Goal: Transaction & Acquisition: Book appointment/travel/reservation

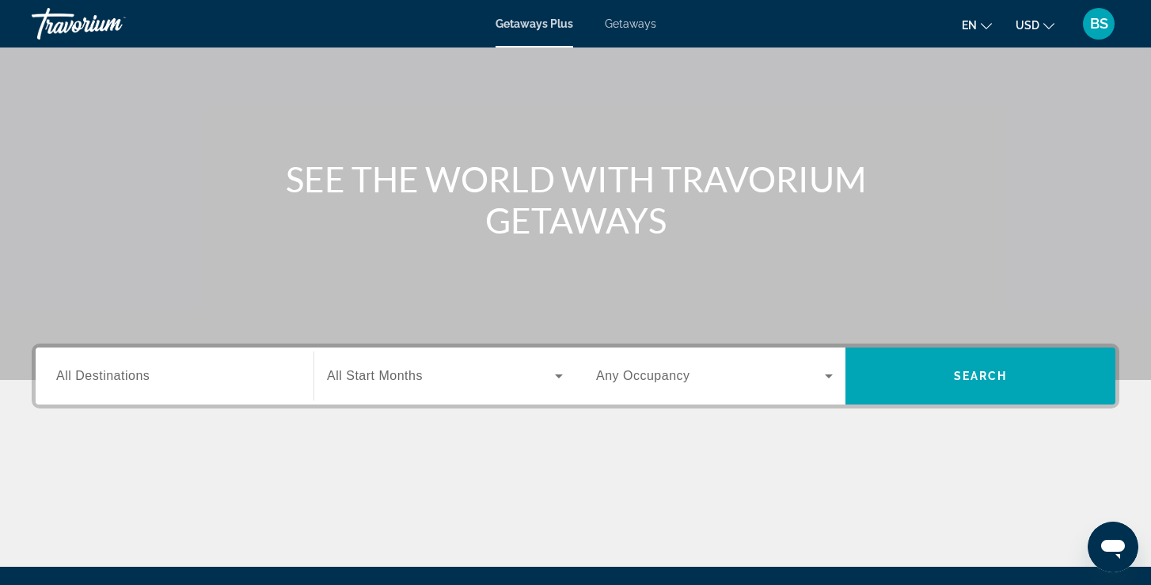
click at [101, 373] on span "All Destinations" at bounding box center [102, 375] width 93 height 13
click at [101, 373] on input "Destination All Destinations" at bounding box center [174, 376] width 237 height 19
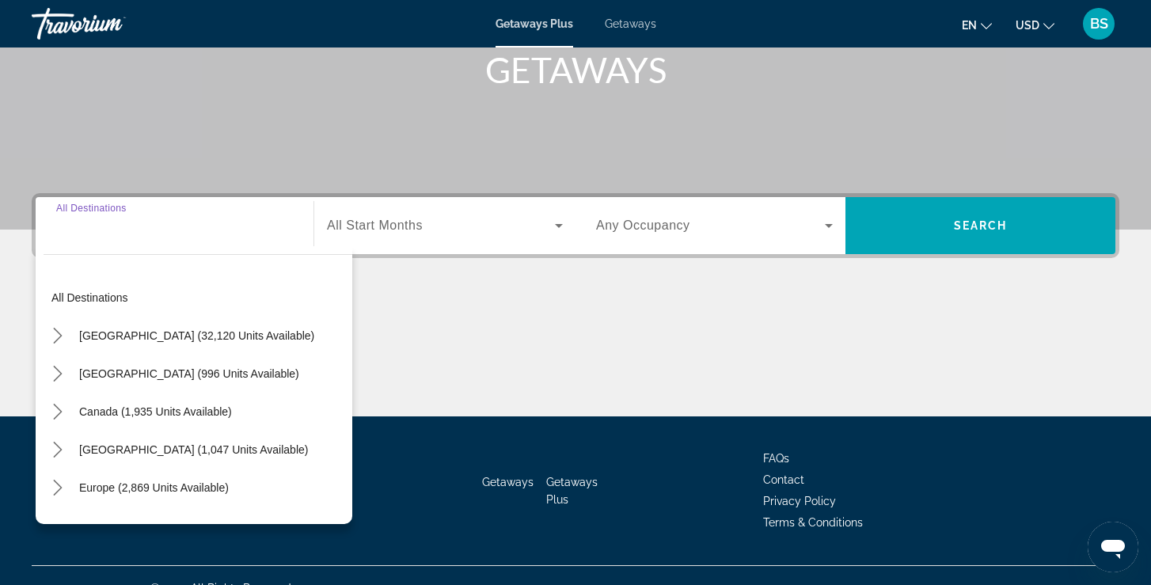
scroll to position [271, 0]
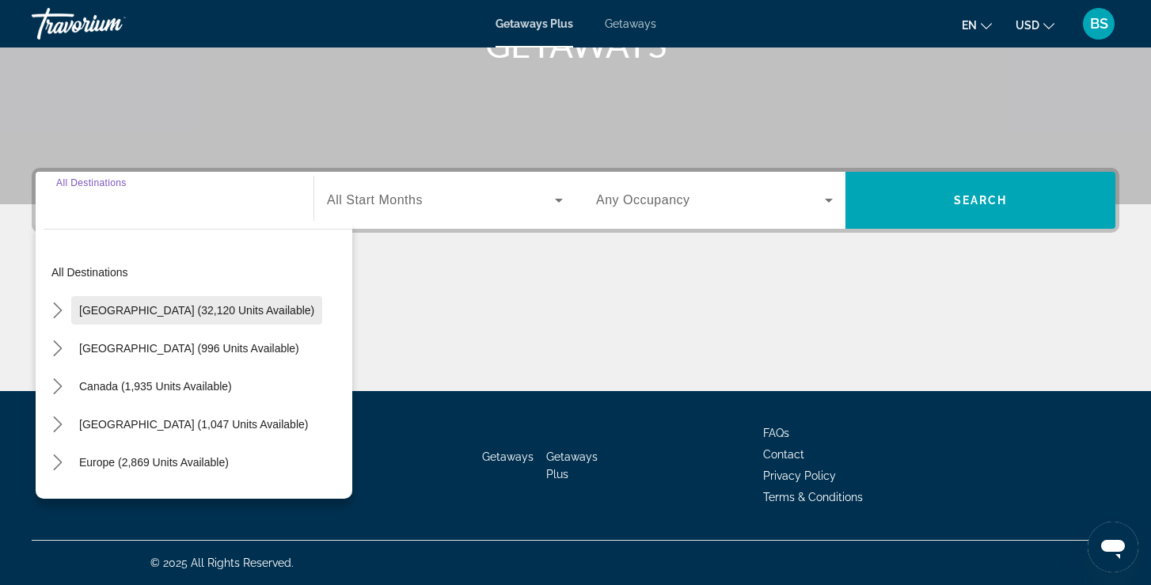
click at [125, 312] on span "United States (32,120 units available)" at bounding box center [196, 310] width 235 height 13
type input "**********"
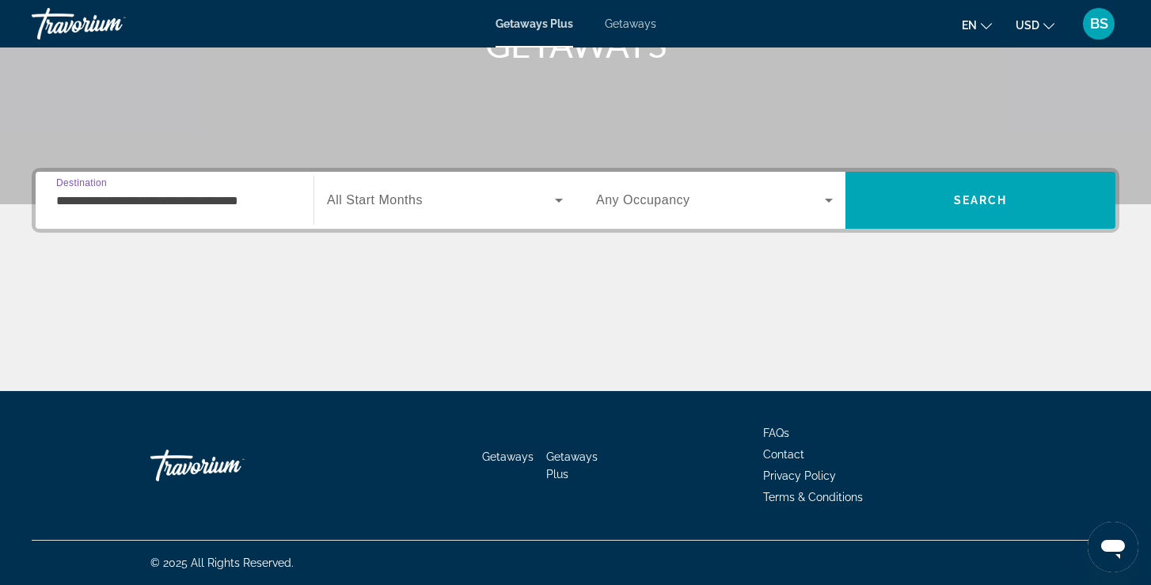
click at [512, 196] on span "Search widget" at bounding box center [441, 200] width 228 height 19
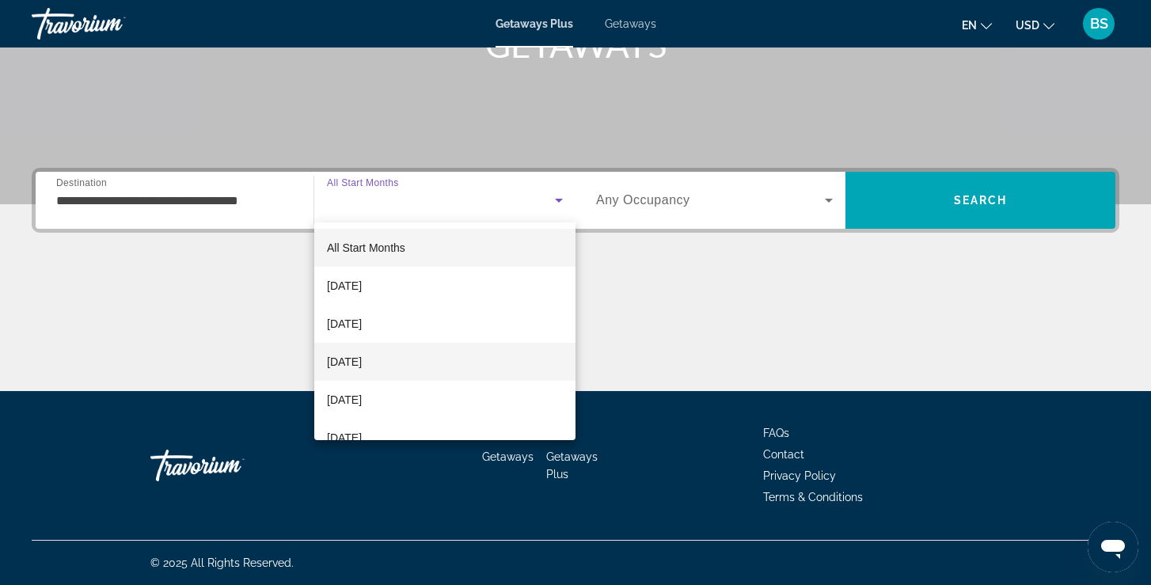
click at [362, 360] on span "[DATE]" at bounding box center [344, 361] width 35 height 19
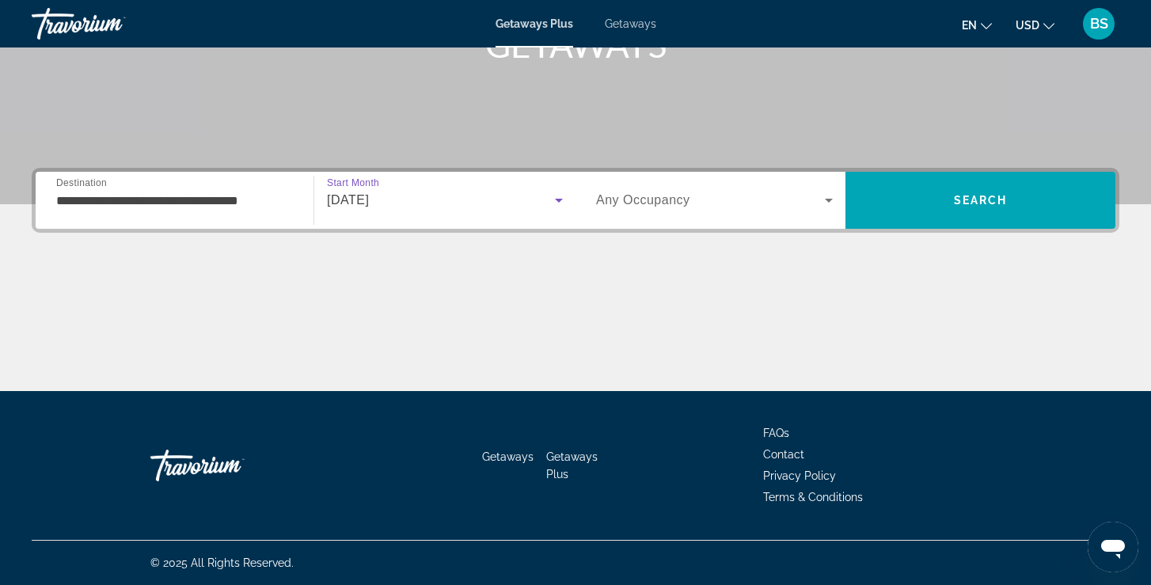
click at [817, 210] on div "Search widget" at bounding box center [714, 200] width 237 height 44
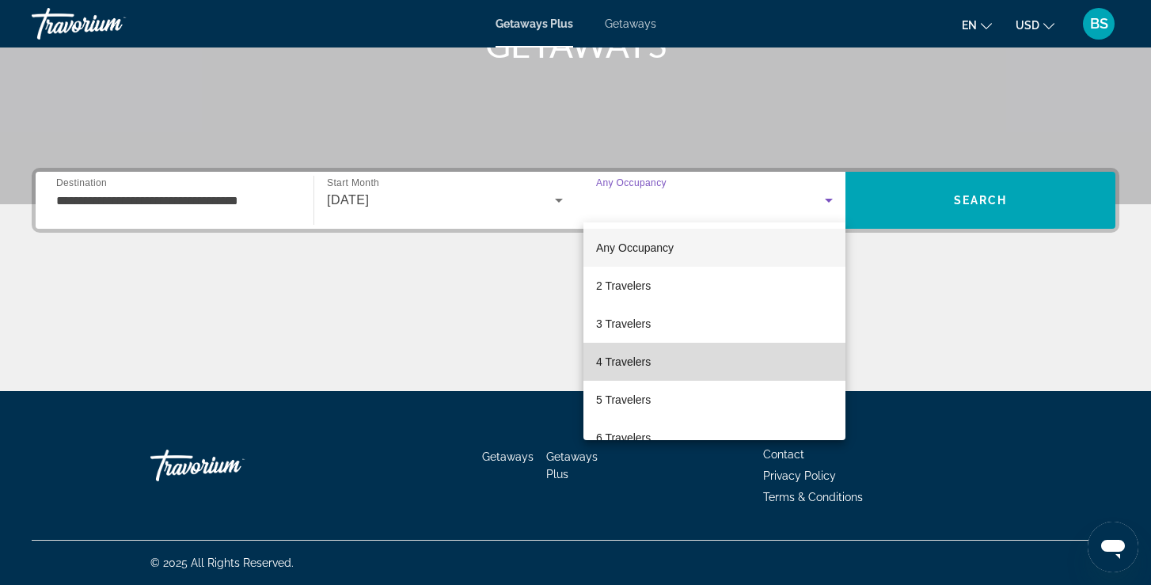
click at [640, 356] on span "4 Travelers" at bounding box center [623, 361] width 55 height 19
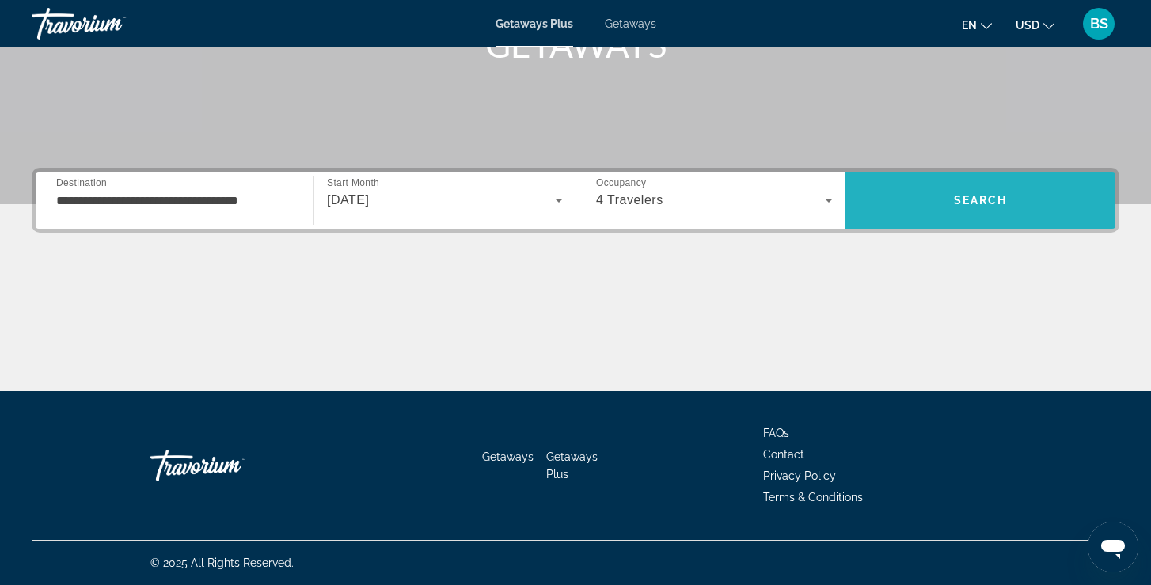
click at [971, 203] on span "Search" at bounding box center [981, 200] width 54 height 13
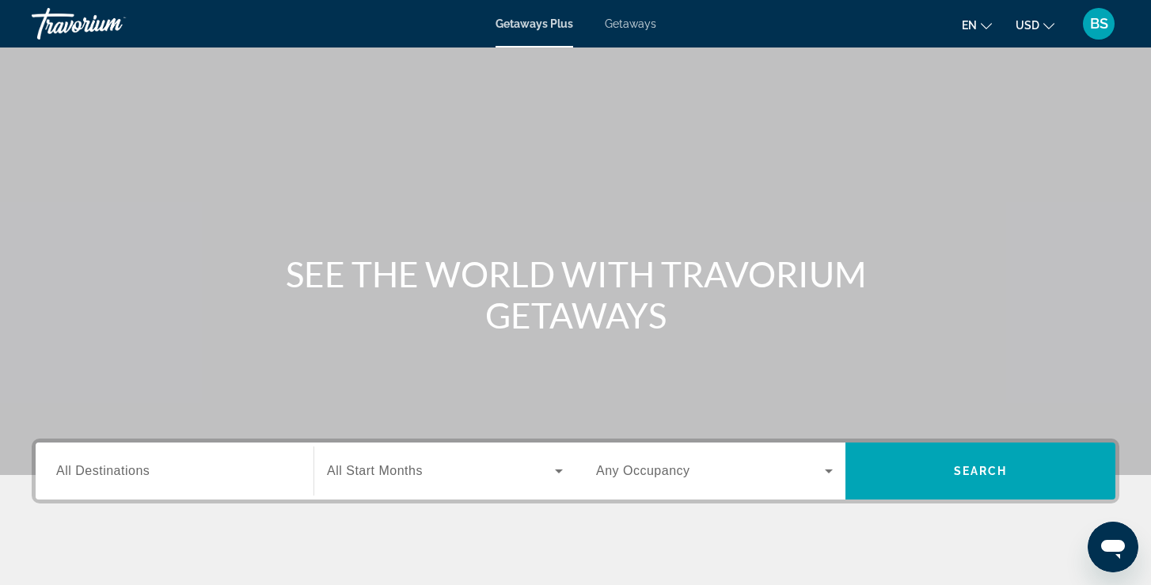
click at [205, 466] on input "Destination All Destinations" at bounding box center [174, 471] width 237 height 19
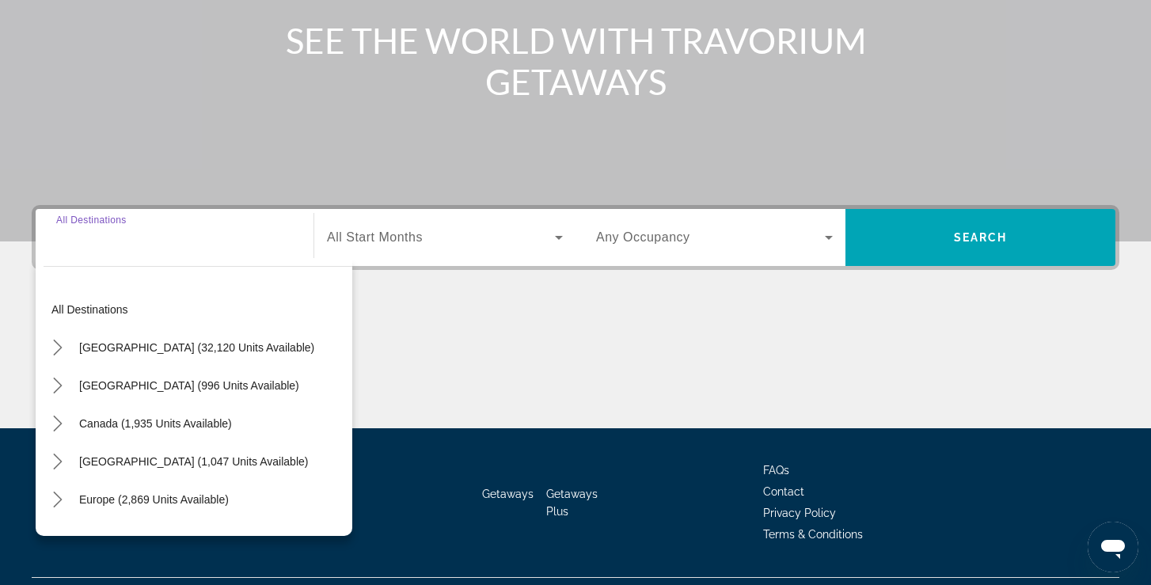
scroll to position [271, 0]
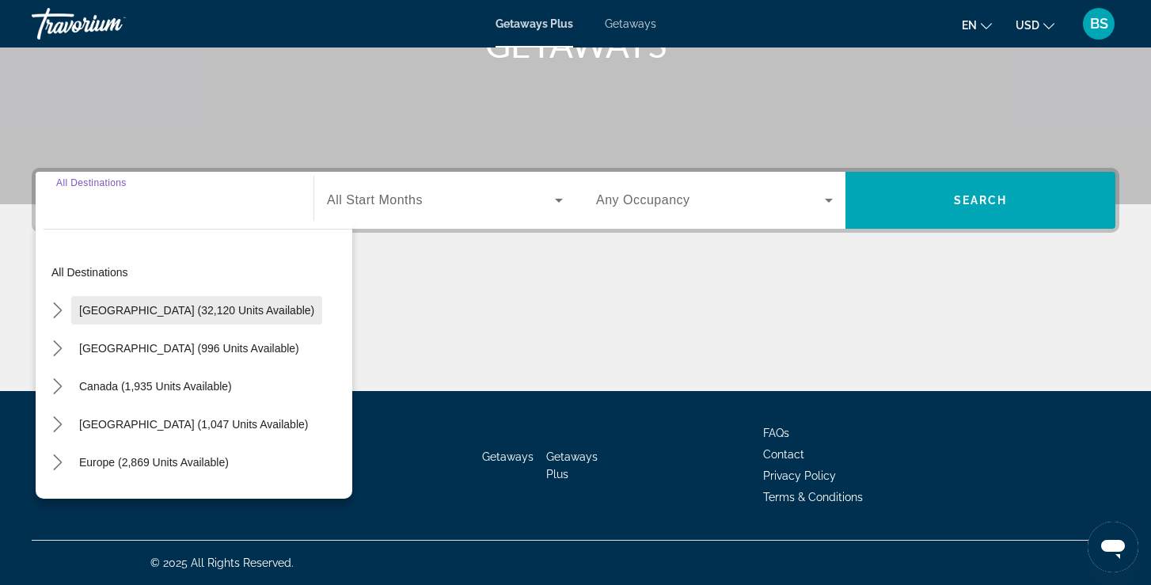
click at [198, 306] on span "United States (32,120 units available)" at bounding box center [196, 310] width 235 height 13
type input "**********"
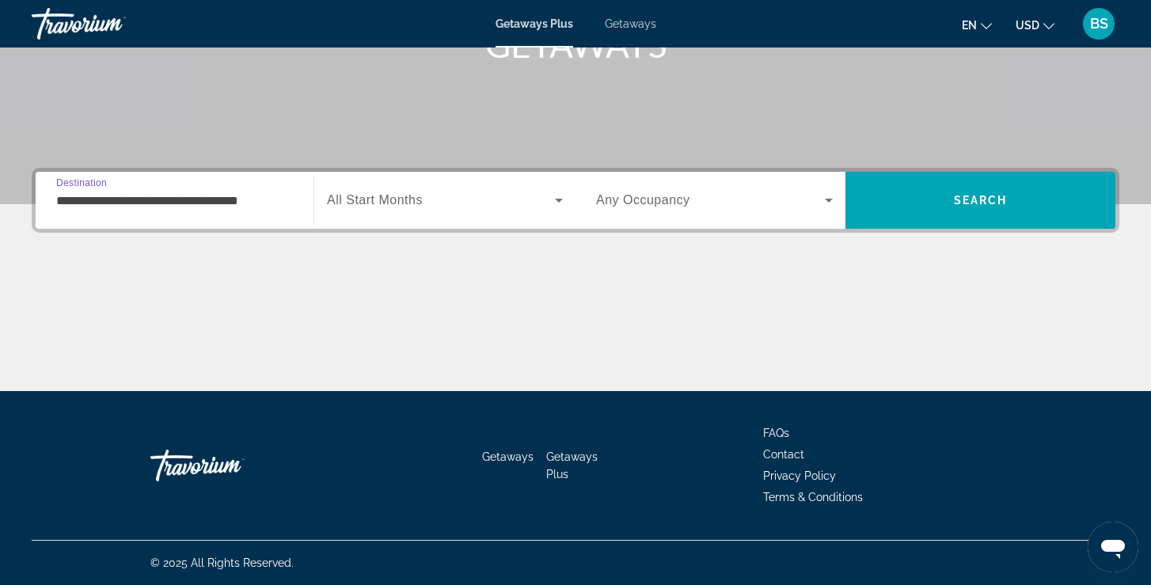
click at [465, 199] on span "Search widget" at bounding box center [441, 200] width 228 height 19
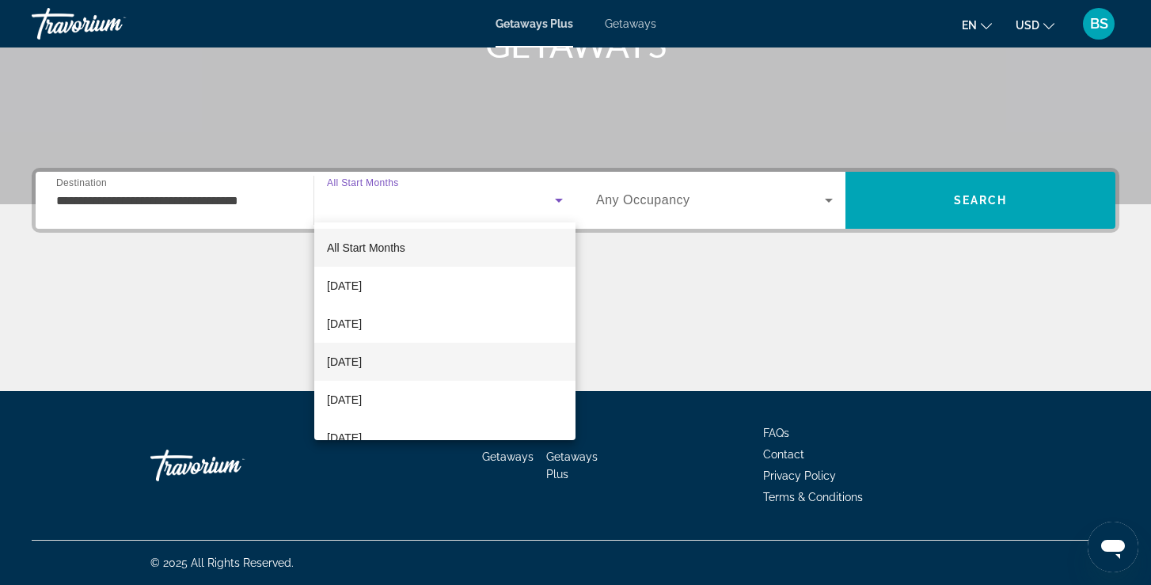
click at [362, 366] on span "[DATE]" at bounding box center [344, 361] width 35 height 19
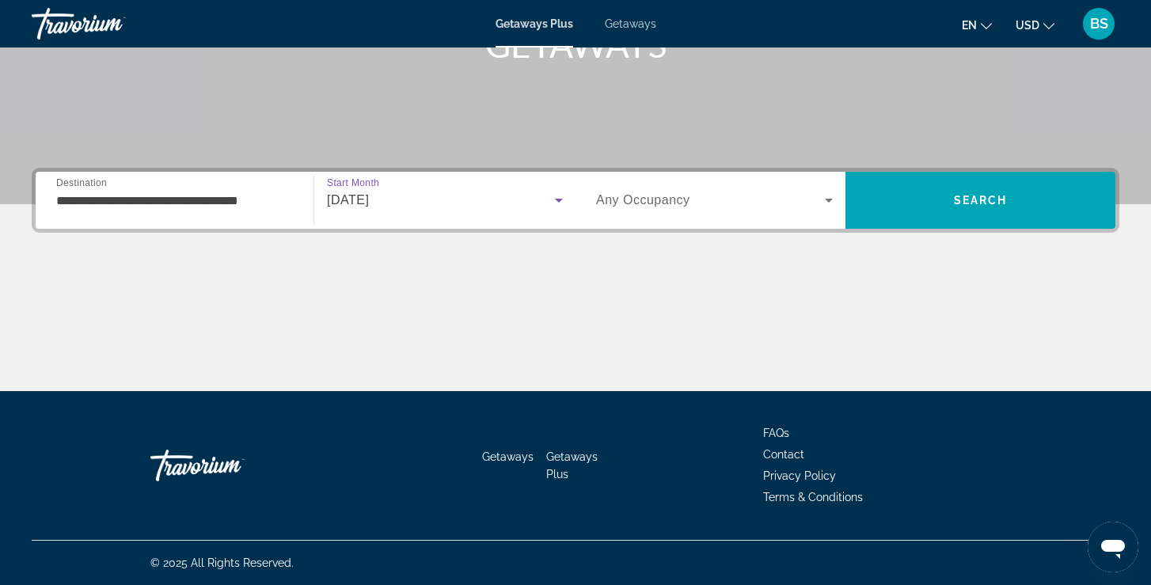
click at [728, 189] on div "Search widget" at bounding box center [714, 200] width 237 height 44
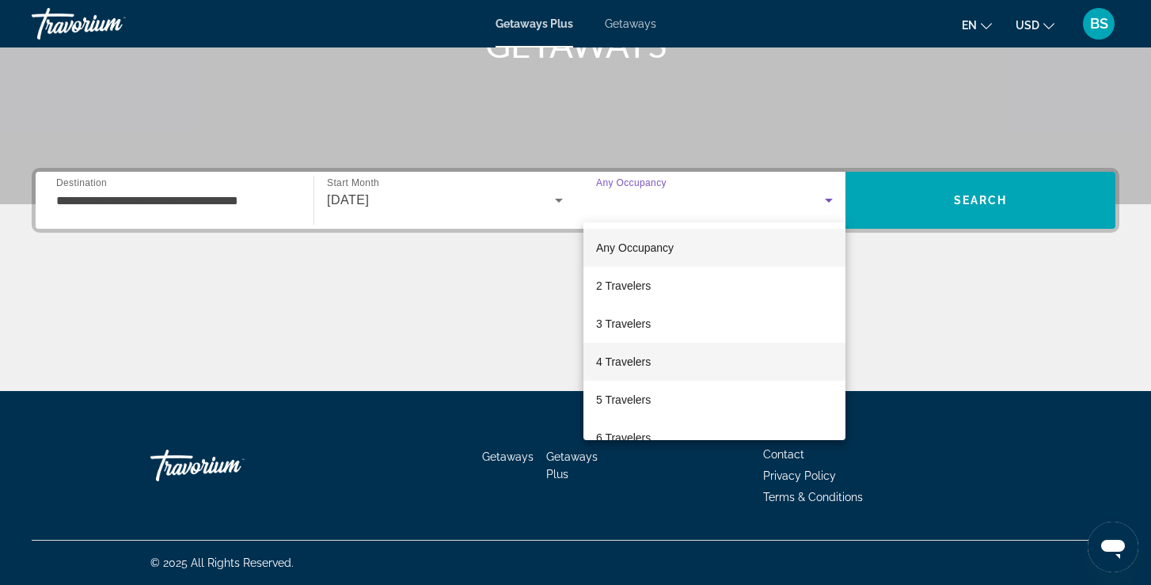
click at [641, 362] on span "4 Travelers" at bounding box center [623, 361] width 55 height 19
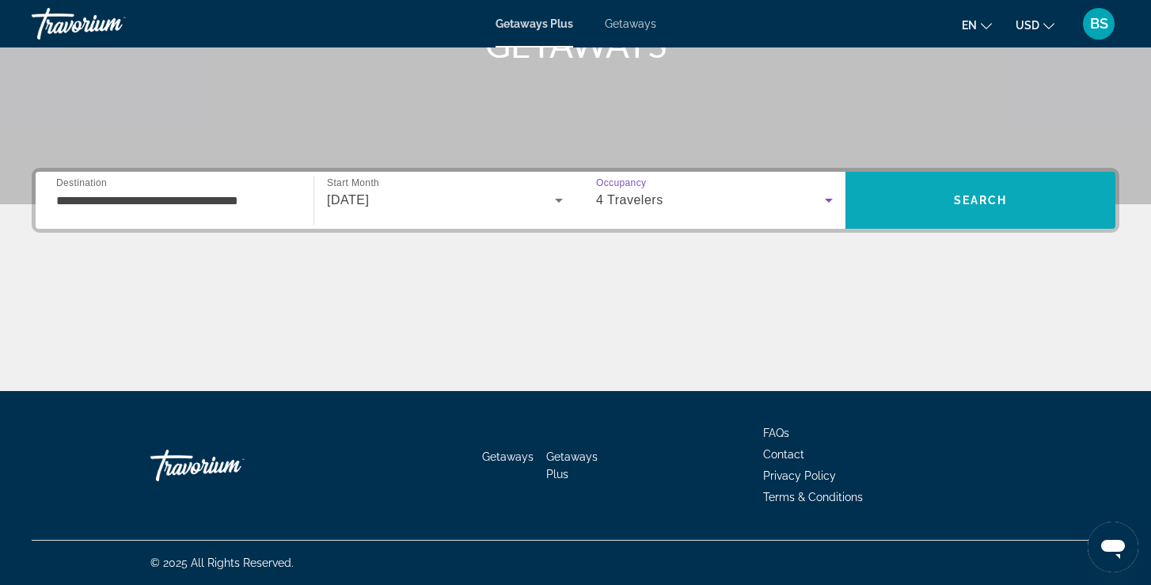
click at [992, 195] on span "Search" at bounding box center [981, 200] width 54 height 13
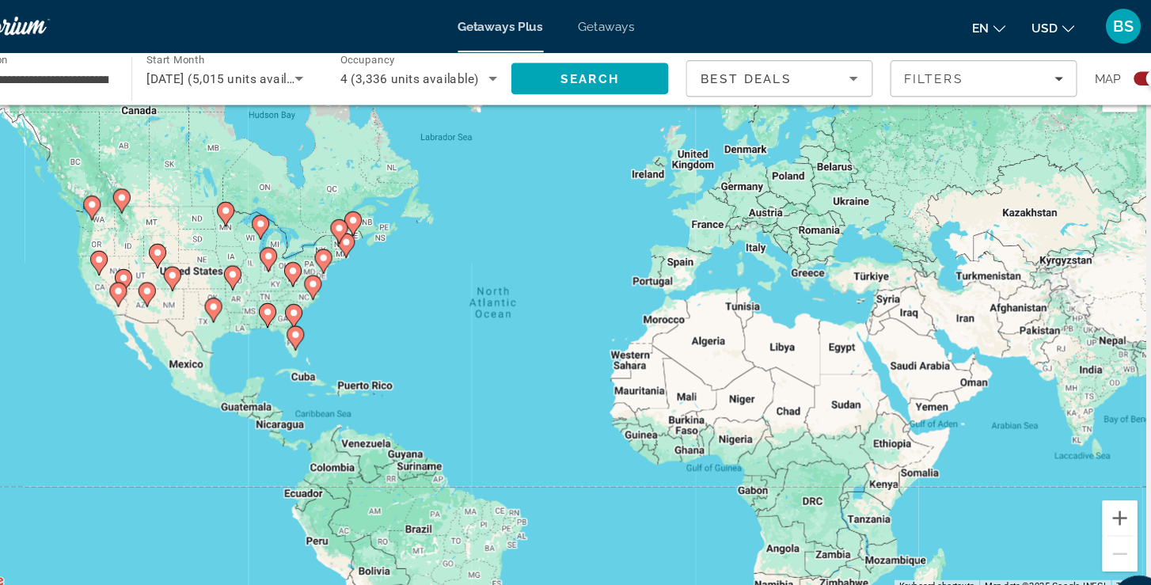
scroll to position [30, 0]
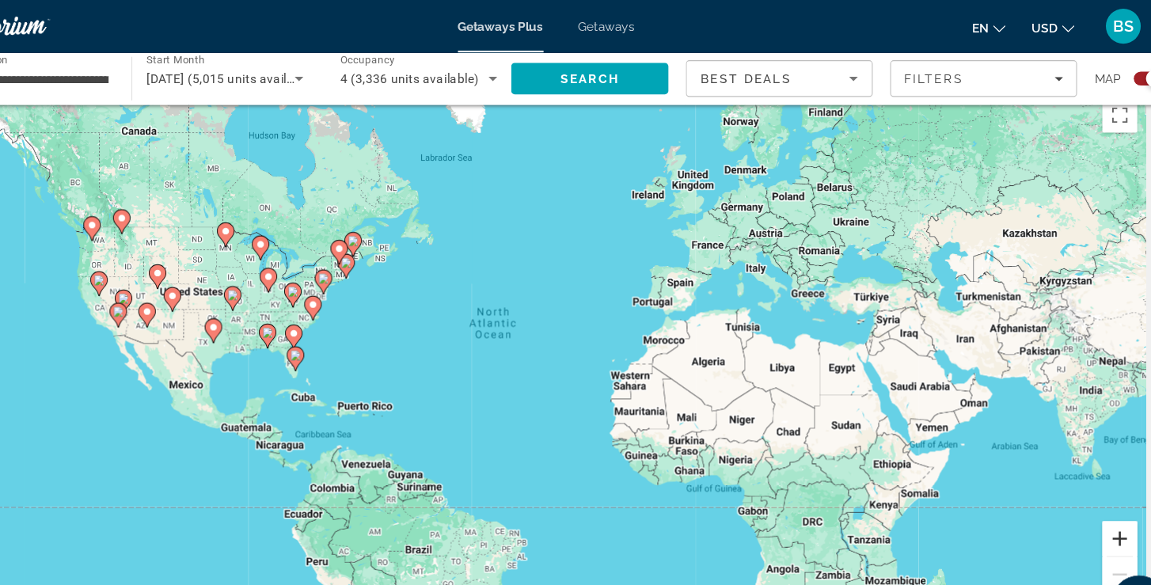
click at [1080, 484] on button "Zoom in" at bounding box center [1096, 489] width 32 height 32
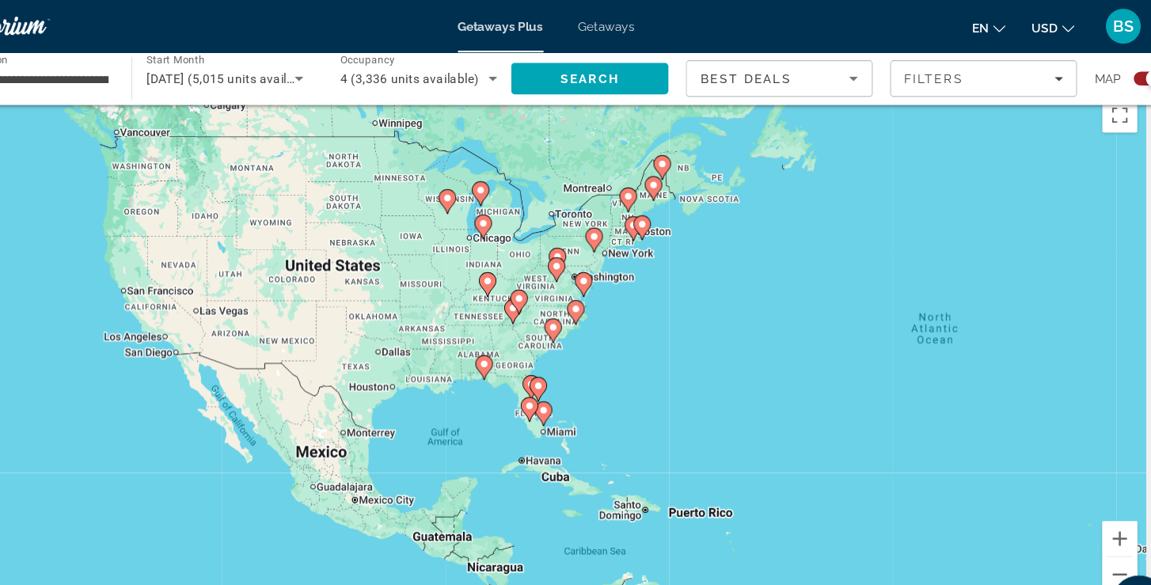
drag, startPoint x: 215, startPoint y: 302, endPoint x: 666, endPoint y: 331, distance: 452.3
click at [667, 331] on div "To activate drag with keyboard, press Alt + Enter. Once in keyboard drag state,…" at bounding box center [576, 318] width 1088 height 475
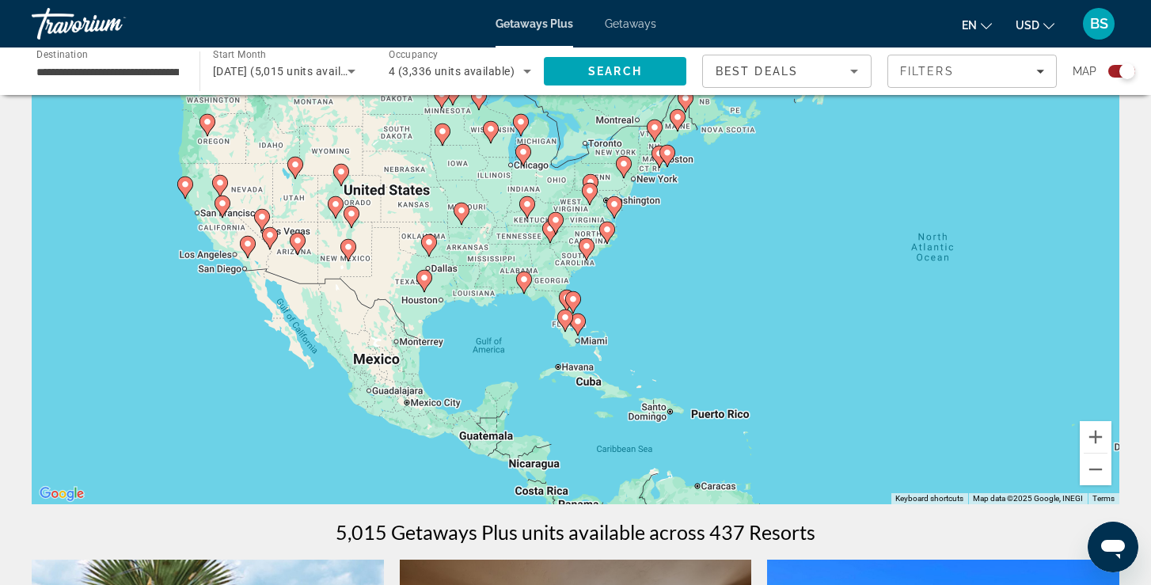
scroll to position [82, 0]
click at [1097, 435] on button "Zoom in" at bounding box center [1096, 437] width 32 height 32
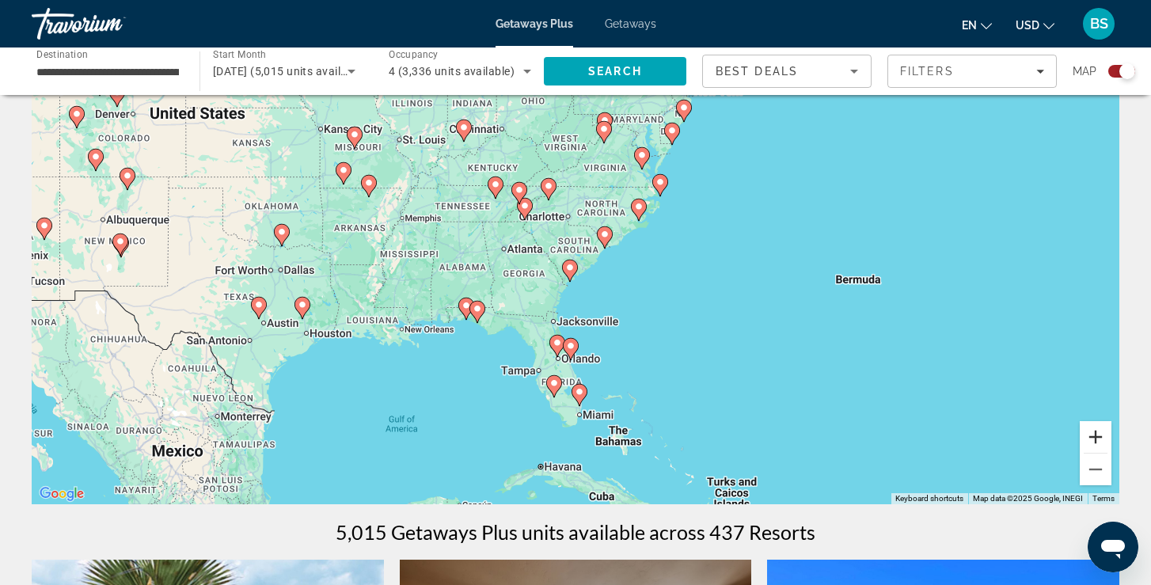
click at [1097, 436] on button "Zoom in" at bounding box center [1096, 437] width 32 height 32
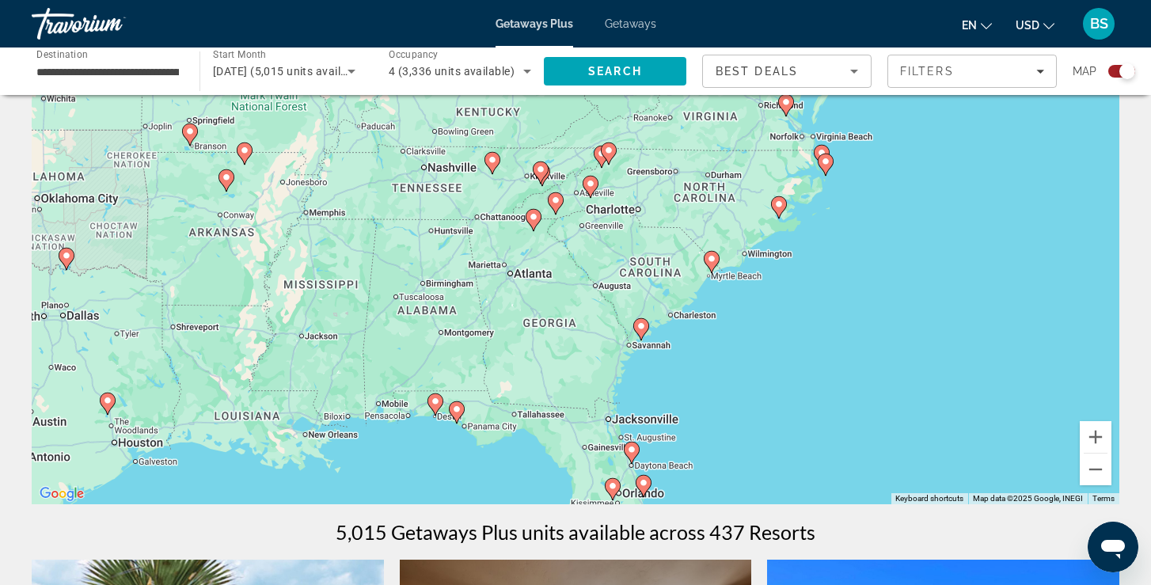
drag, startPoint x: 381, startPoint y: 257, endPoint x: 531, endPoint y: 344, distance: 174.2
click at [531, 345] on div "To activate drag with keyboard, press Alt + Enter. Once in keyboard drag state,…" at bounding box center [576, 266] width 1088 height 475
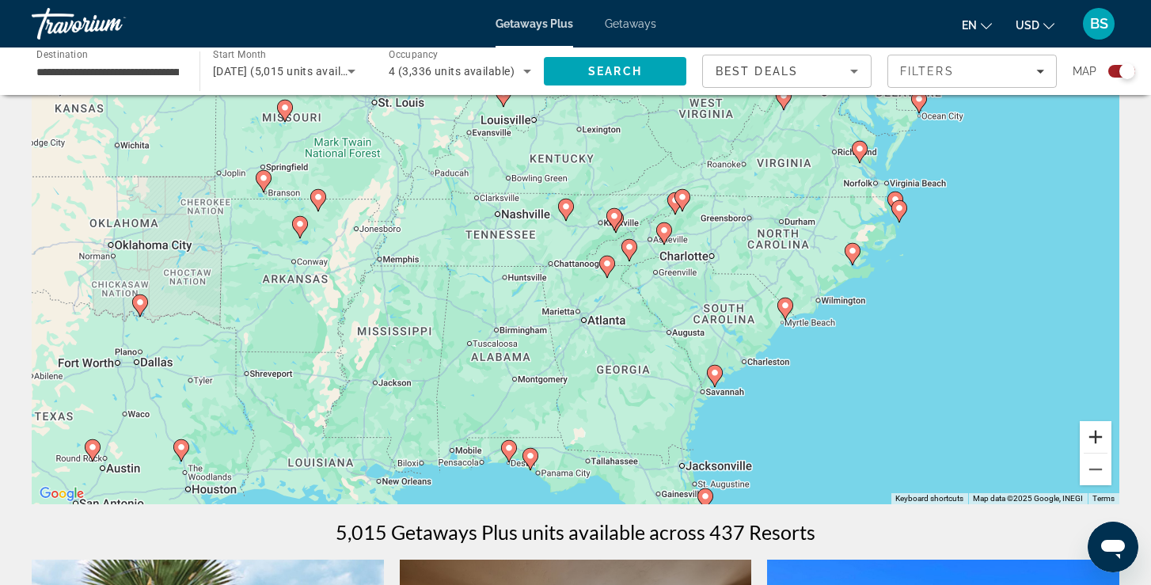
click at [1097, 432] on button "Zoom in" at bounding box center [1096, 437] width 32 height 32
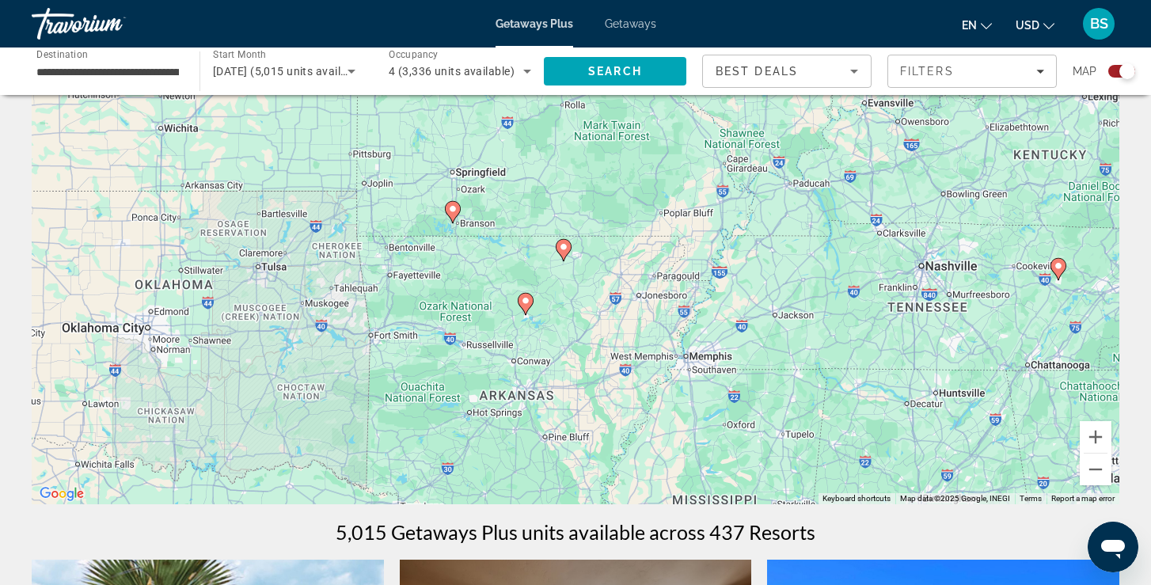
drag, startPoint x: 195, startPoint y: 208, endPoint x: 702, endPoint y: 314, distance: 517.7
click at [702, 316] on div "To activate drag with keyboard, press Alt + Enter. Once in keyboard drag state,…" at bounding box center [576, 266] width 1088 height 475
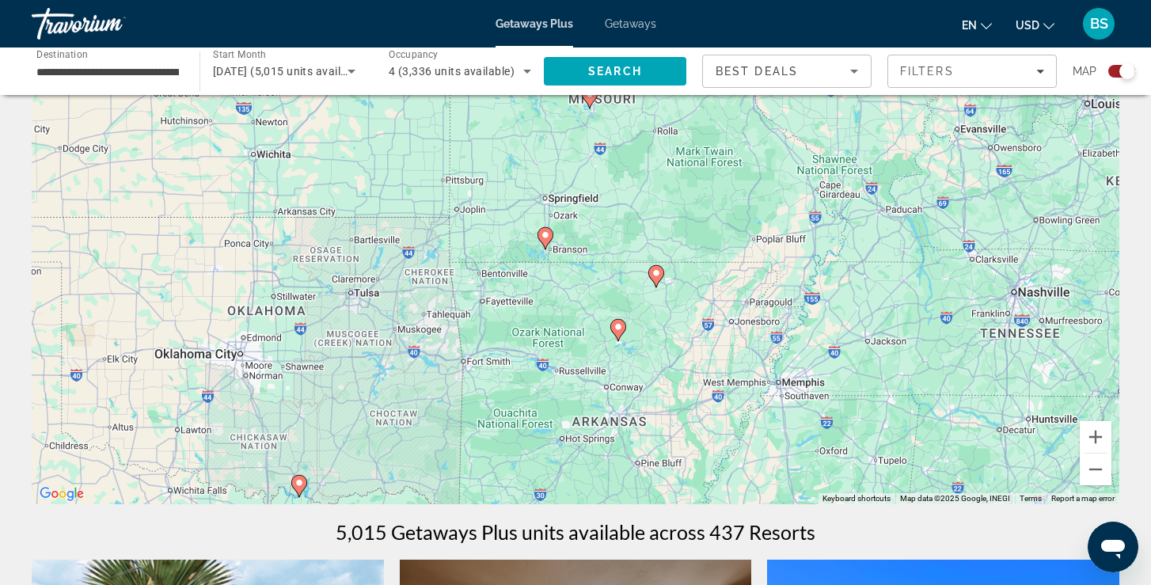
drag, startPoint x: 536, startPoint y: 276, endPoint x: 623, endPoint y: 298, distance: 89.7
click at [623, 298] on div "To activate drag with keyboard, press Alt + Enter. Once in keyboard drag state,…" at bounding box center [576, 266] width 1088 height 475
click at [1095, 439] on button "Zoom in" at bounding box center [1096, 437] width 32 height 32
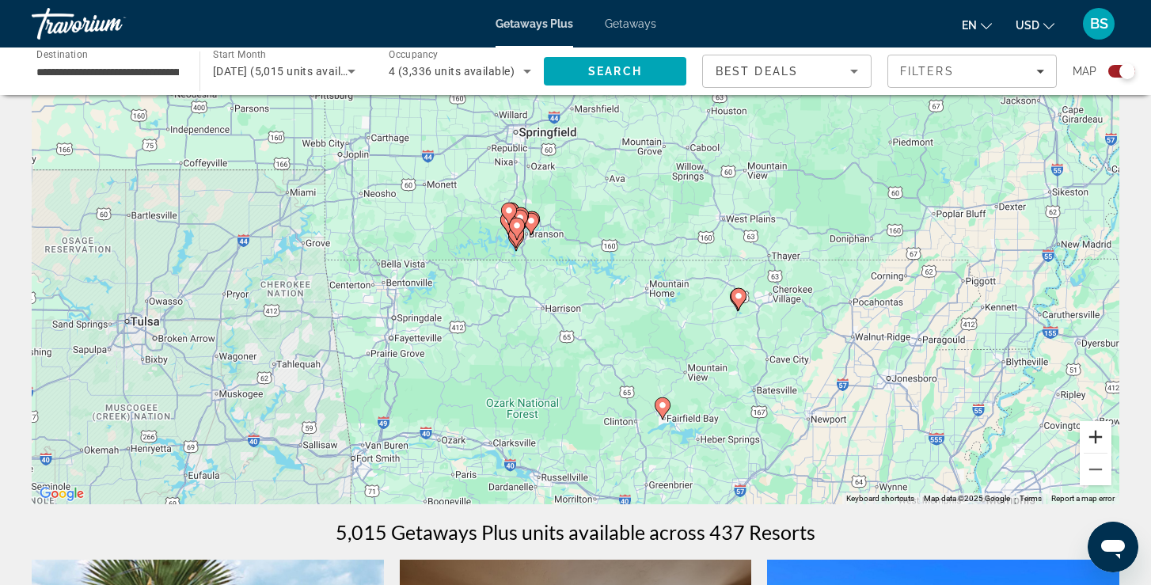
click at [1094, 440] on button "Zoom in" at bounding box center [1096, 437] width 32 height 32
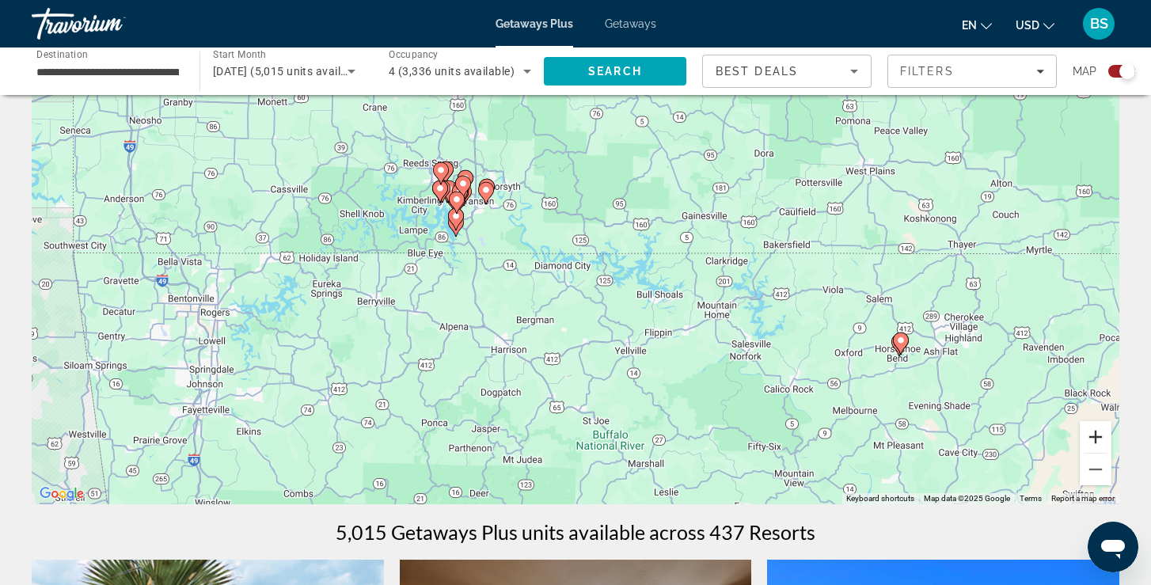
click at [1093, 440] on button "Zoom in" at bounding box center [1096, 437] width 32 height 32
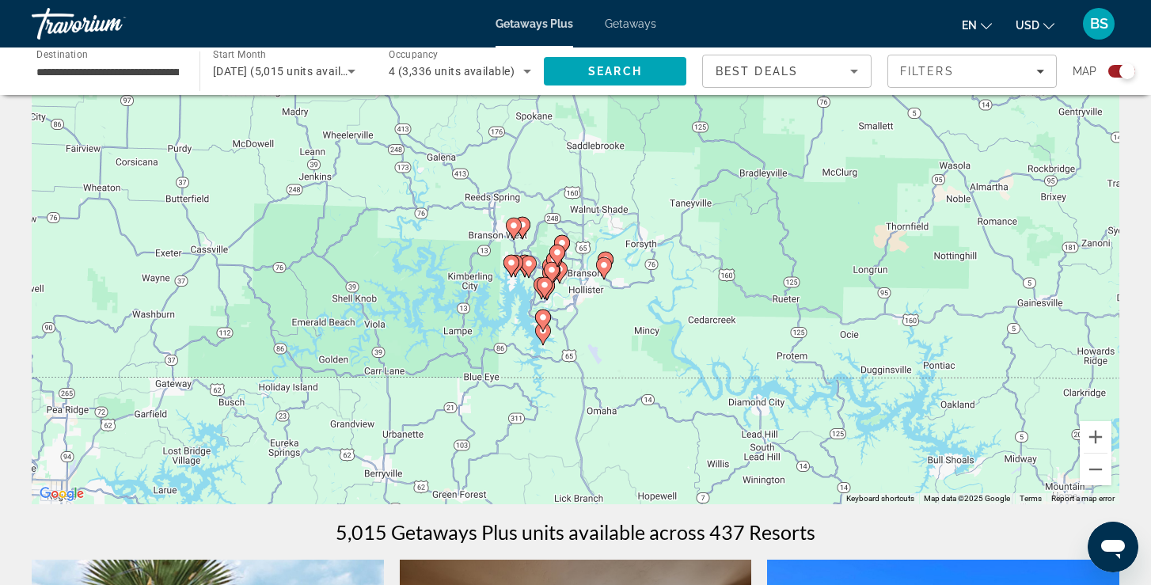
drag, startPoint x: 441, startPoint y: 181, endPoint x: 652, endPoint y: 319, distance: 251.7
click at [652, 321] on div "To activate drag with keyboard, press Alt + Enter. Once in keyboard drag state,…" at bounding box center [576, 266] width 1088 height 475
click at [1096, 435] on button "Zoom in" at bounding box center [1096, 437] width 32 height 32
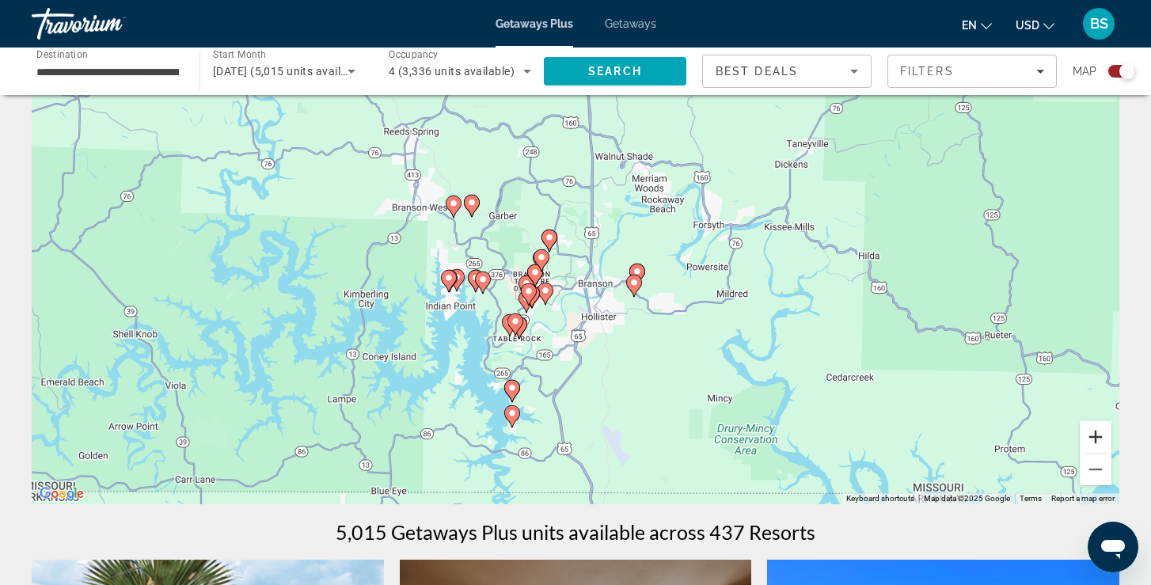
click at [1096, 435] on button "Zoom in" at bounding box center [1096, 437] width 32 height 32
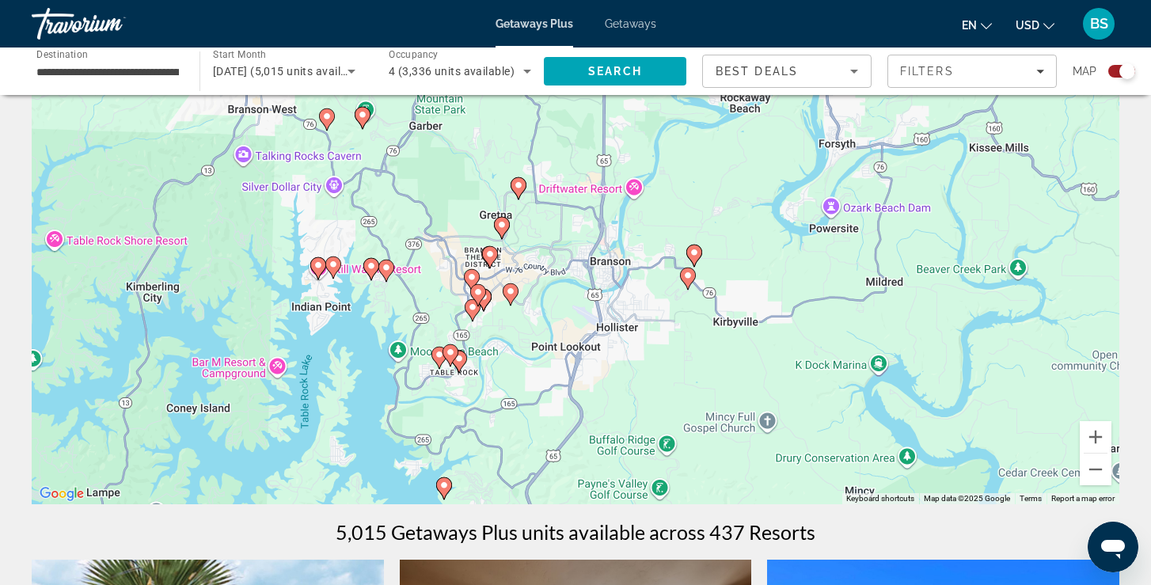
drag, startPoint x: 796, startPoint y: 454, endPoint x: 792, endPoint y: 414, distance: 40.6
click at [792, 414] on div "To activate drag with keyboard, press Alt + Enter. Once in keyboard drag state,…" at bounding box center [576, 266] width 1088 height 475
click at [1043, 78] on span "Filters" at bounding box center [972, 71] width 168 height 38
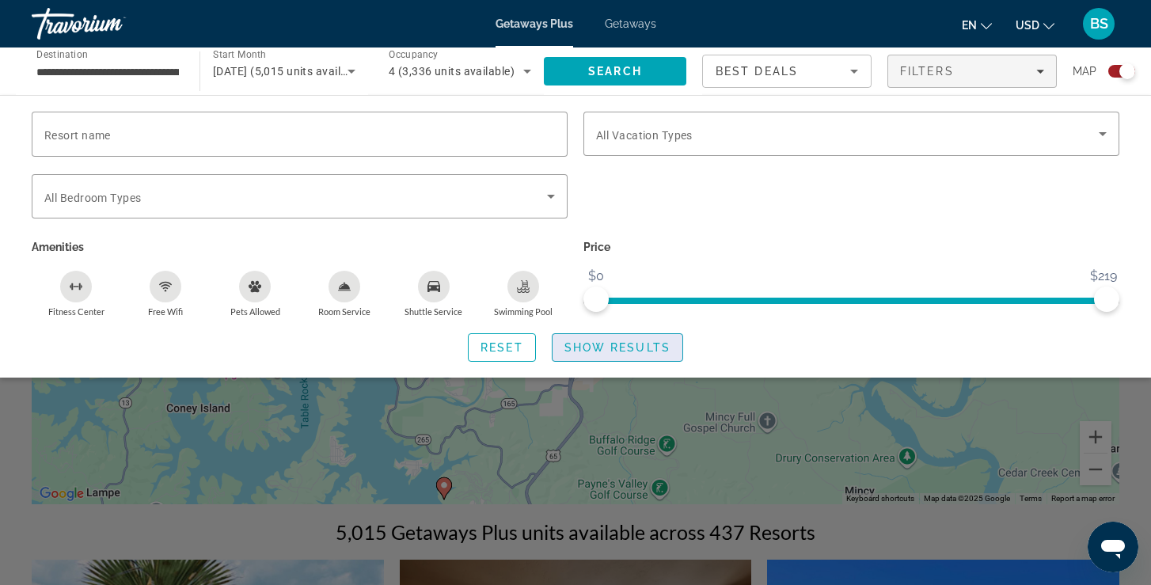
click at [648, 352] on span "Show Results" at bounding box center [618, 347] width 106 height 13
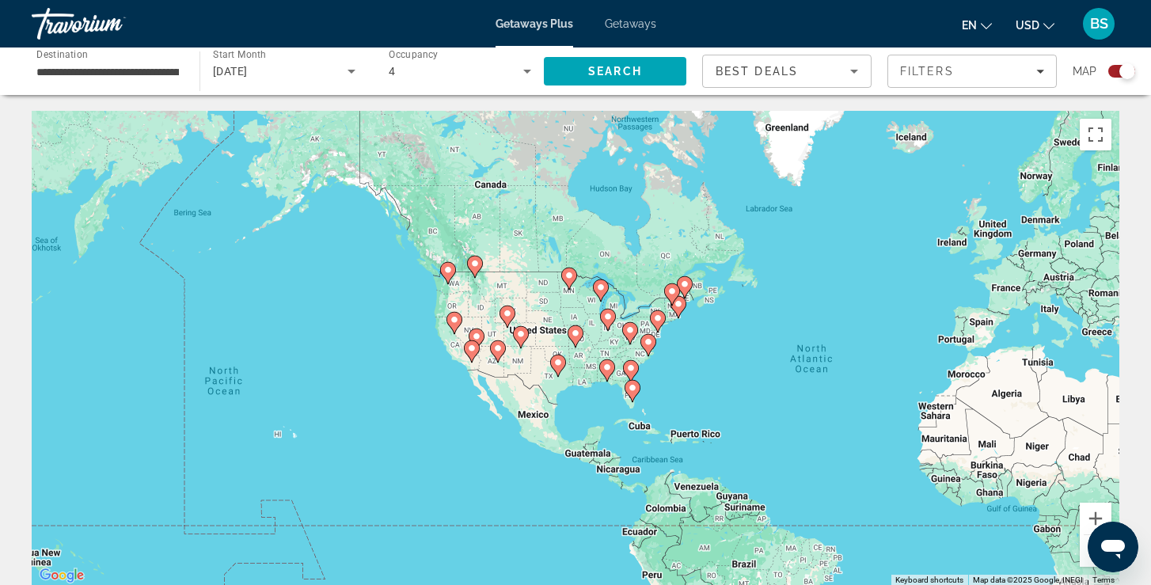
scroll to position [0, 0]
click at [1127, 67] on div "Search widget" at bounding box center [1128, 71] width 16 height 16
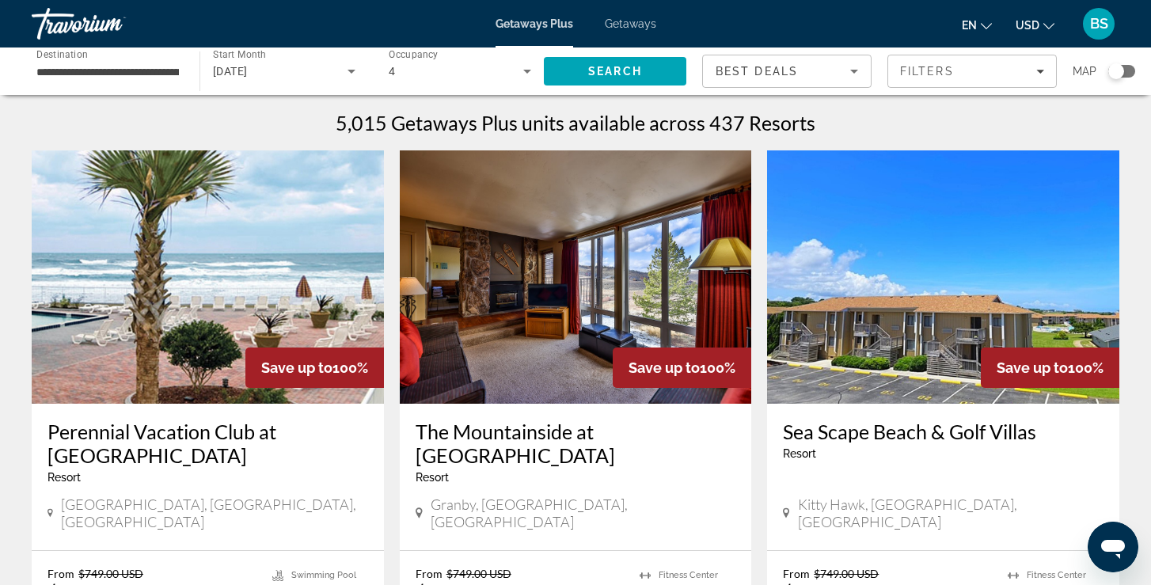
click at [1127, 71] on div "Search widget" at bounding box center [1122, 71] width 27 height 13
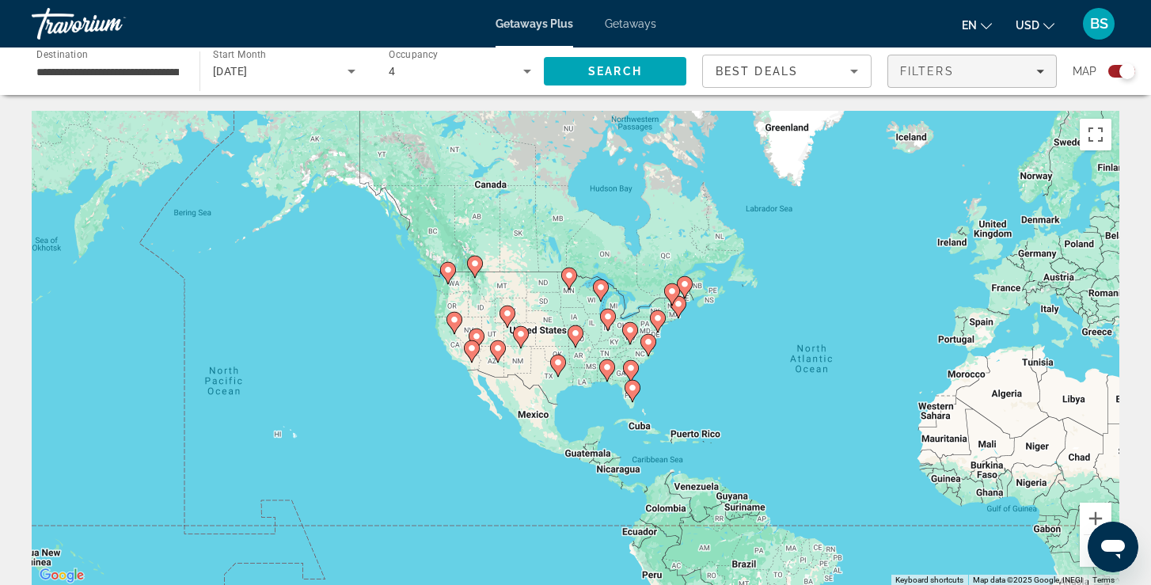
click at [960, 76] on div "Filters" at bounding box center [972, 71] width 144 height 13
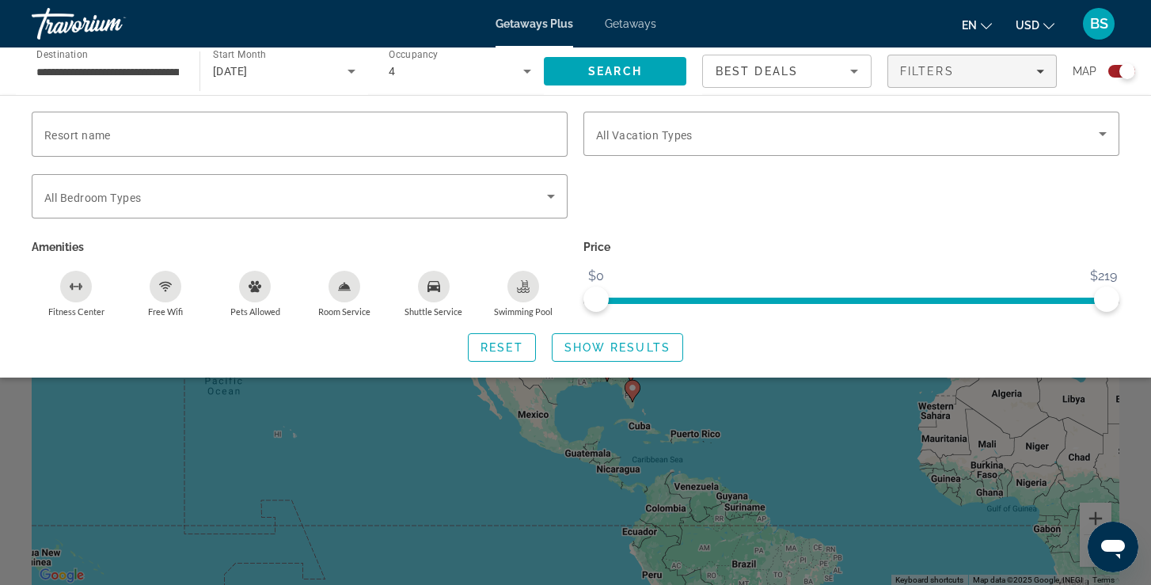
click at [936, 438] on div "Search widget" at bounding box center [575, 412] width 1151 height 348
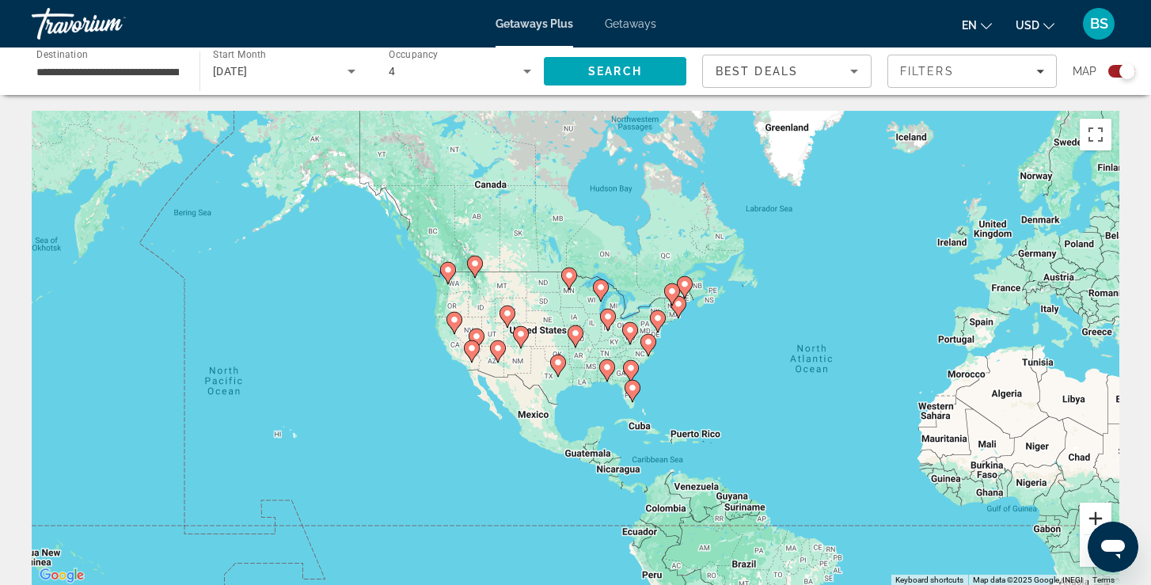
click at [1093, 511] on button "Zoom in" at bounding box center [1096, 519] width 32 height 32
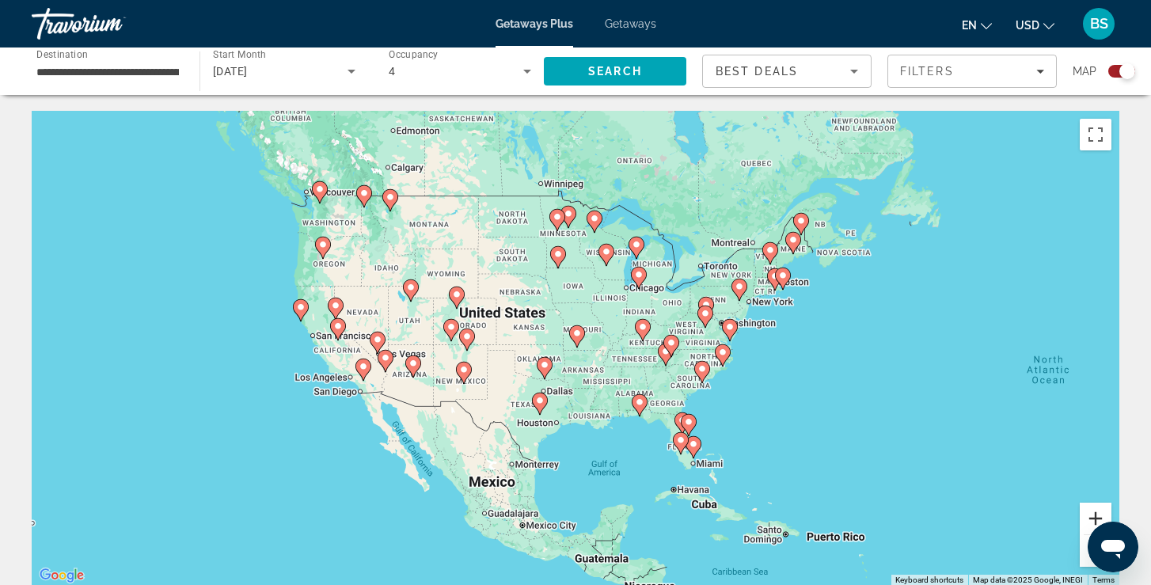
click at [1093, 511] on button "Zoom in" at bounding box center [1096, 519] width 32 height 32
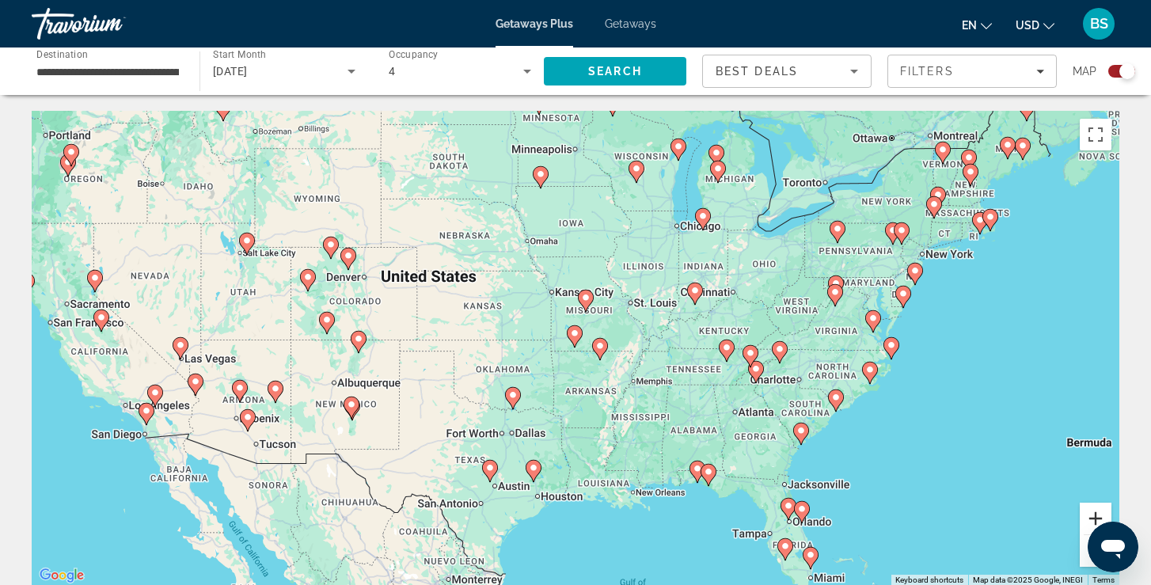
click at [1093, 512] on button "Zoom in" at bounding box center [1096, 519] width 32 height 32
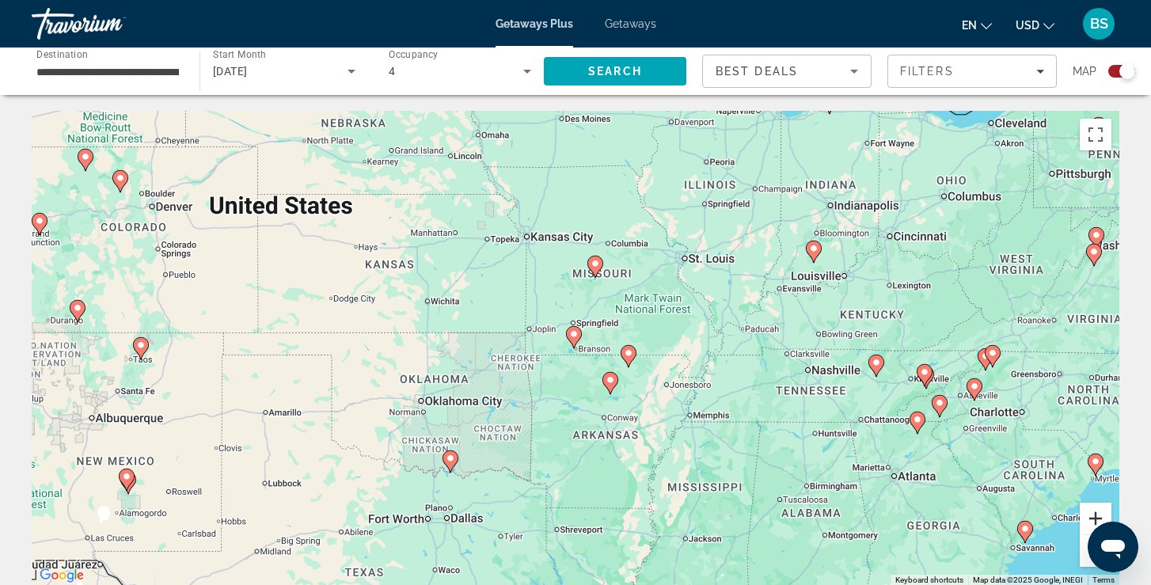
click at [1093, 514] on button "Zoom in" at bounding box center [1096, 519] width 32 height 32
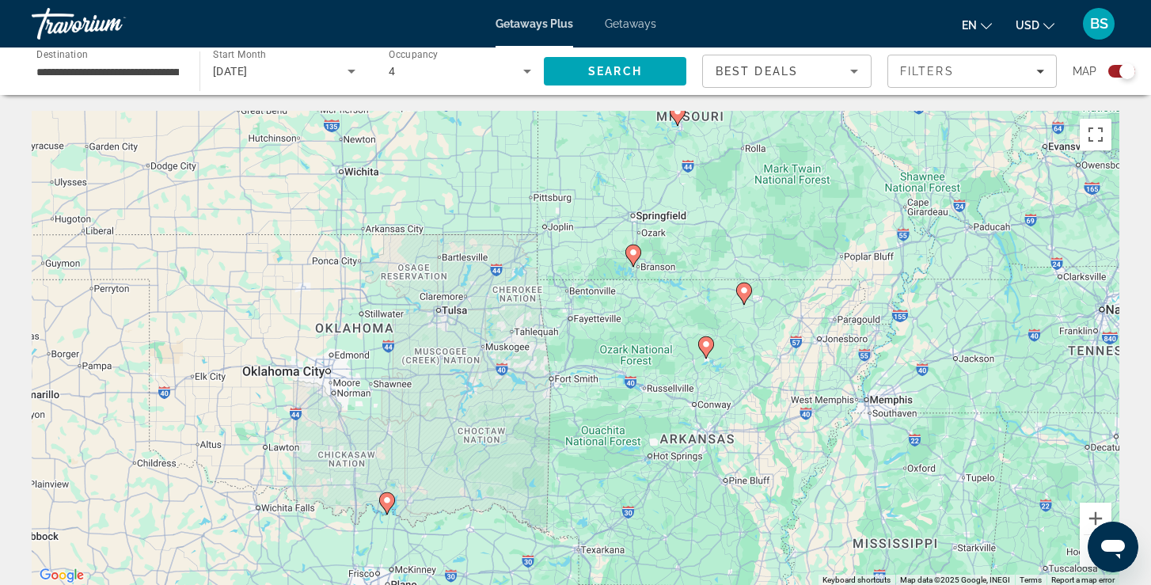
drag, startPoint x: 760, startPoint y: 438, endPoint x: 822, endPoint y: 353, distance: 104.8
click at [822, 353] on div "To activate drag with keyboard, press Alt + Enter. Once in keyboard drag state,…" at bounding box center [576, 348] width 1088 height 475
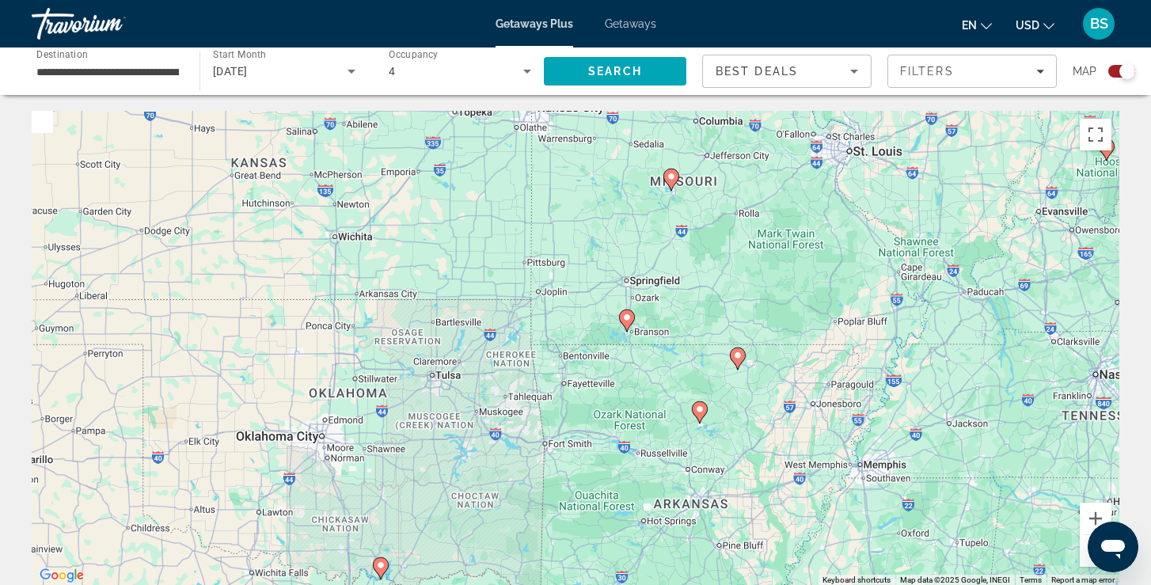
drag, startPoint x: 820, startPoint y: 354, endPoint x: 799, endPoint y: 477, distance: 124.6
click at [799, 477] on div "To activate drag with keyboard, press Alt + Enter. Once in keyboard drag state,…" at bounding box center [576, 348] width 1088 height 475
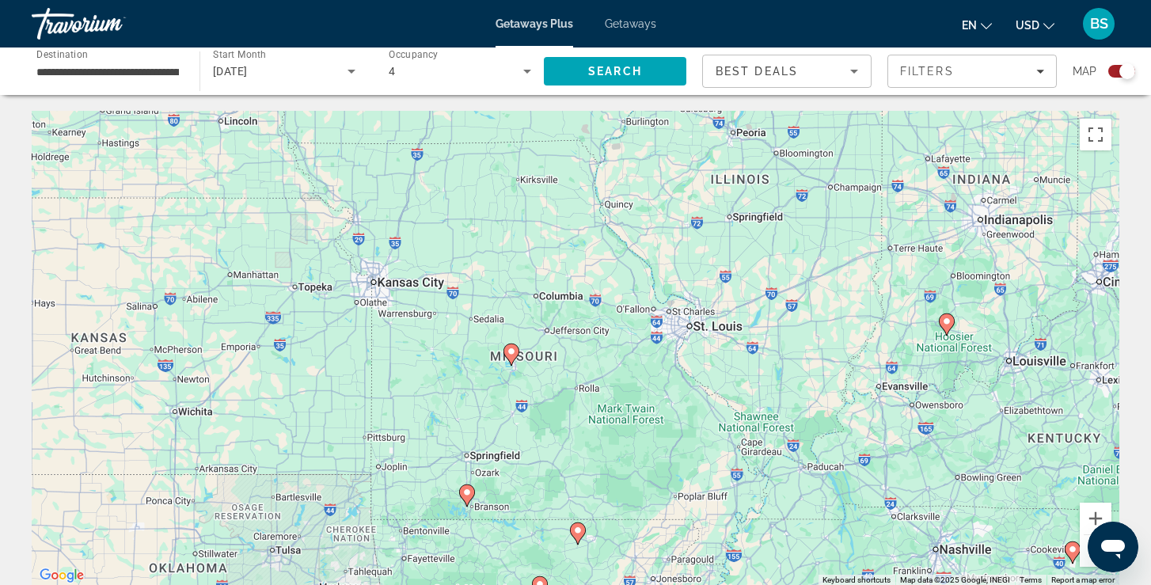
drag, startPoint x: 722, startPoint y: 242, endPoint x: 580, endPoint y: 352, distance: 179.4
click at [580, 354] on div "To activate drag with keyboard, press Alt + Enter. Once in keyboard drag state,…" at bounding box center [576, 348] width 1088 height 475
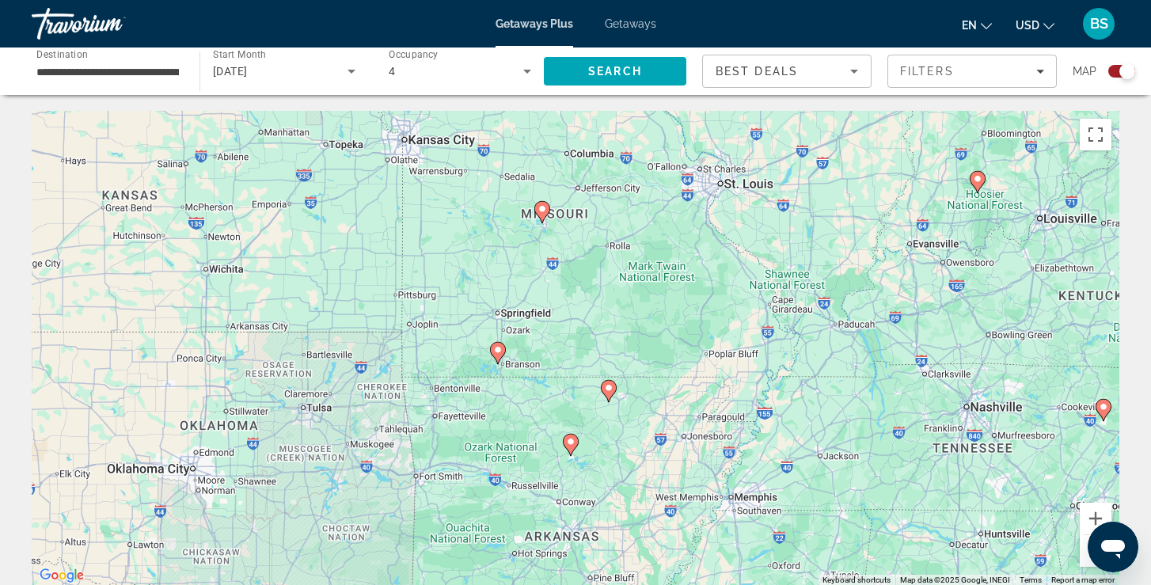
drag, startPoint x: 466, startPoint y: 491, endPoint x: 503, endPoint y: 318, distance: 177.2
click at [503, 345] on image "Main content" at bounding box center [498, 350] width 10 height 10
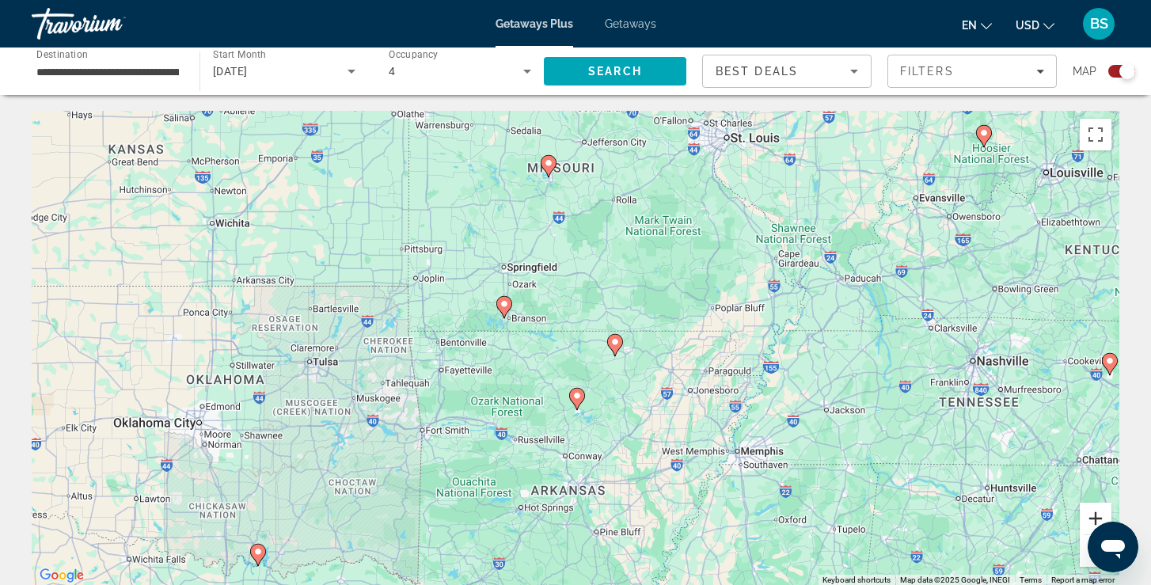
click at [1101, 512] on button "Zoom in" at bounding box center [1096, 519] width 32 height 32
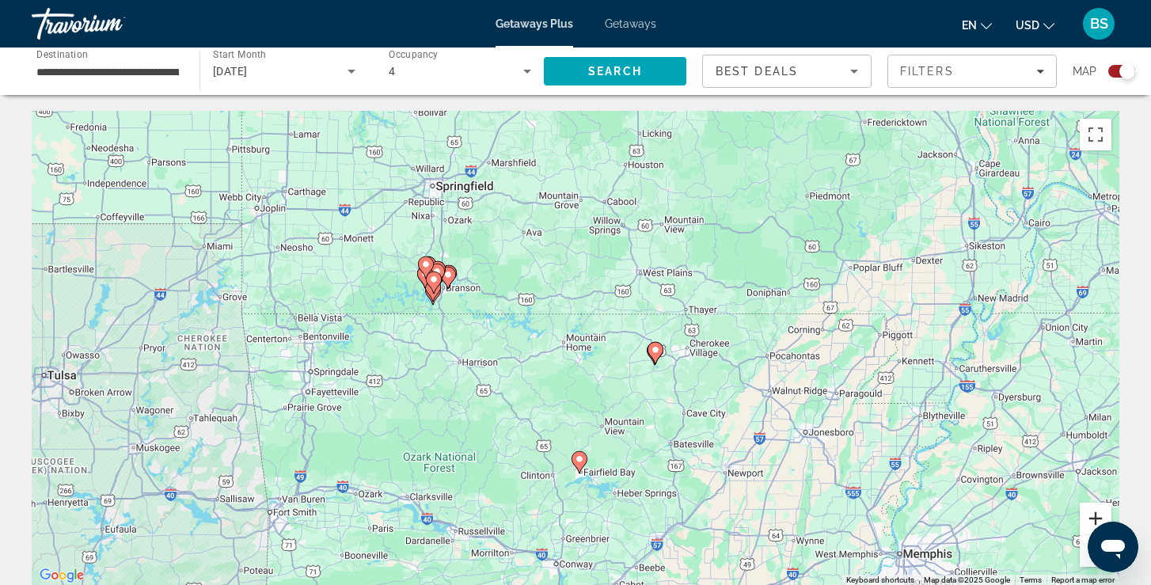
click at [1101, 512] on button "Zoom in" at bounding box center [1096, 519] width 32 height 32
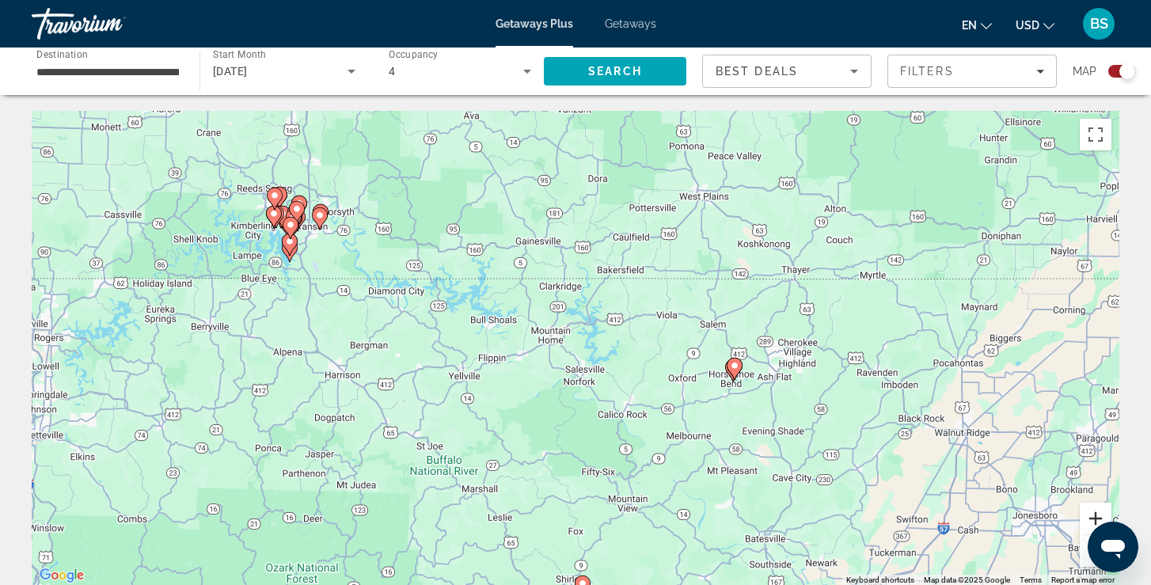
click at [1101, 512] on button "Zoom in" at bounding box center [1096, 519] width 32 height 32
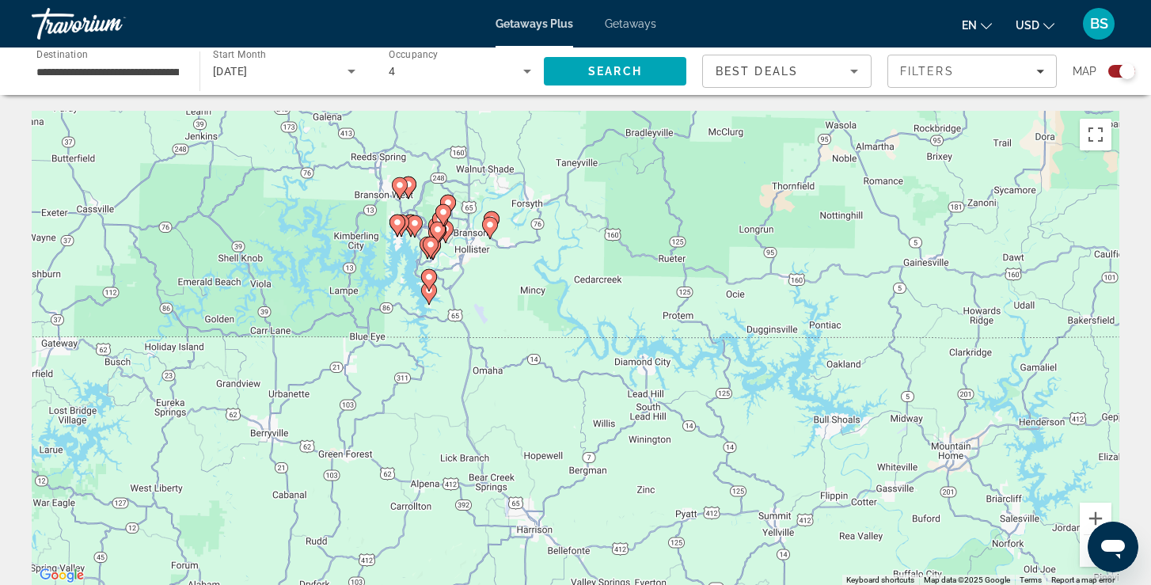
drag, startPoint x: 203, startPoint y: 253, endPoint x: 636, endPoint y: 386, distance: 452.6
click at [636, 386] on div "To activate drag with keyboard, press Alt + Enter. Once in keyboard drag state,…" at bounding box center [576, 348] width 1088 height 475
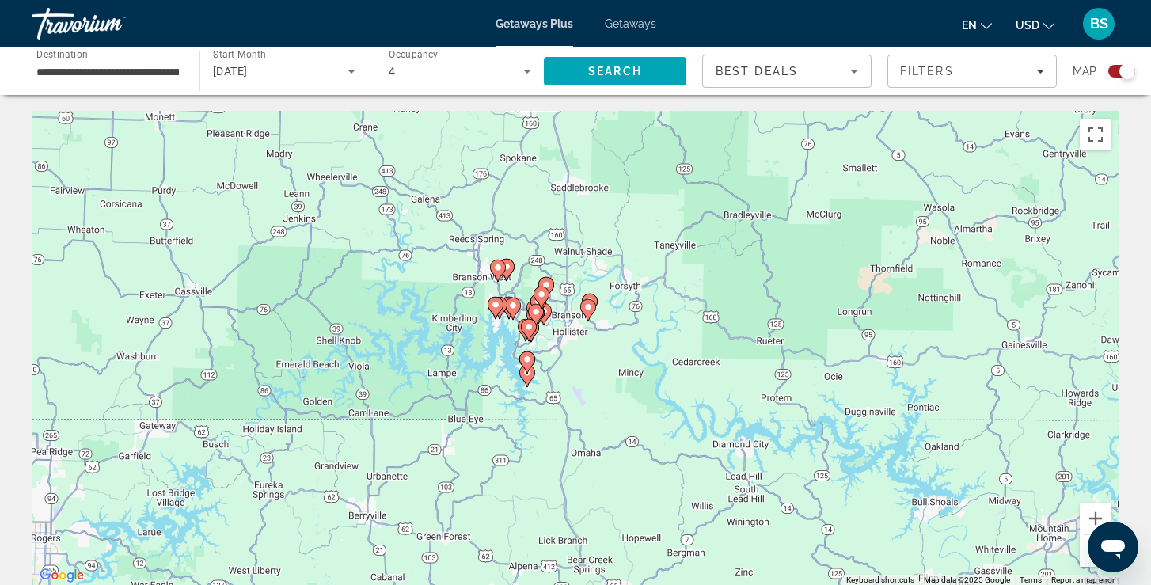
drag, startPoint x: 533, startPoint y: 326, endPoint x: 627, endPoint y: 397, distance: 117.7
click at [627, 397] on div "To activate drag with keyboard, press Alt + Enter. Once in keyboard drag state,…" at bounding box center [576, 348] width 1088 height 475
click at [1096, 518] on button "Zoom in" at bounding box center [1096, 519] width 32 height 32
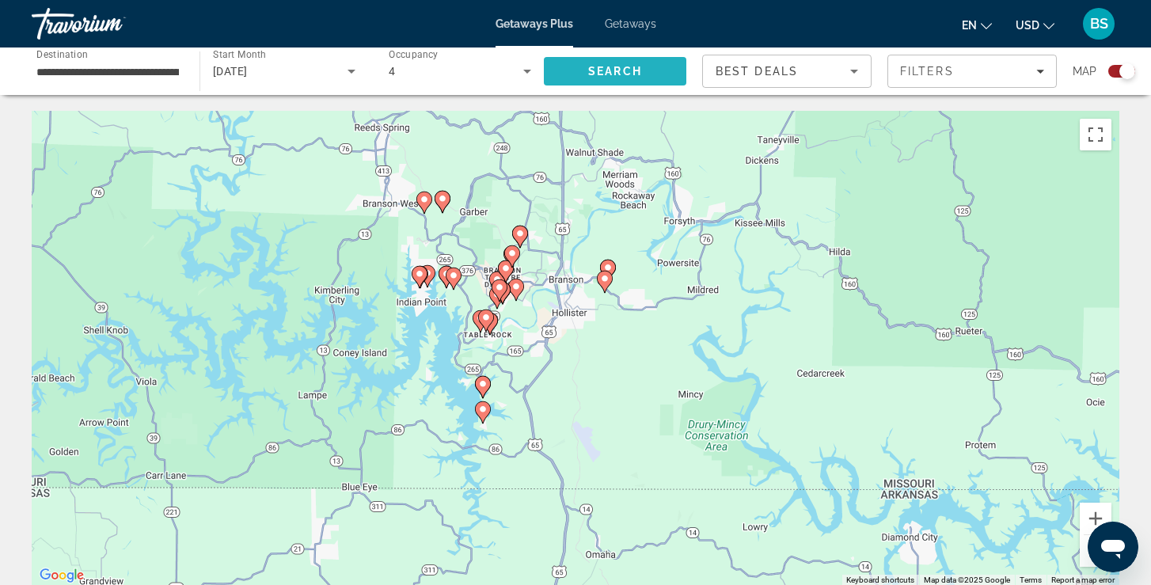
click at [636, 70] on span "Search" at bounding box center [615, 71] width 54 height 13
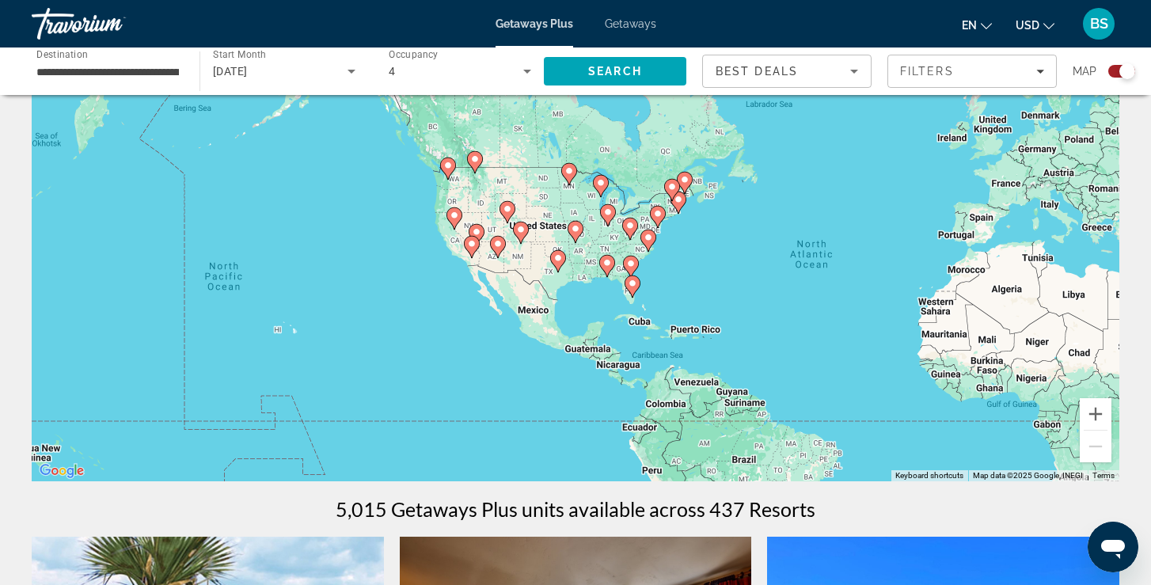
scroll to position [94, 0]
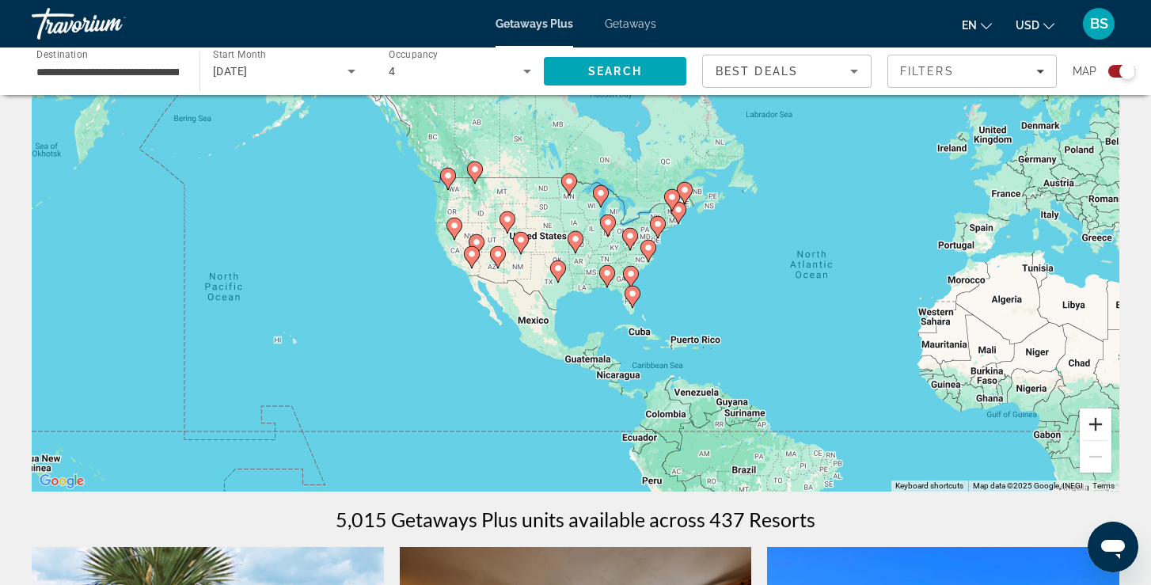
click at [1102, 420] on button "Zoom in" at bounding box center [1096, 425] width 32 height 32
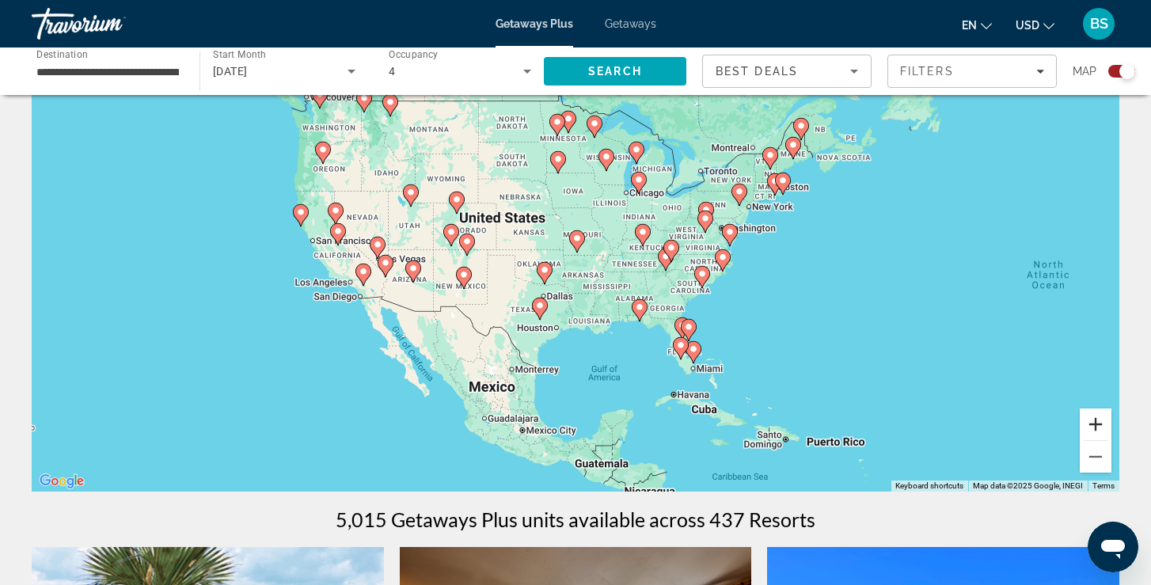
click at [1102, 420] on button "Zoom in" at bounding box center [1096, 425] width 32 height 32
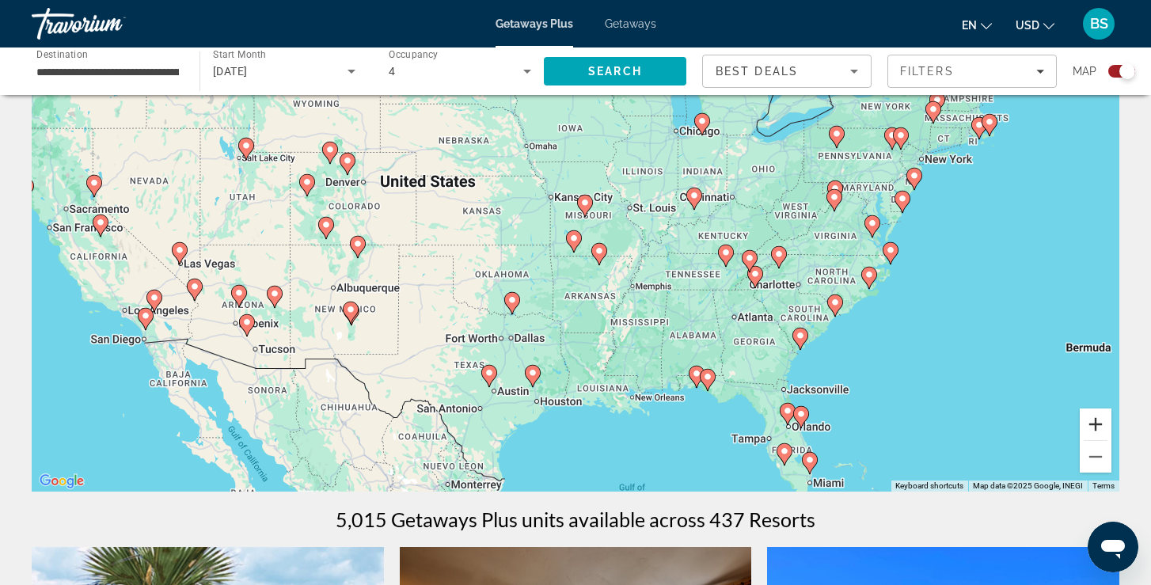
click at [1102, 420] on button "Zoom in" at bounding box center [1096, 425] width 32 height 32
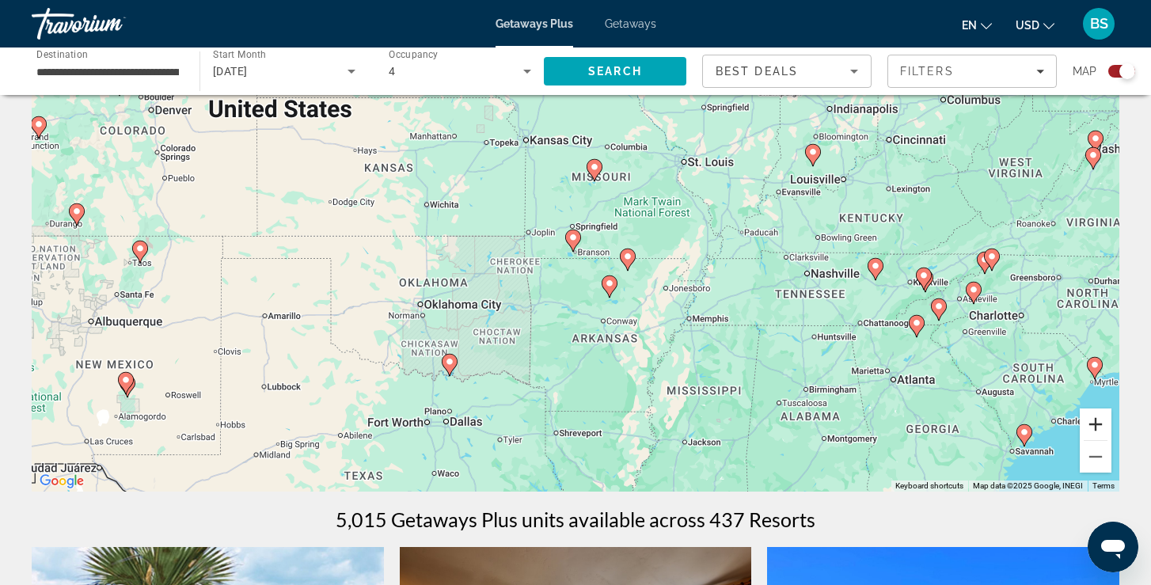
click at [1103, 421] on button "Zoom in" at bounding box center [1096, 425] width 32 height 32
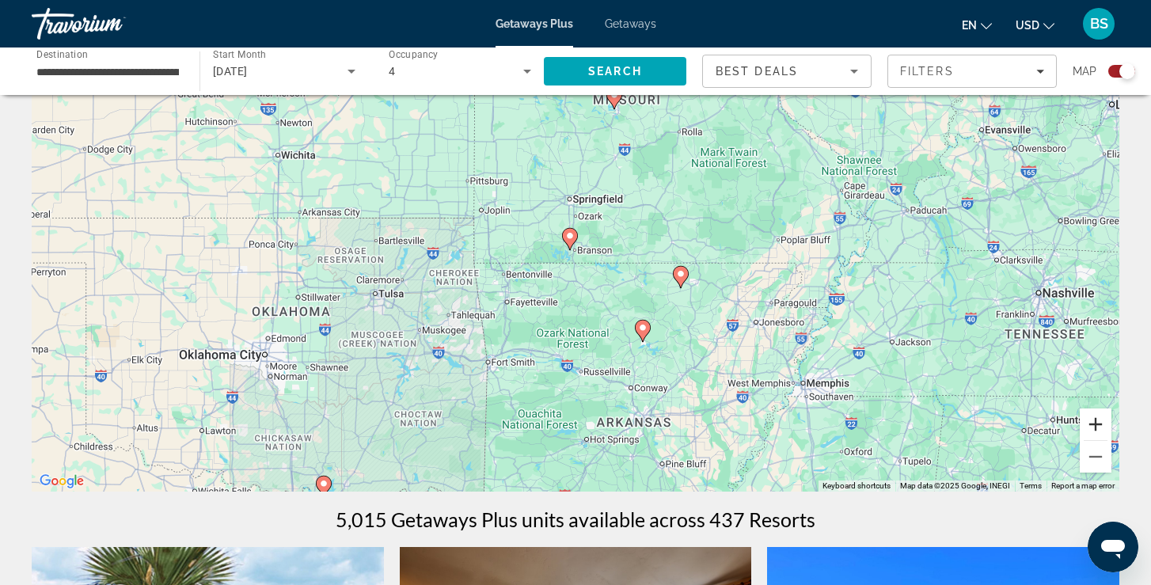
click at [1103, 422] on button "Zoom in" at bounding box center [1096, 425] width 32 height 32
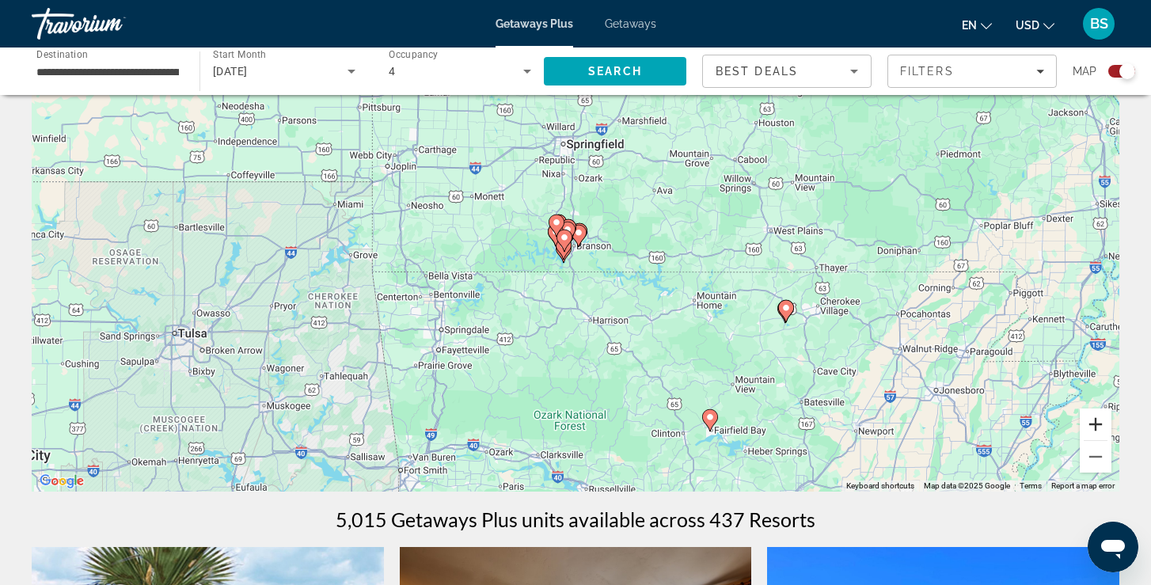
click at [1103, 423] on button "Zoom in" at bounding box center [1096, 425] width 32 height 32
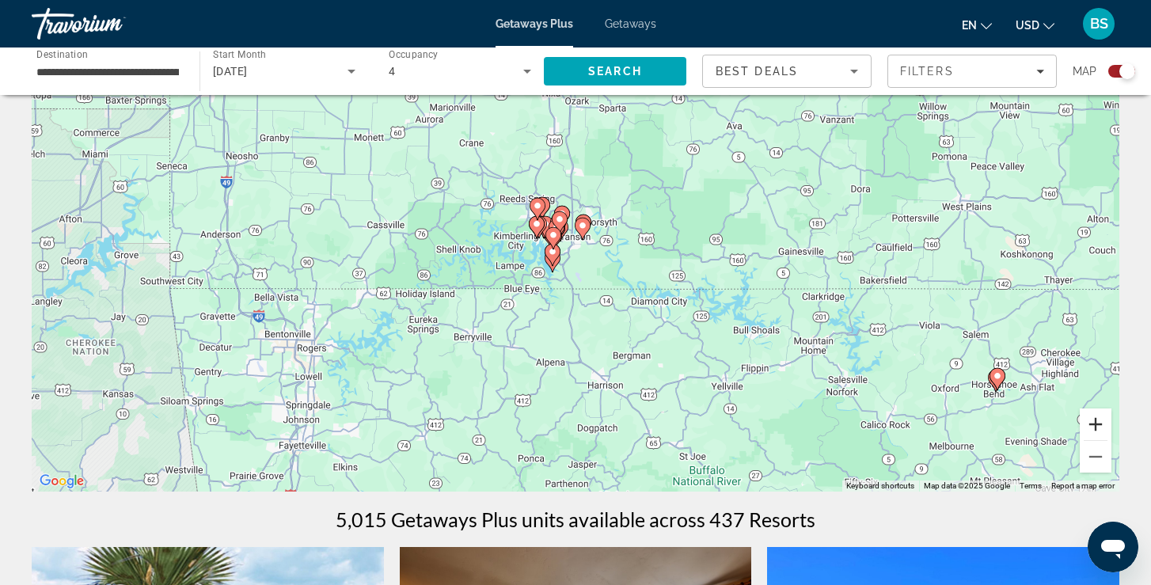
click at [1103, 424] on button "Zoom in" at bounding box center [1096, 425] width 32 height 32
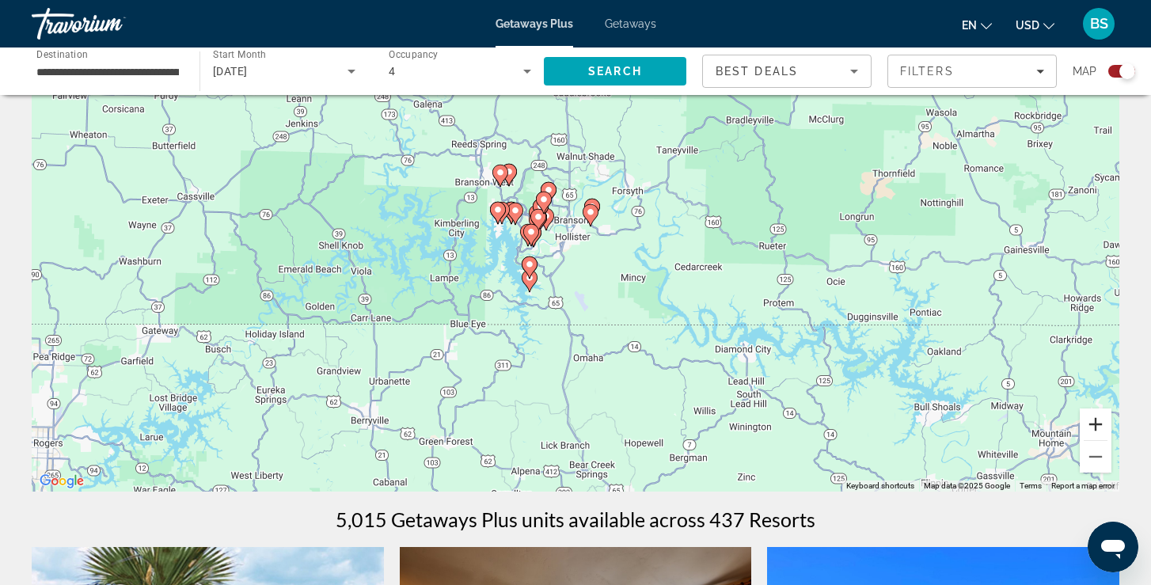
click at [1103, 424] on button "Zoom in" at bounding box center [1096, 425] width 32 height 32
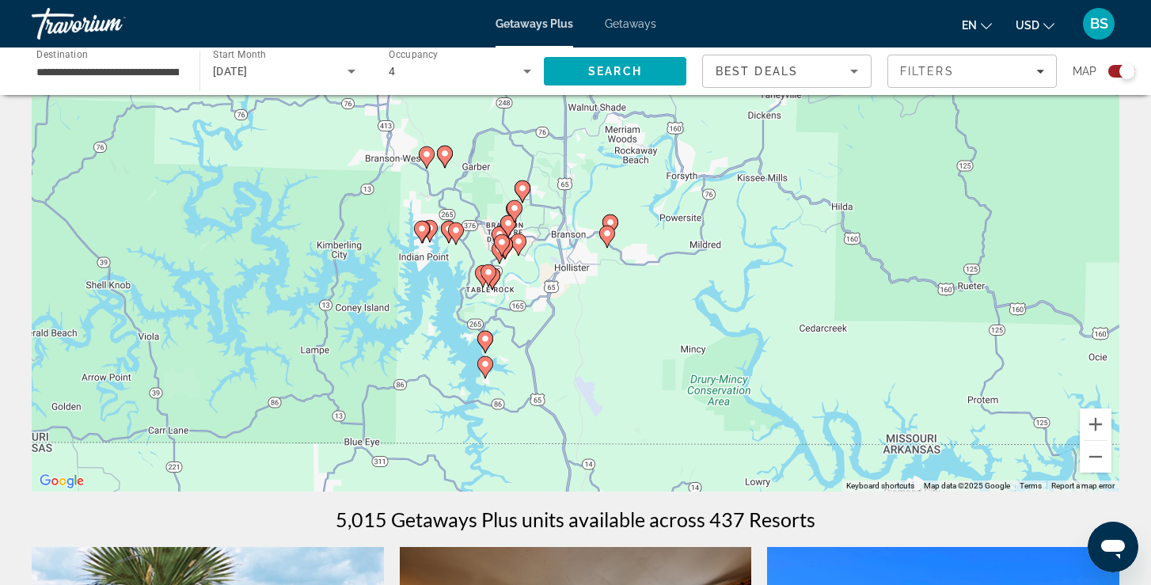
drag, startPoint x: 709, startPoint y: 283, endPoint x: 712, endPoint y: 335, distance: 51.6
click at [712, 335] on div "To activate drag with keyboard, press Alt + Enter. Once in keyboard drag state,…" at bounding box center [576, 254] width 1088 height 475
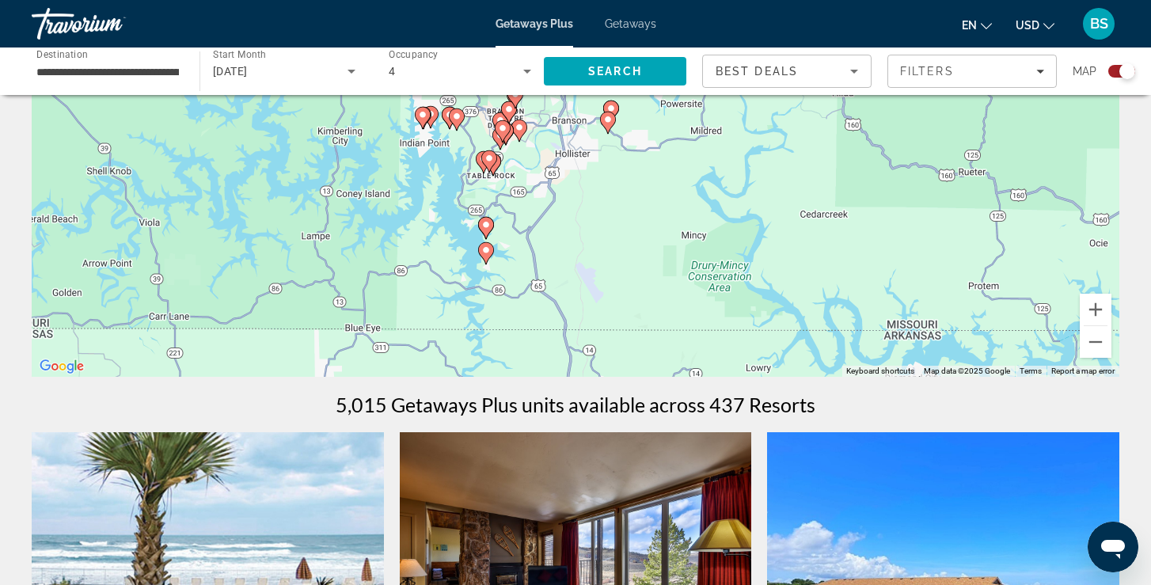
scroll to position [192, 0]
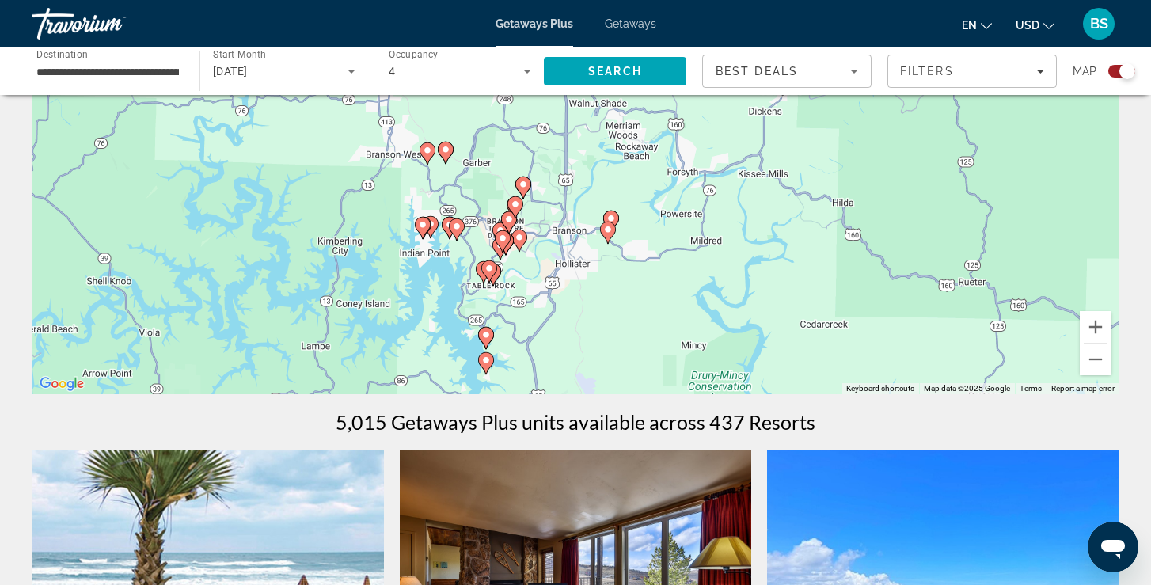
drag, startPoint x: 675, startPoint y: 222, endPoint x: 675, endPoint y: 310, distance: 87.9
click at [675, 314] on div "To activate drag with keyboard, press Alt + Enter. Once in keyboard drag state,…" at bounding box center [576, 156] width 1088 height 475
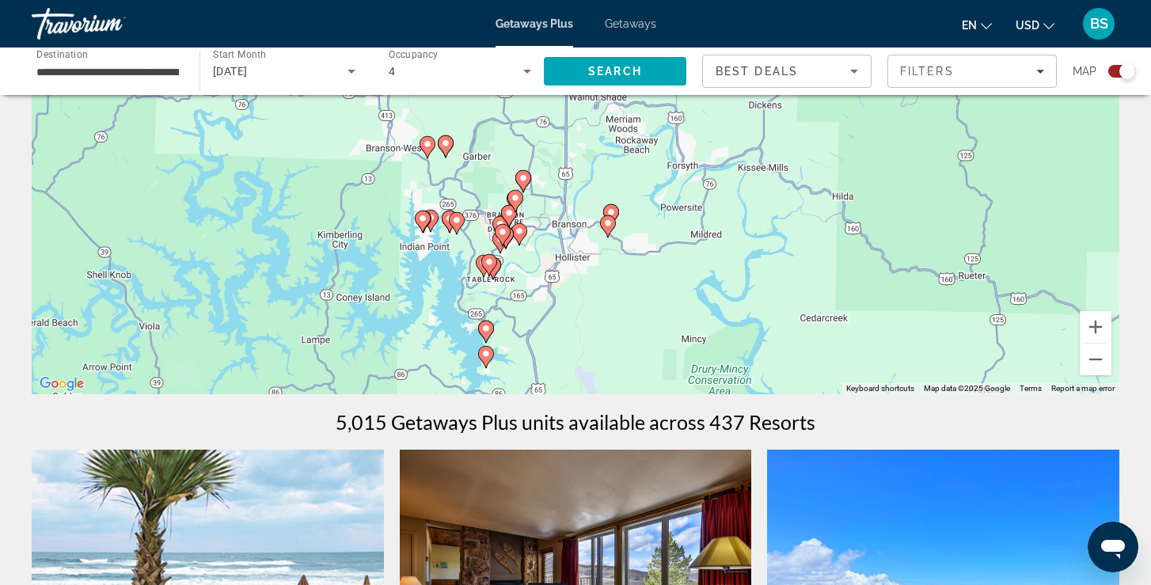
click at [519, 248] on div "To activate drag with keyboard, press Alt + Enter. Once in keyboard drag state,…" at bounding box center [576, 156] width 1088 height 475
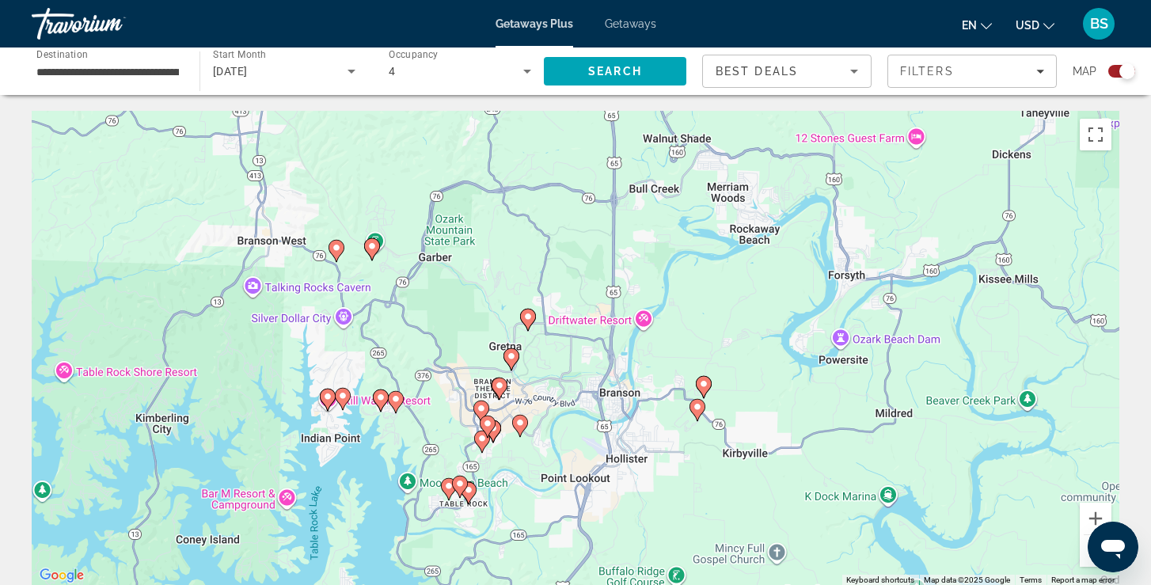
scroll to position [0, 0]
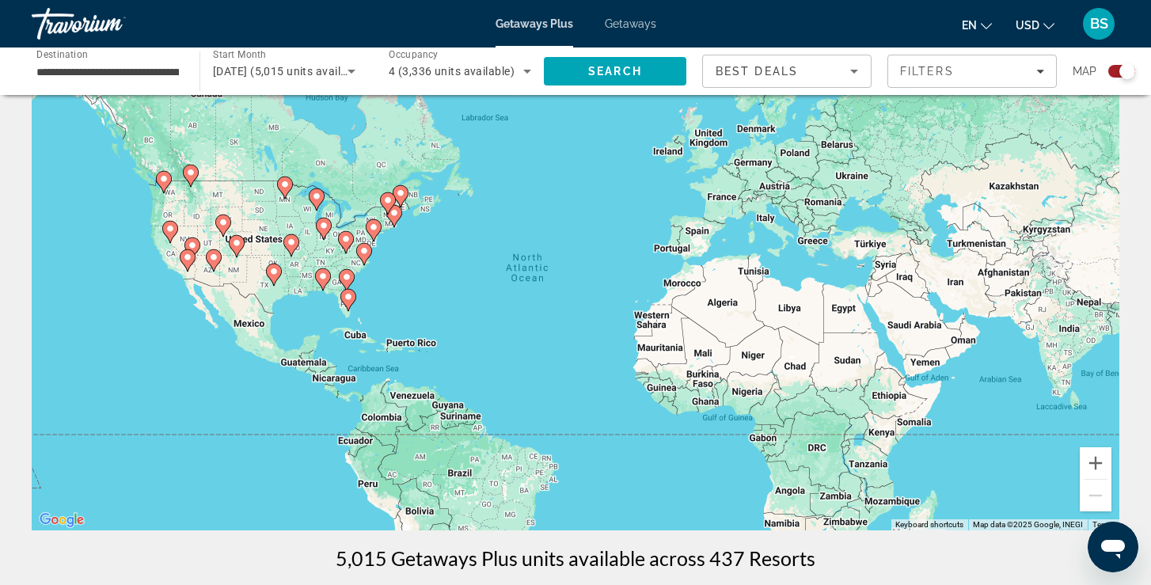
scroll to position [56, 0]
click at [1098, 462] on button "Zoom in" at bounding box center [1096, 463] width 32 height 32
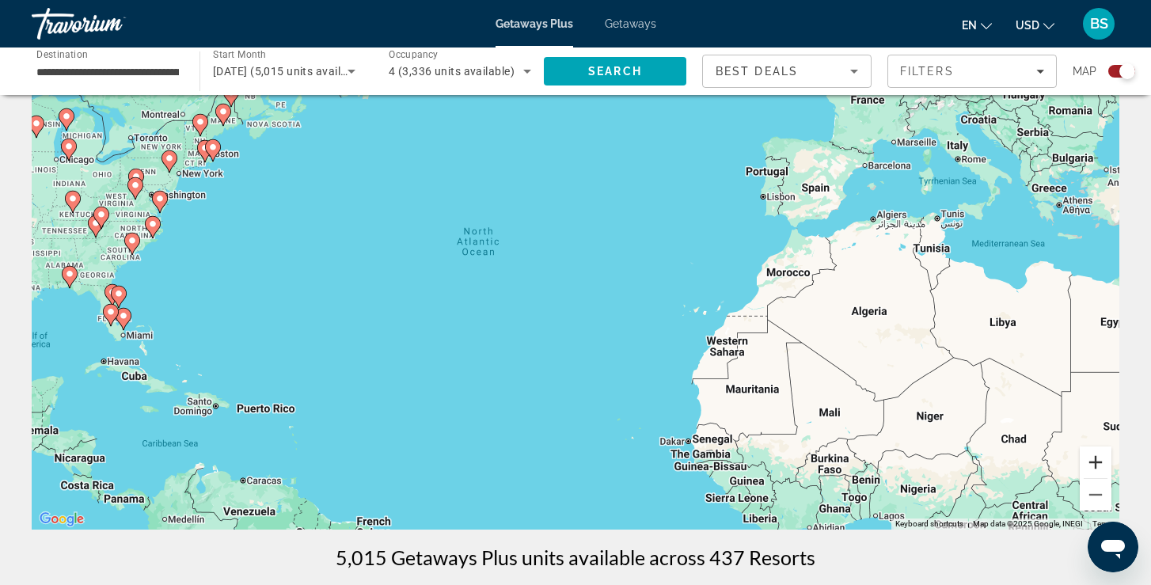
click at [1097, 463] on button "Zoom in" at bounding box center [1096, 463] width 32 height 32
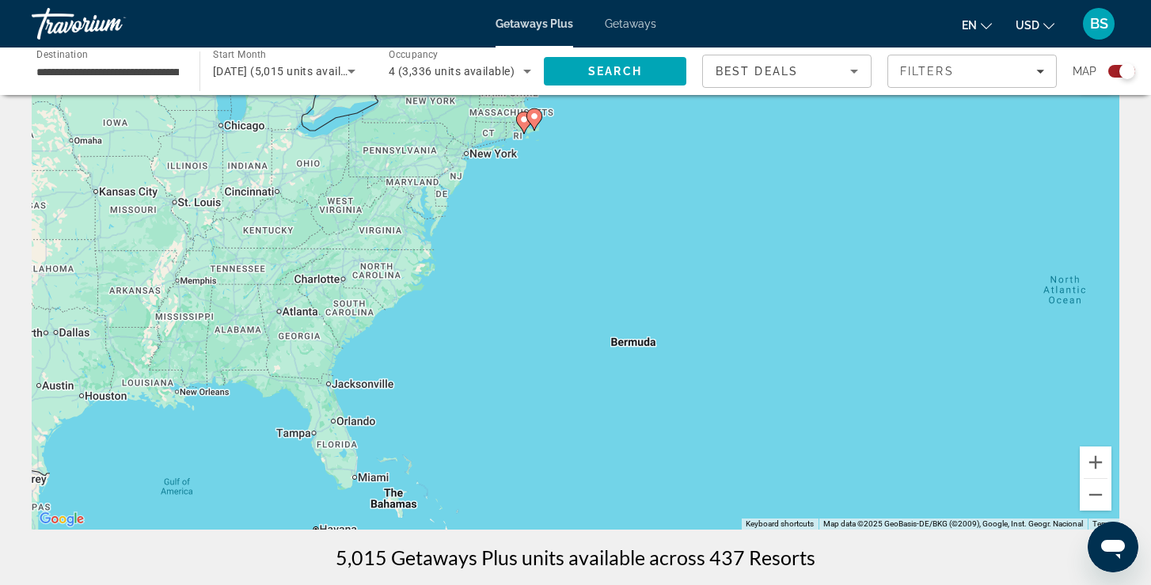
drag, startPoint x: 219, startPoint y: 295, endPoint x: 904, endPoint y: 392, distance: 691.7
click at [905, 394] on div "To activate drag with keyboard, press Alt + Enter. Once in keyboard drag state,…" at bounding box center [576, 292] width 1088 height 475
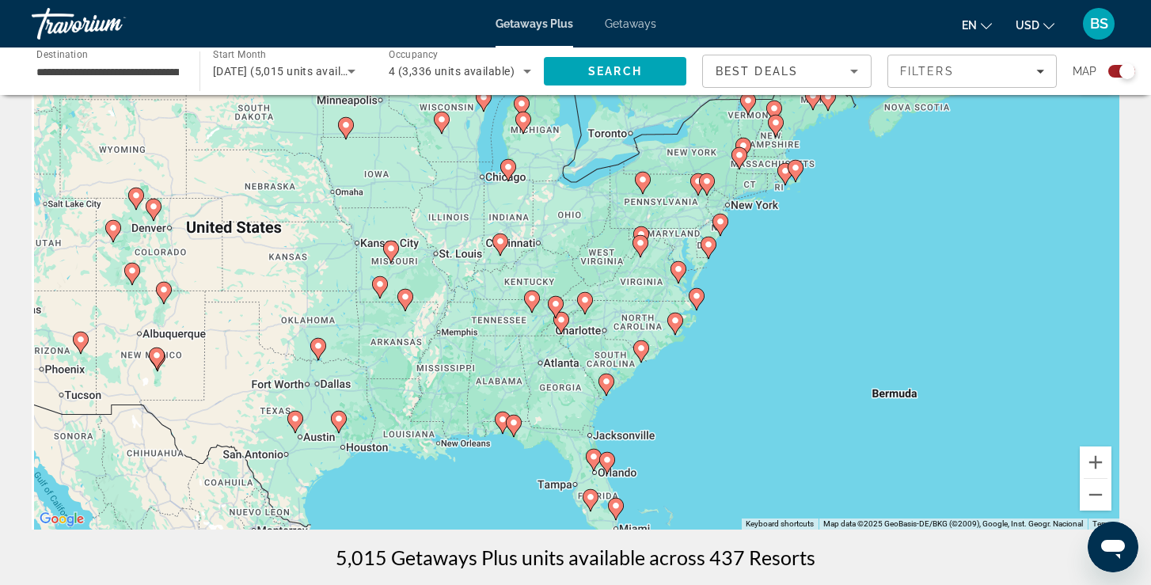
drag, startPoint x: 485, startPoint y: 326, endPoint x: 754, endPoint y: 380, distance: 274.5
click at [755, 381] on div "To activate drag with keyboard, press Alt + Enter. Once in keyboard drag state,…" at bounding box center [576, 292] width 1088 height 475
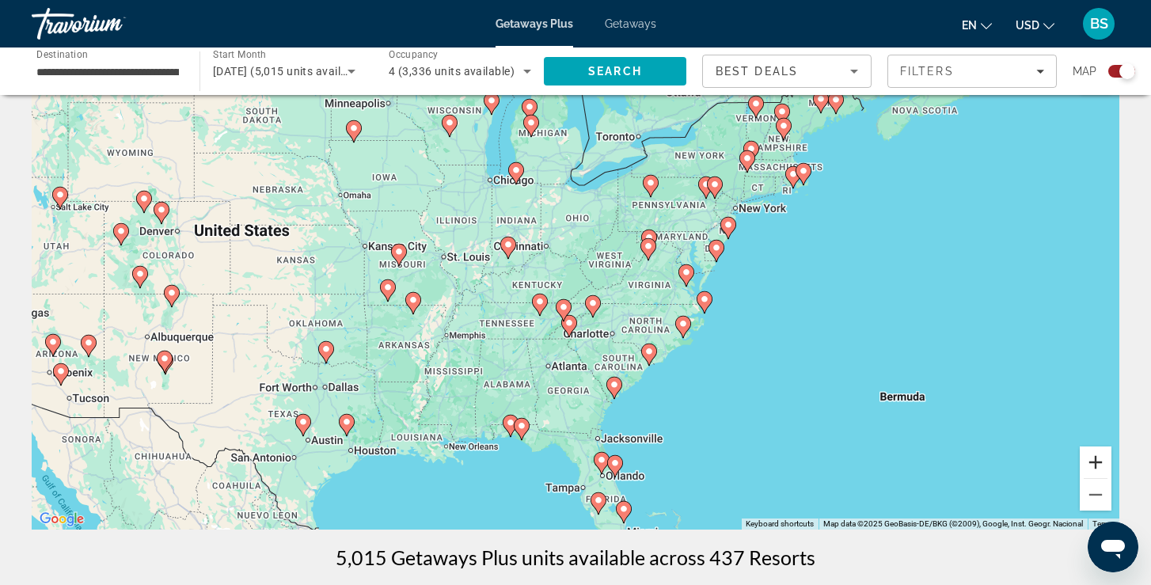
click at [1098, 454] on button "Zoom in" at bounding box center [1096, 463] width 32 height 32
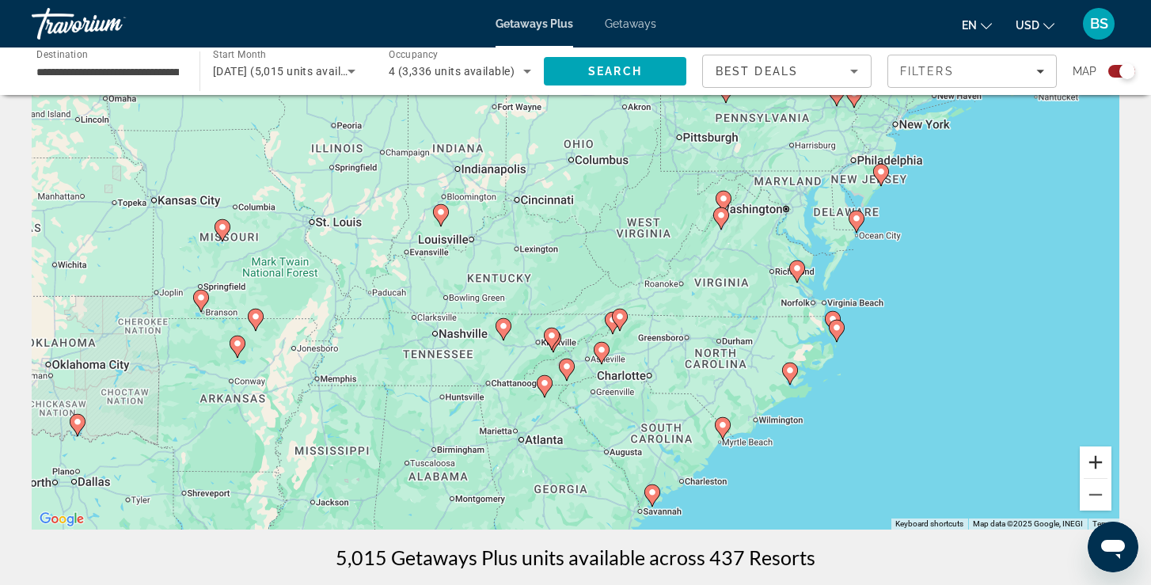
click at [1098, 454] on button "Zoom in" at bounding box center [1096, 463] width 32 height 32
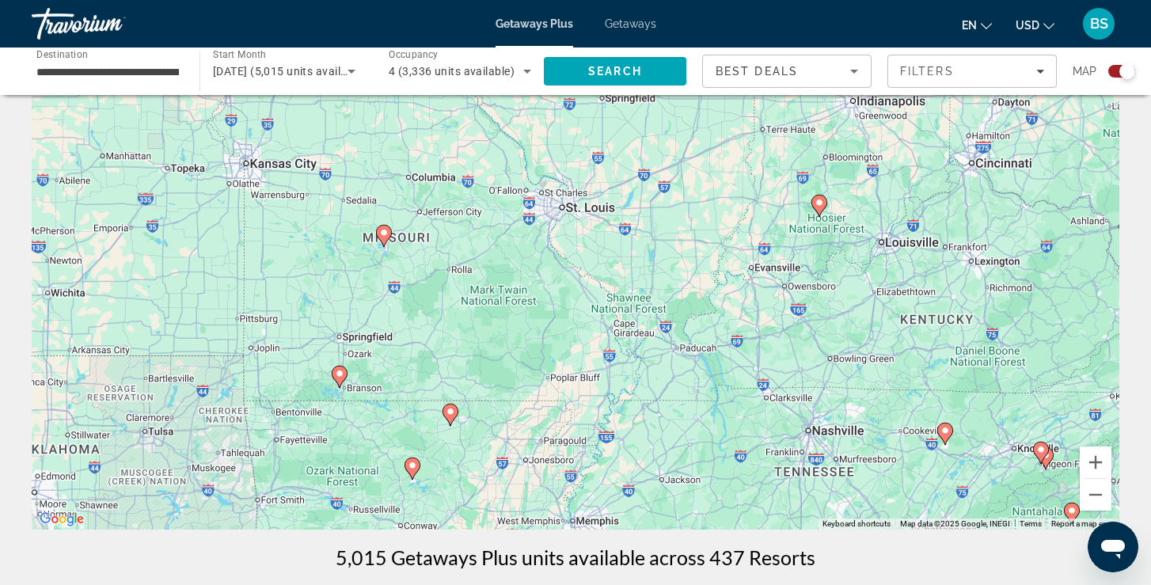
drag, startPoint x: 133, startPoint y: 340, endPoint x: 649, endPoint y: 395, distance: 519.1
click at [650, 397] on div "To activate drag with keyboard, press Alt + Enter. Once in keyboard drag state,…" at bounding box center [576, 292] width 1088 height 475
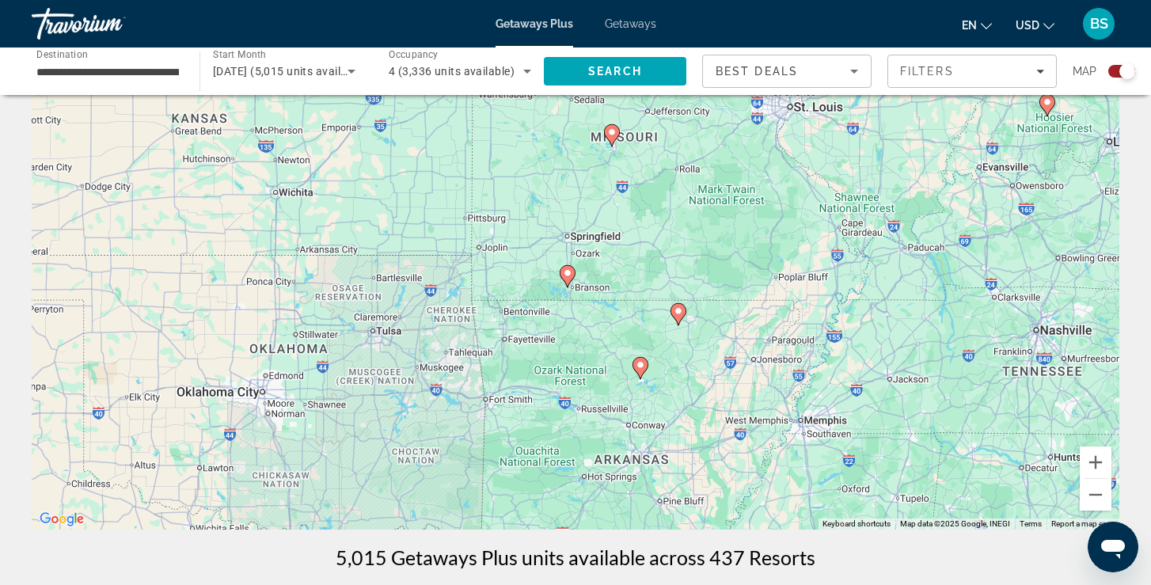
drag, startPoint x: 356, startPoint y: 421, endPoint x: 590, endPoint y: 314, distance: 257.9
click at [590, 314] on div "To activate drag with keyboard, press Alt + Enter. Once in keyboard drag state,…" at bounding box center [576, 292] width 1088 height 475
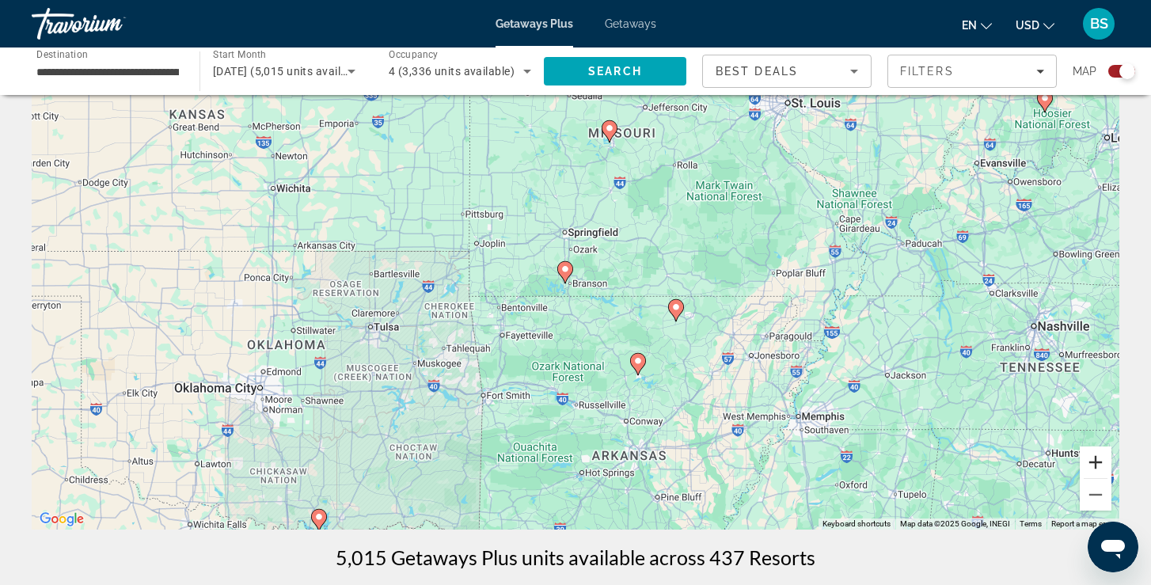
click at [1101, 465] on button "Zoom in" at bounding box center [1096, 463] width 32 height 32
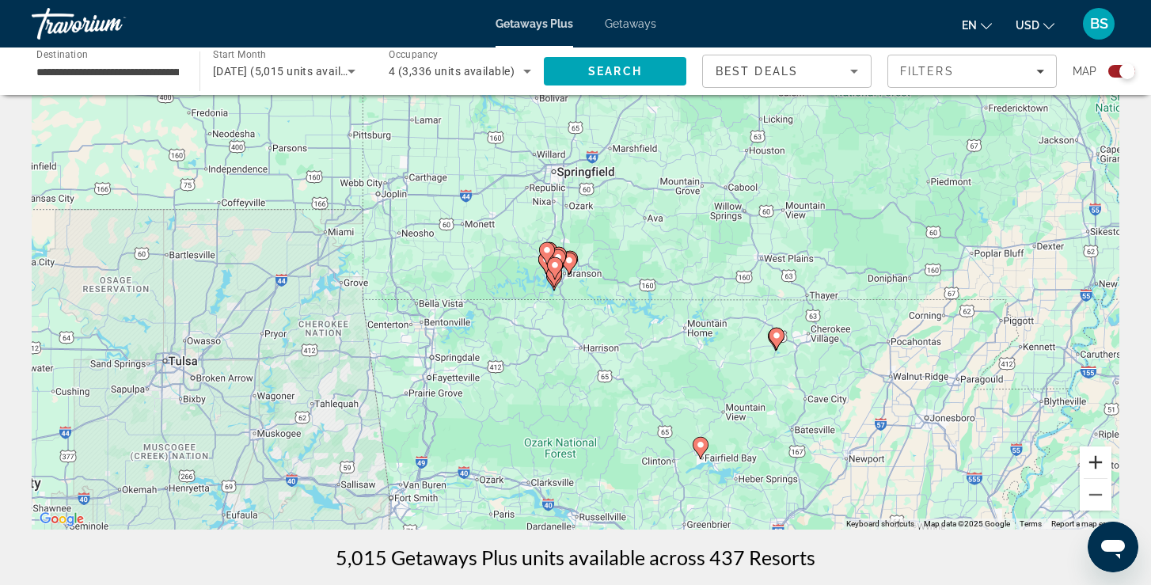
click at [1101, 466] on button "Zoom in" at bounding box center [1096, 463] width 32 height 32
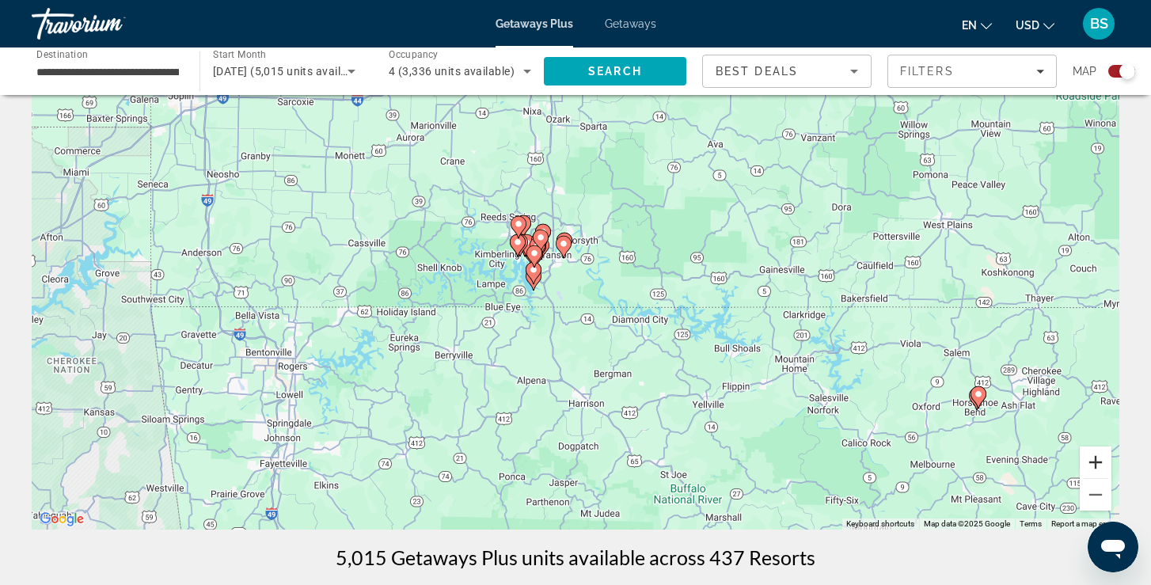
click at [1101, 466] on button "Zoom in" at bounding box center [1096, 463] width 32 height 32
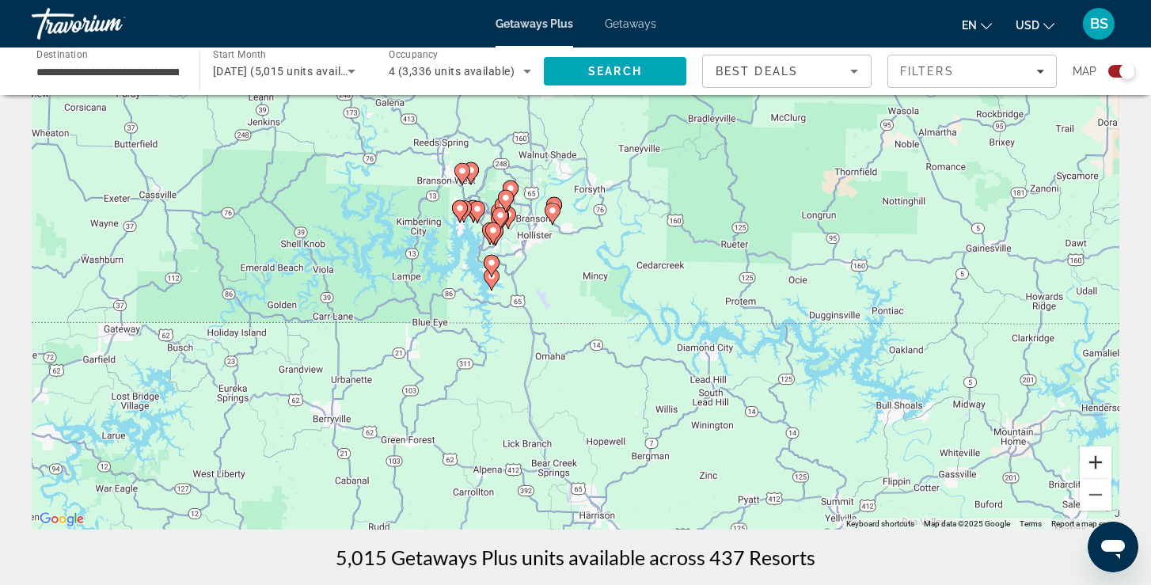
click at [1101, 466] on button "Zoom in" at bounding box center [1096, 463] width 32 height 32
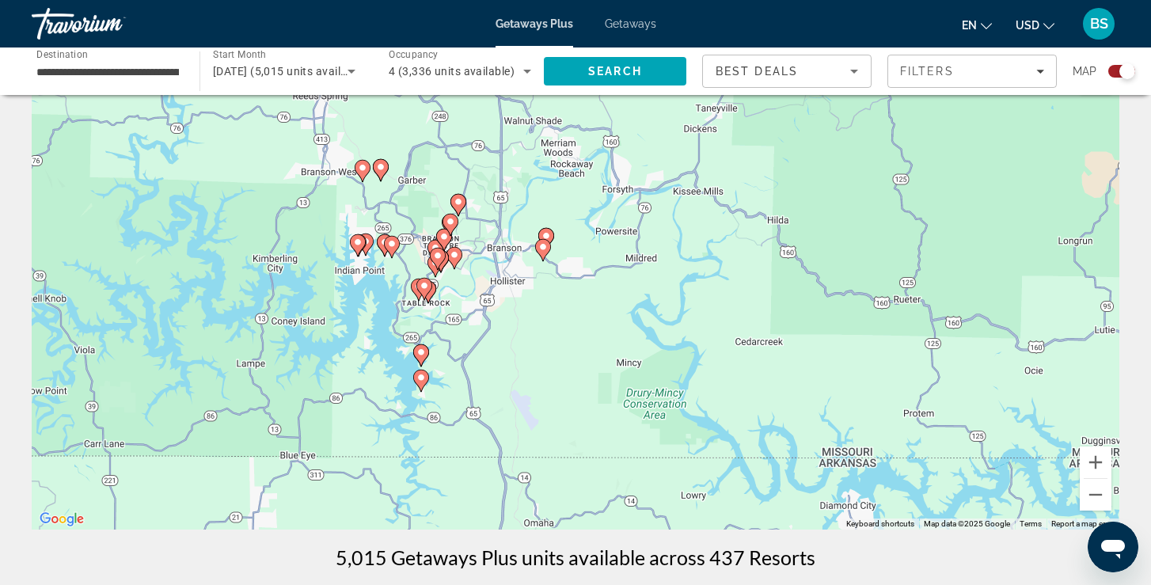
drag, startPoint x: 546, startPoint y: 226, endPoint x: 559, endPoint y: 325, distance: 100.7
click at [559, 327] on div "To activate drag with keyboard, press Alt + Enter. Once in keyboard drag state,…" at bounding box center [576, 292] width 1088 height 475
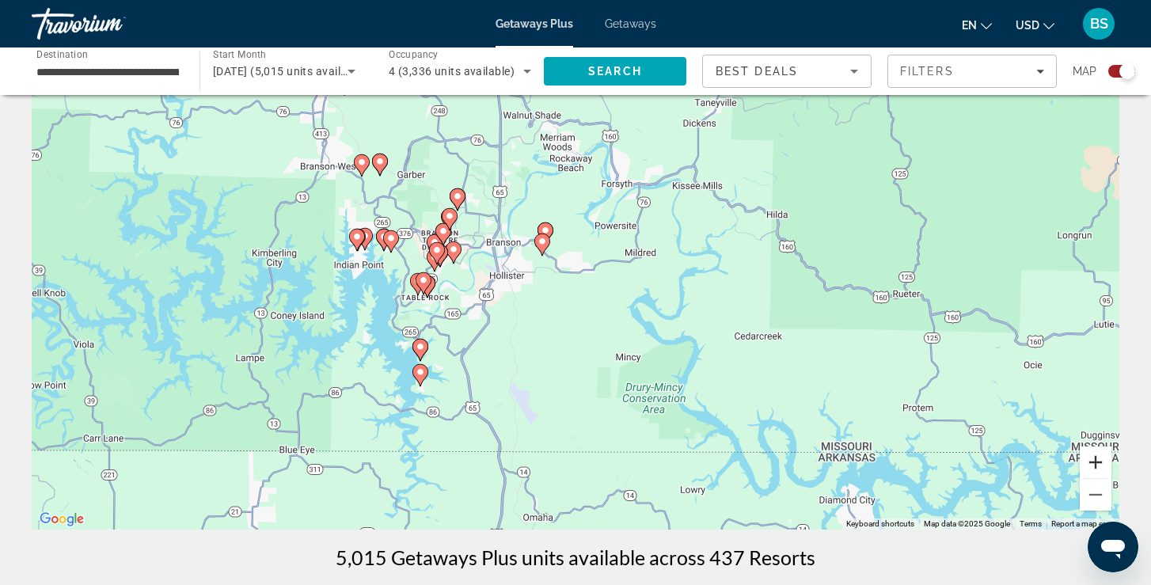
click at [1099, 461] on button "Zoom in" at bounding box center [1096, 463] width 32 height 32
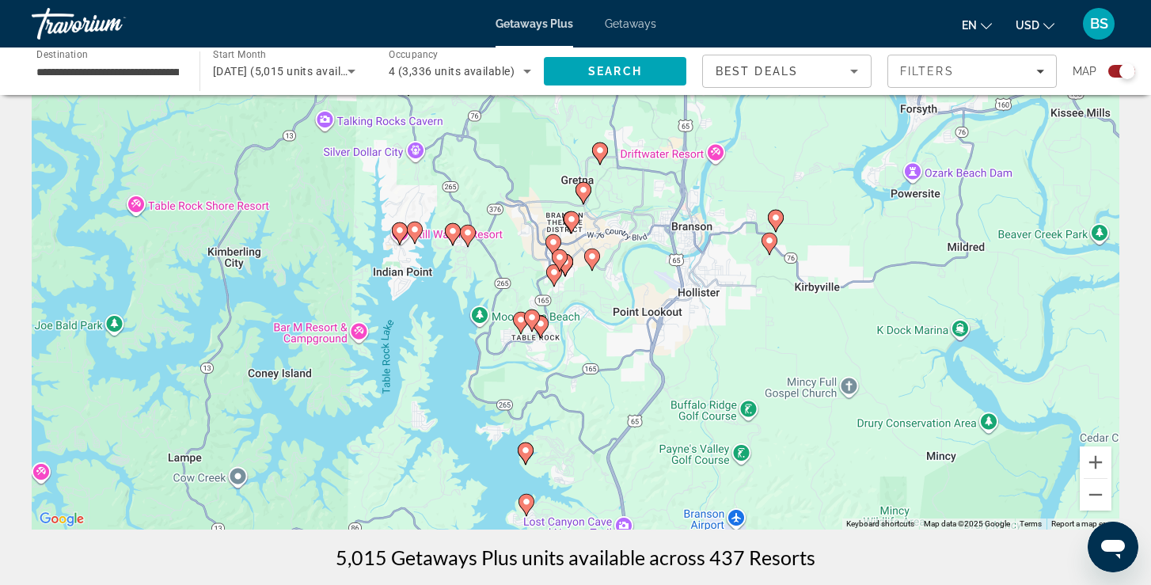
drag, startPoint x: 314, startPoint y: 321, endPoint x: 577, endPoint y: 356, distance: 266.0
click at [577, 357] on div "To activate drag with keyboard, press Alt + Enter. Once in keyboard drag state,…" at bounding box center [576, 292] width 1088 height 475
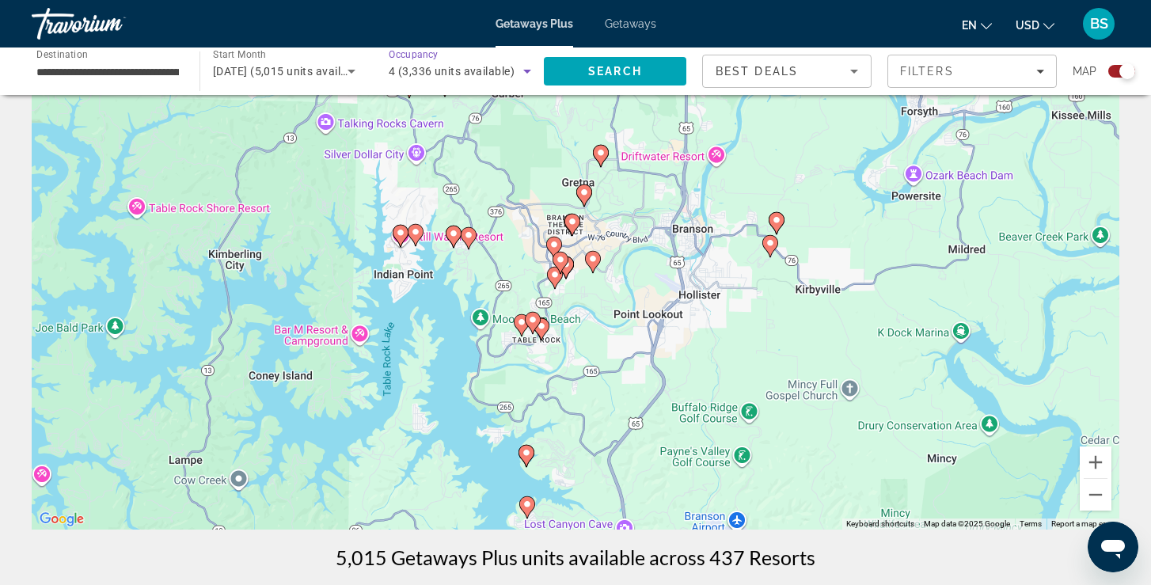
click at [523, 71] on icon "Search widget" at bounding box center [527, 71] width 19 height 19
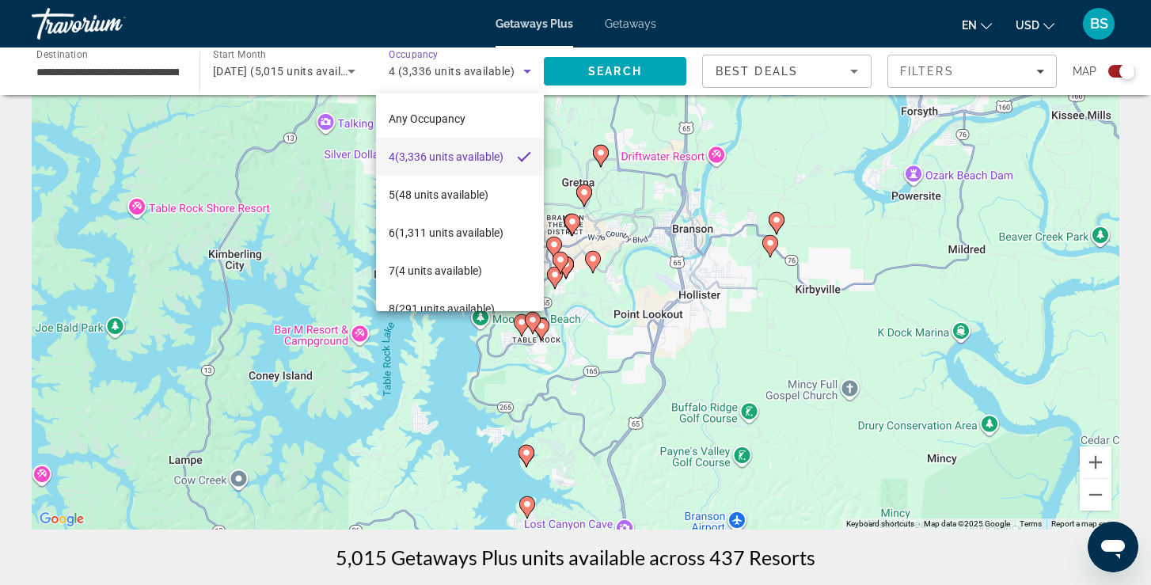
click at [525, 74] on div at bounding box center [575, 292] width 1151 height 585
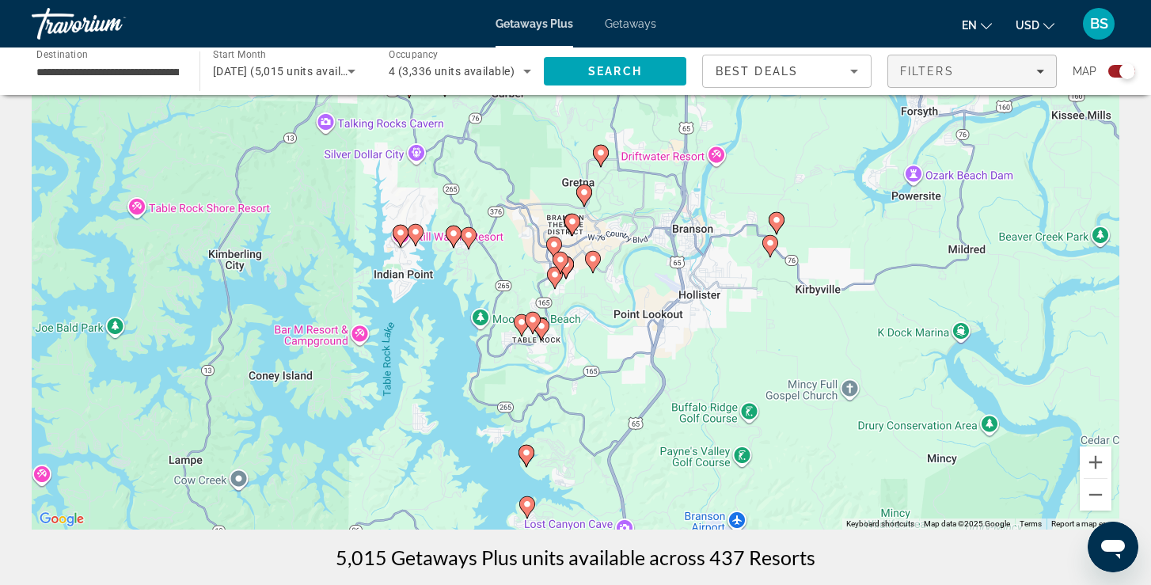
click at [938, 82] on span "Filters" at bounding box center [972, 71] width 168 height 38
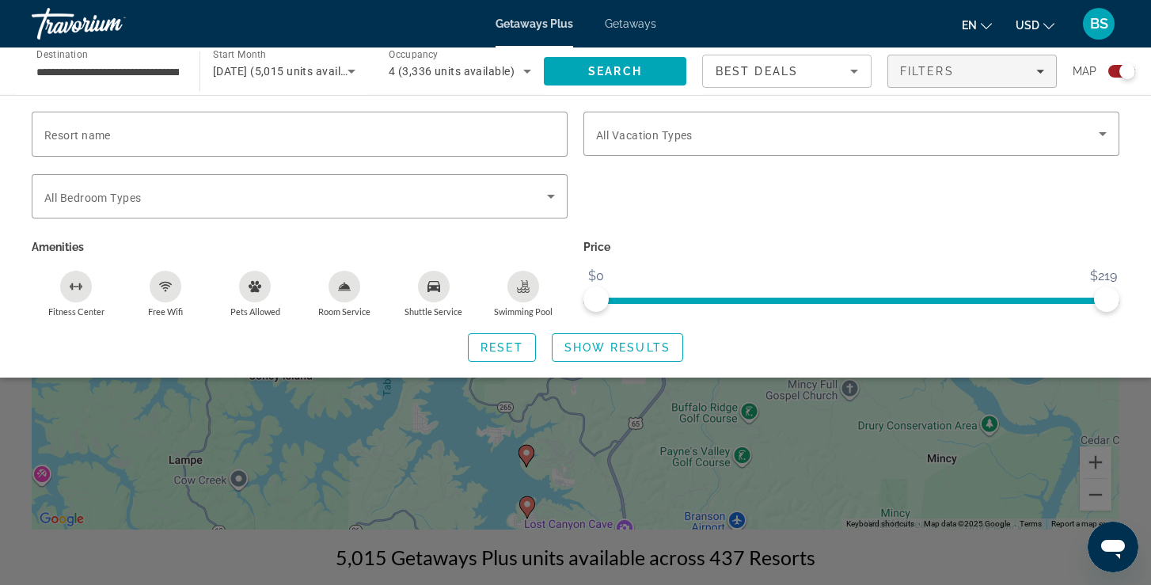
click at [1116, 74] on div "Search widget" at bounding box center [1122, 71] width 27 height 13
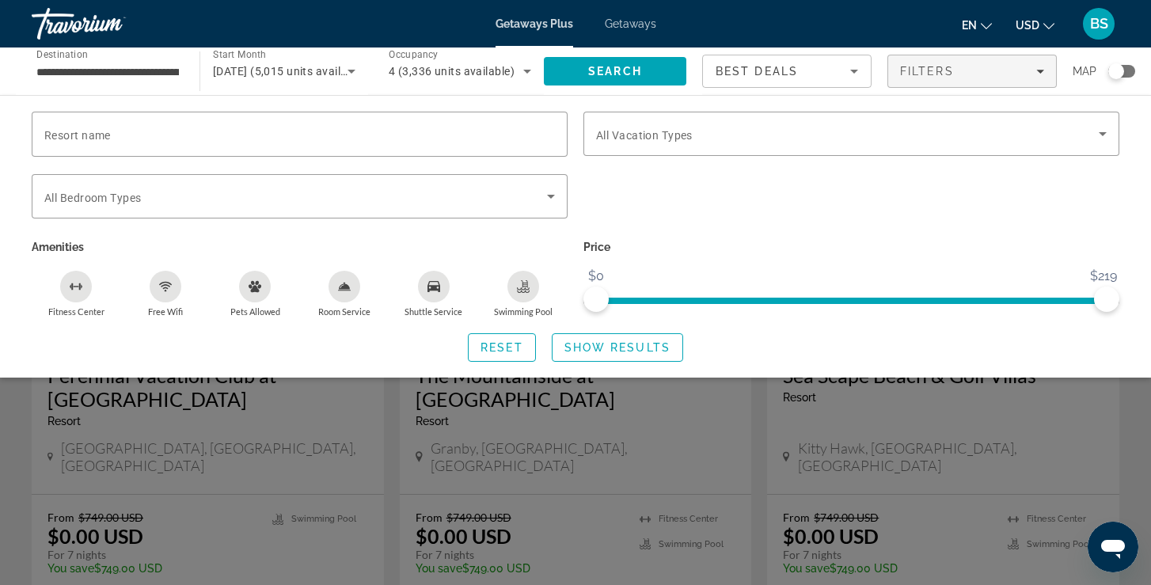
click at [1116, 75] on div "Search widget" at bounding box center [1117, 71] width 16 height 16
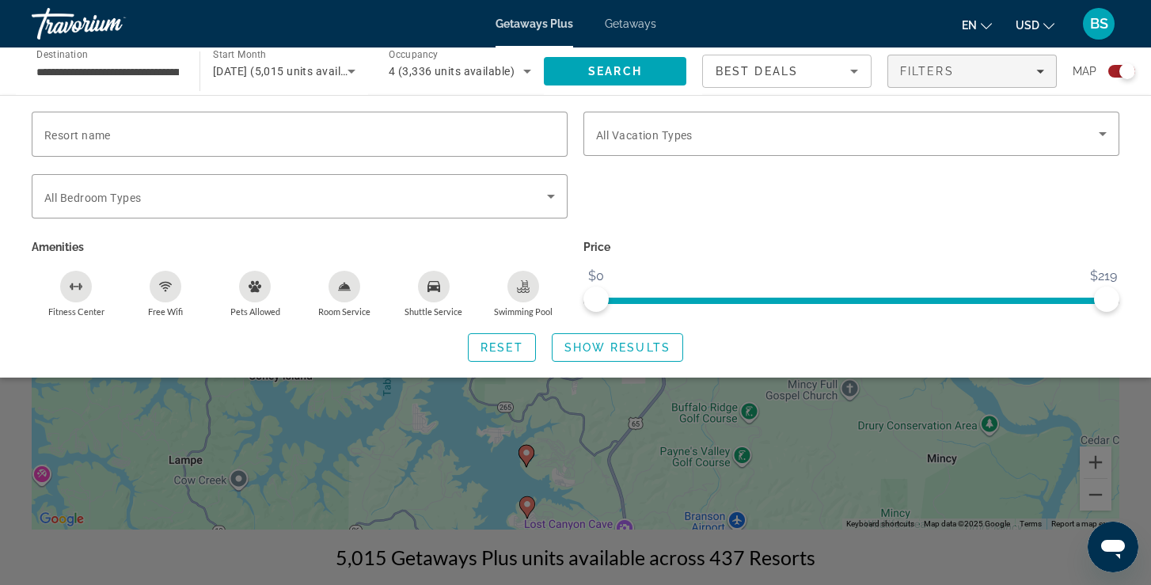
click at [832, 454] on div "Search widget" at bounding box center [575, 412] width 1151 height 348
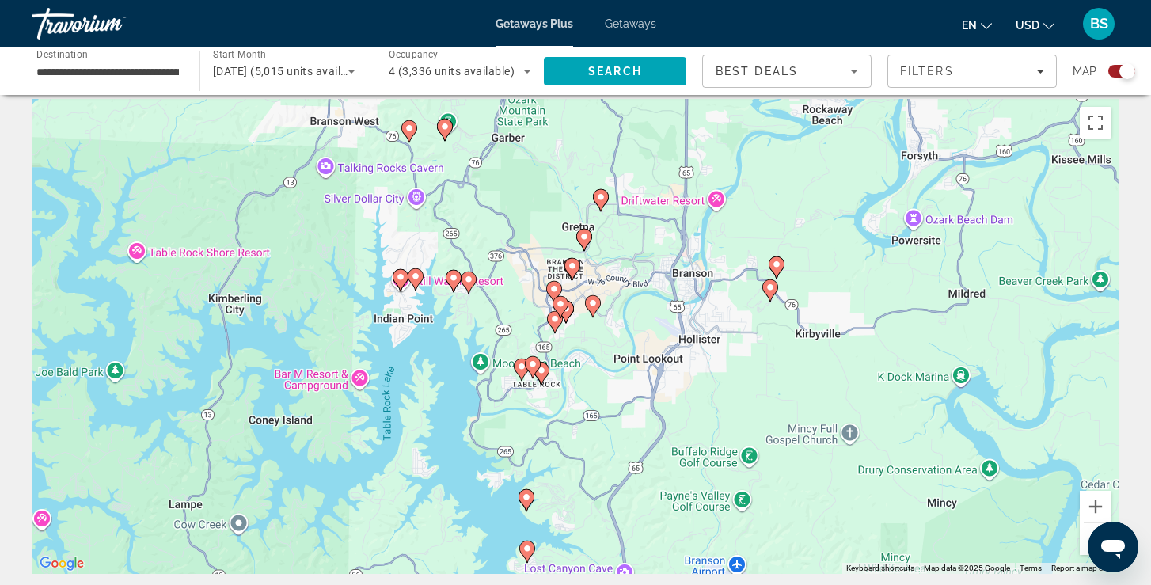
scroll to position [12, 0]
click at [557, 314] on gmp-advanced-marker "Main content" at bounding box center [561, 307] width 16 height 24
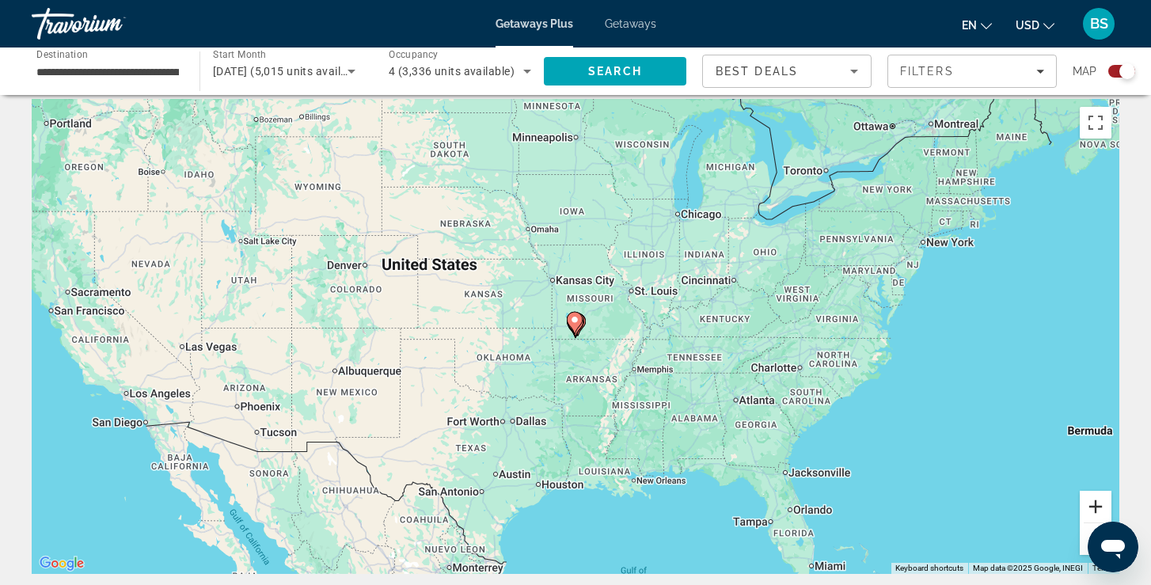
click at [1098, 505] on button "Zoom in" at bounding box center [1096, 507] width 32 height 32
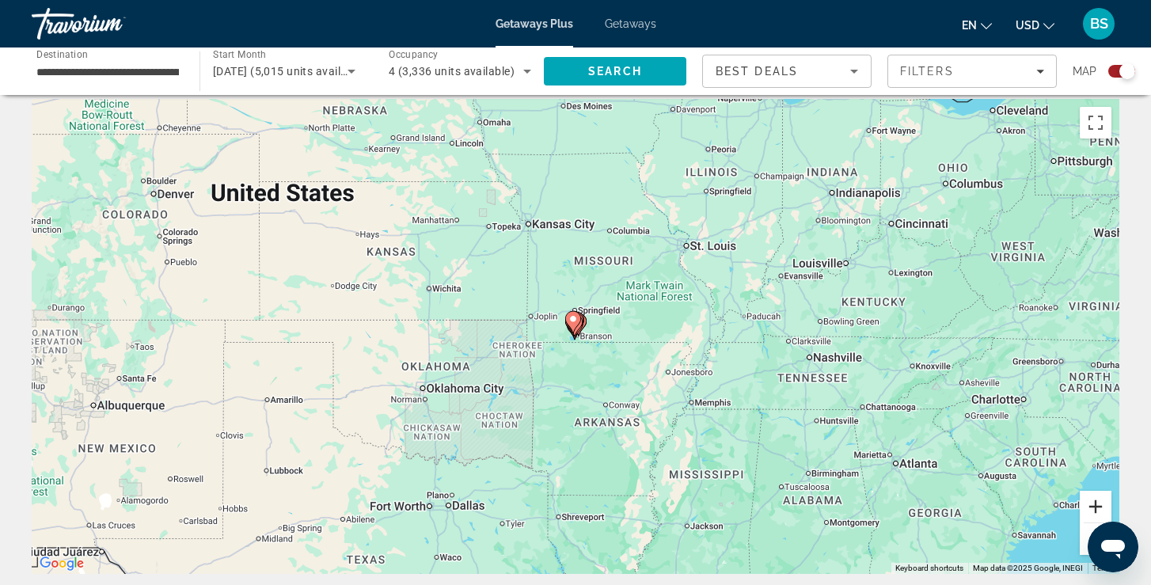
click at [1098, 505] on button "Zoom in" at bounding box center [1096, 507] width 32 height 32
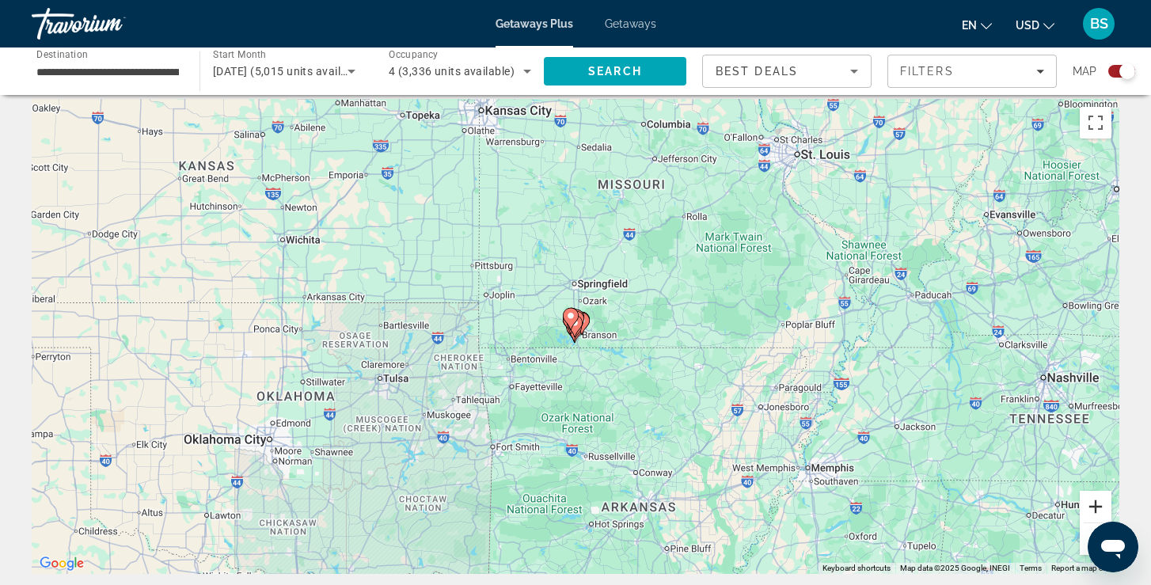
click at [1098, 505] on button "Zoom in" at bounding box center [1096, 507] width 32 height 32
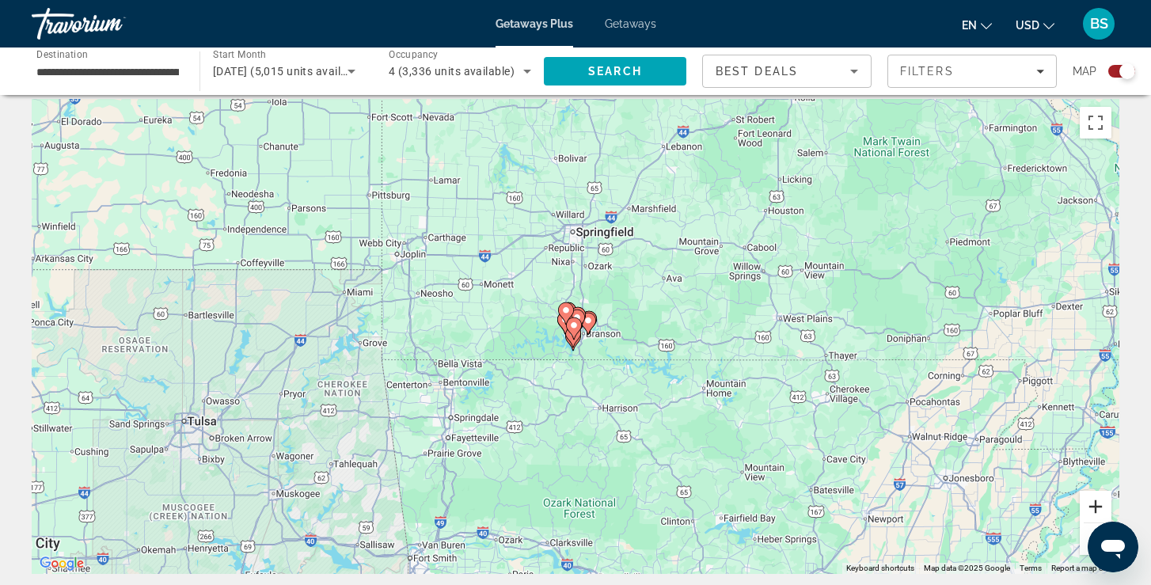
click at [1098, 505] on button "Zoom in" at bounding box center [1096, 507] width 32 height 32
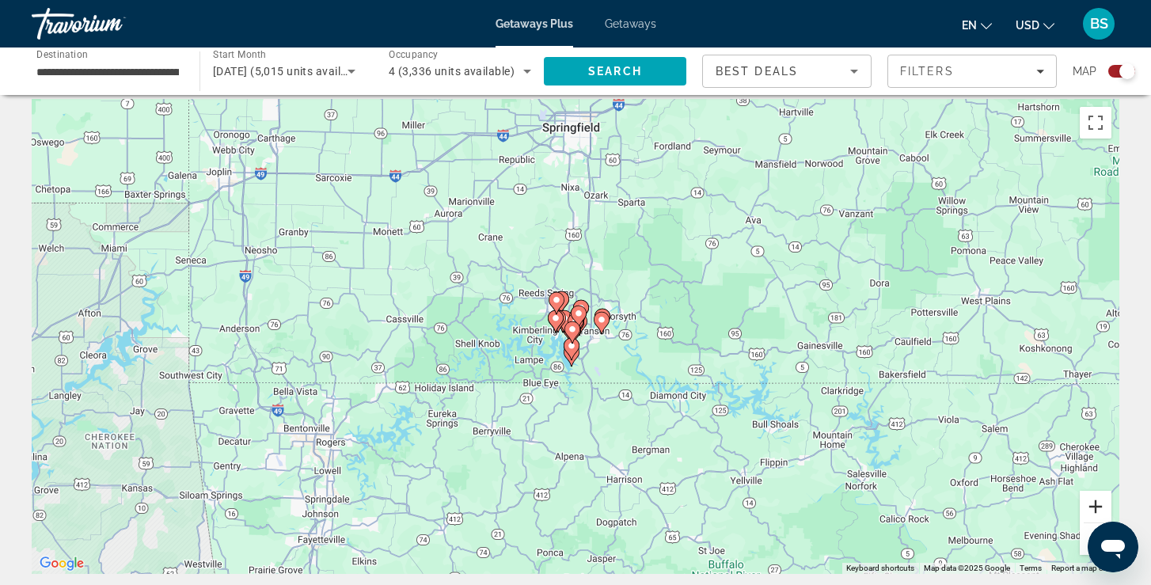
click at [1098, 506] on button "Zoom in" at bounding box center [1096, 507] width 32 height 32
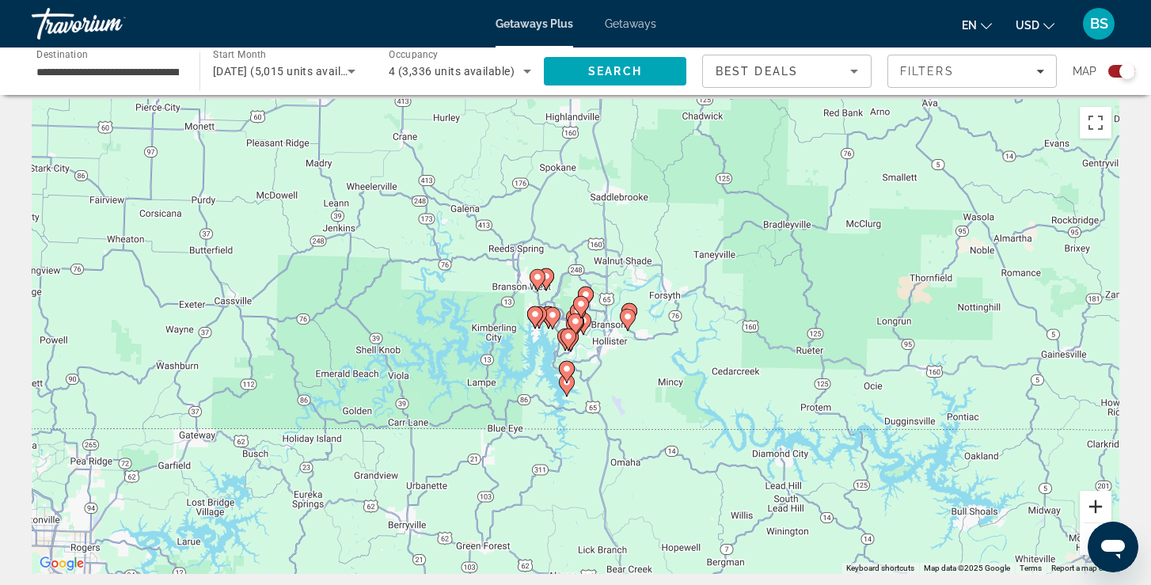
click at [1098, 507] on button "Zoom in" at bounding box center [1096, 507] width 32 height 32
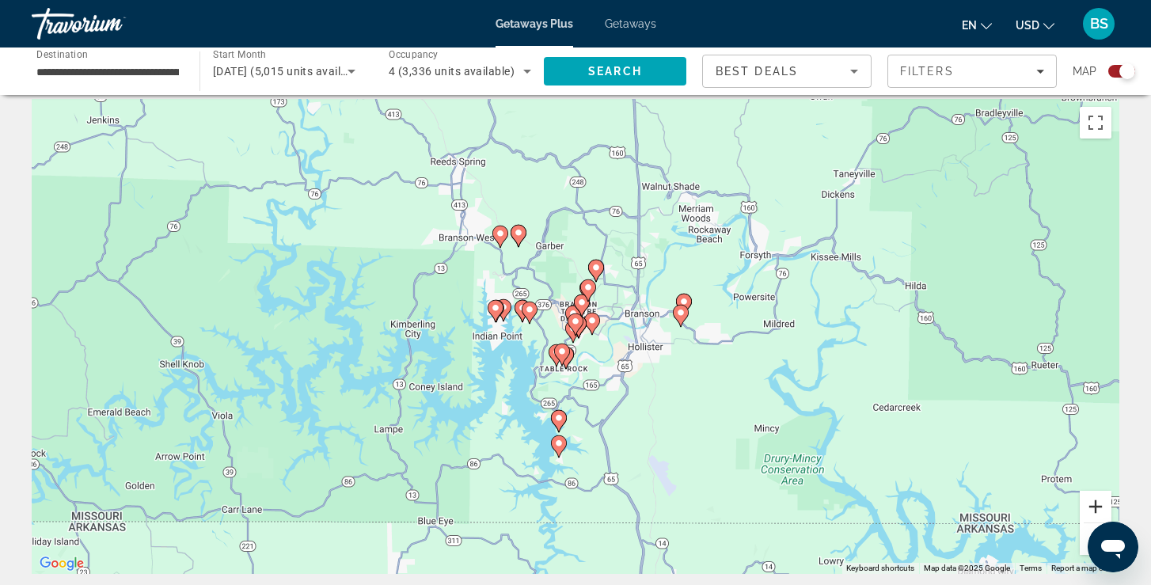
click at [1098, 507] on button "Zoom in" at bounding box center [1096, 507] width 32 height 32
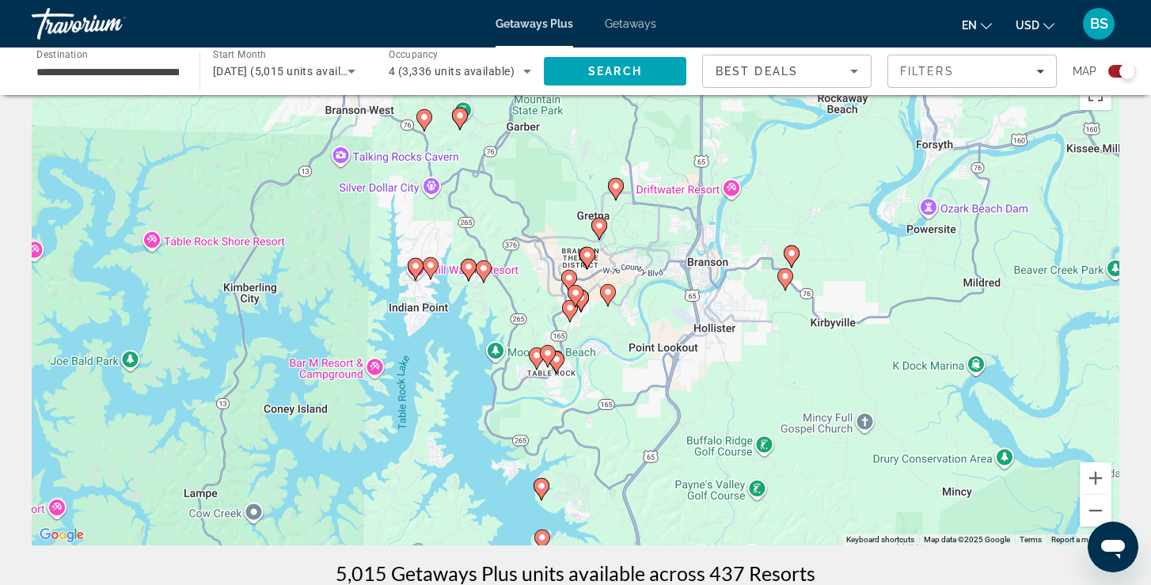
scroll to position [43, 0]
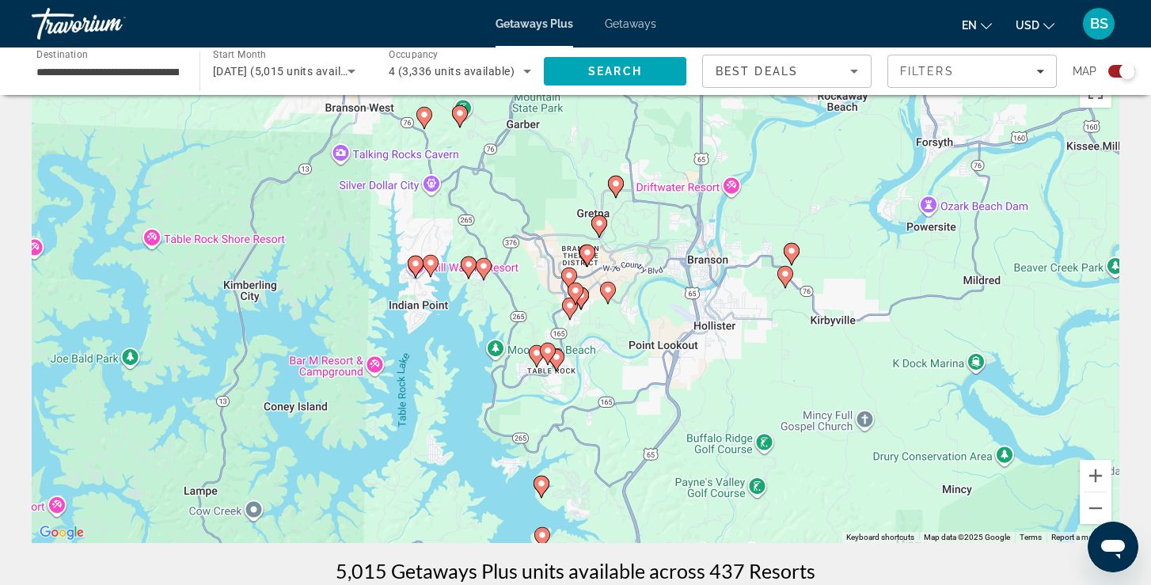
click at [623, 181] on icon "Main content" at bounding box center [616, 187] width 16 height 22
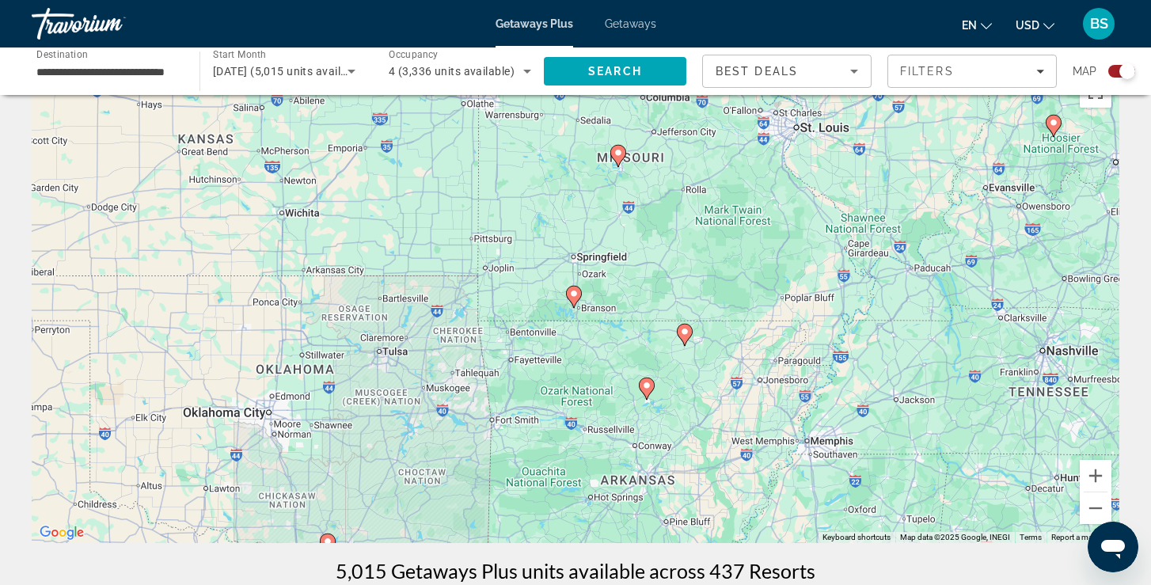
click at [580, 299] on icon "Main content" at bounding box center [574, 297] width 16 height 22
type input "**********"
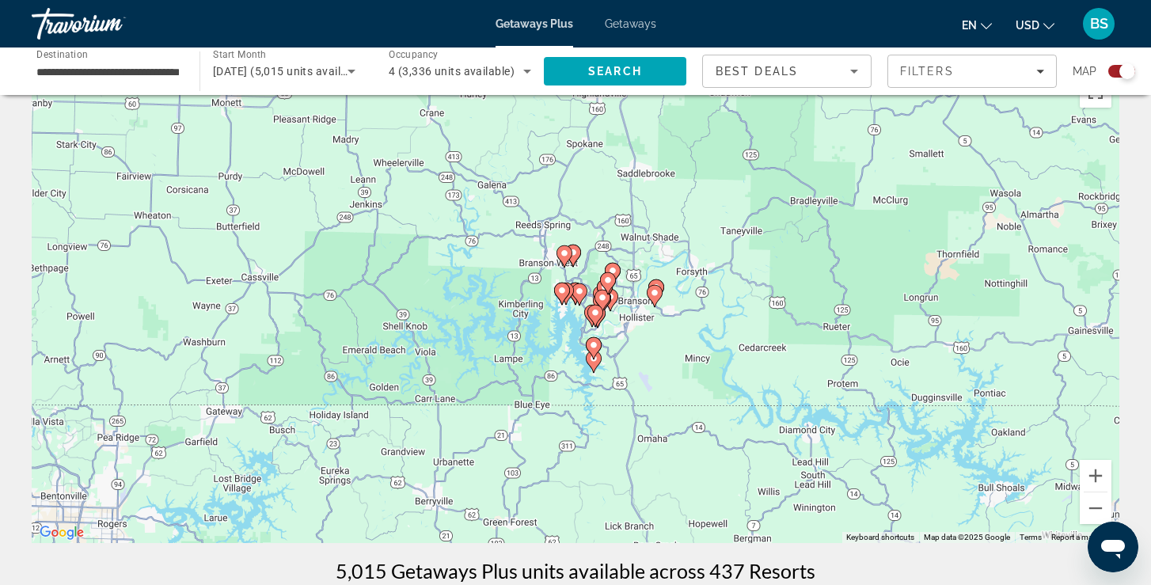
click at [580, 295] on image "Main content" at bounding box center [580, 292] width 10 height 10
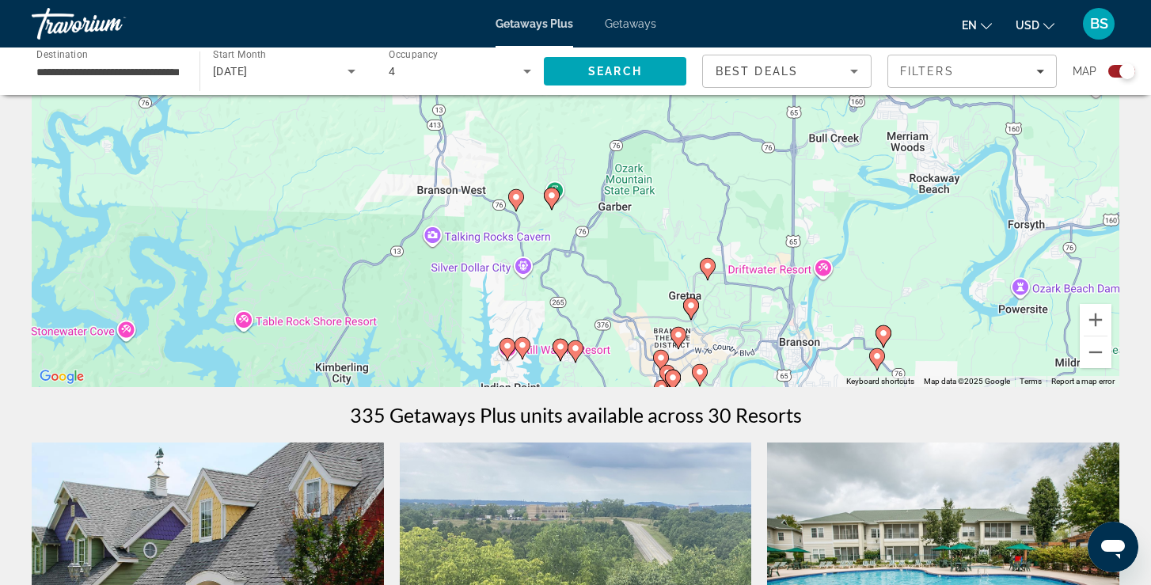
scroll to position [196, 0]
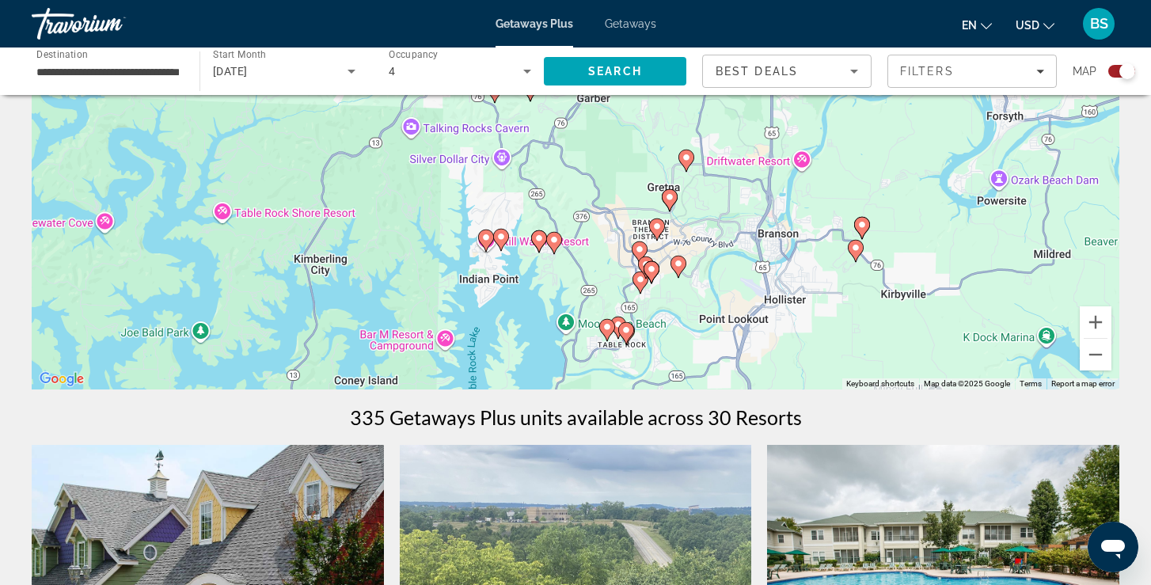
drag, startPoint x: 903, startPoint y: 298, endPoint x: 877, endPoint y: 175, distance: 125.5
click at [877, 175] on div "To activate drag with keyboard, press Alt + Enter. Once in keyboard drag state,…" at bounding box center [576, 151] width 1088 height 475
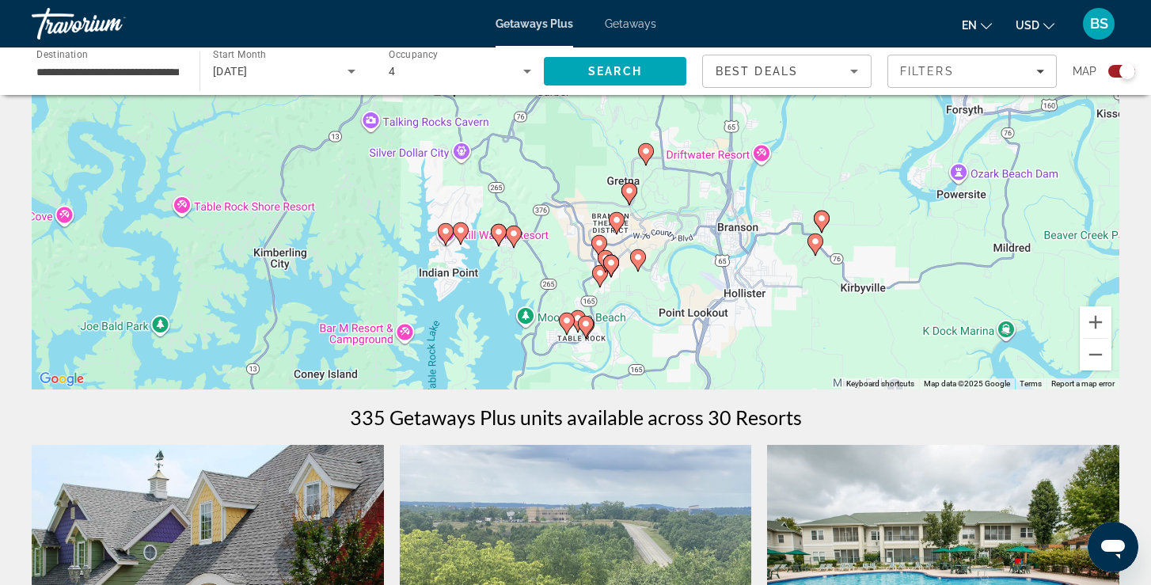
drag, startPoint x: 917, startPoint y: 208, endPoint x: 876, endPoint y: 209, distance: 41.2
click at [876, 212] on div "To activate drag with keyboard, press Alt + Enter. Once in keyboard drag state,…" at bounding box center [576, 151] width 1088 height 475
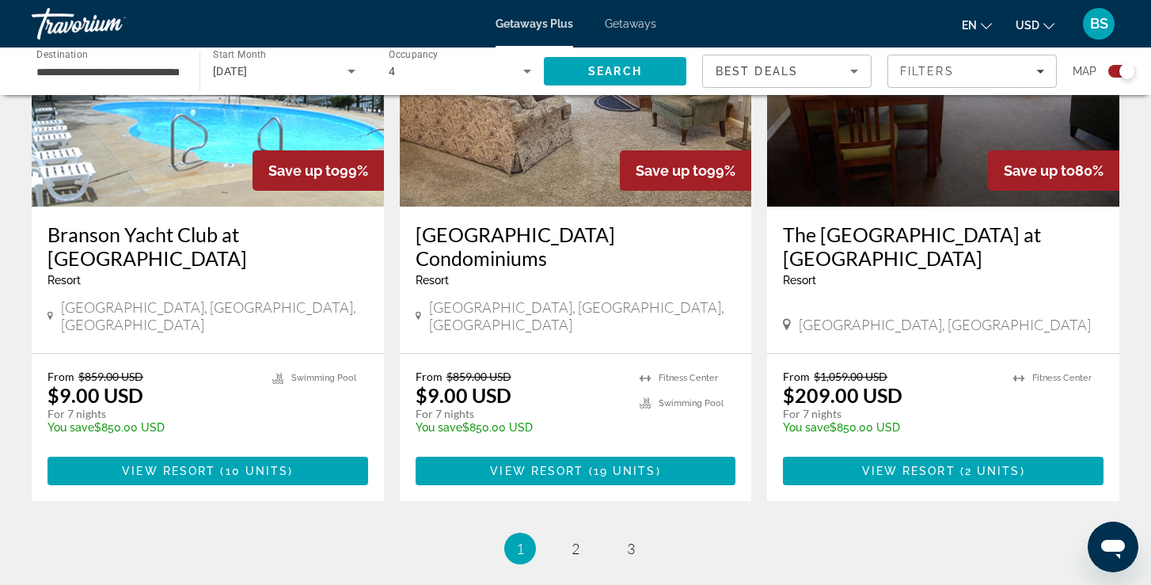
scroll to position [2379, 0]
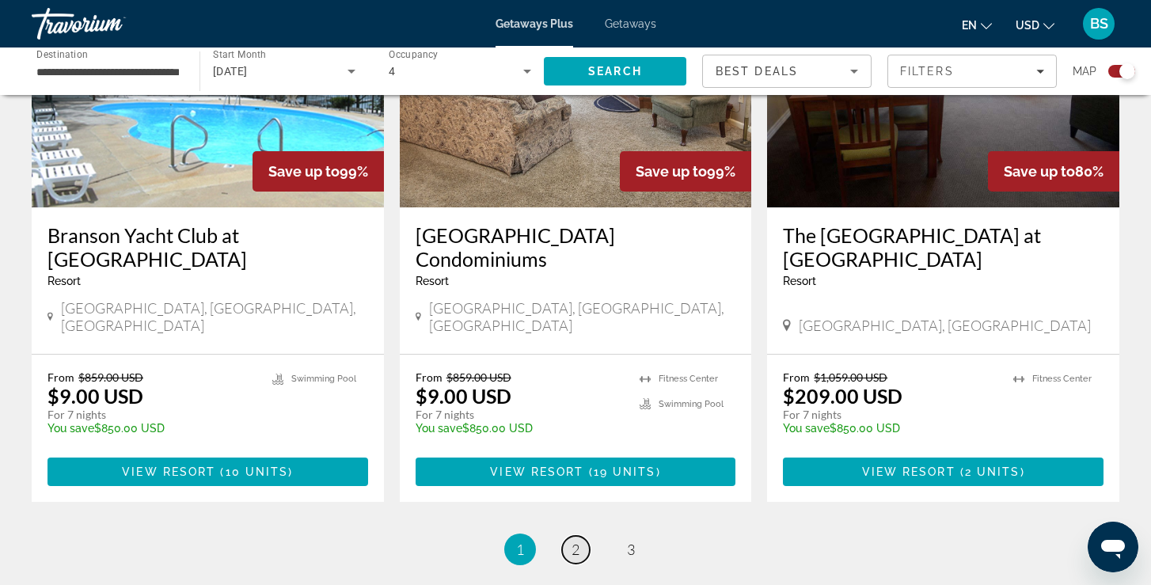
click at [574, 541] on span "2" at bounding box center [576, 549] width 8 height 17
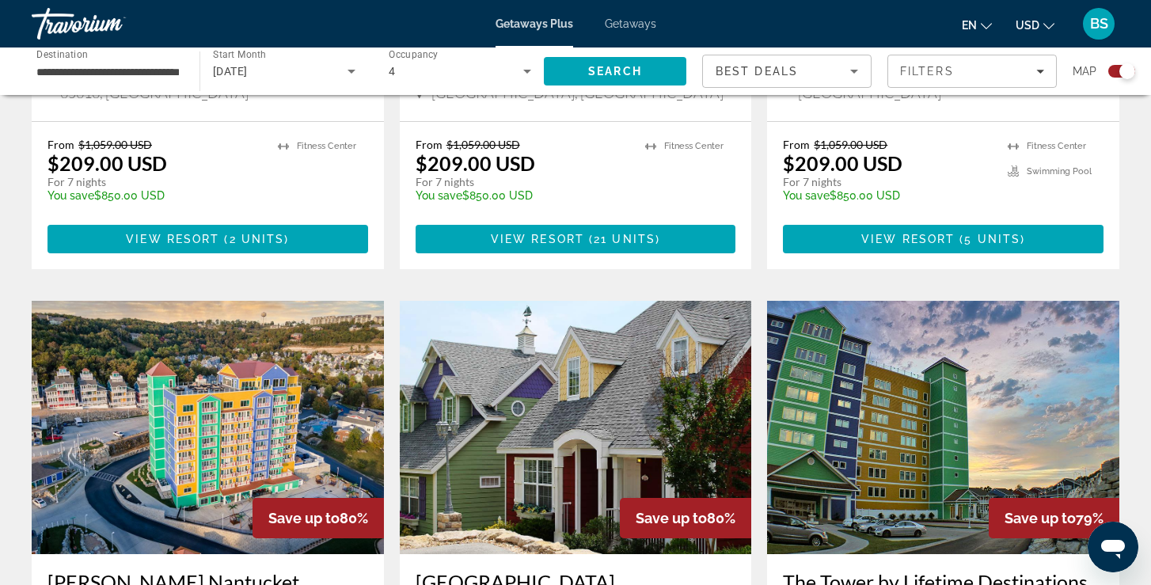
scroll to position [987, 0]
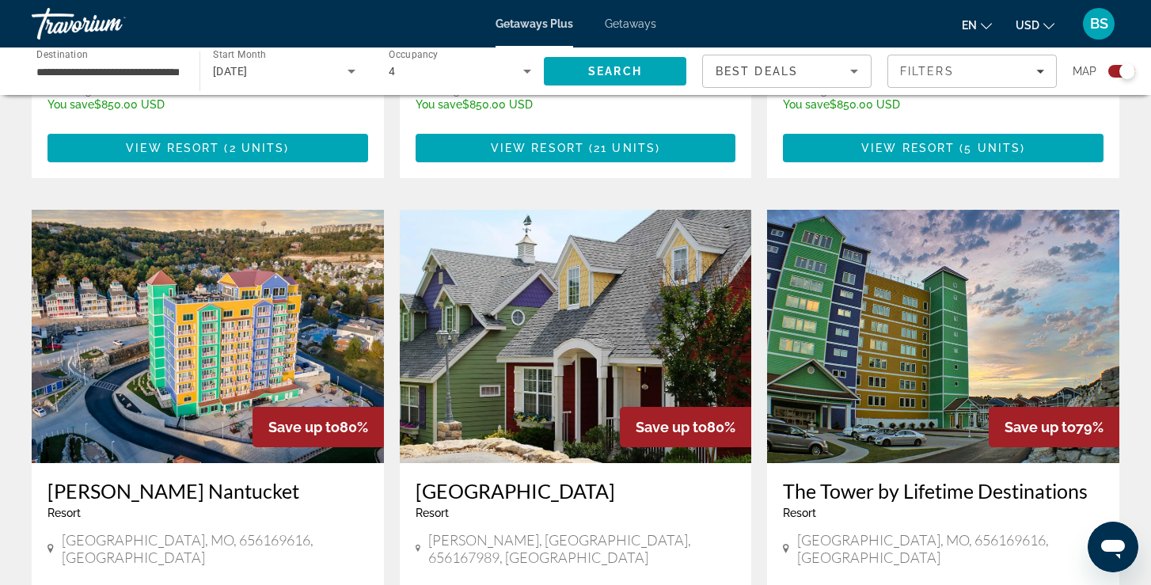
click at [146, 356] on img "Main content" at bounding box center [208, 336] width 352 height 253
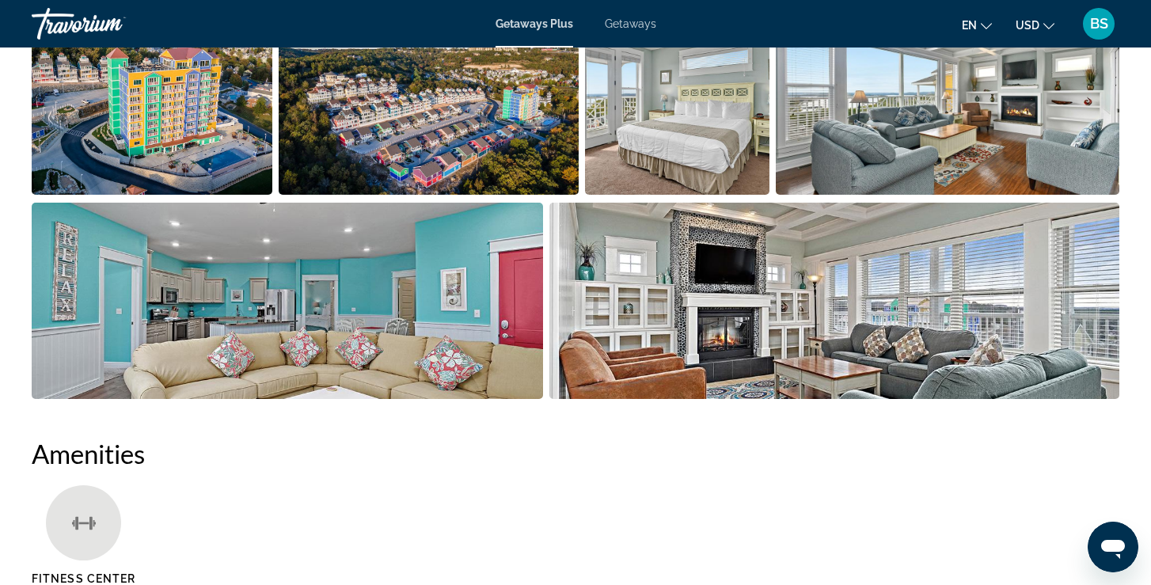
scroll to position [854, 0]
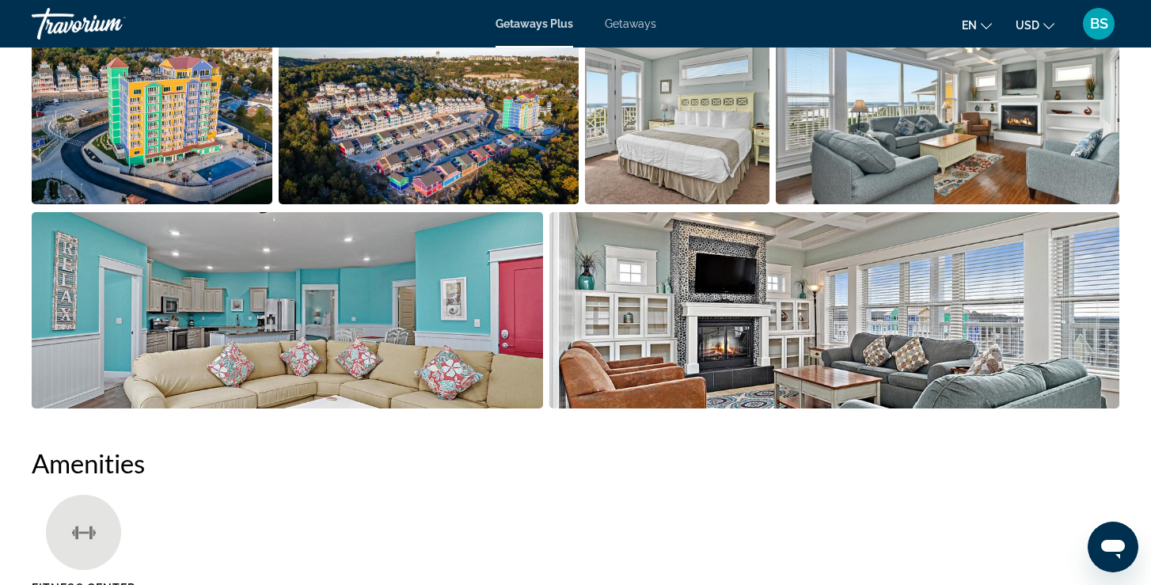
click at [443, 142] on img "Open full-screen image slider" at bounding box center [429, 106] width 300 height 196
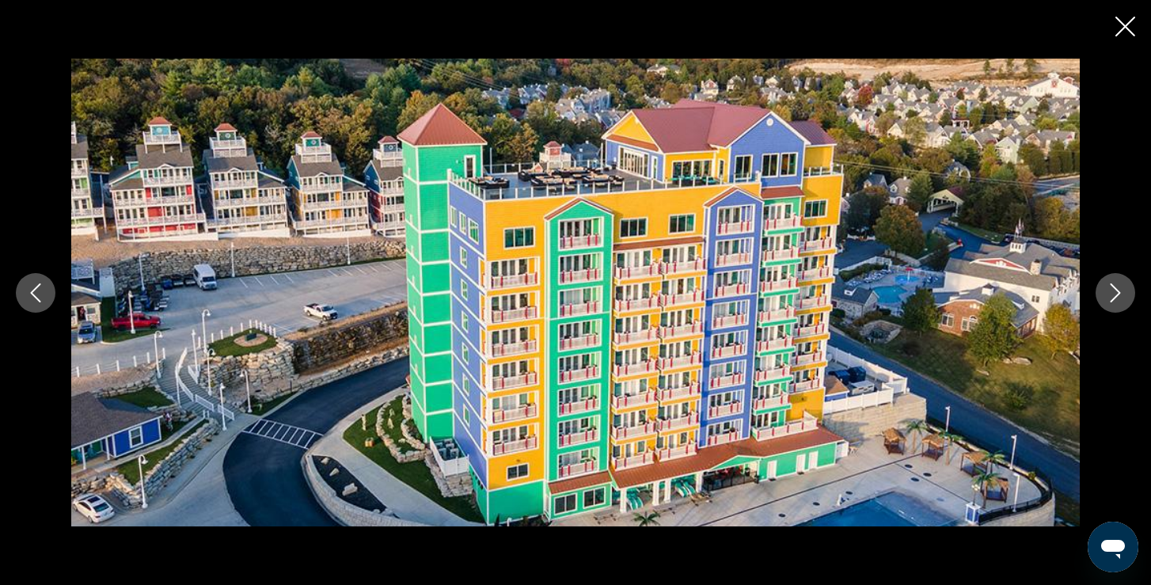
click at [1116, 291] on icon "Next image" at bounding box center [1115, 292] width 19 height 19
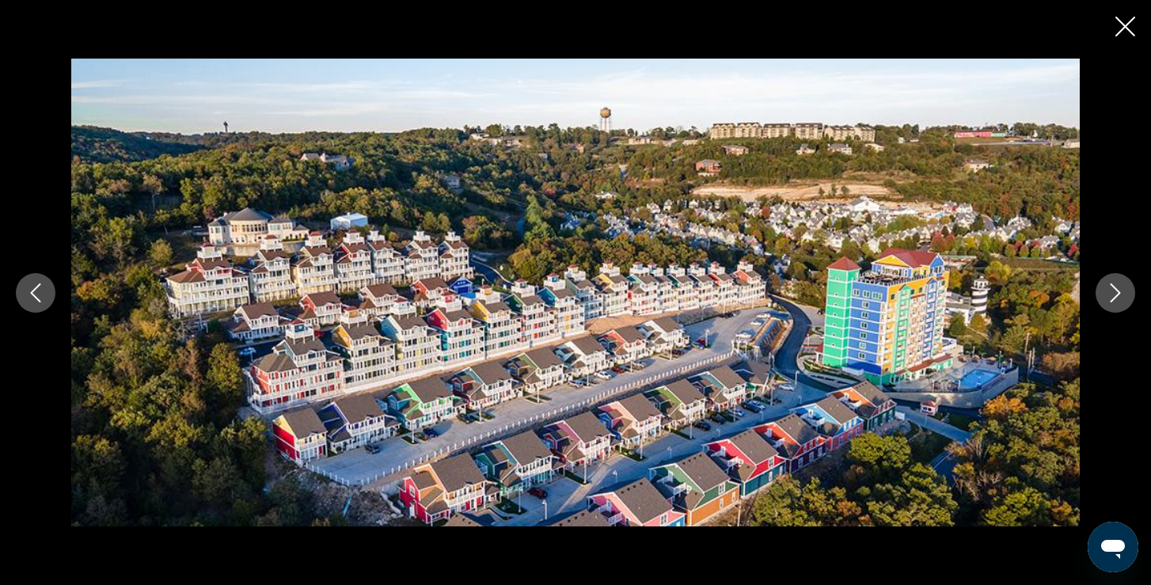
click at [1116, 291] on icon "Next image" at bounding box center [1115, 292] width 19 height 19
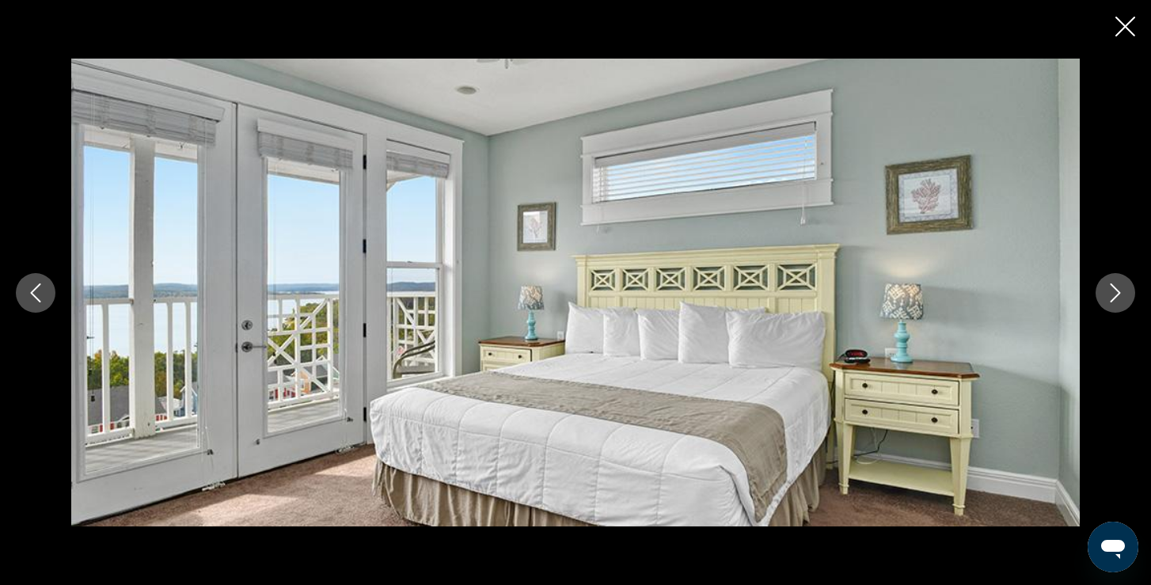
click at [1114, 291] on icon "Next image" at bounding box center [1115, 292] width 19 height 19
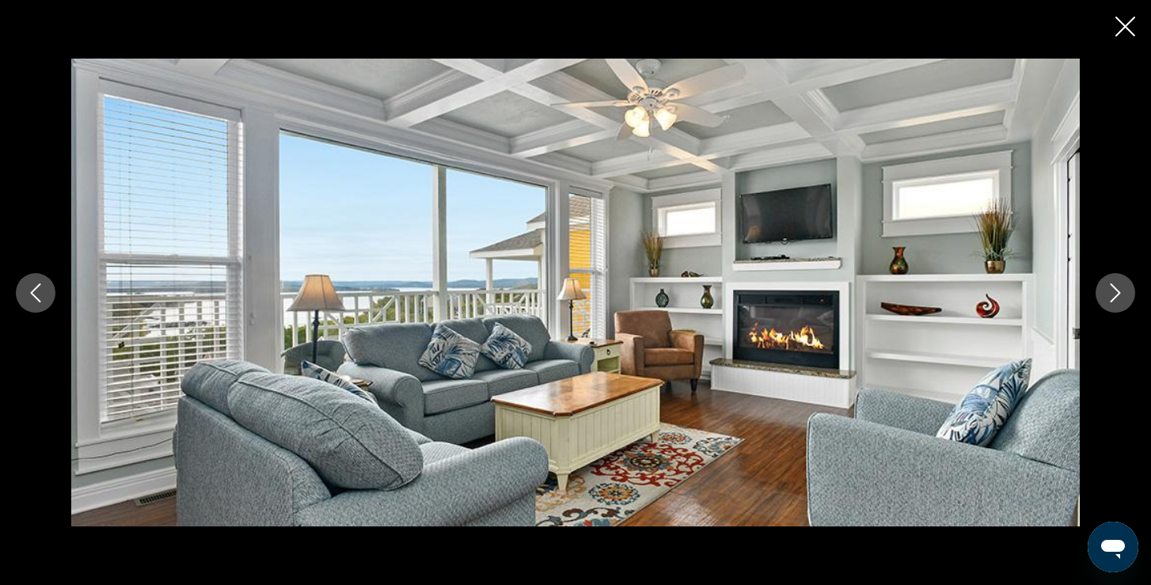
click at [1112, 294] on icon "Next image" at bounding box center [1115, 292] width 19 height 19
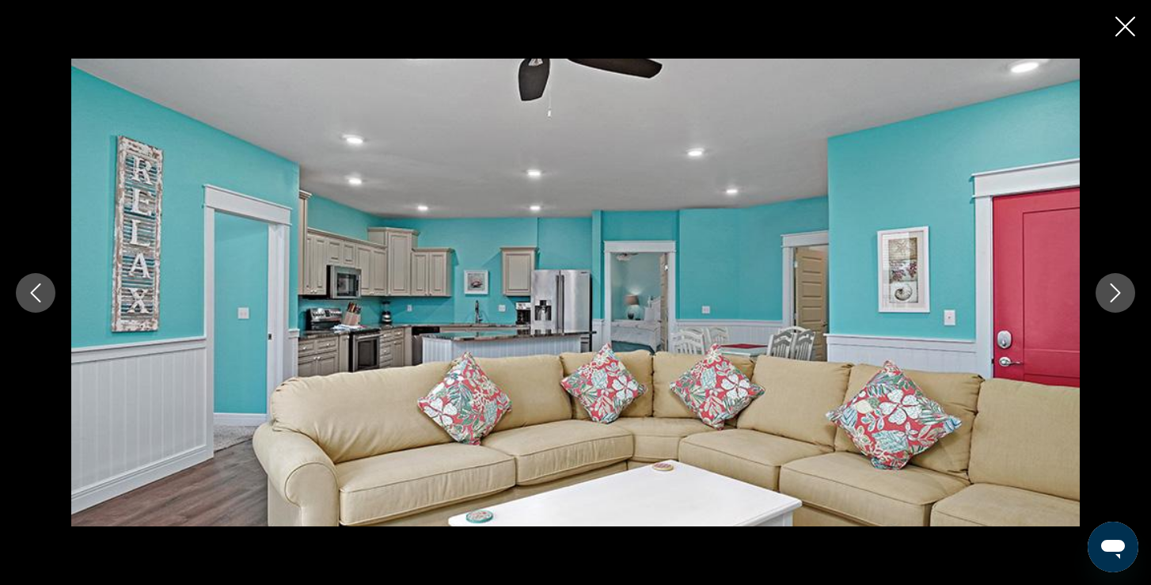
click at [1112, 291] on icon "Next image" at bounding box center [1115, 292] width 19 height 19
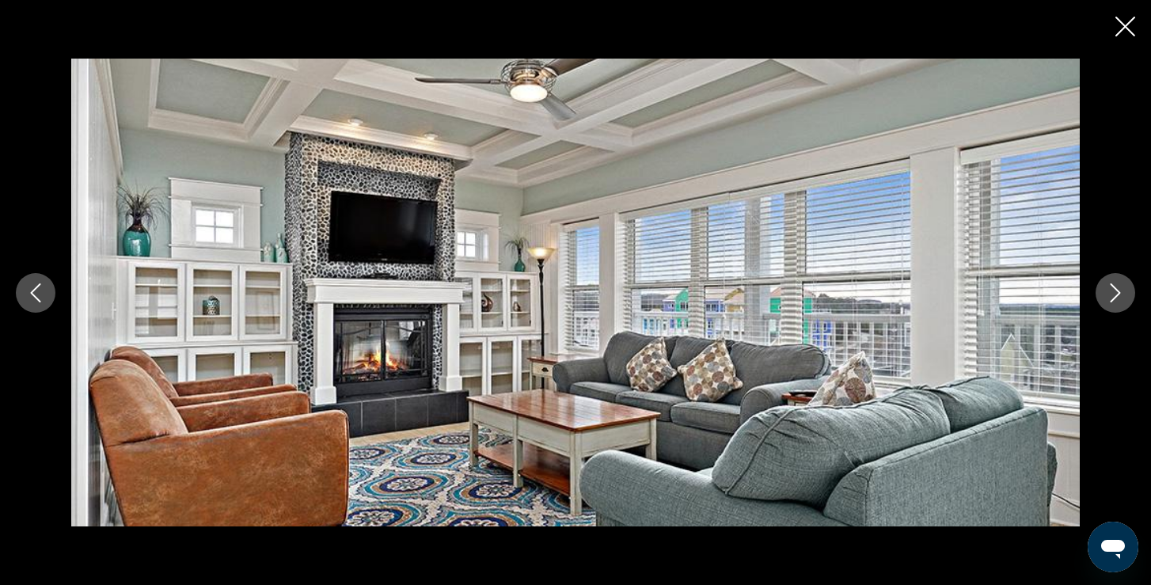
click at [1112, 294] on icon "Next image" at bounding box center [1115, 292] width 19 height 19
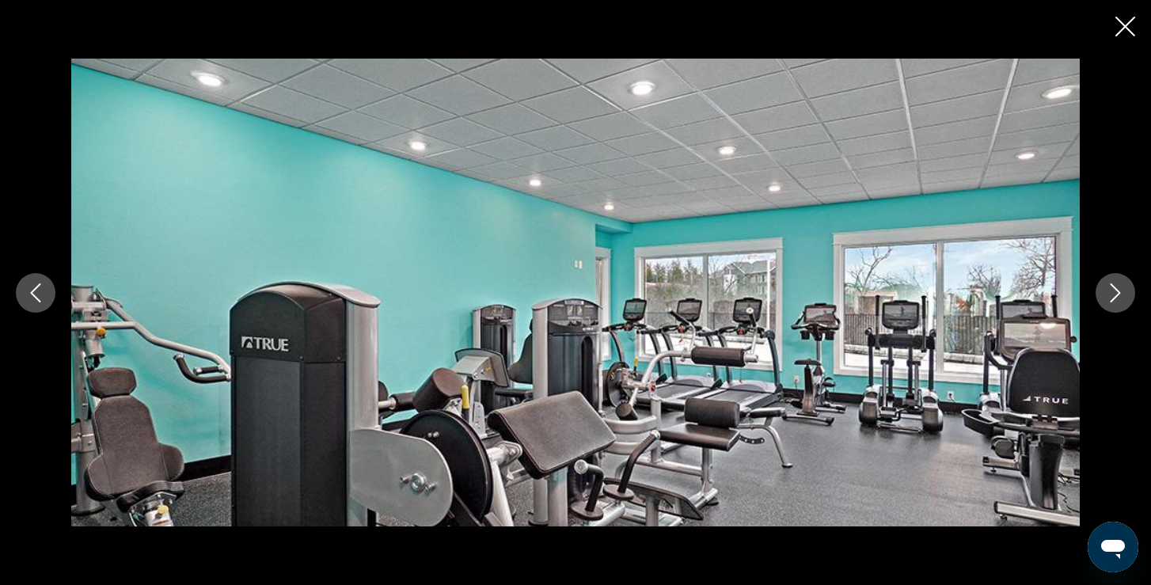
click at [1112, 294] on icon "Next image" at bounding box center [1115, 292] width 19 height 19
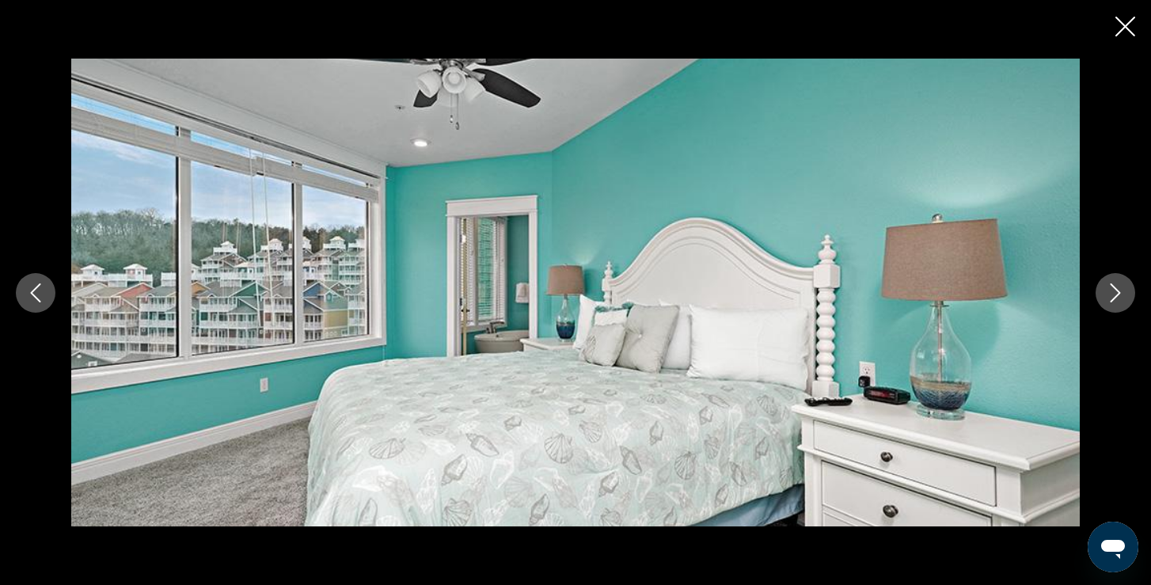
click at [1112, 294] on icon "Next image" at bounding box center [1115, 292] width 19 height 19
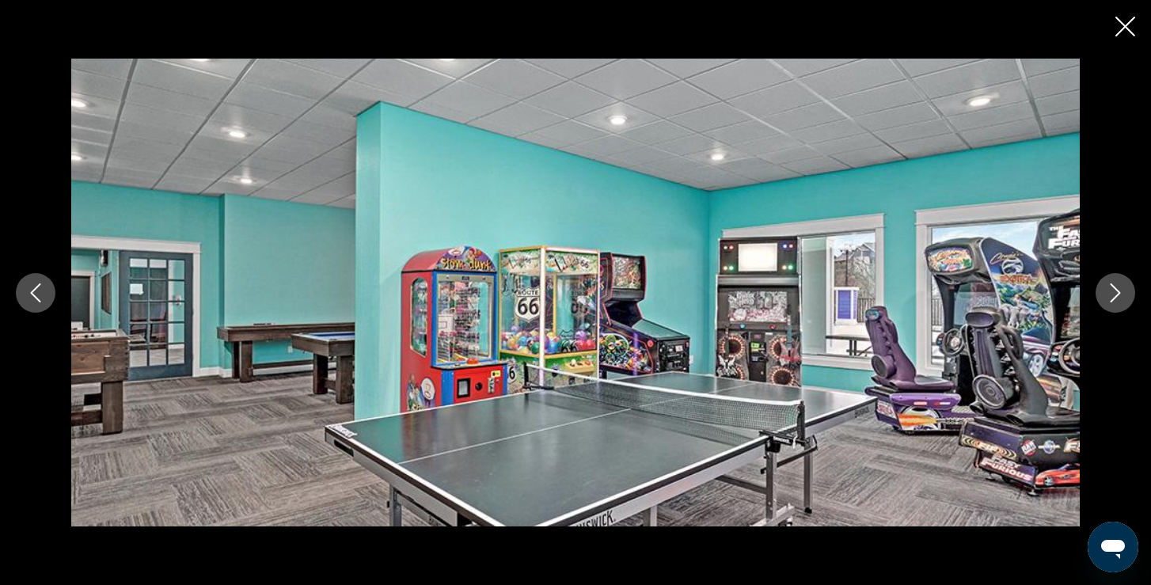
click at [1107, 287] on icon "Next image" at bounding box center [1115, 292] width 19 height 19
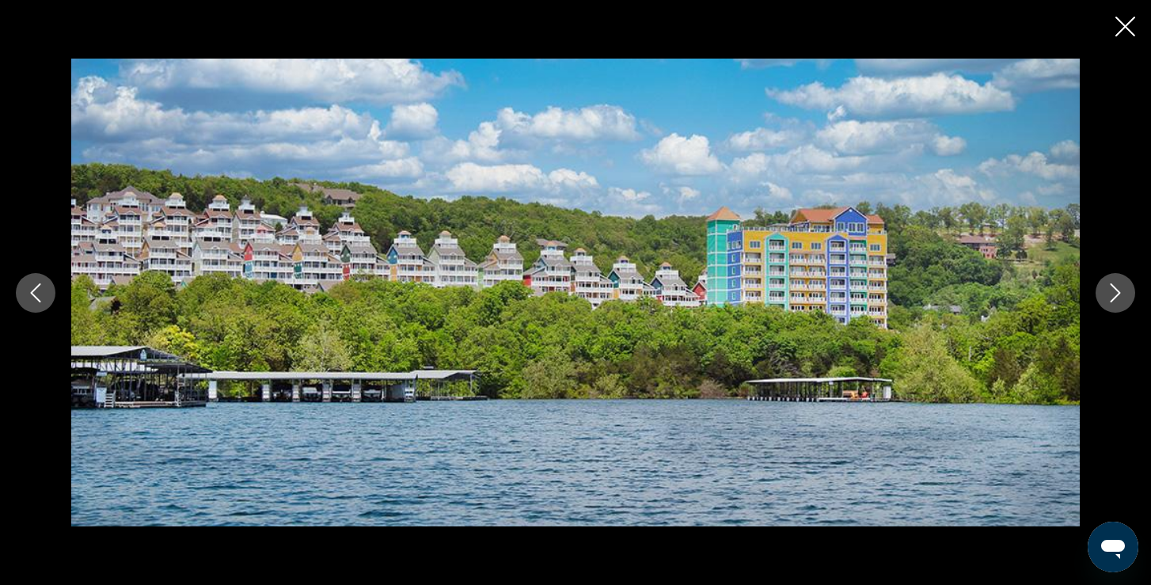
click at [1114, 290] on icon "Next image" at bounding box center [1115, 292] width 19 height 19
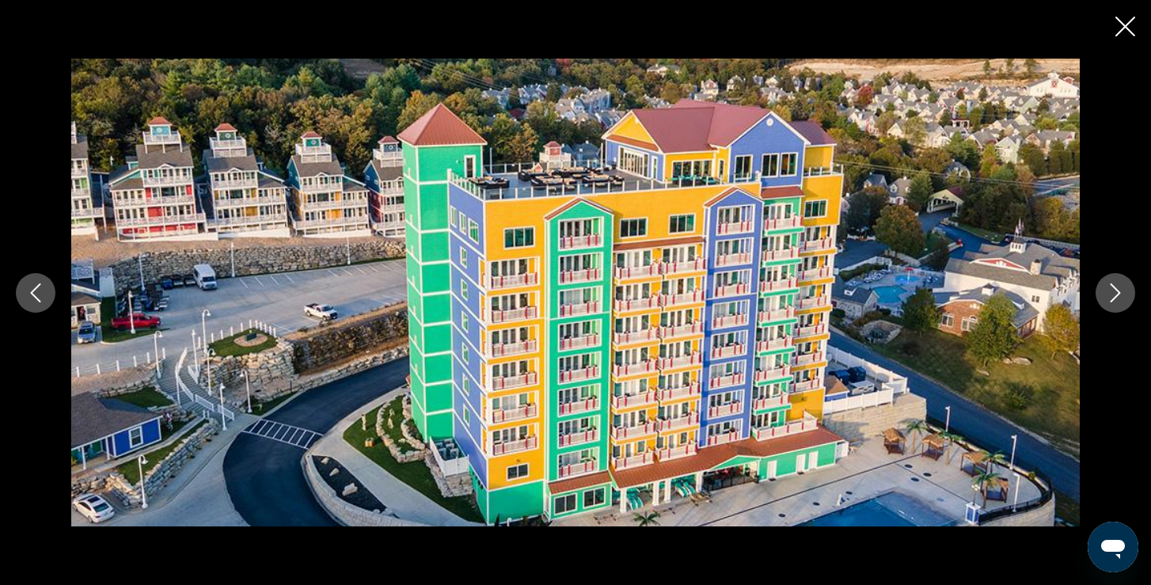
click at [1114, 292] on icon "Next image" at bounding box center [1115, 292] width 19 height 19
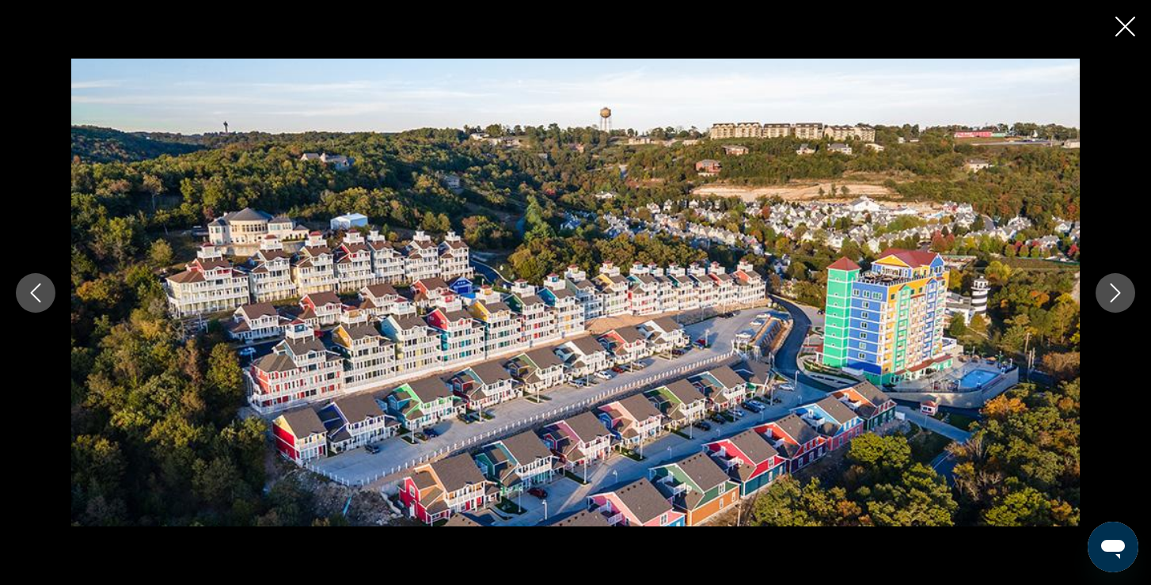
click at [1113, 291] on icon "Next image" at bounding box center [1115, 292] width 19 height 19
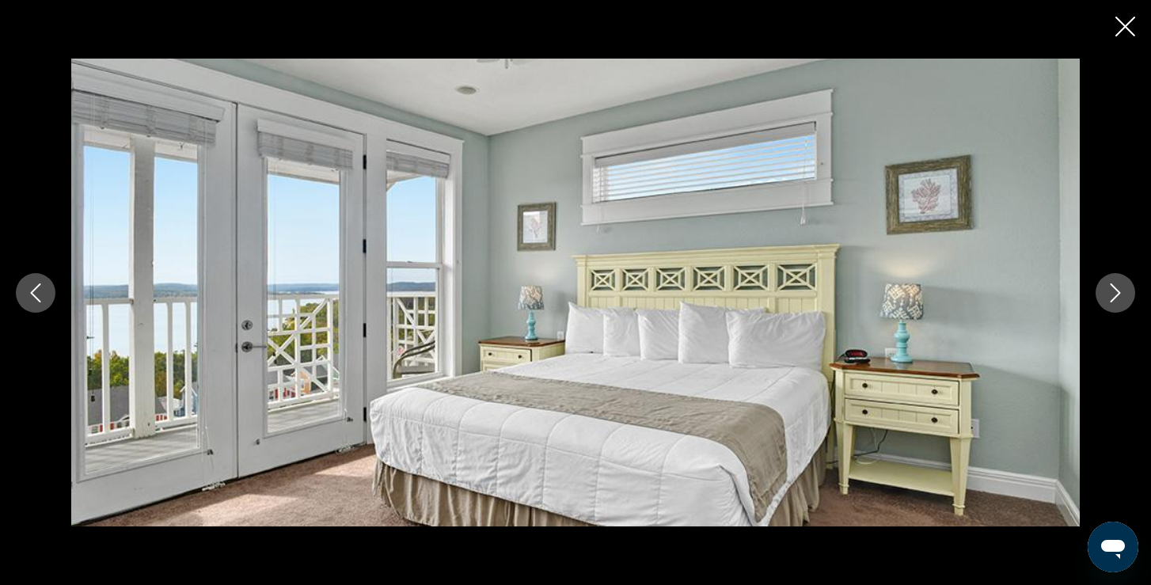
click at [1113, 291] on icon "Next image" at bounding box center [1115, 292] width 19 height 19
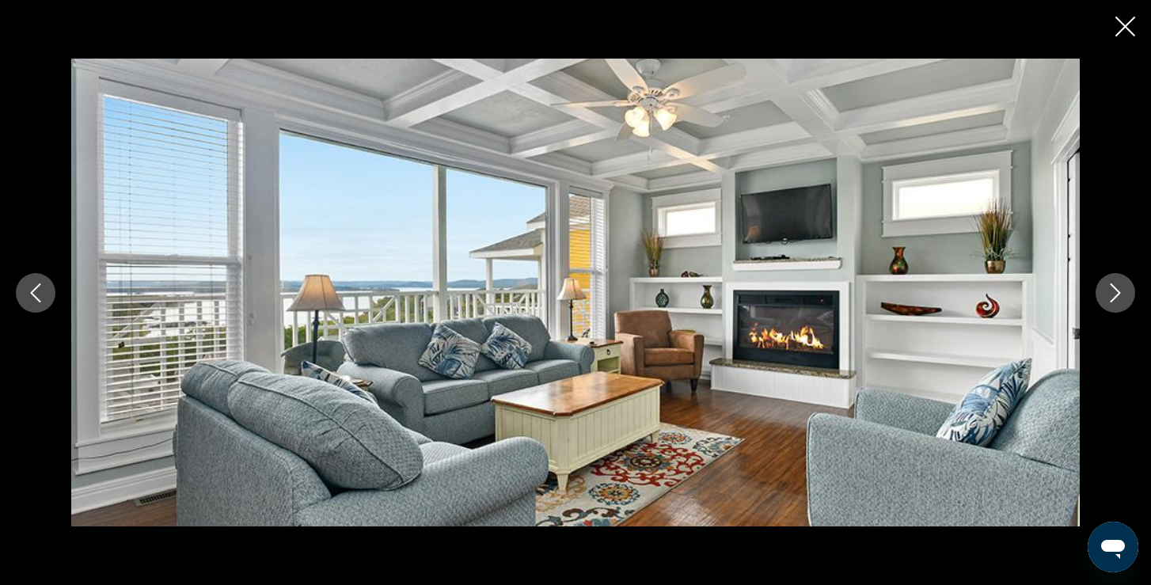
click at [1128, 22] on icon "Close slideshow" at bounding box center [1126, 27] width 20 height 20
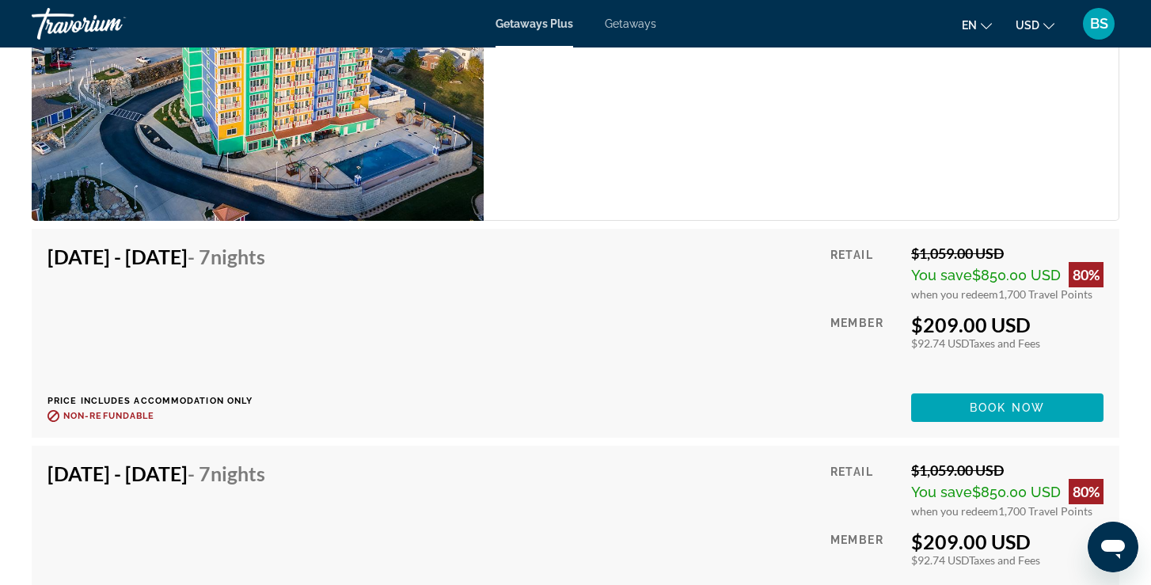
scroll to position [3621, 0]
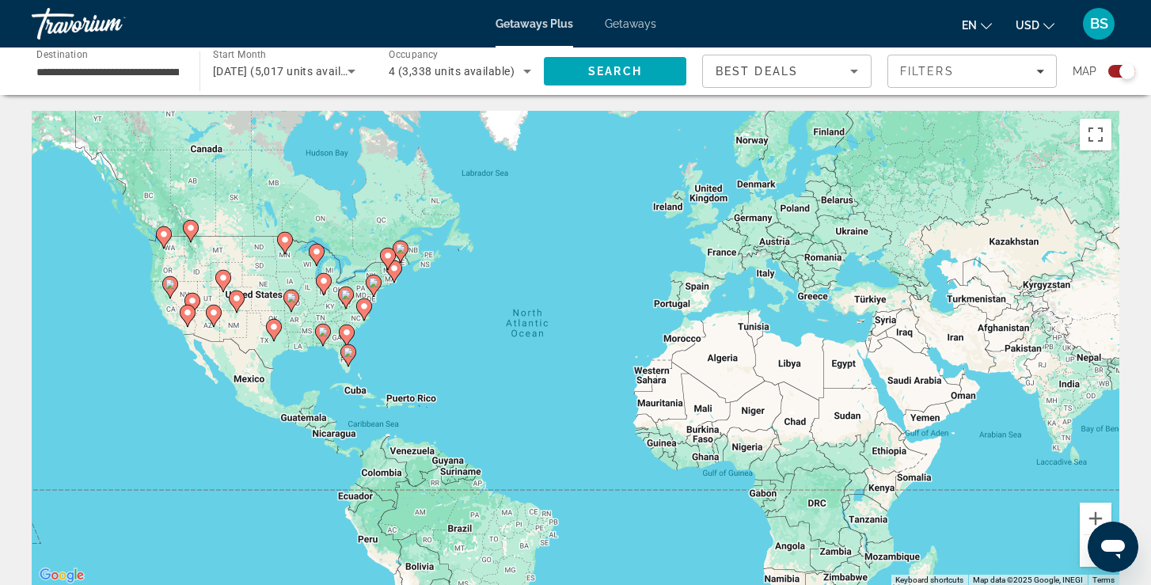
scroll to position [29, 0]
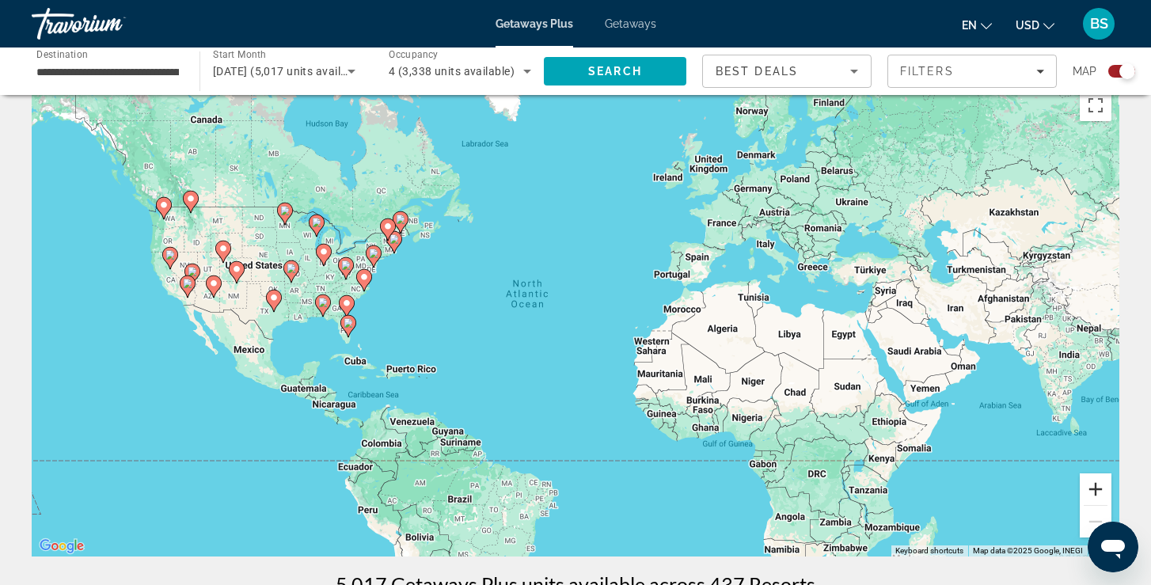
click at [1097, 488] on button "Zoom in" at bounding box center [1096, 490] width 32 height 32
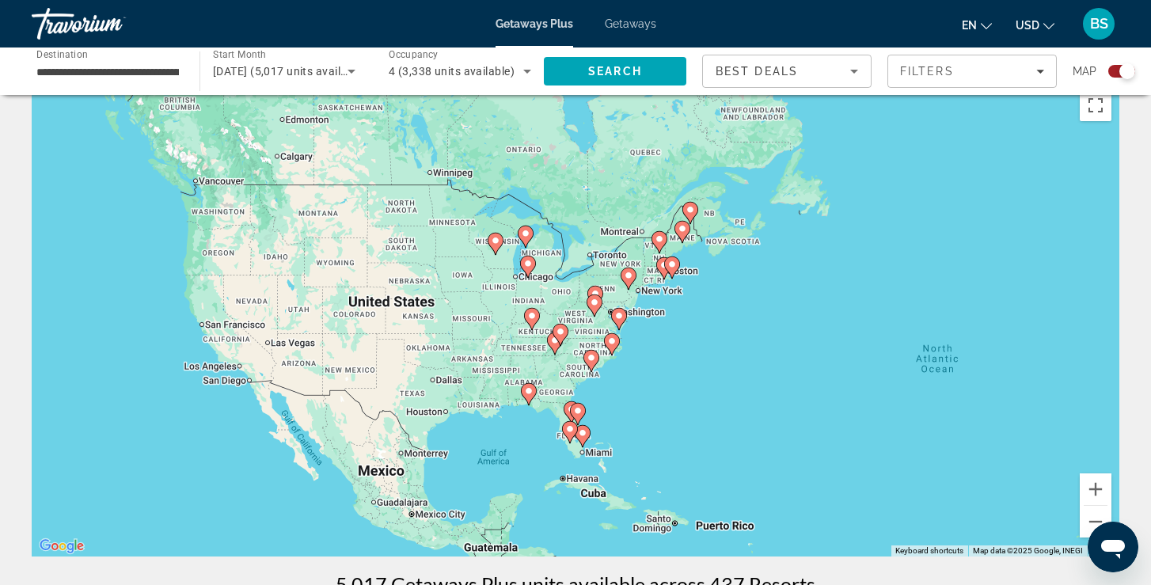
drag, startPoint x: 108, startPoint y: 279, endPoint x: 576, endPoint y: 366, distance: 475.2
click at [576, 367] on div "To activate drag with keyboard, press Alt + Enter. Once in keyboard drag state,…" at bounding box center [576, 319] width 1088 height 475
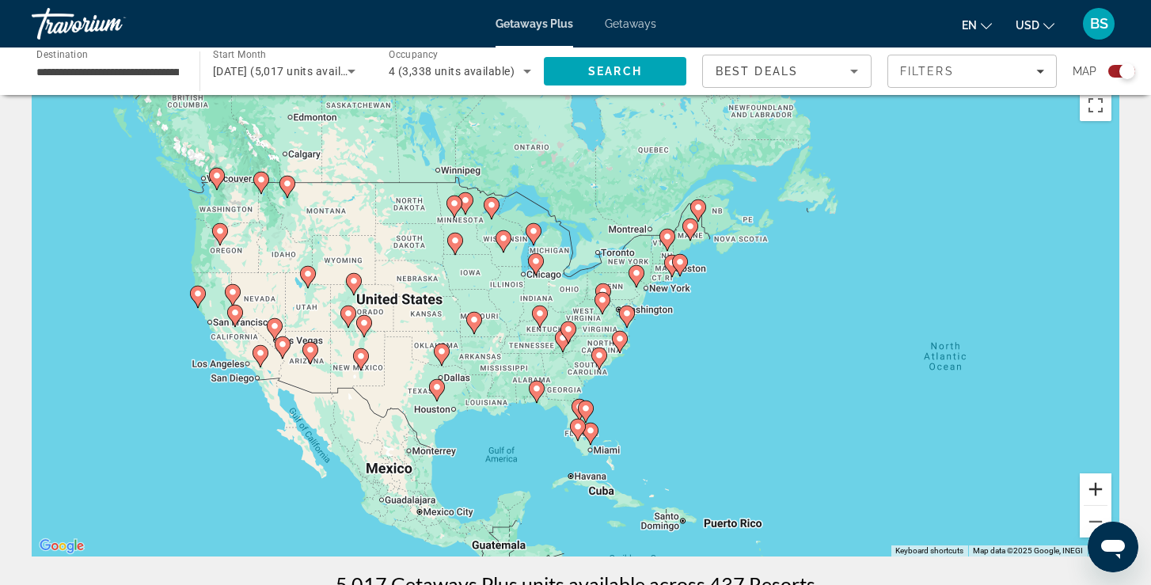
click at [1100, 485] on button "Zoom in" at bounding box center [1096, 490] width 32 height 32
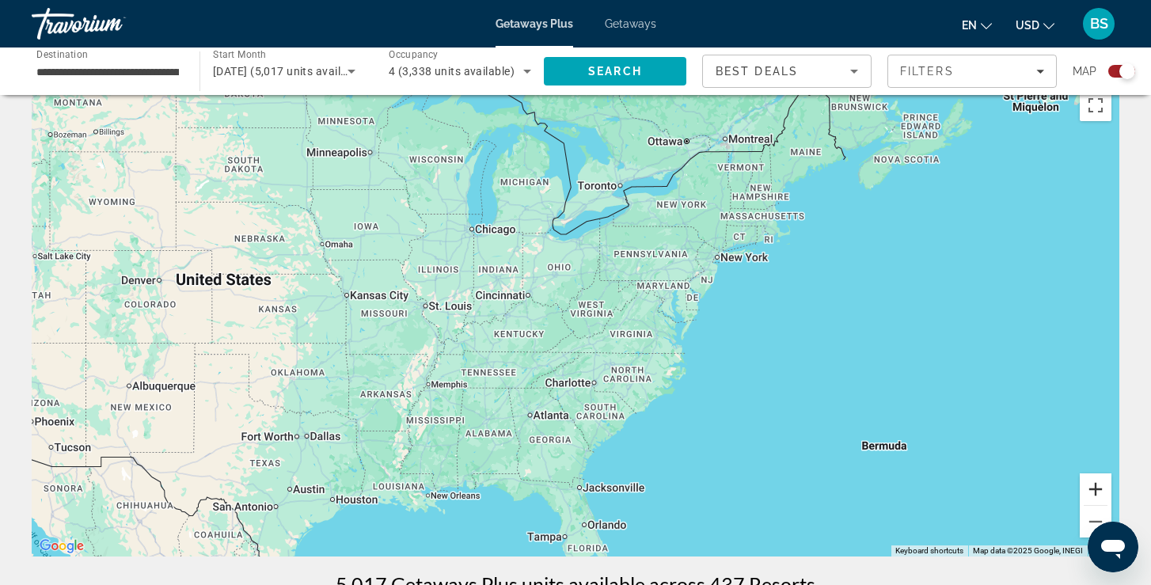
click at [1100, 485] on button "Zoom in" at bounding box center [1096, 490] width 32 height 32
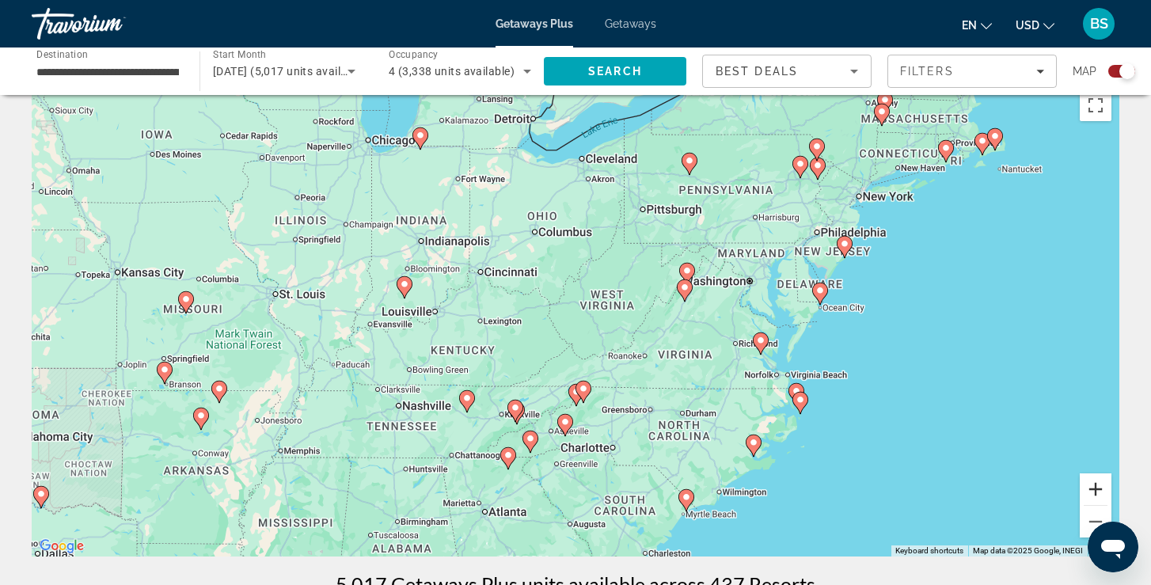
click at [1100, 485] on button "Zoom in" at bounding box center [1096, 490] width 32 height 32
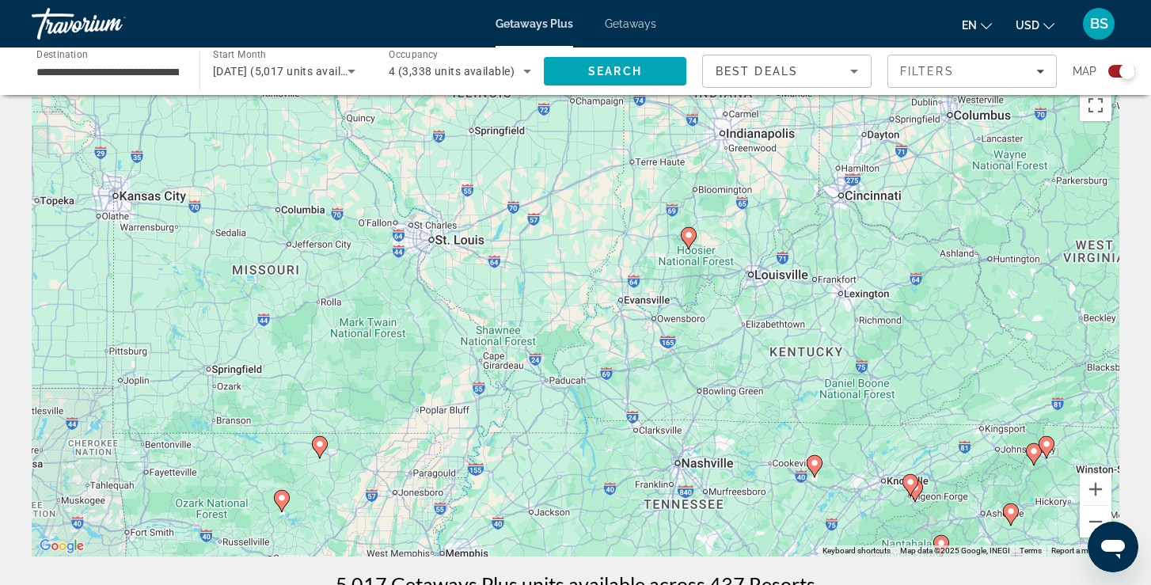
drag, startPoint x: 155, startPoint y: 352, endPoint x: 611, endPoint y: 321, distance: 457.1
click at [612, 321] on div "To activate drag with keyboard, press Alt + Enter. Once in keyboard drag state,…" at bounding box center [576, 319] width 1088 height 475
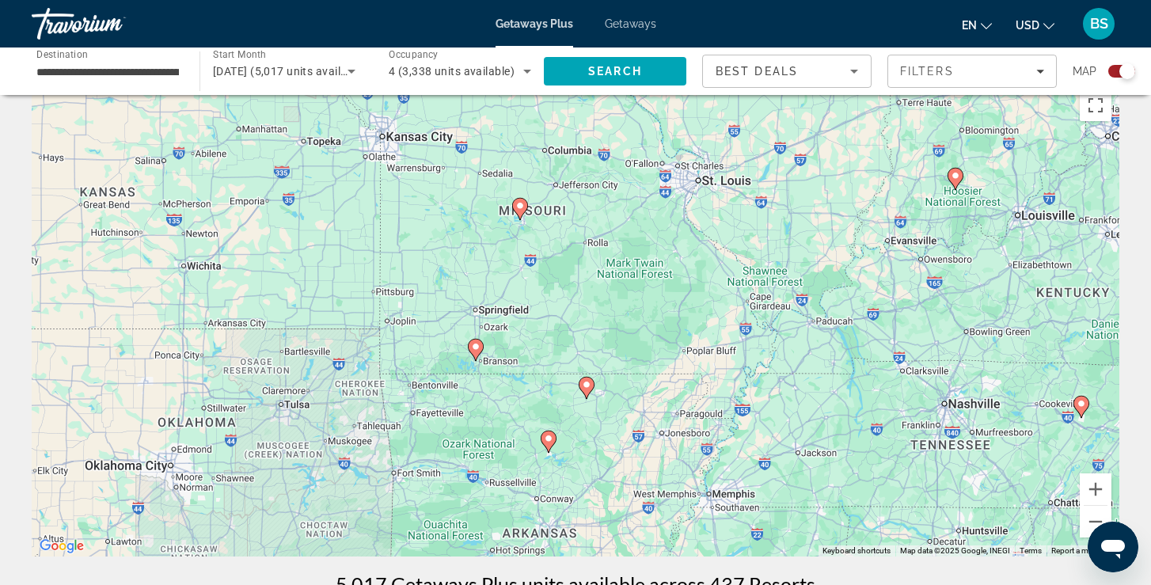
drag, startPoint x: 422, startPoint y: 359, endPoint x: 703, endPoint y: 297, distance: 288.0
click at [703, 297] on div "To activate drag with keyboard, press Alt + Enter. Once in keyboard drag state,…" at bounding box center [576, 319] width 1088 height 475
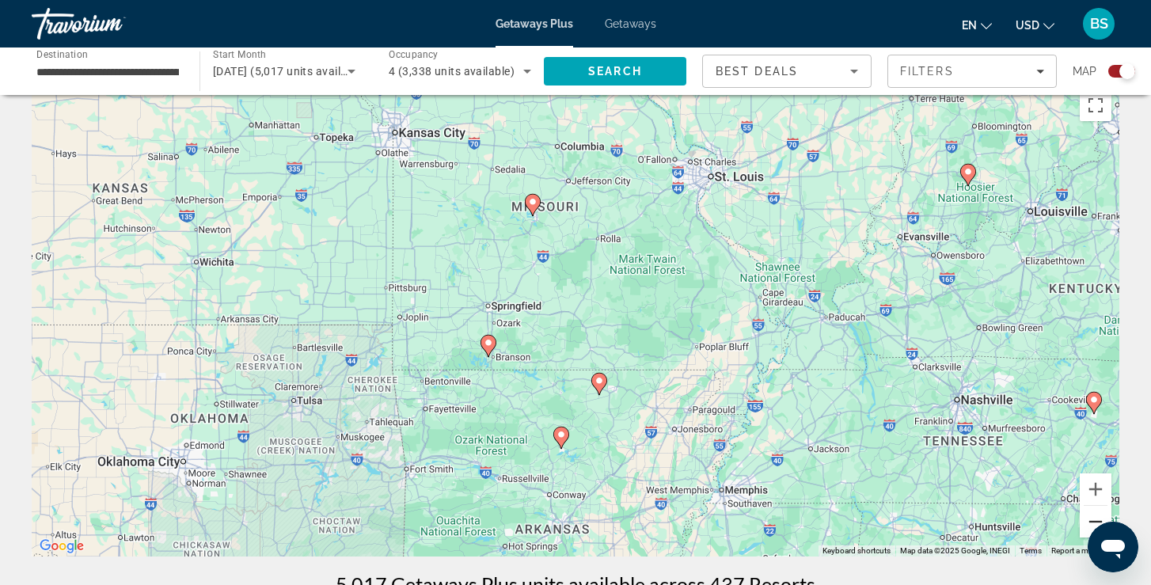
click at [1094, 513] on button "Zoom out" at bounding box center [1096, 522] width 32 height 32
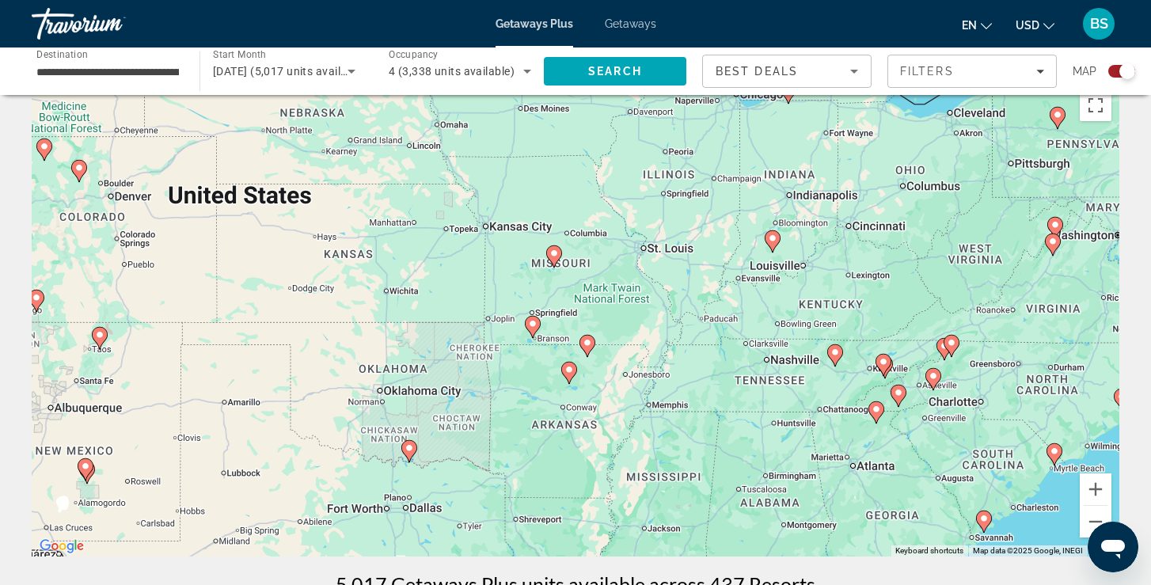
click at [535, 327] on image "Main content" at bounding box center [533, 324] width 10 height 10
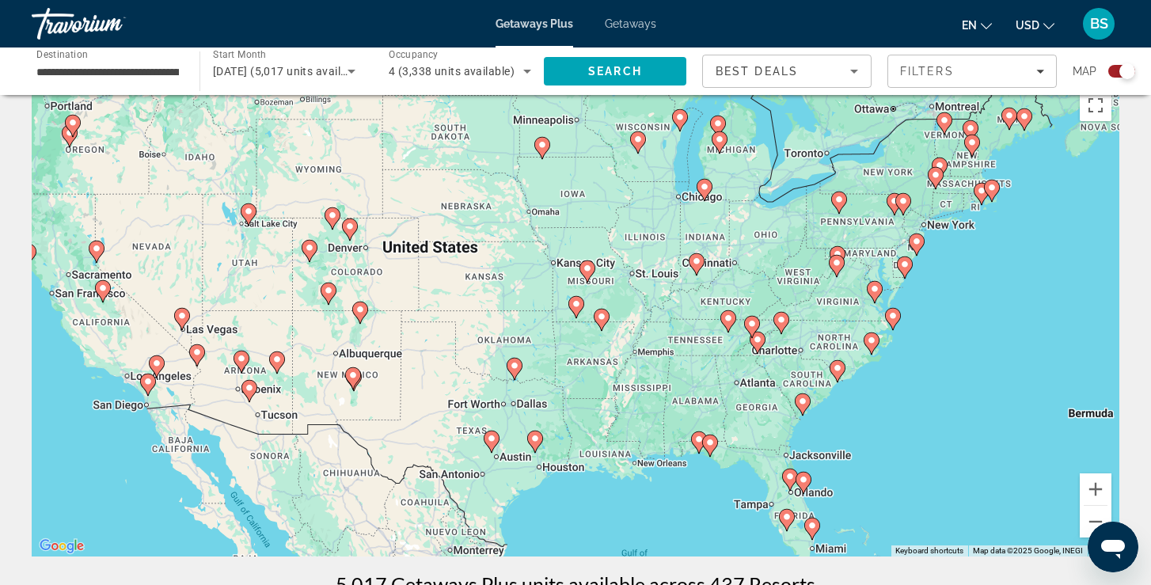
click at [579, 310] on icon "Main content" at bounding box center [576, 307] width 14 height 21
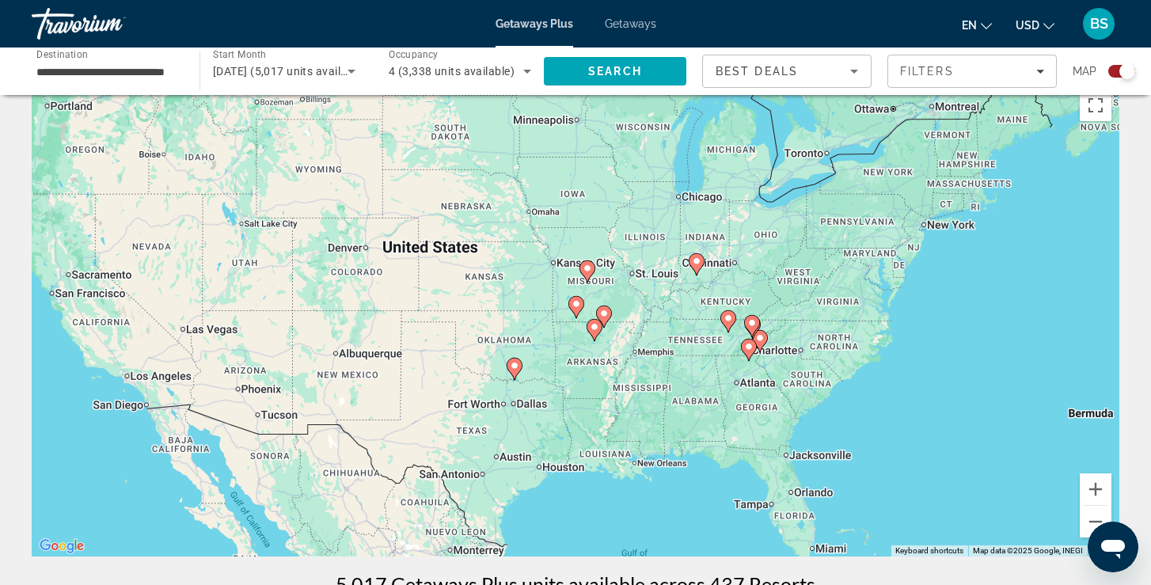
click at [579, 310] on icon "Main content" at bounding box center [576, 307] width 14 height 21
type input "**********"
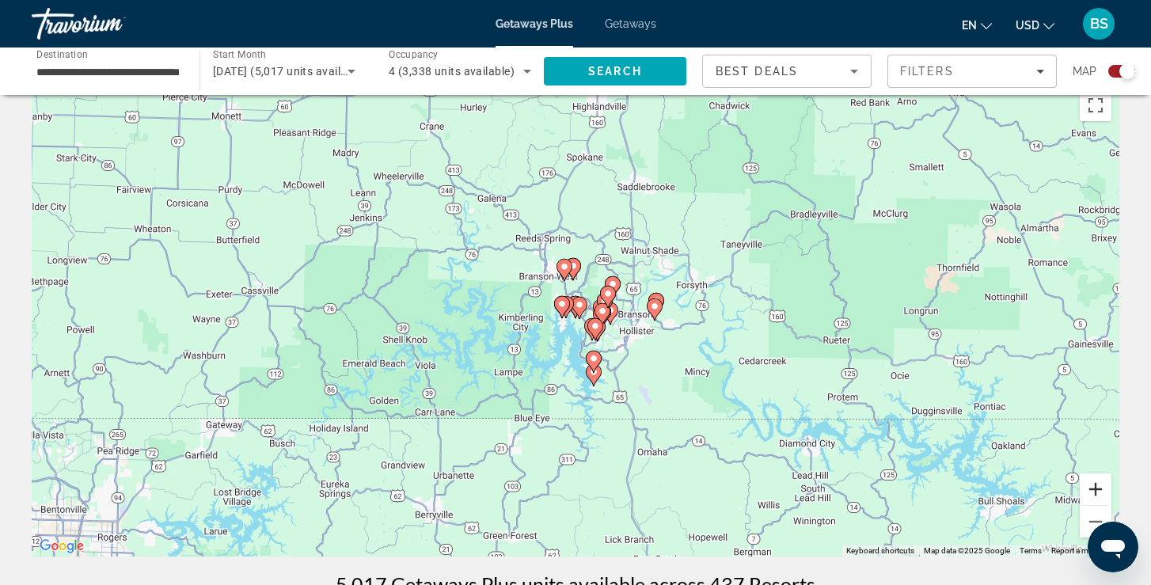
click at [1101, 489] on button "Zoom in" at bounding box center [1096, 490] width 32 height 32
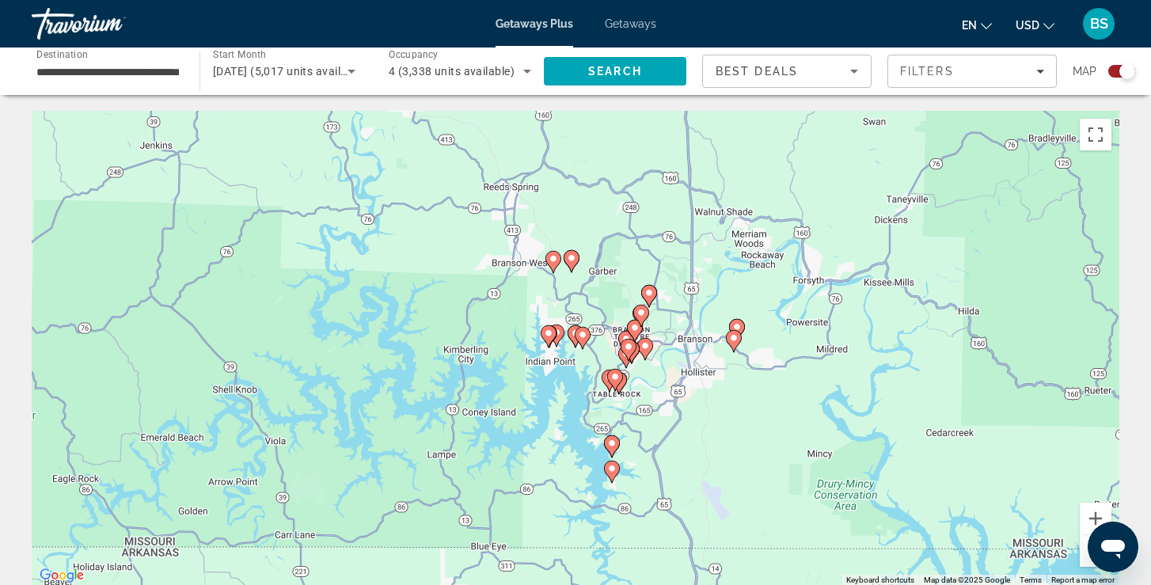
scroll to position [0, 0]
click at [633, 348] on image "Main content" at bounding box center [629, 347] width 10 height 10
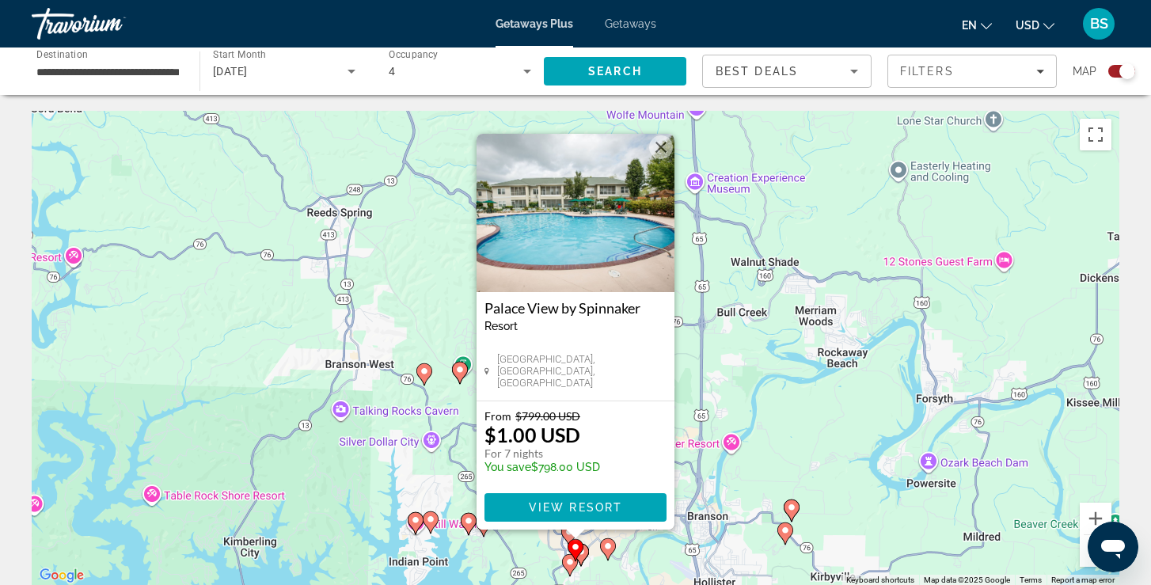
click at [664, 150] on button "Close" at bounding box center [661, 147] width 24 height 24
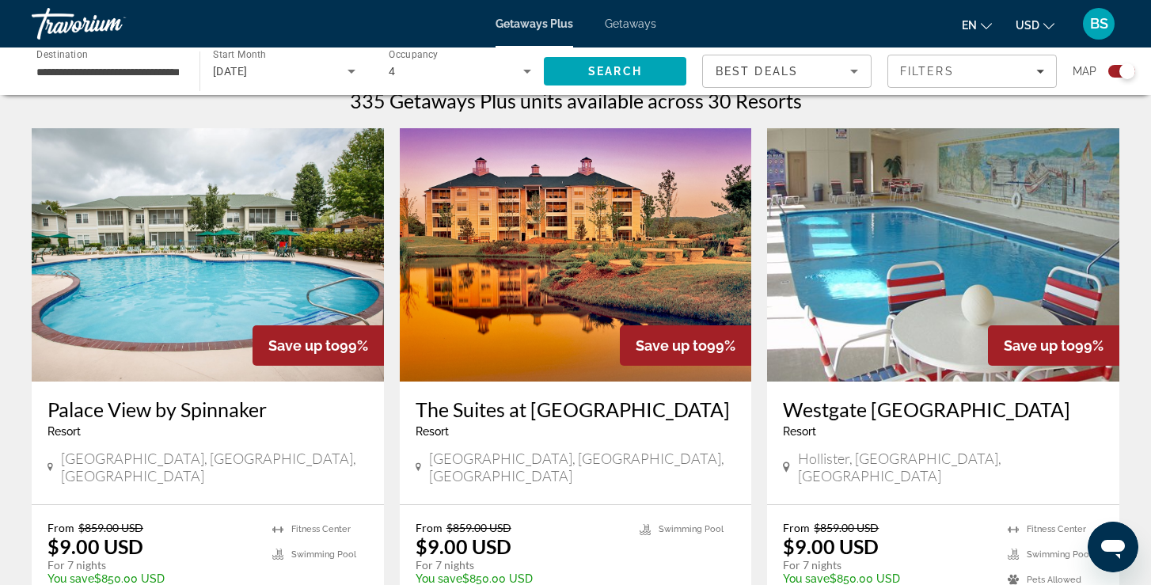
scroll to position [512, 0]
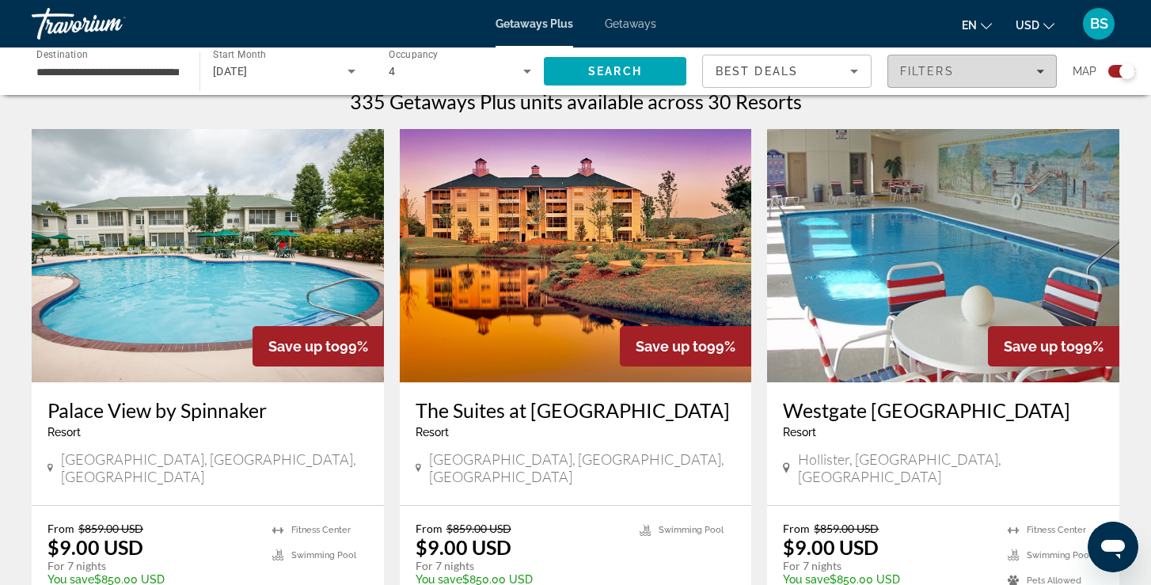
click at [1037, 71] on icon "Filters" at bounding box center [1040, 71] width 8 height 8
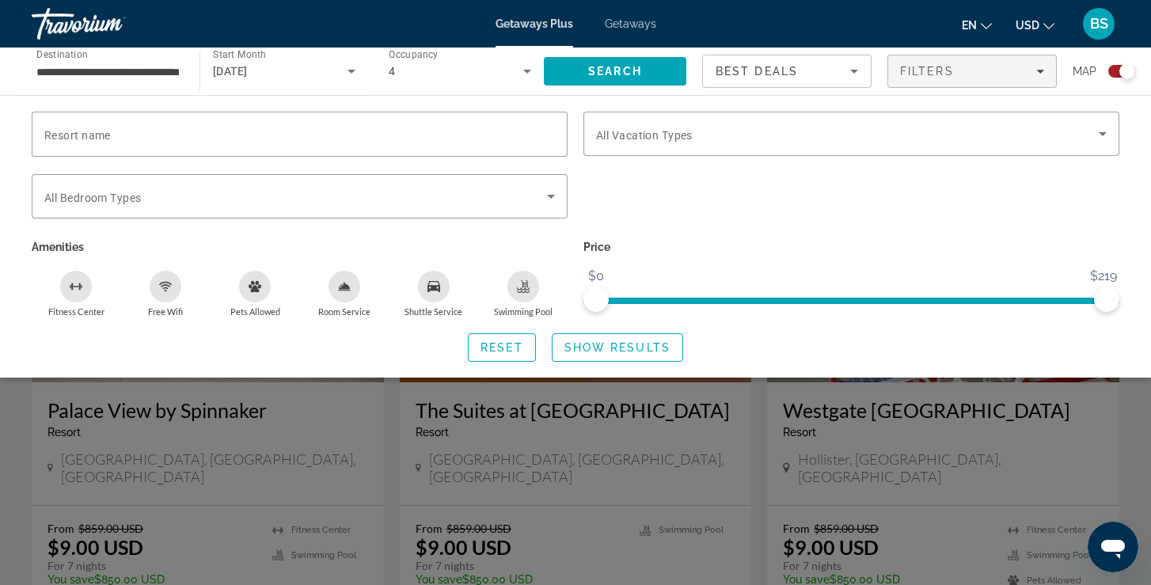
click at [641, 464] on div "Search widget" at bounding box center [575, 412] width 1151 height 348
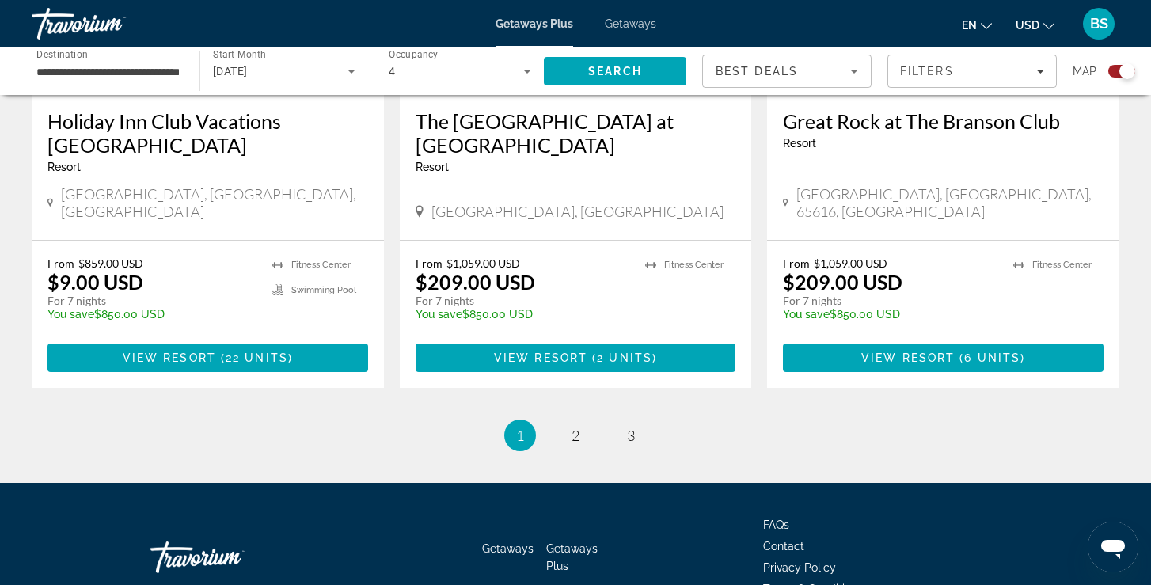
scroll to position [2492, 0]
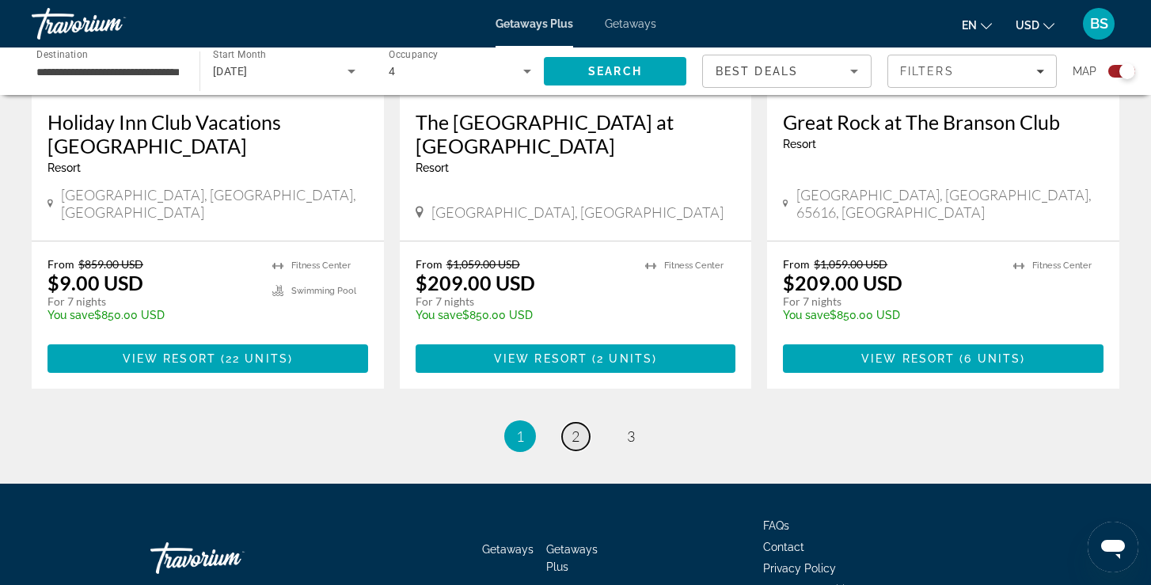
click at [577, 428] on span "2" at bounding box center [576, 436] width 8 height 17
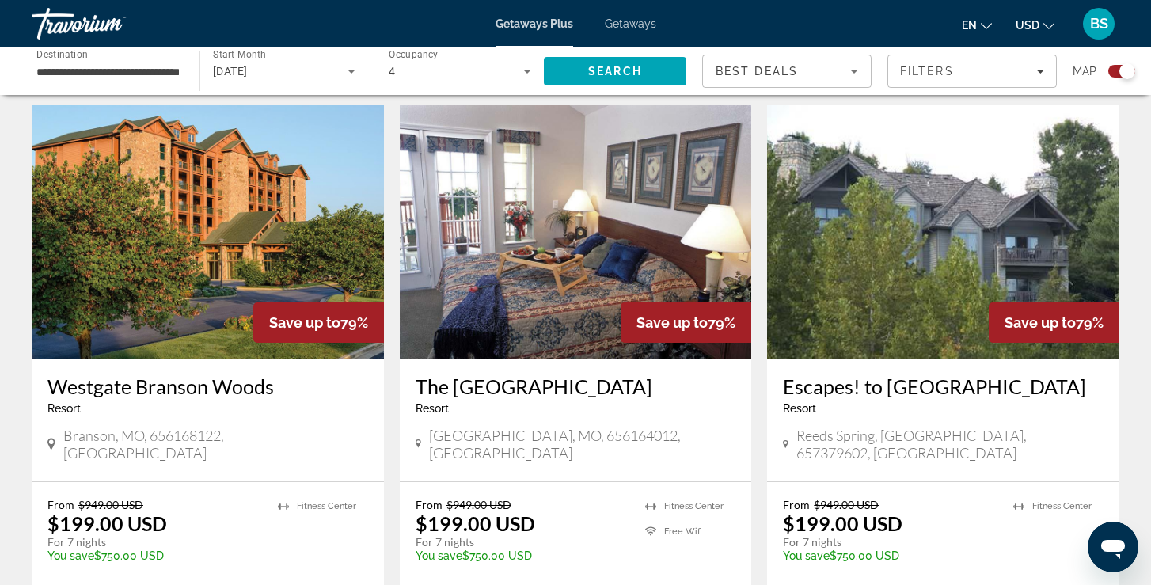
scroll to position [1644, 0]
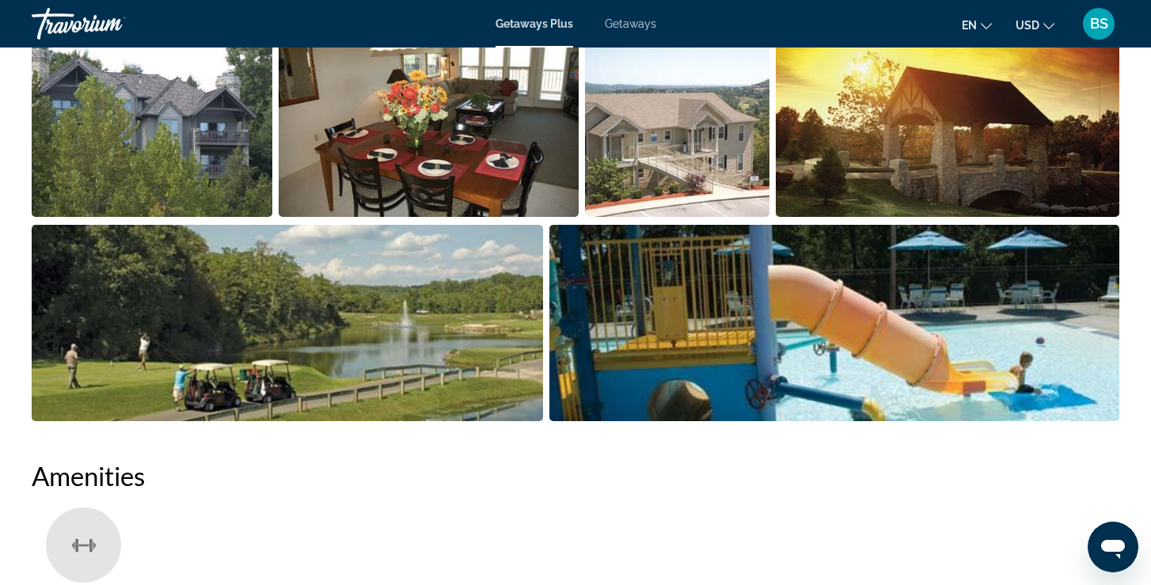
scroll to position [827, 0]
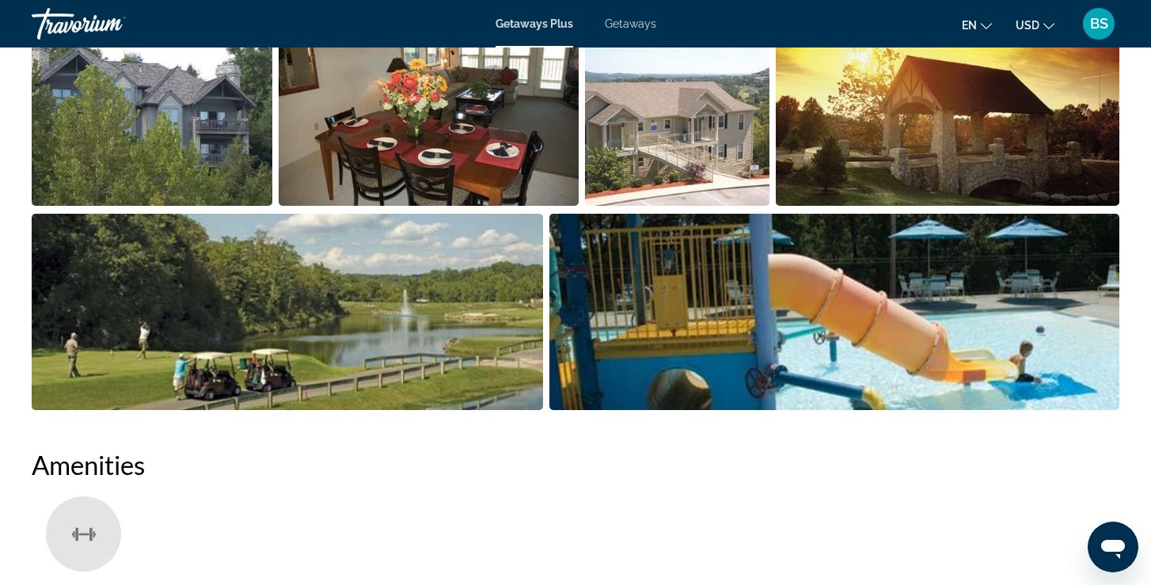
click at [174, 110] on img "Open full-screen image slider" at bounding box center [152, 108] width 241 height 196
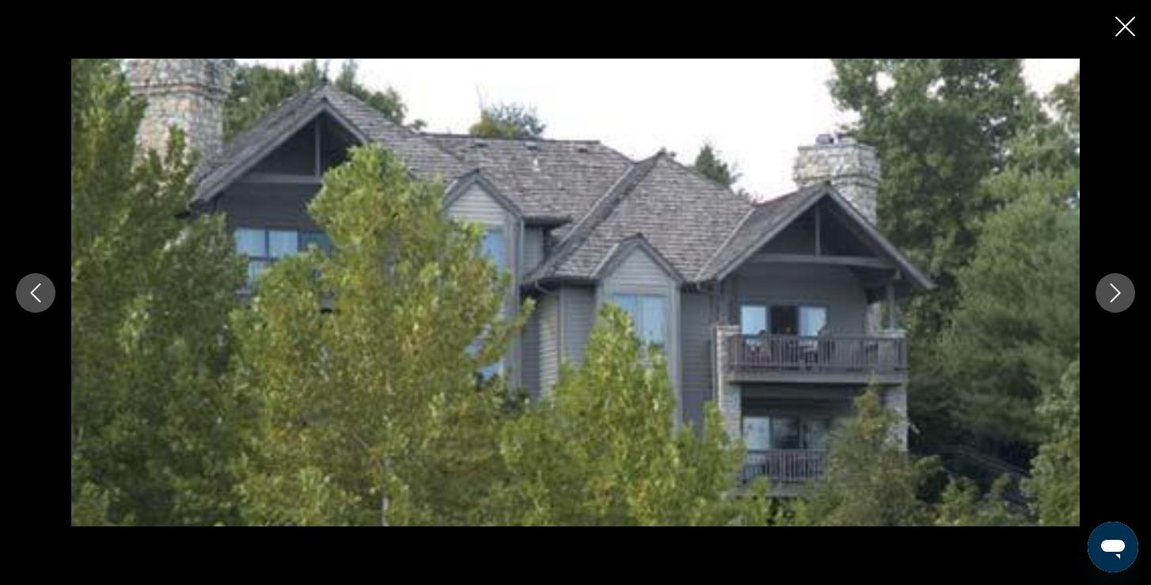
click at [1127, 297] on button "Next image" at bounding box center [1116, 293] width 40 height 40
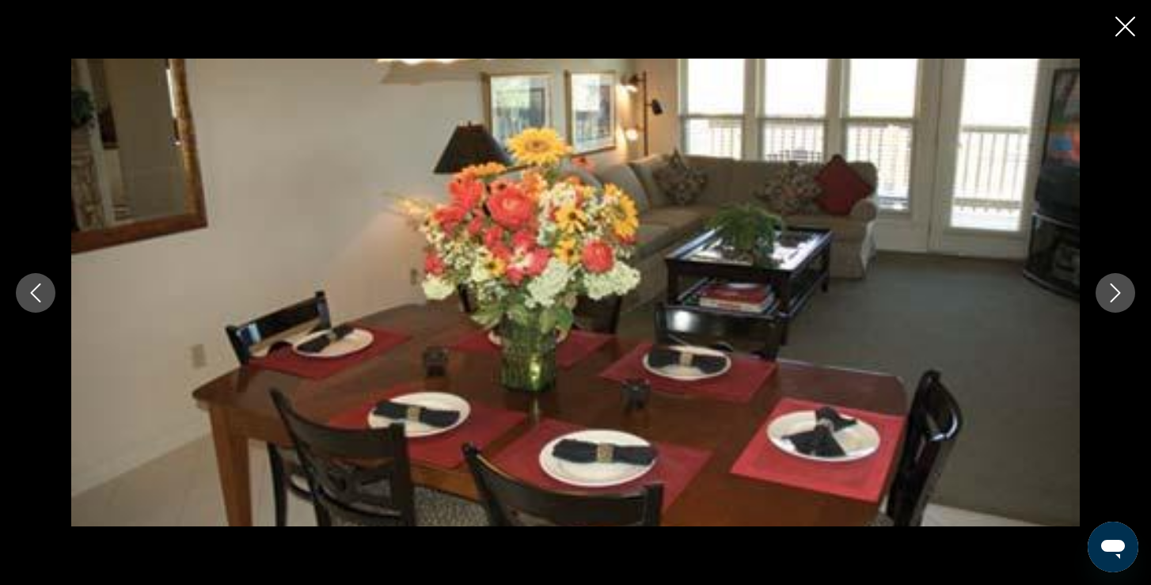
click at [1128, 295] on button "Next image" at bounding box center [1116, 293] width 40 height 40
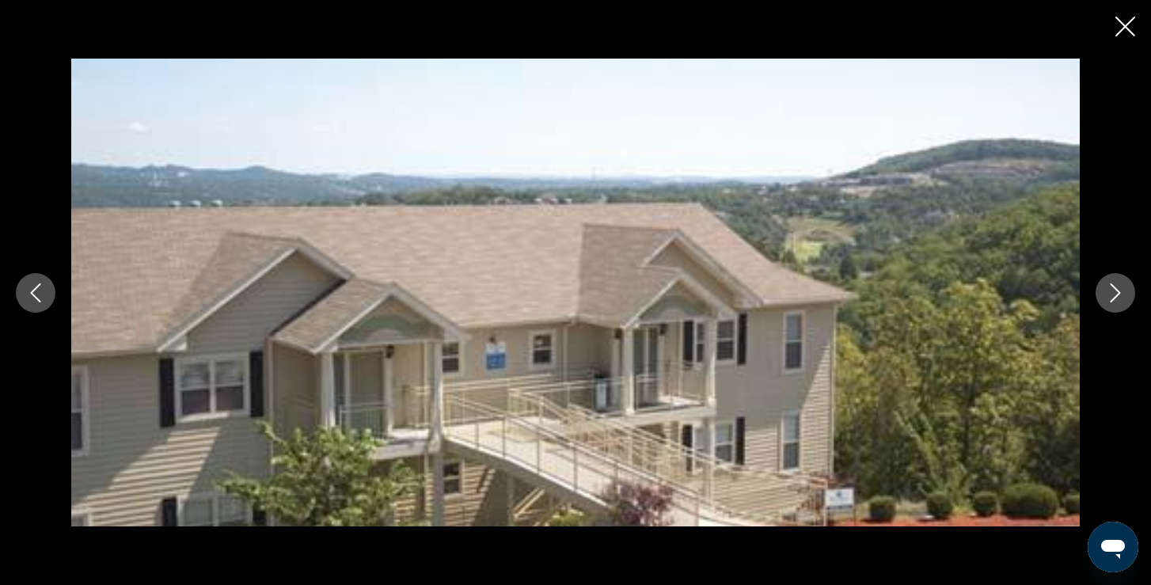
click at [1128, 293] on button "Next image" at bounding box center [1116, 293] width 40 height 40
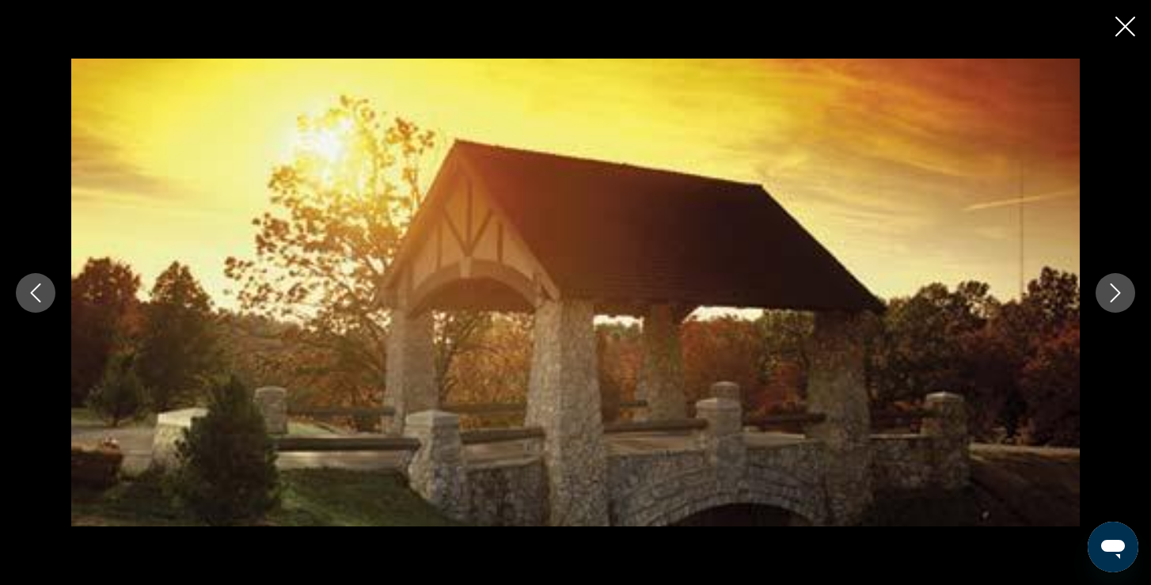
click at [1128, 292] on button "Next image" at bounding box center [1116, 293] width 40 height 40
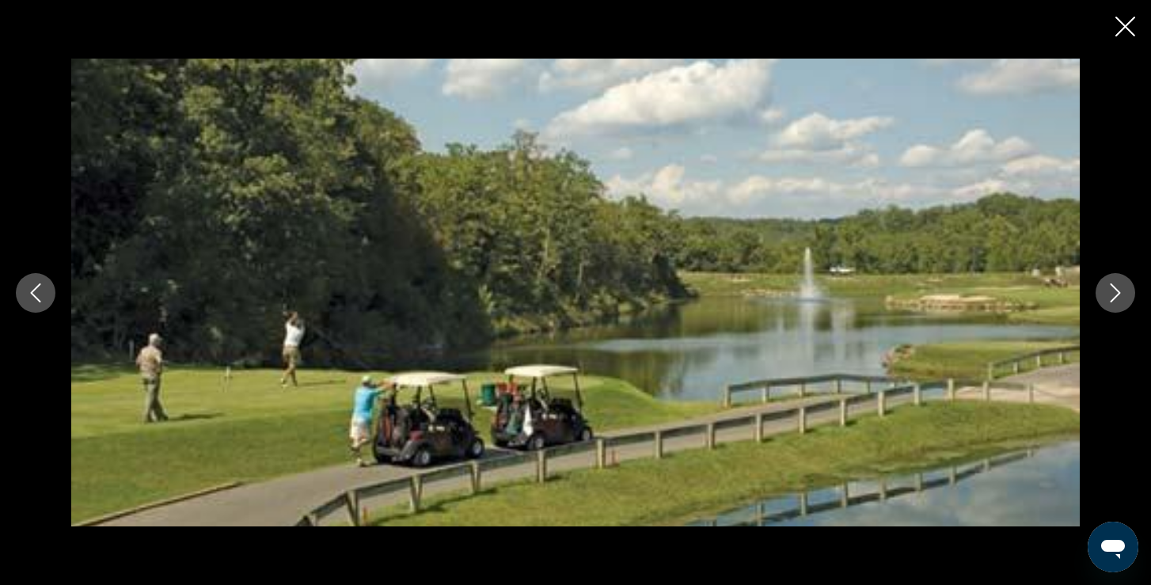
click at [1128, 292] on button "Next image" at bounding box center [1116, 293] width 40 height 40
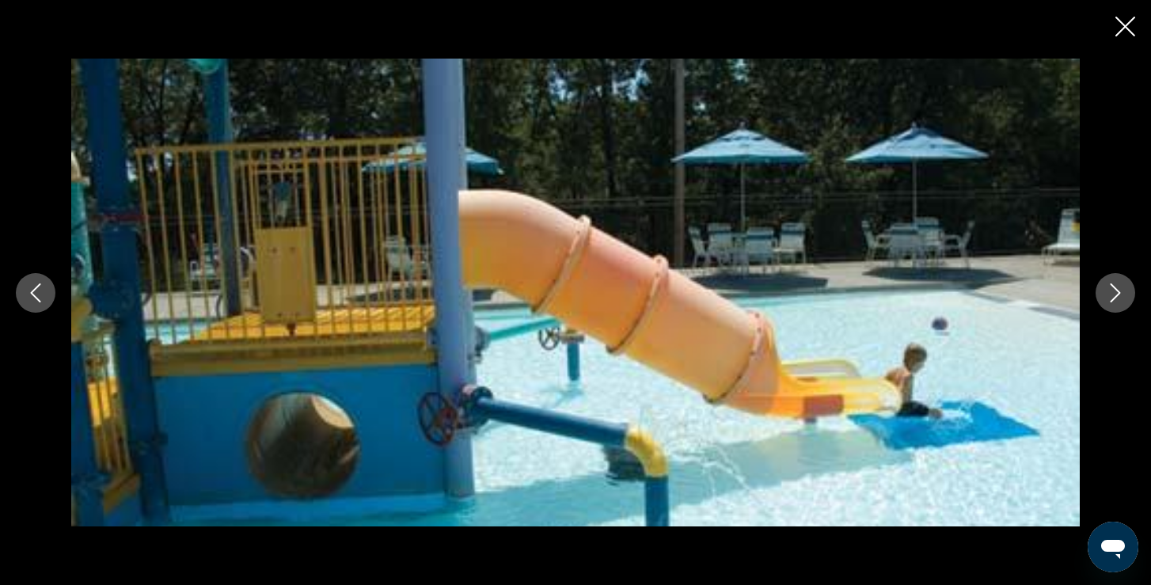
click at [1128, 292] on button "Next image" at bounding box center [1116, 293] width 40 height 40
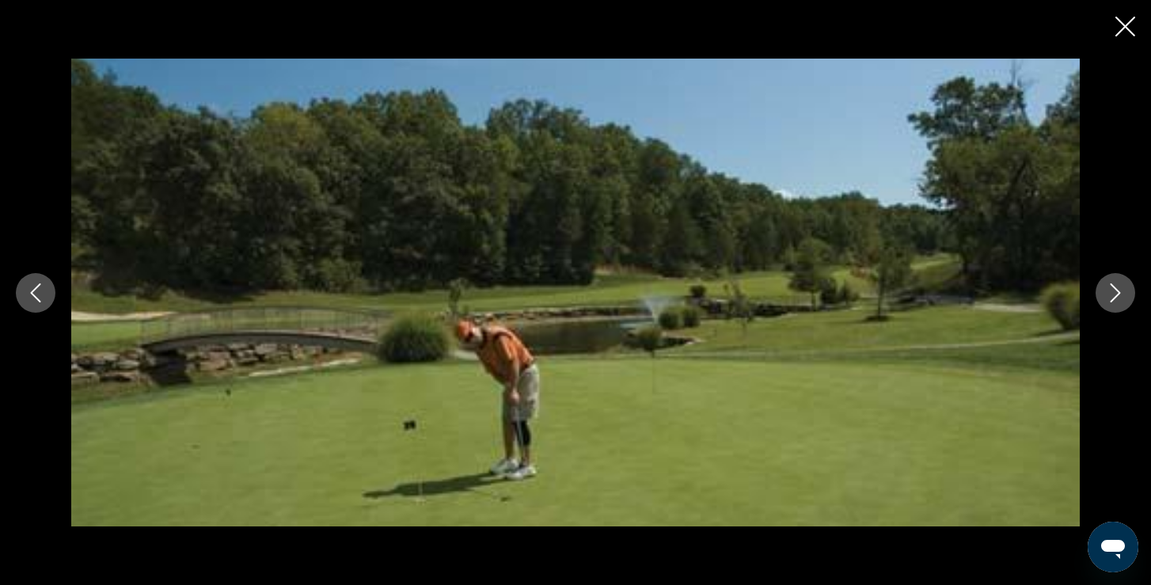
click at [1128, 295] on button "Next image" at bounding box center [1116, 293] width 40 height 40
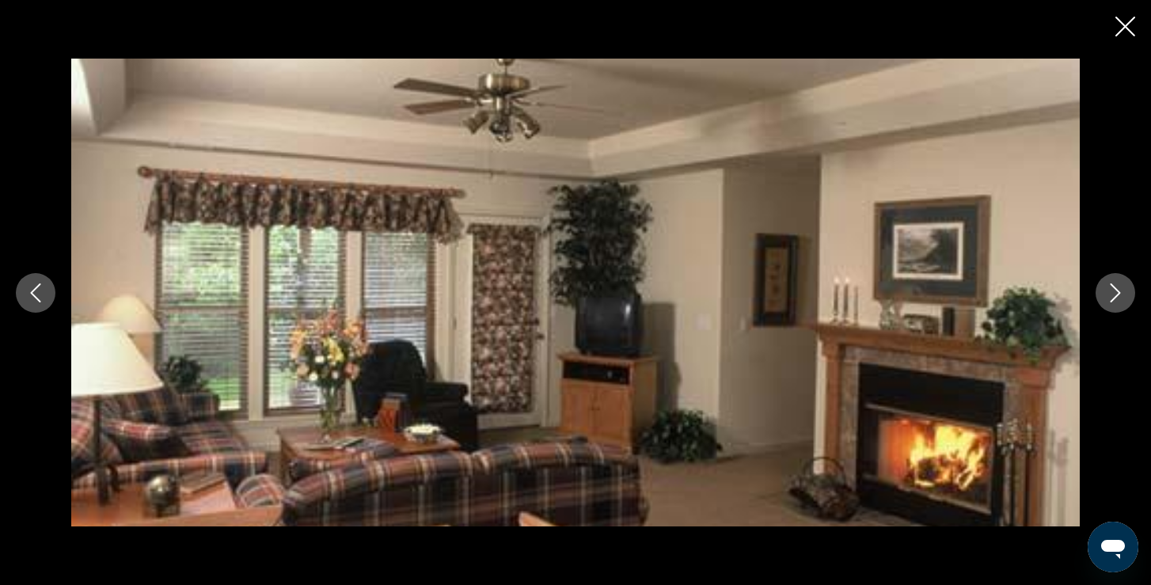
click at [1127, 295] on button "Next image" at bounding box center [1116, 293] width 40 height 40
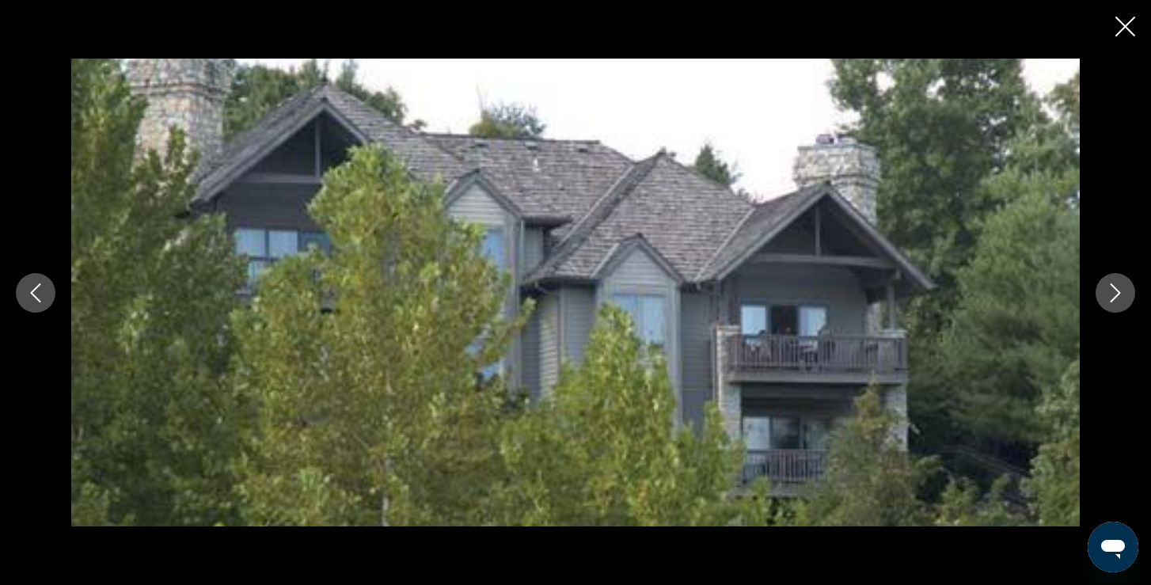
click at [1126, 293] on button "Next image" at bounding box center [1116, 293] width 40 height 40
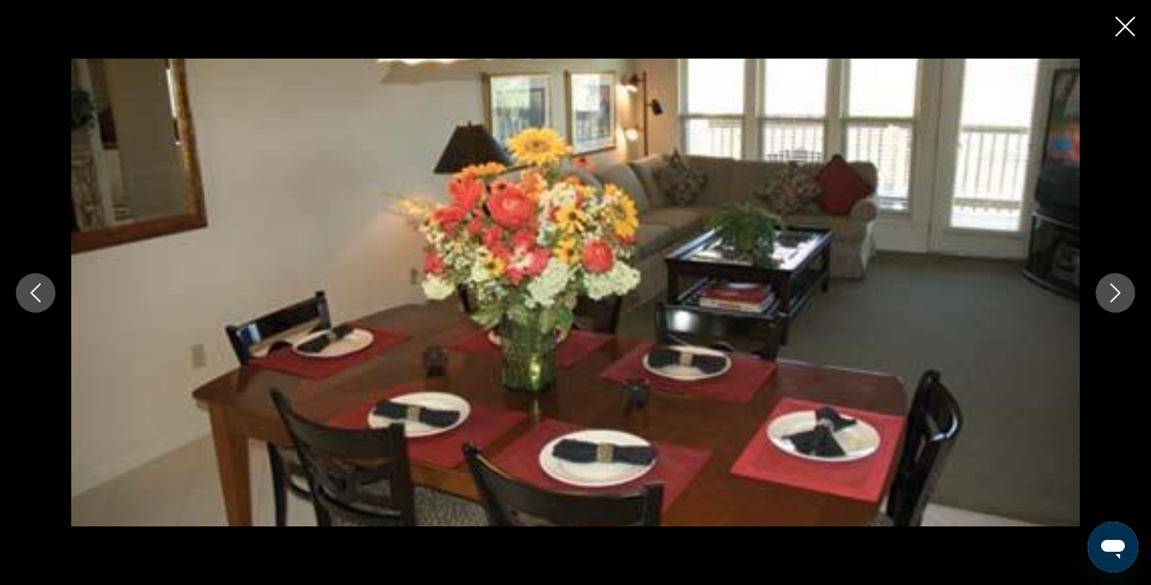
click at [1125, 292] on button "Next image" at bounding box center [1116, 293] width 40 height 40
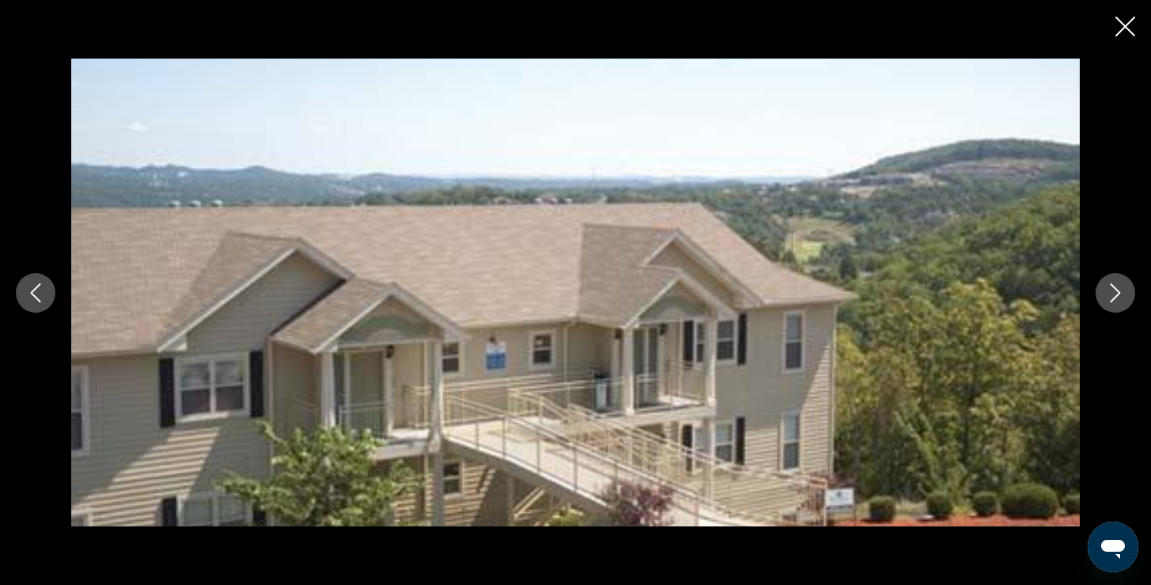
scroll to position [2010, 0]
click at [1128, 22] on icon "Close slideshow" at bounding box center [1126, 27] width 20 height 20
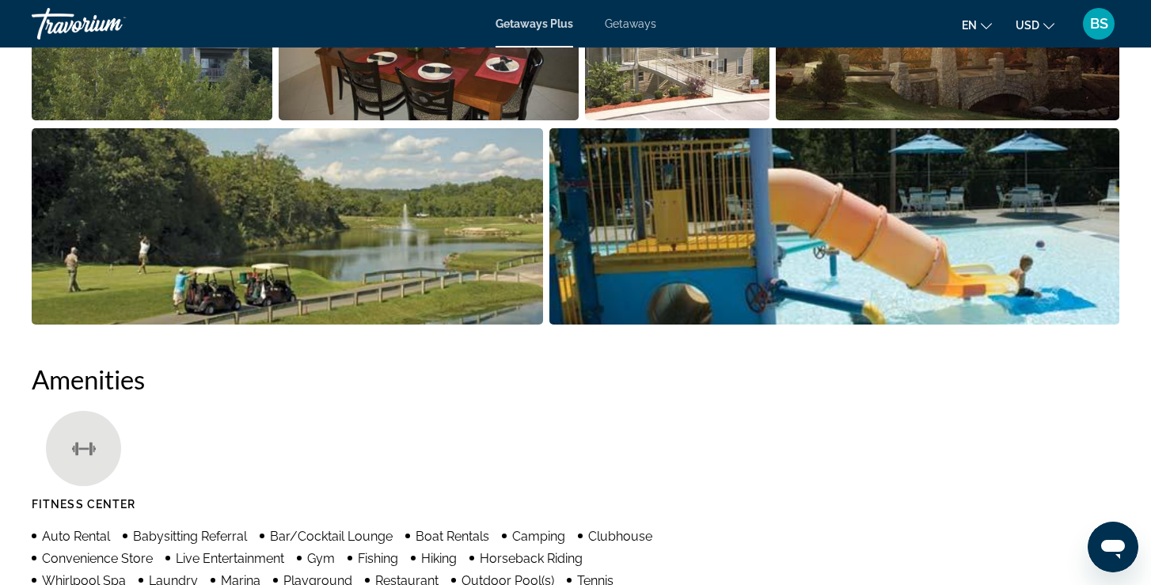
scroll to position [775, 0]
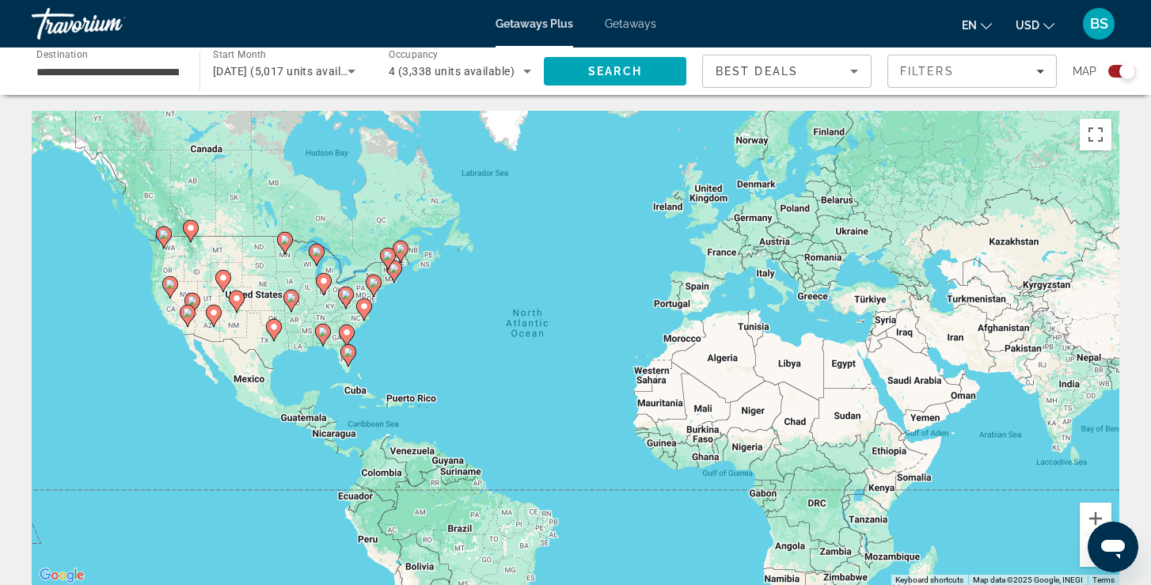
click at [295, 302] on icon "Main content" at bounding box center [291, 301] width 14 height 21
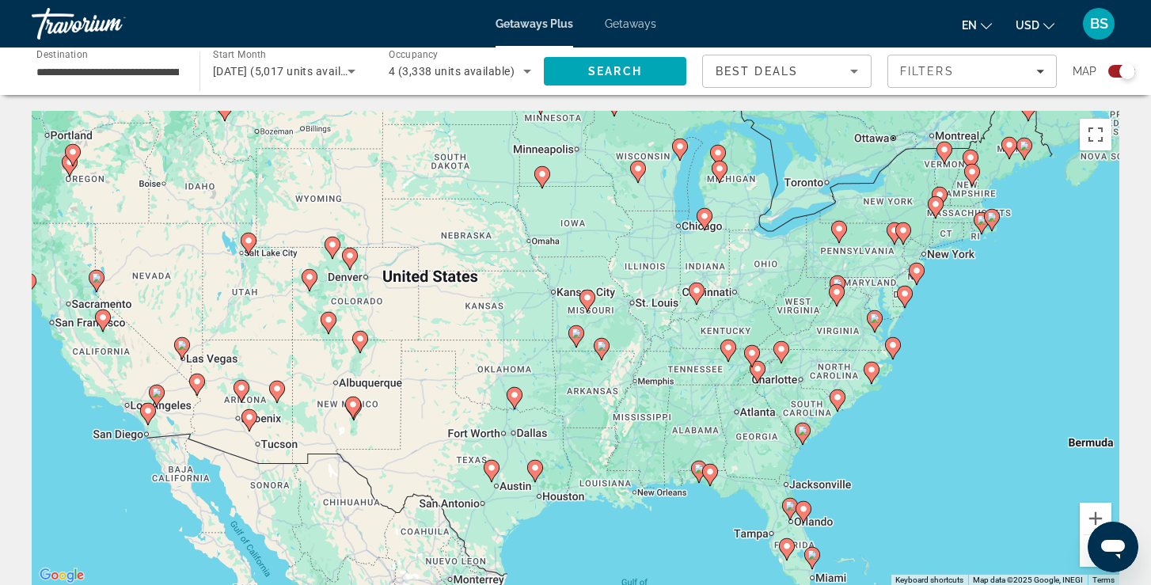
click at [577, 338] on icon "Main content" at bounding box center [576, 336] width 14 height 21
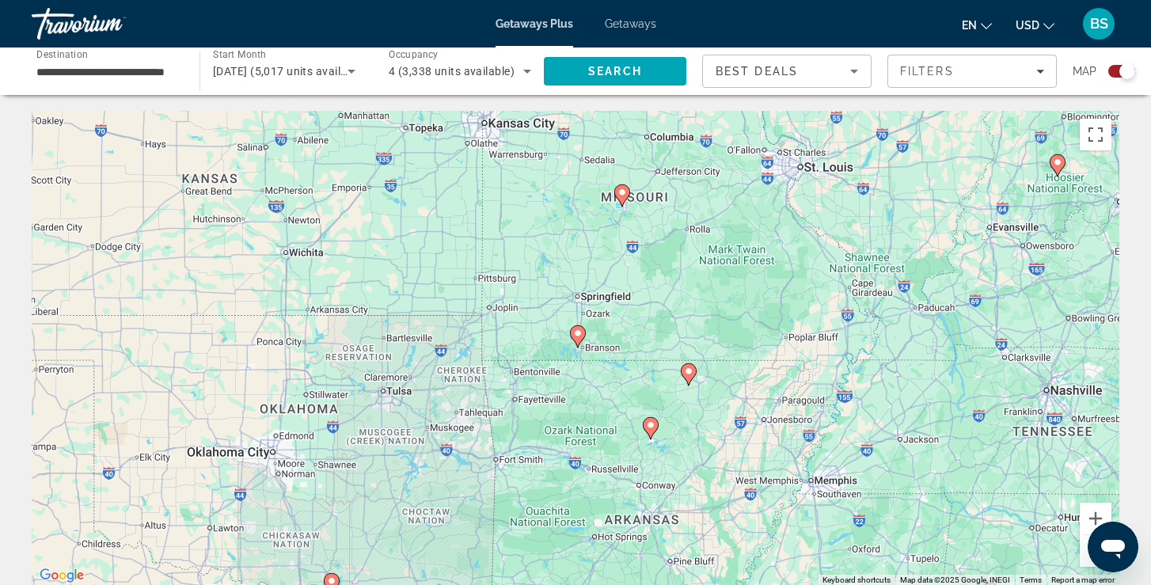
click at [580, 339] on icon "Main content" at bounding box center [578, 336] width 14 height 21
type input "**********"
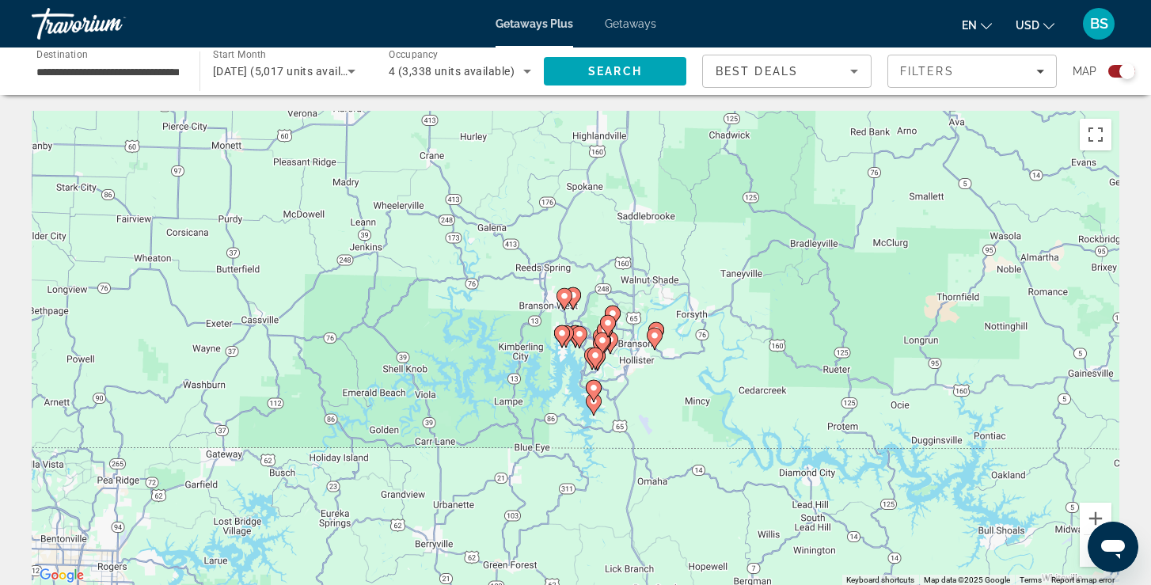
click at [580, 333] on image "Main content" at bounding box center [580, 334] width 10 height 10
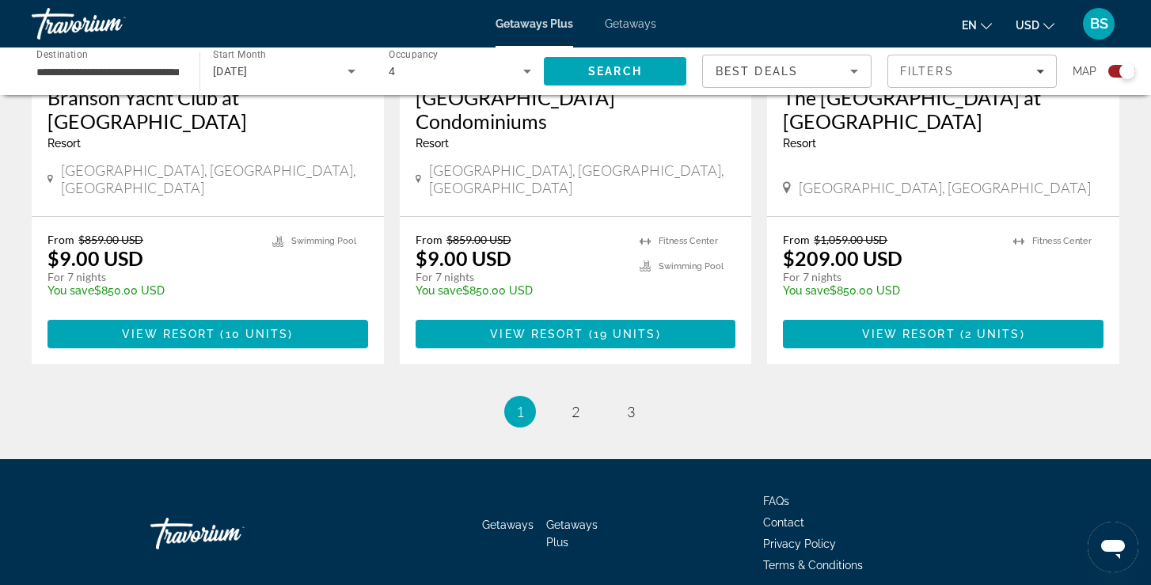
scroll to position [2516, 0]
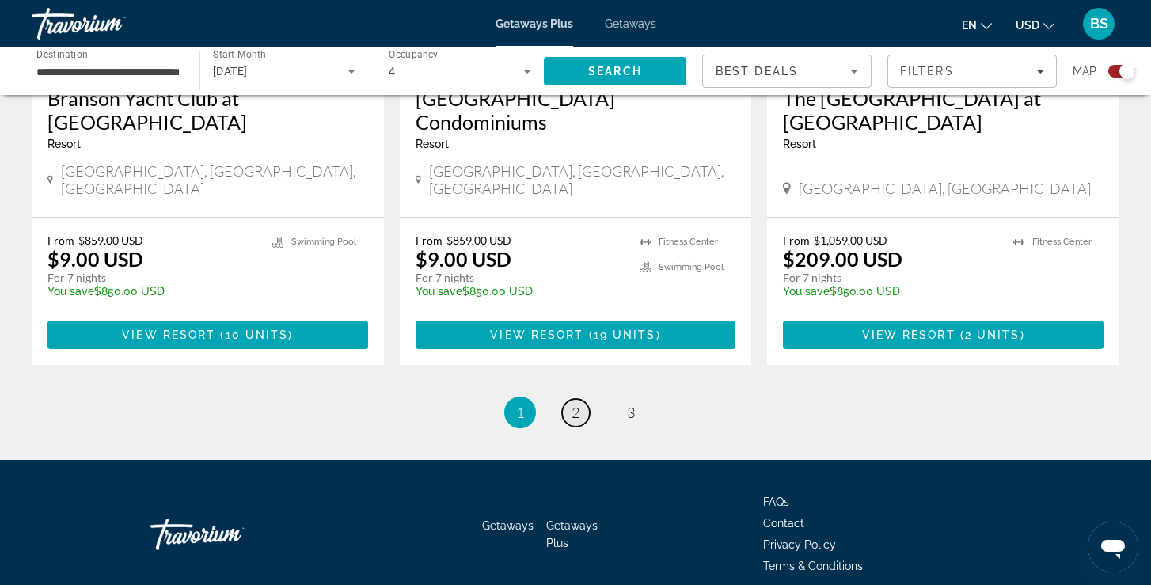
click at [581, 399] on link "page 2" at bounding box center [576, 413] width 28 height 28
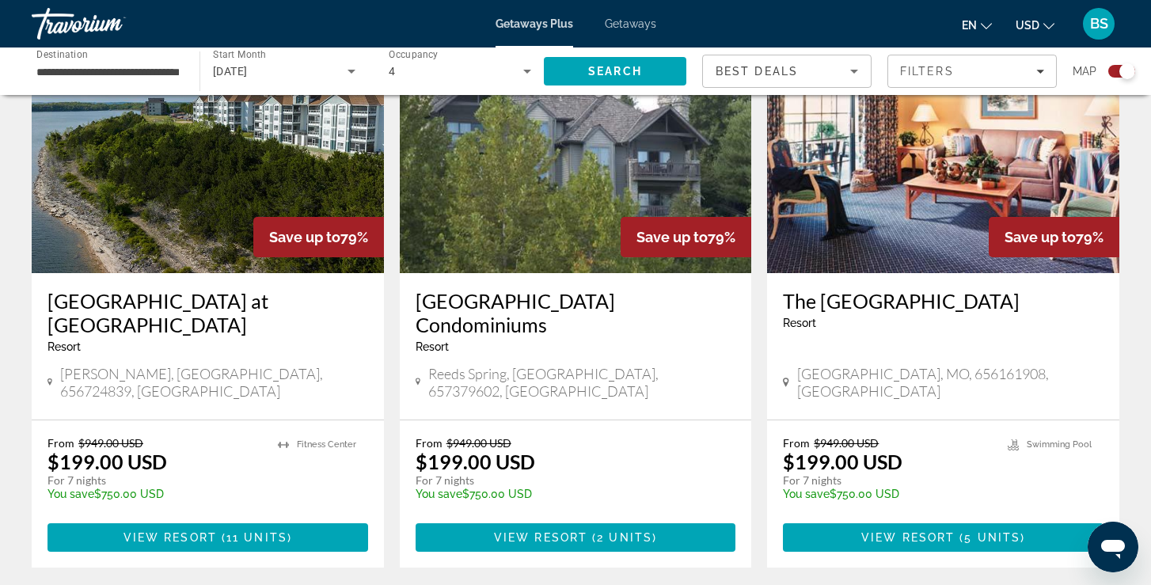
scroll to position [2290, 0]
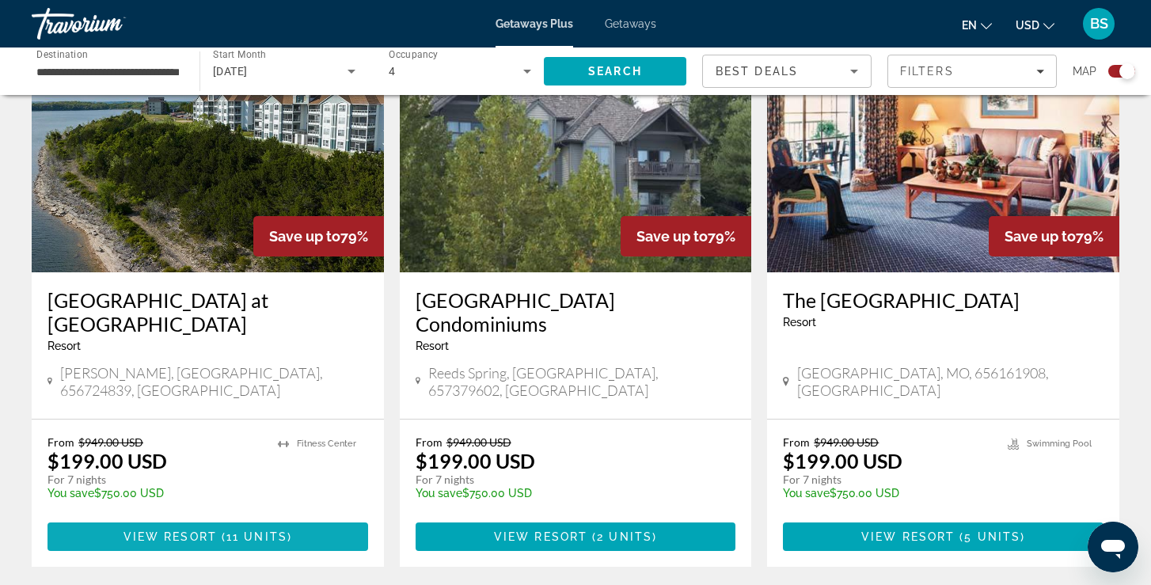
click at [219, 531] on span "Main content" at bounding box center [219, 537] width 5 height 13
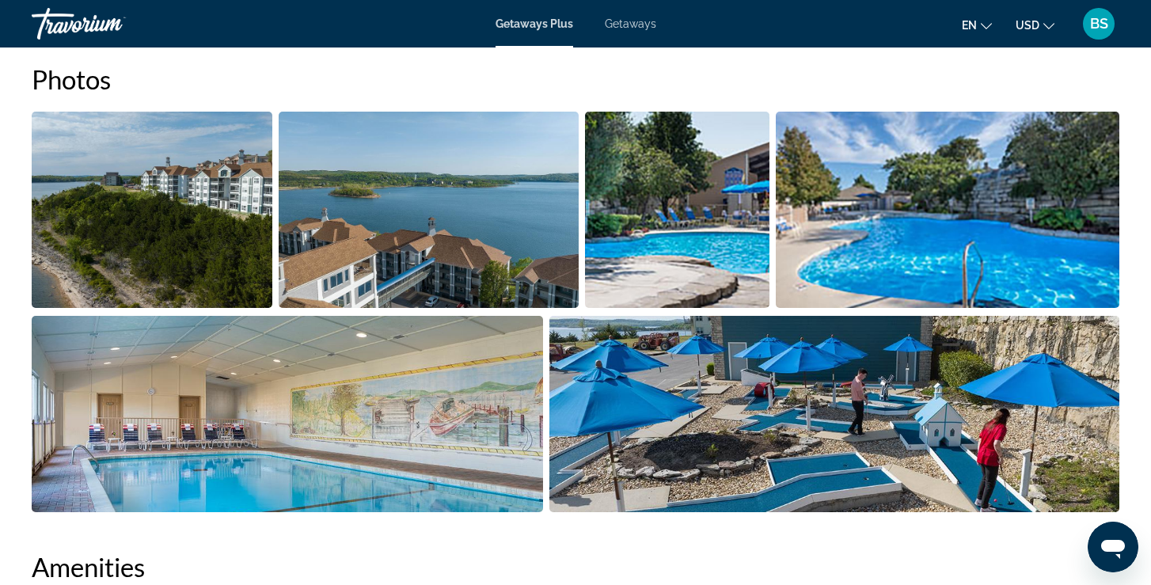
scroll to position [751, 0]
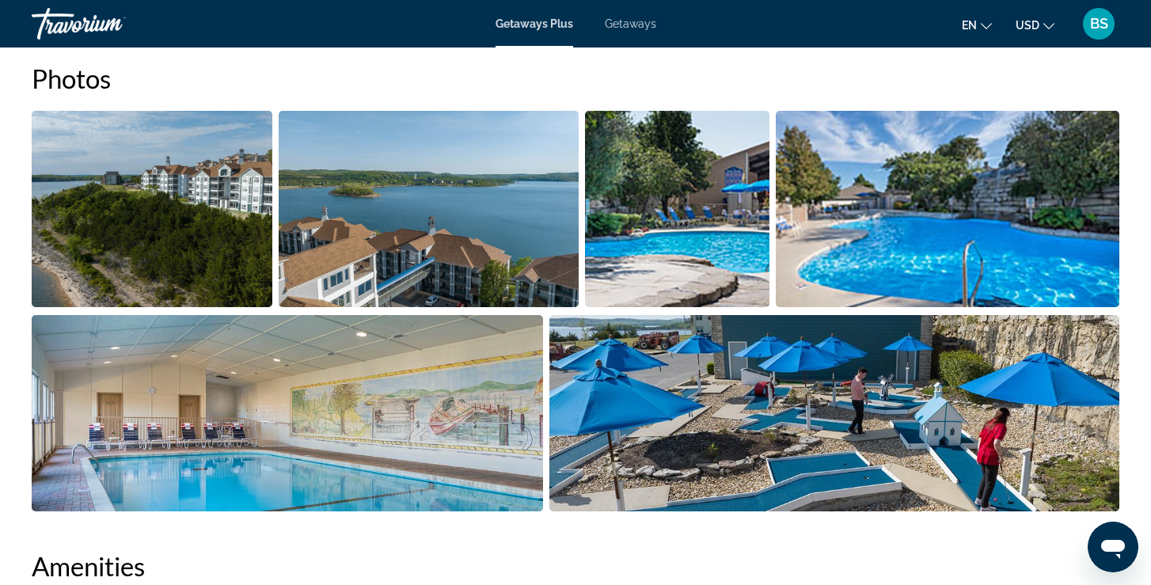
click at [131, 174] on img "Open full-screen image slider" at bounding box center [152, 209] width 241 height 196
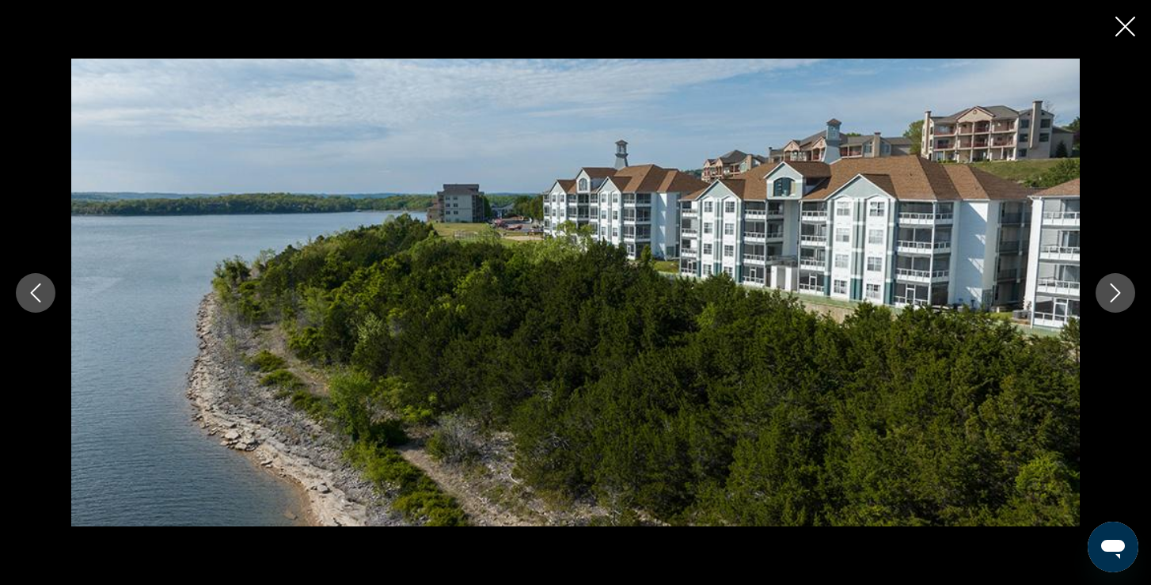
click at [1114, 295] on icon "Next image" at bounding box center [1115, 292] width 19 height 19
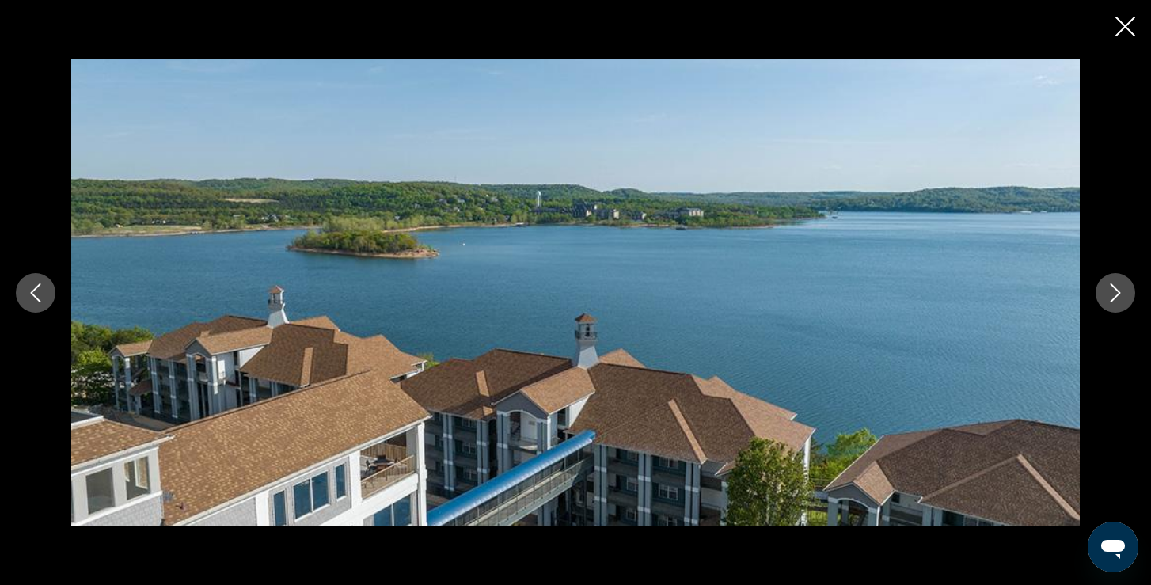
click at [1114, 295] on icon "Next image" at bounding box center [1115, 292] width 19 height 19
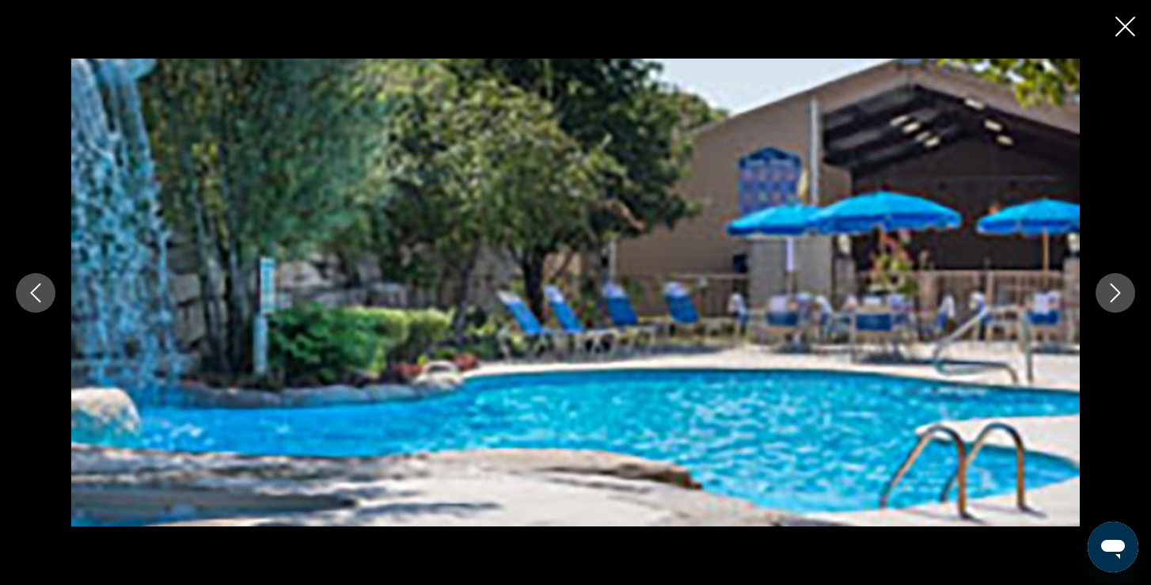
click at [1114, 294] on icon "Next image" at bounding box center [1115, 292] width 19 height 19
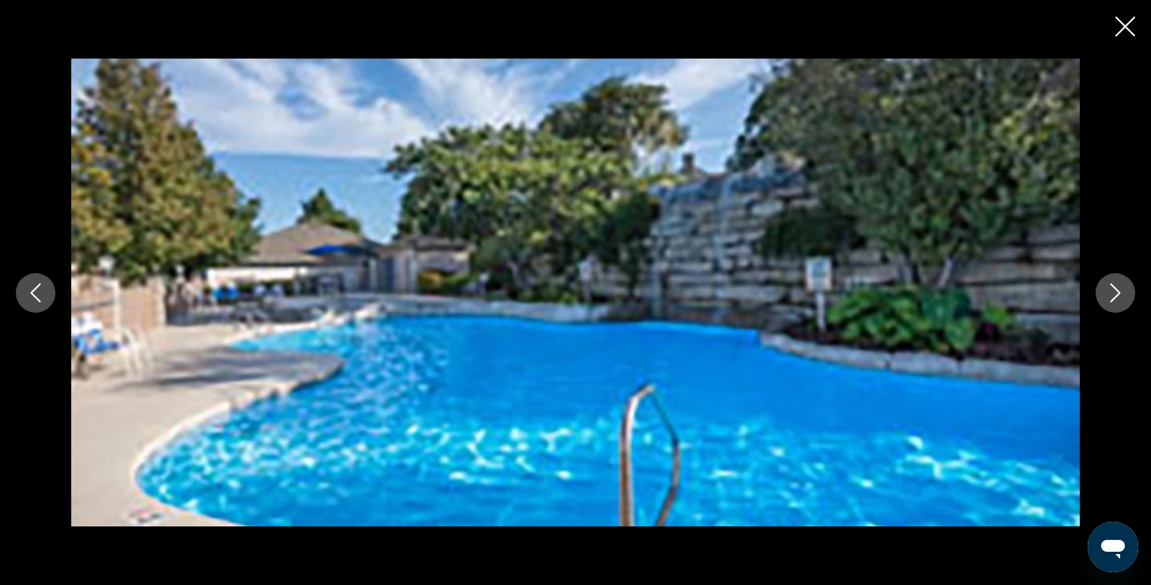
click at [1114, 291] on icon "Next image" at bounding box center [1115, 292] width 19 height 19
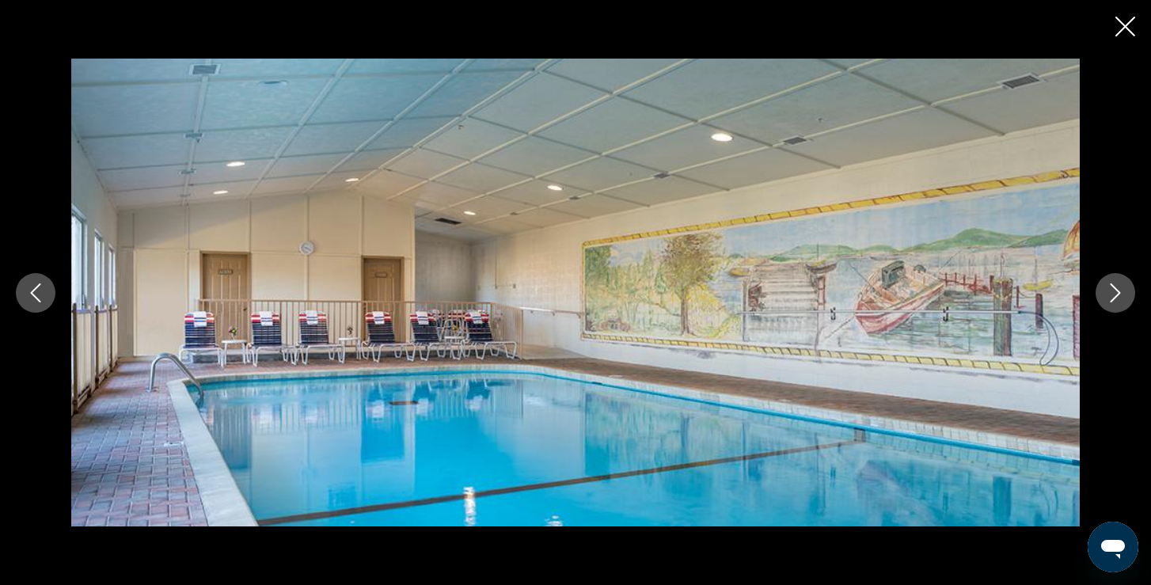
click at [1114, 292] on icon "Next image" at bounding box center [1115, 292] width 19 height 19
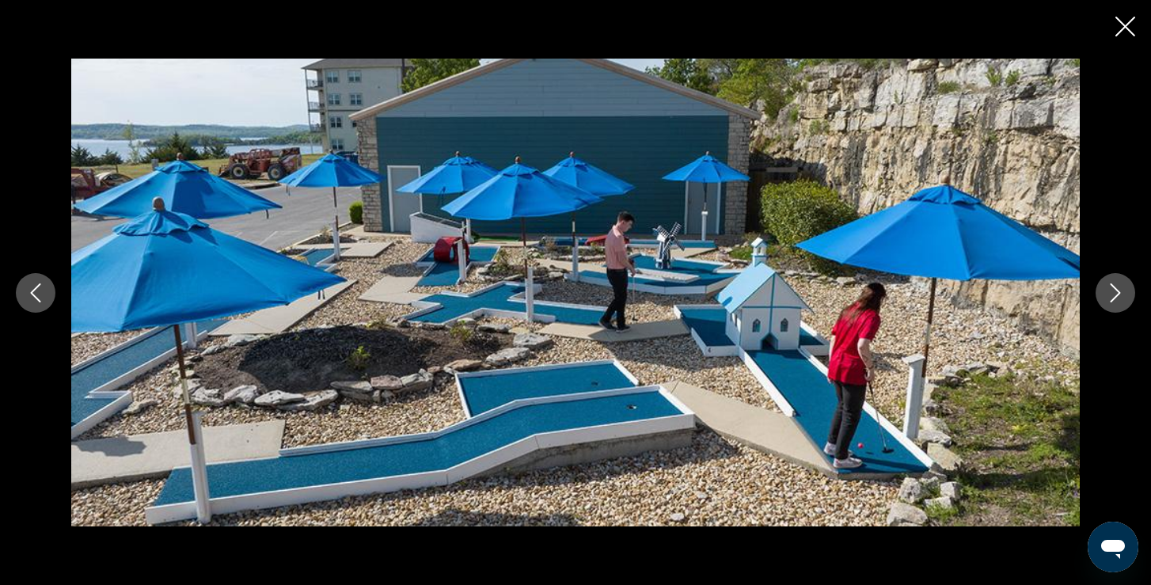
click at [1114, 292] on icon "Next image" at bounding box center [1115, 292] width 19 height 19
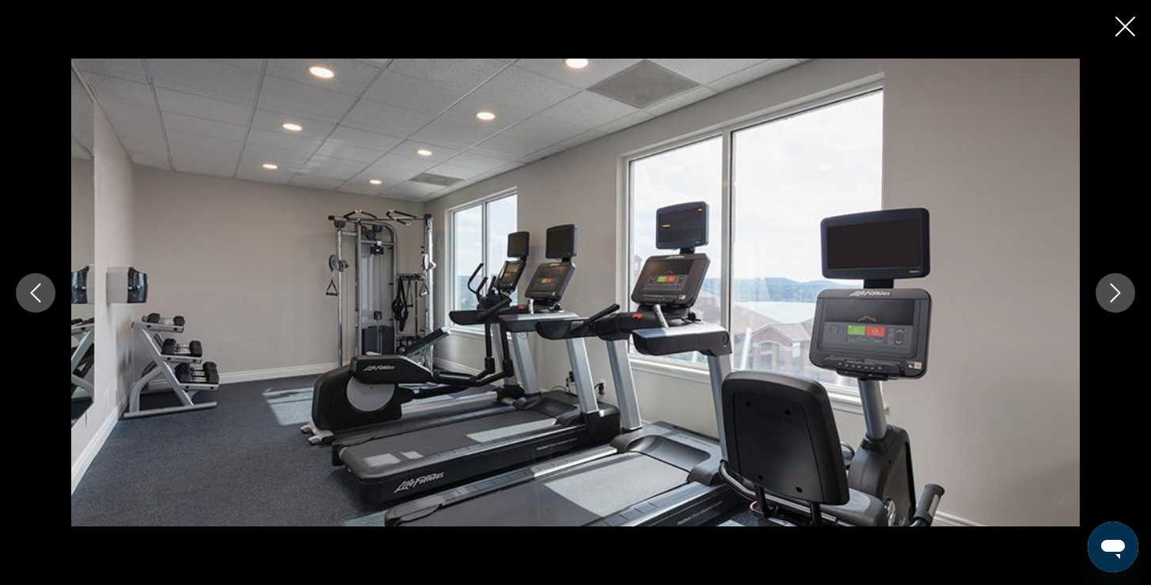
click at [1114, 292] on icon "Next image" at bounding box center [1115, 292] width 19 height 19
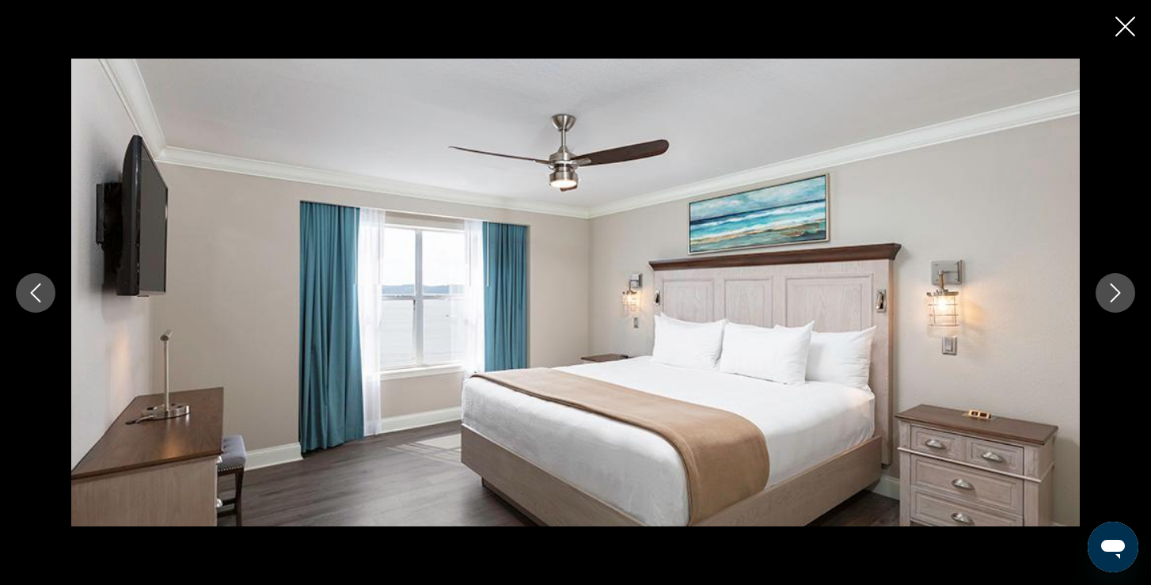
click at [1114, 288] on icon "Next image" at bounding box center [1115, 292] width 19 height 19
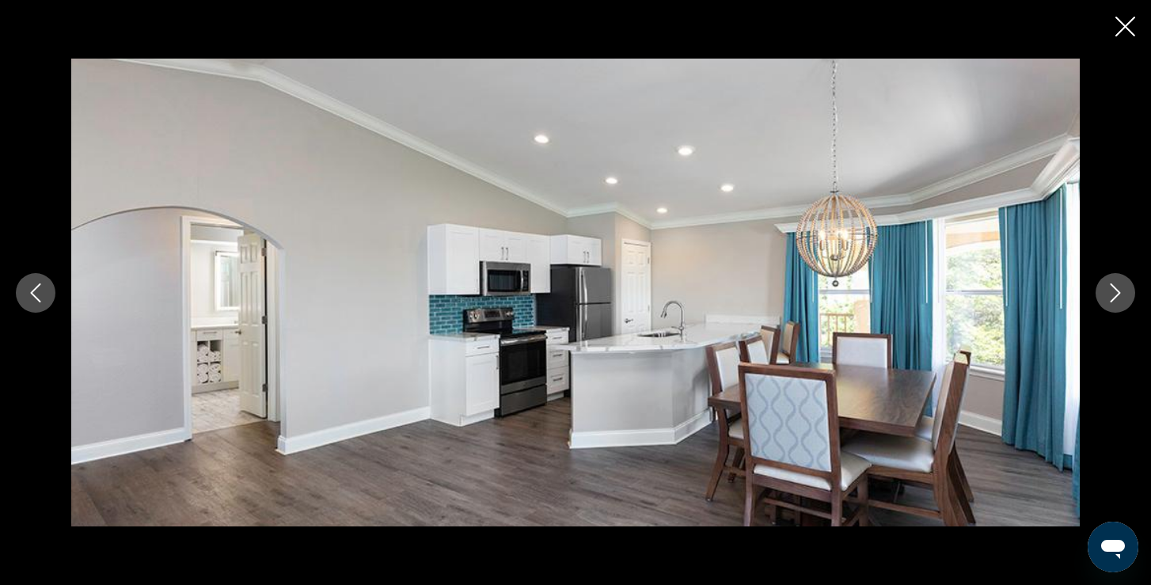
click at [1114, 288] on icon "Next image" at bounding box center [1115, 292] width 19 height 19
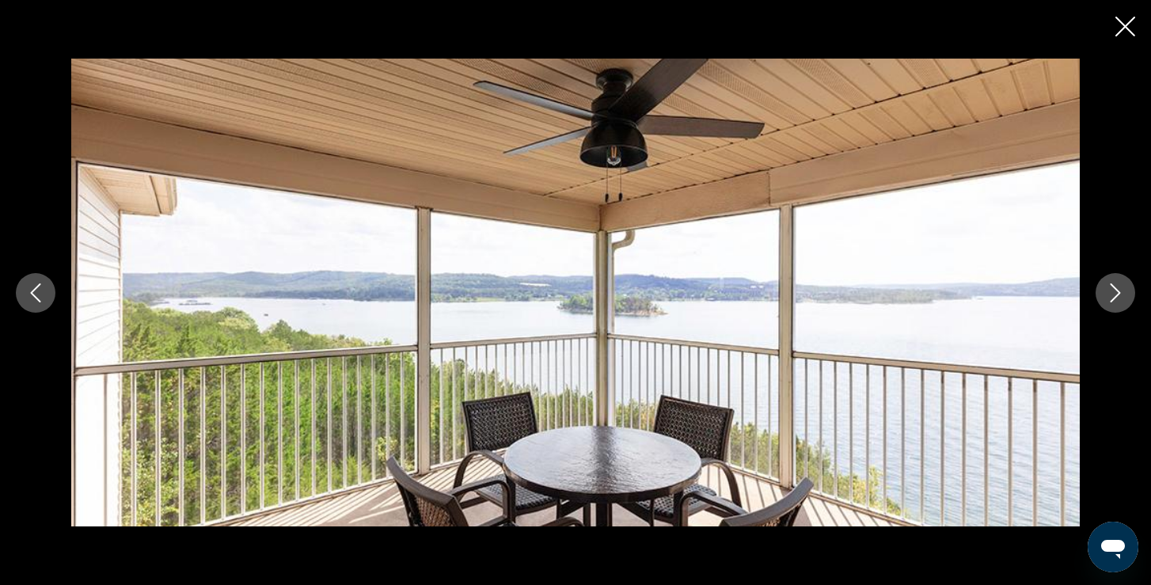
click at [1114, 288] on icon "Next image" at bounding box center [1115, 292] width 19 height 19
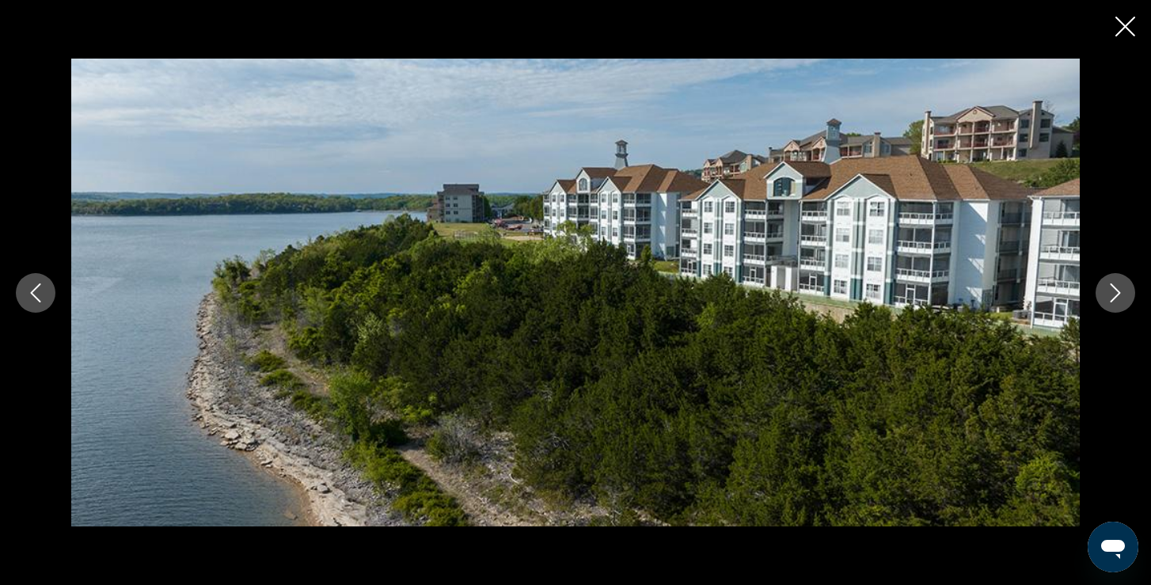
scroll to position [2702, 0]
click at [1121, 25] on icon "Close slideshow" at bounding box center [1126, 27] width 20 height 20
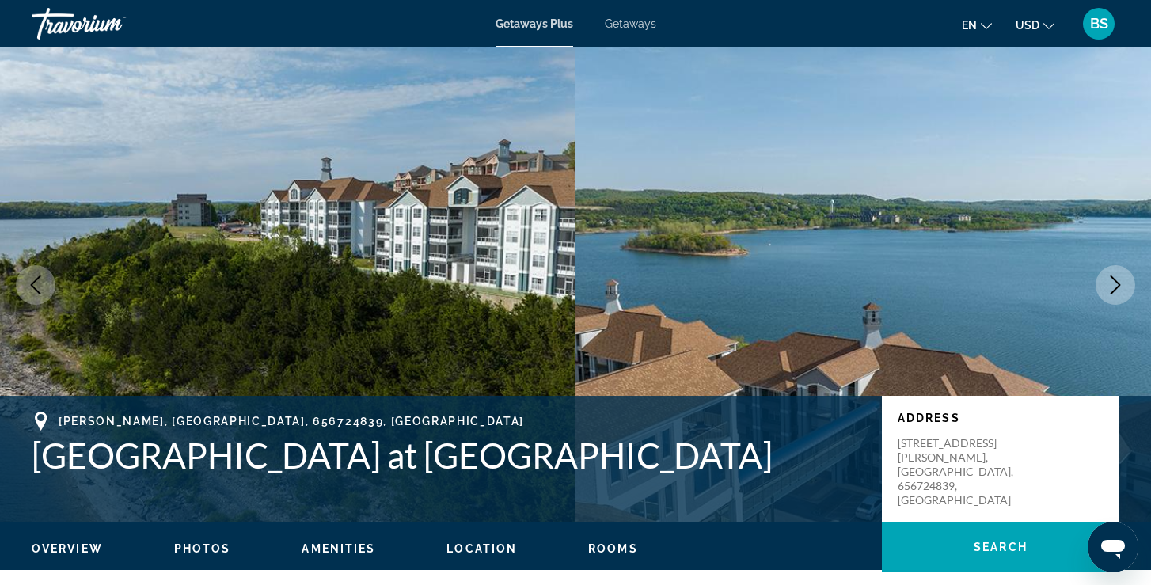
scroll to position [0, 0]
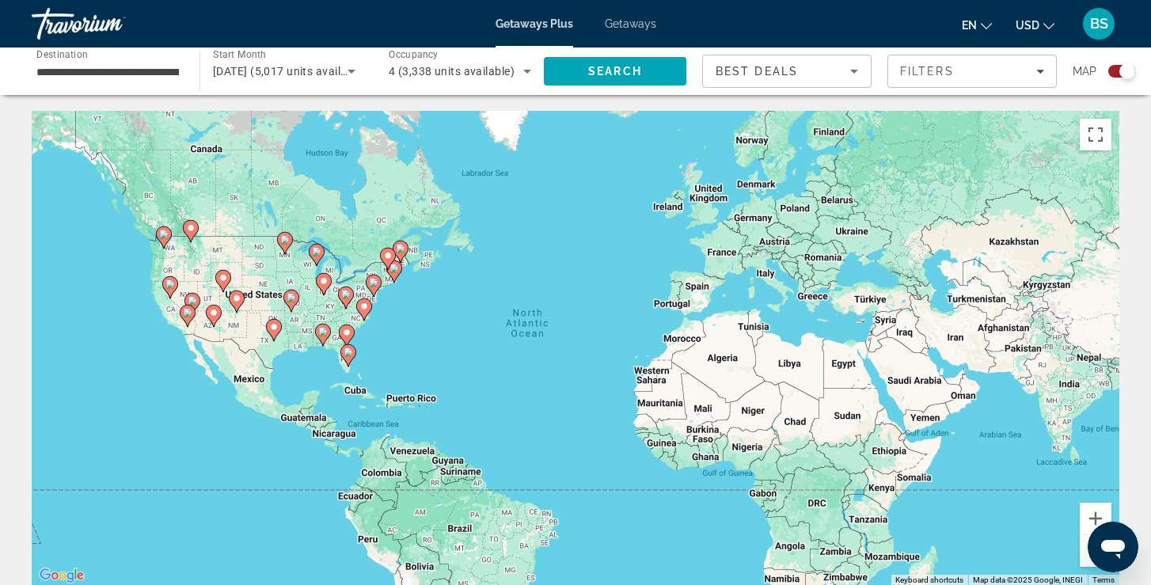
click at [289, 308] on gmp-advanced-marker "Main content" at bounding box center [291, 301] width 16 height 24
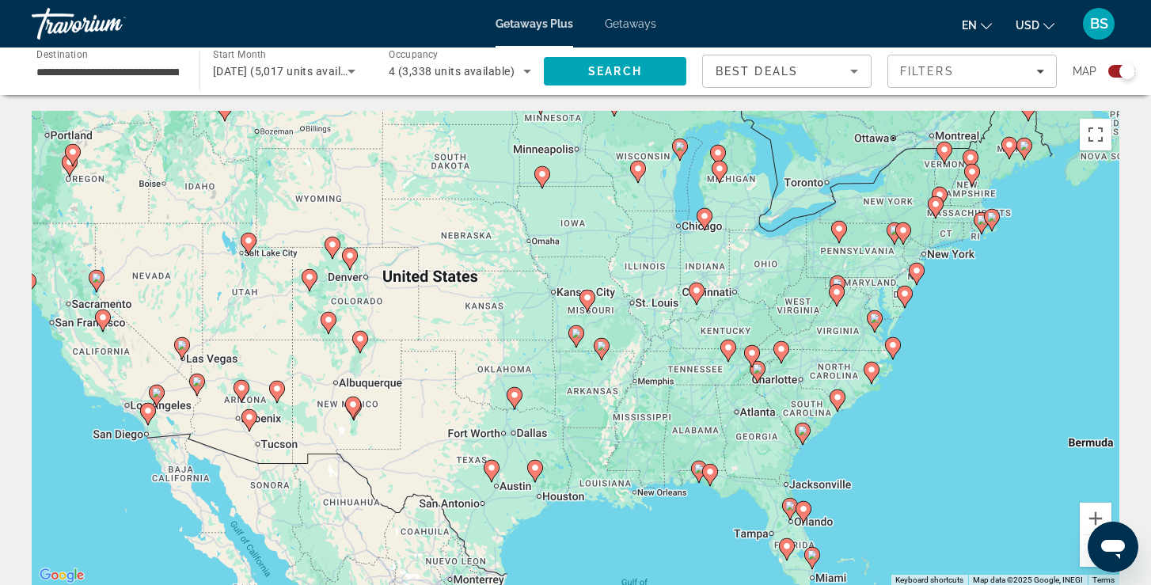
click at [580, 339] on icon "Main content" at bounding box center [576, 336] width 14 height 21
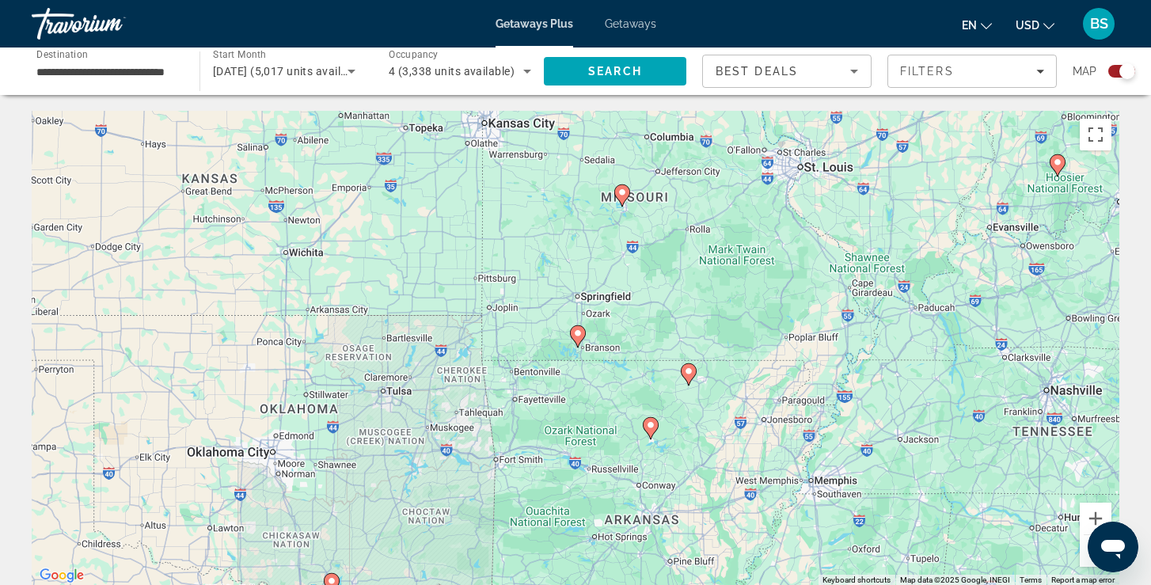
click at [580, 332] on image "Main content" at bounding box center [578, 334] width 10 height 10
type input "**********"
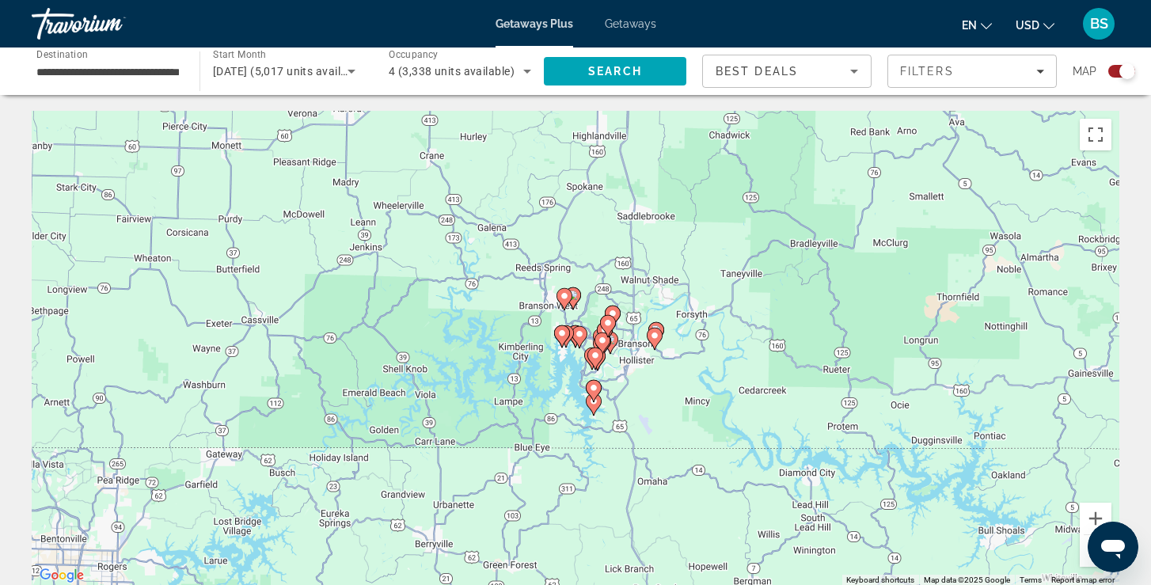
click at [580, 333] on image "Main content" at bounding box center [580, 334] width 10 height 10
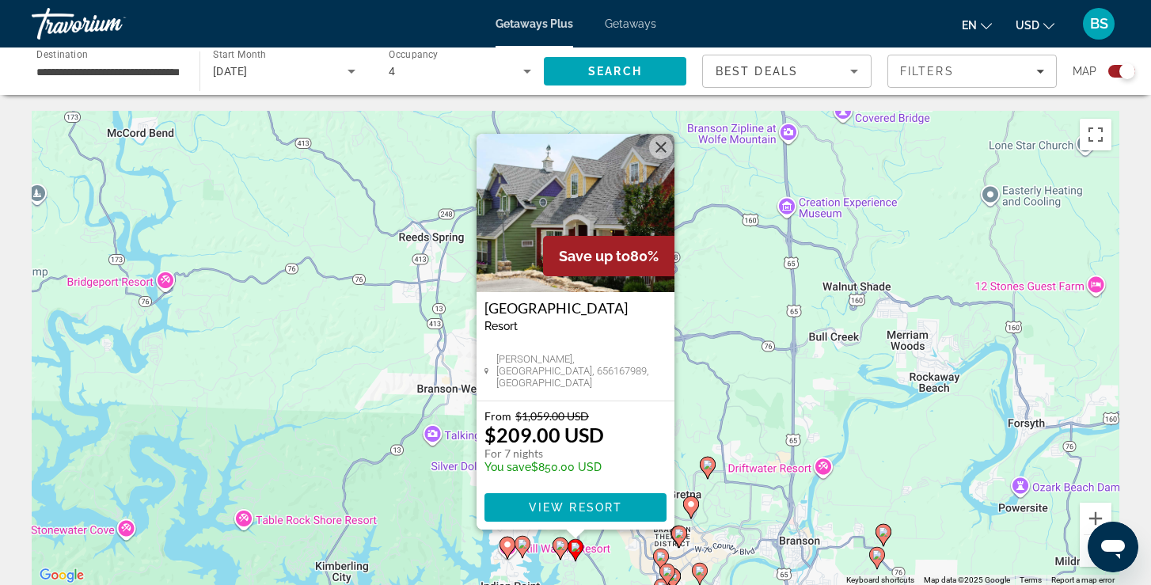
click at [749, 481] on div "To activate drag with keyboard, press Alt + Enter. Once in keyboard drag state,…" at bounding box center [576, 348] width 1088 height 475
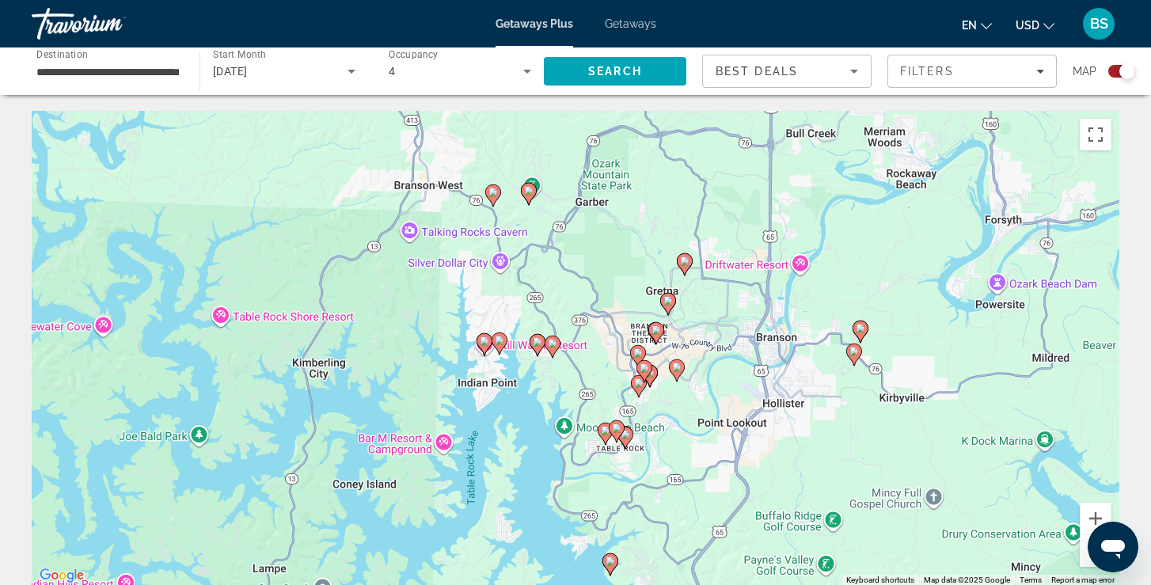
drag, startPoint x: 715, startPoint y: 359, endPoint x: 692, endPoint y: 152, distance: 207.9
click at [692, 152] on div "To activate drag with keyboard, press Alt + Enter. Once in keyboard drag state,…" at bounding box center [576, 348] width 1088 height 475
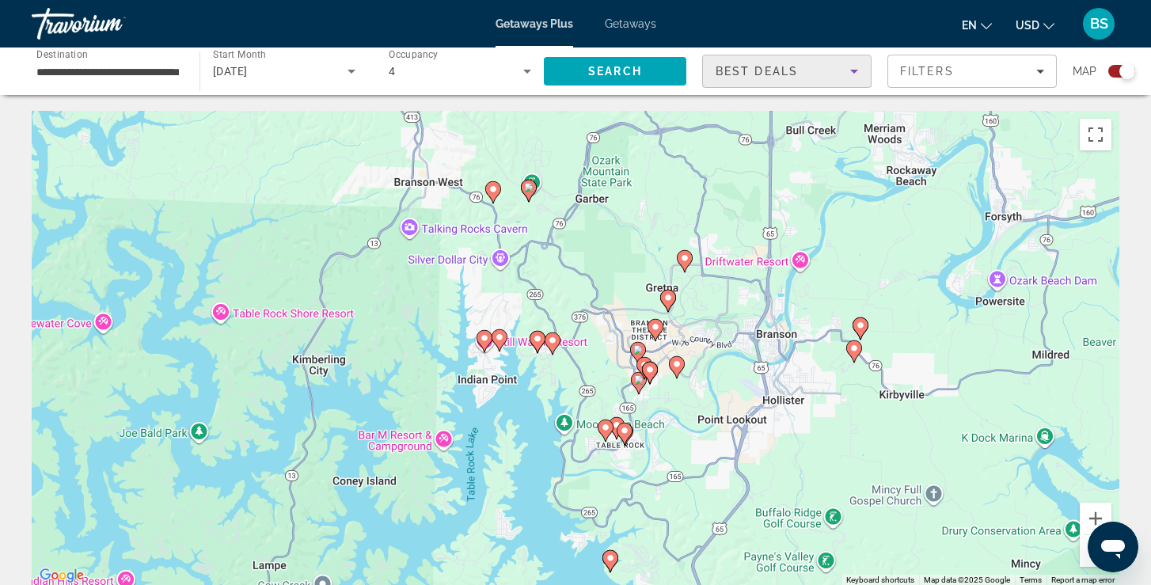
click at [846, 67] on icon "Sort by" at bounding box center [854, 71] width 19 height 19
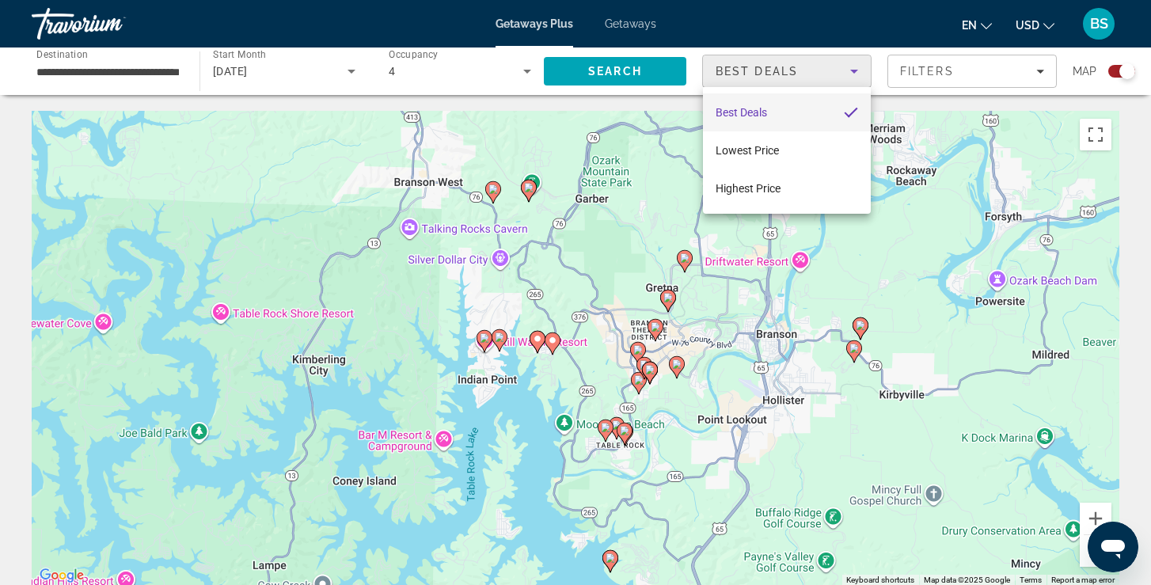
click at [990, 81] on div at bounding box center [575, 292] width 1151 height 585
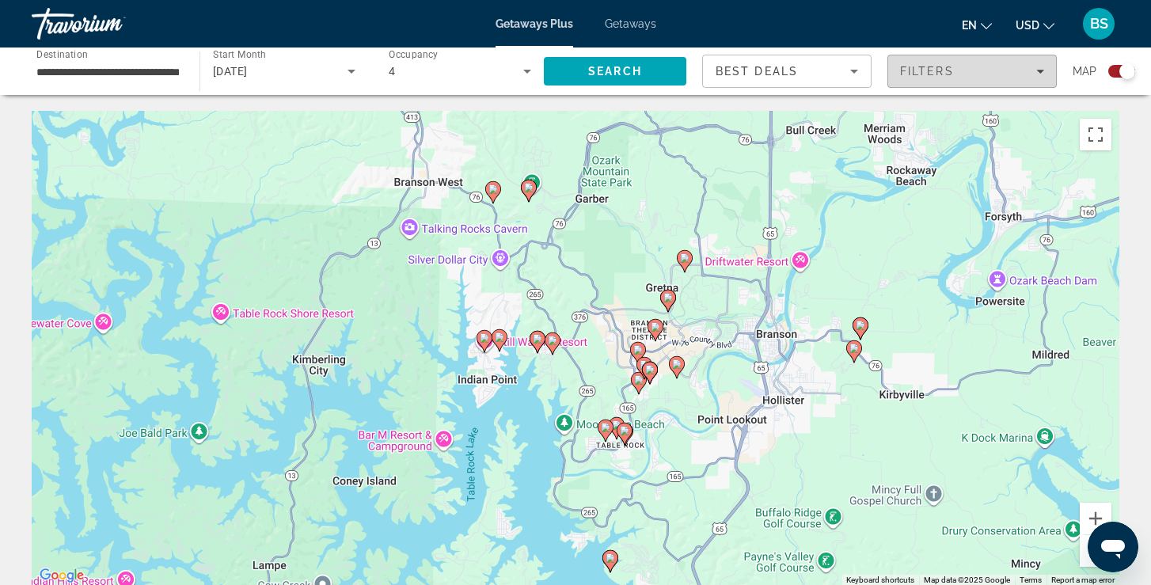
click at [1044, 73] on span "Filters" at bounding box center [972, 71] width 168 height 38
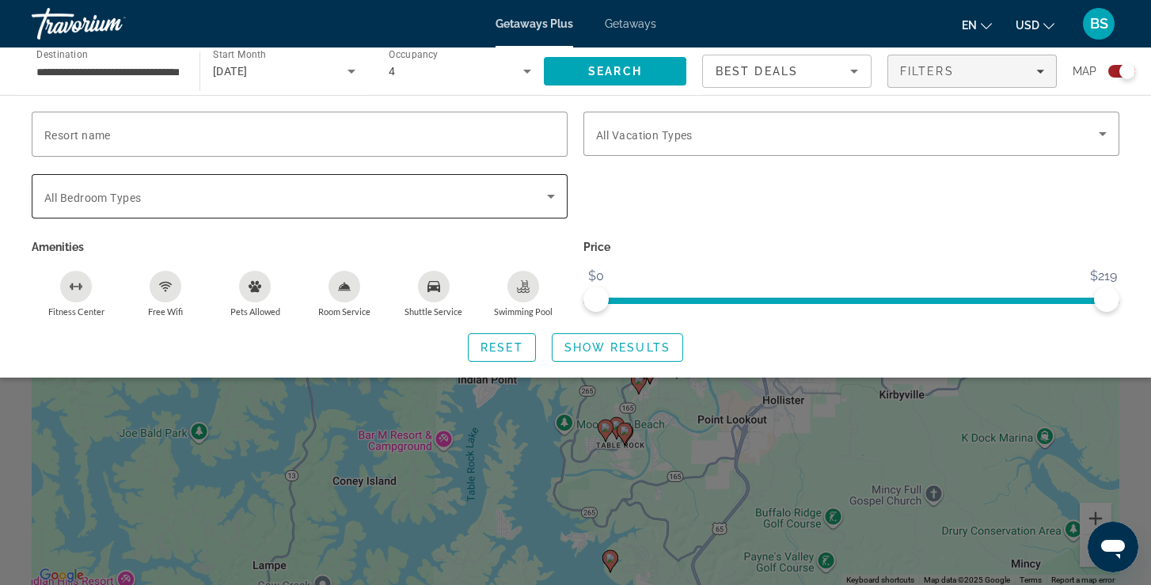
click at [553, 193] on icon "Search widget" at bounding box center [551, 196] width 19 height 19
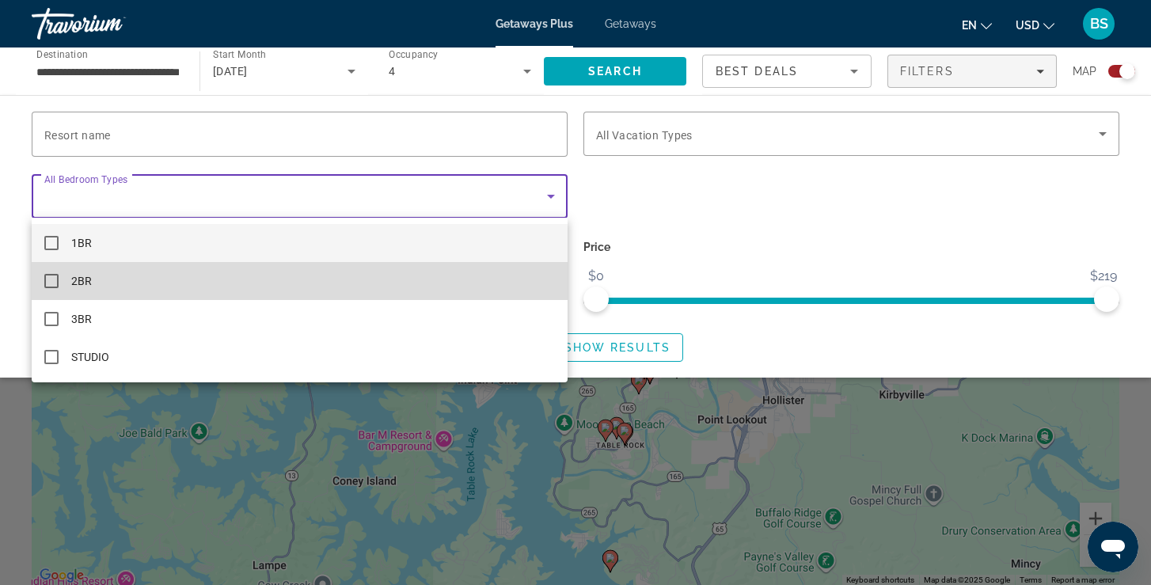
click at [87, 280] on span "2BR" at bounding box center [81, 281] width 21 height 19
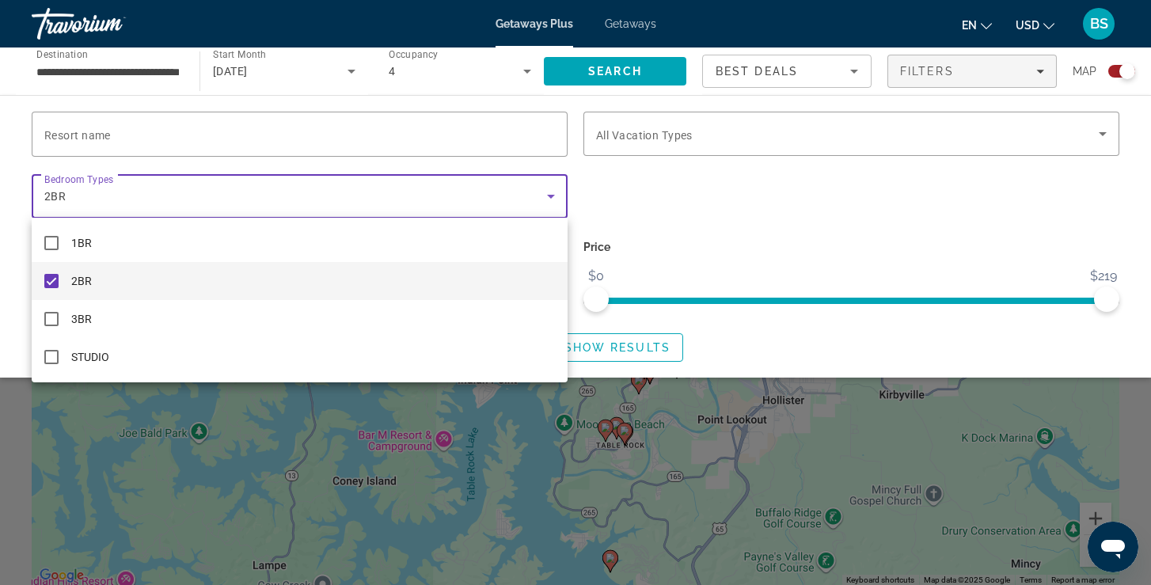
click at [628, 344] on div at bounding box center [575, 292] width 1151 height 585
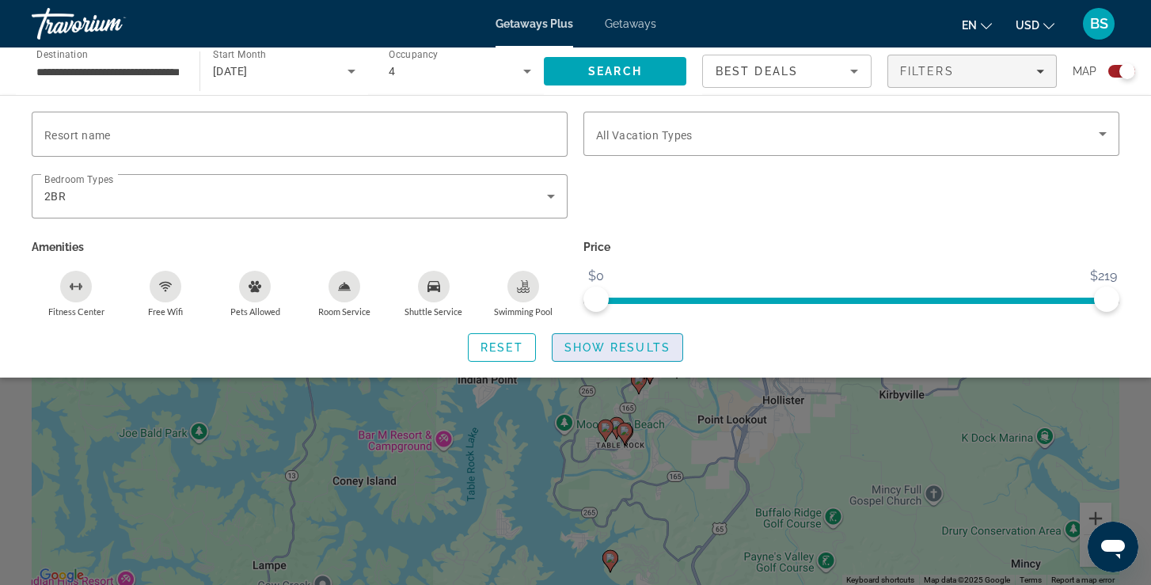
click at [623, 352] on span "Show Results" at bounding box center [618, 347] width 106 height 13
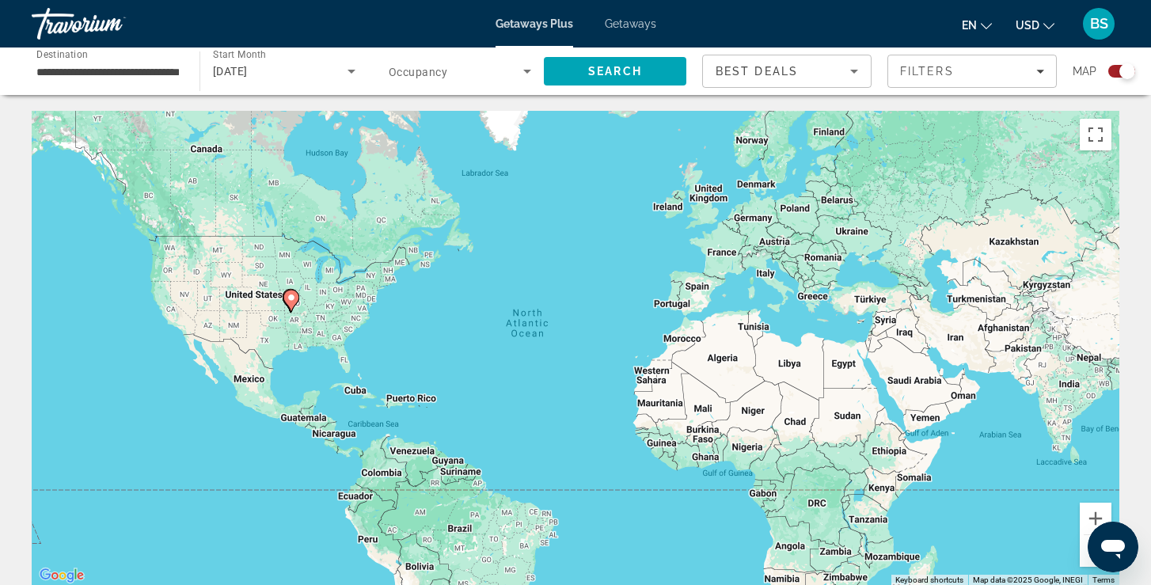
click at [291, 299] on image "Main content" at bounding box center [292, 298] width 10 height 10
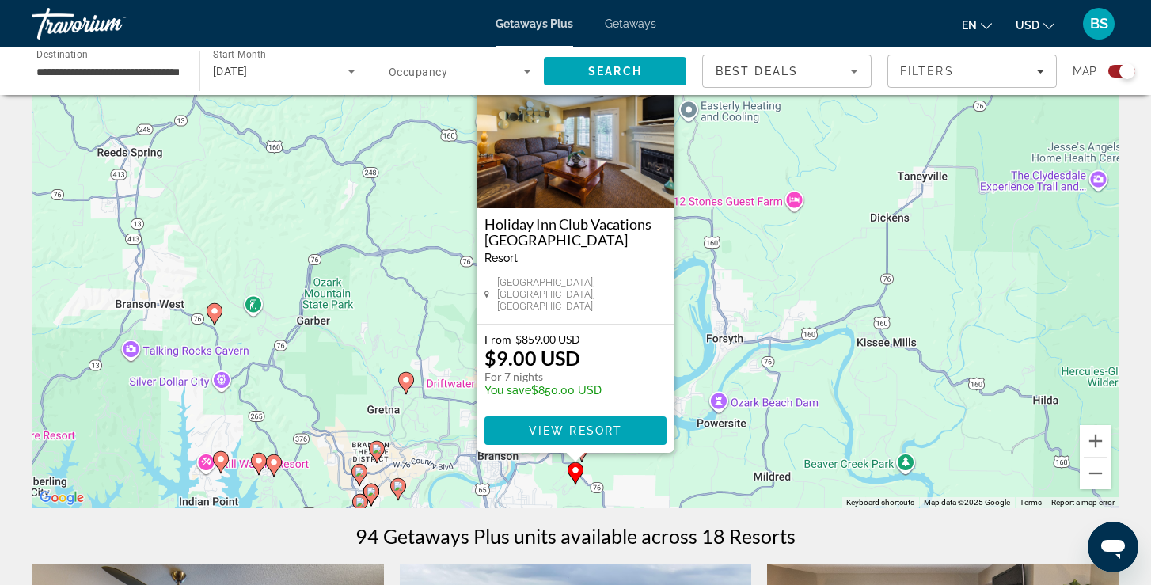
scroll to position [76, 0]
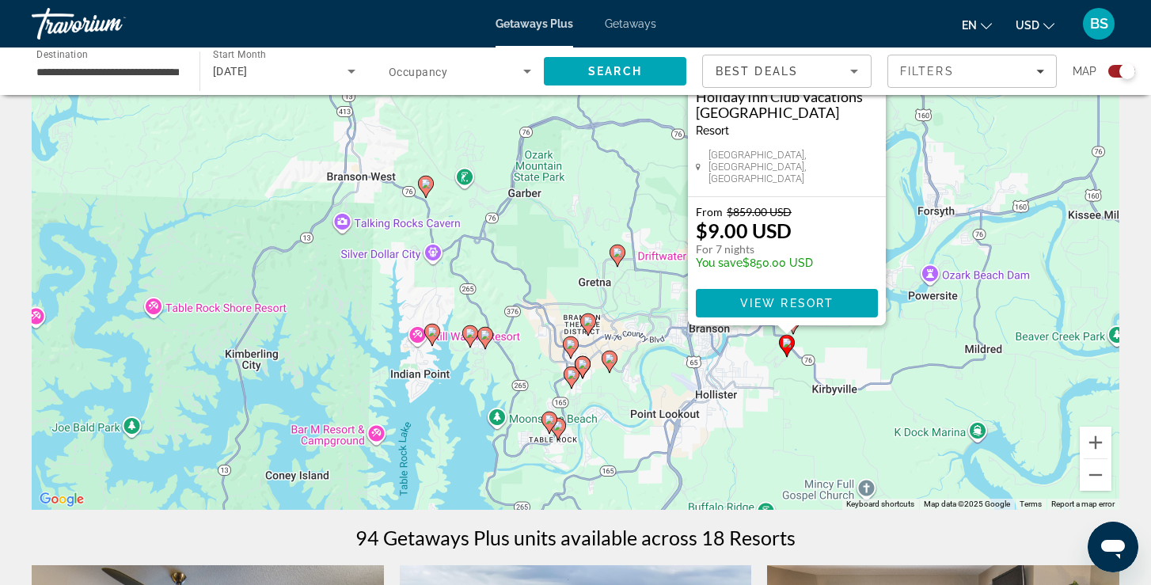
drag, startPoint x: 399, startPoint y: 427, endPoint x: 610, endPoint y: 295, distance: 248.7
click at [610, 294] on div "To activate drag with keyboard, press Alt + Enter. Once in keyboard drag state,…" at bounding box center [576, 272] width 1088 height 475
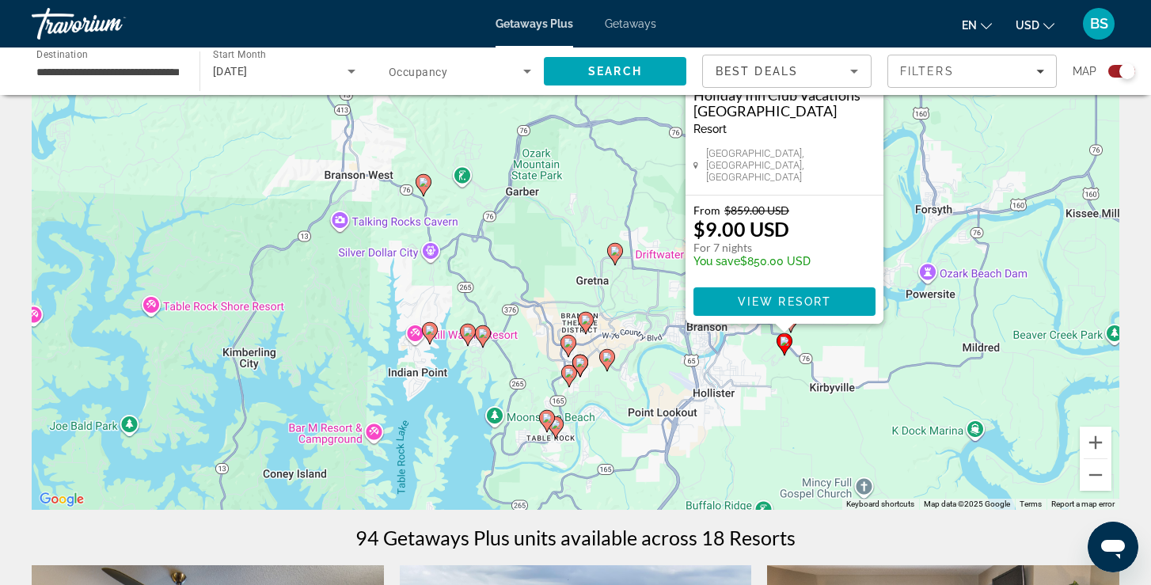
click at [362, 329] on div "To activate drag with keyboard, press Alt + Enter. Once in keyboard drag state,…" at bounding box center [576, 272] width 1088 height 475
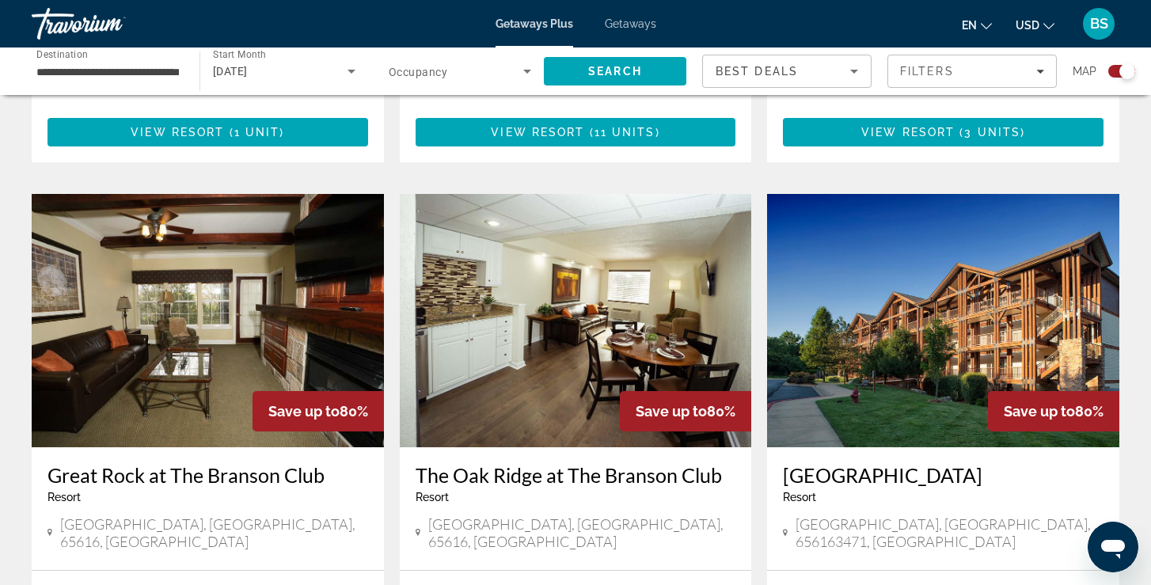
scroll to position [2190, 0]
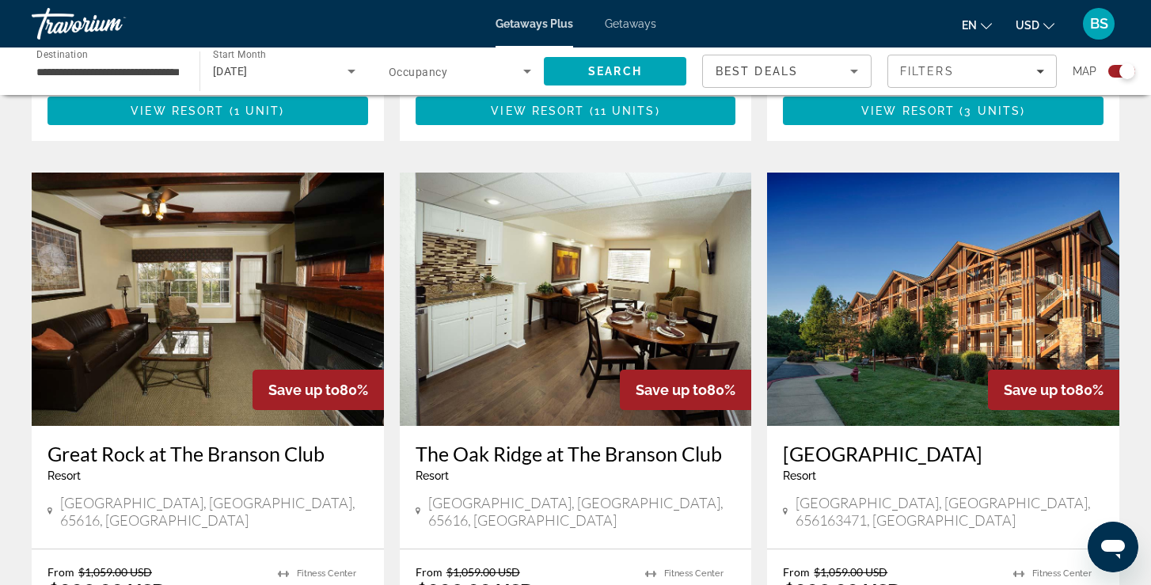
click at [974, 268] on img "Main content" at bounding box center [943, 299] width 352 height 253
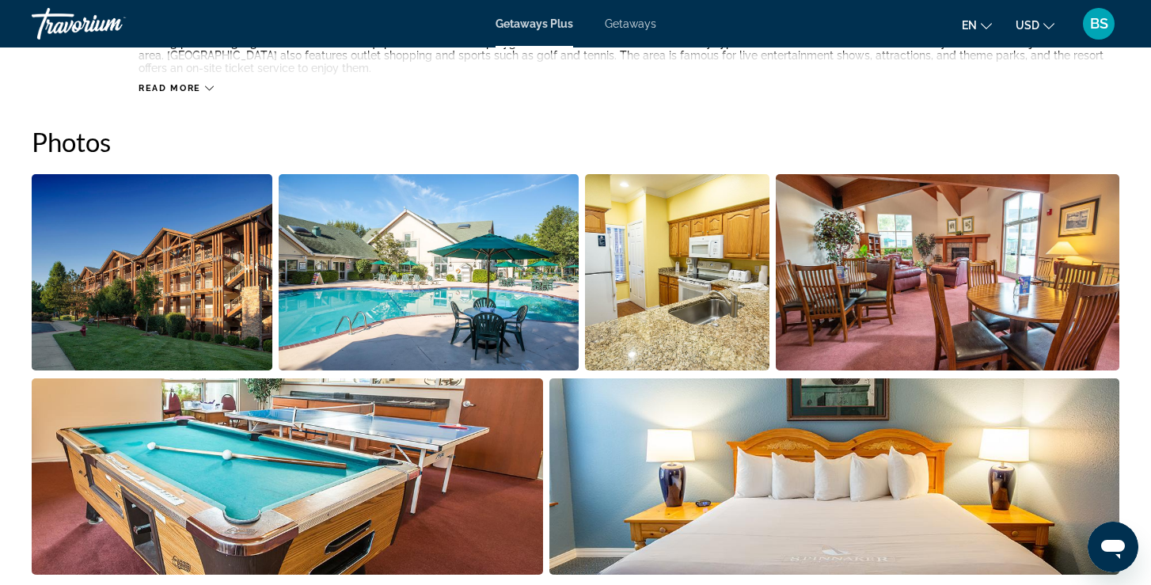
scroll to position [692, 0]
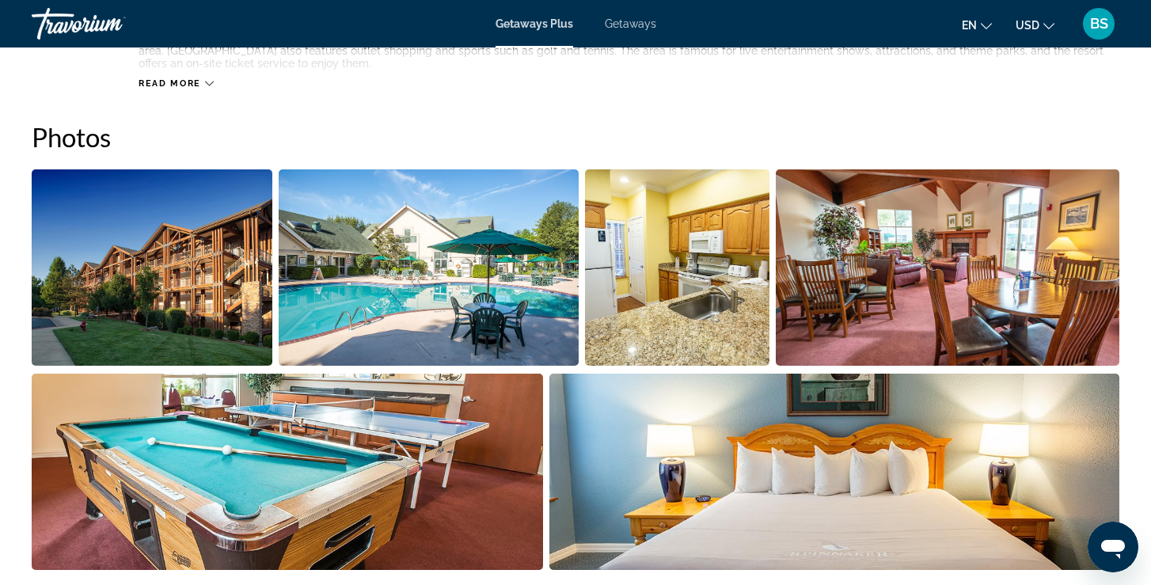
click at [229, 265] on img "Open full-screen image slider" at bounding box center [152, 267] width 241 height 196
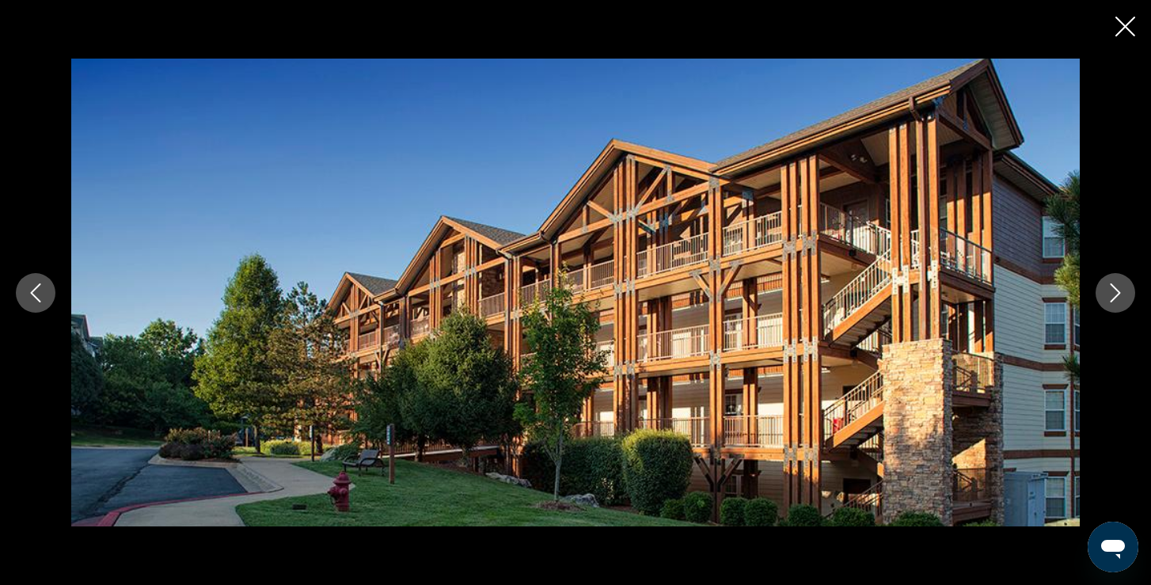
click at [1112, 288] on icon "Next image" at bounding box center [1115, 292] width 19 height 19
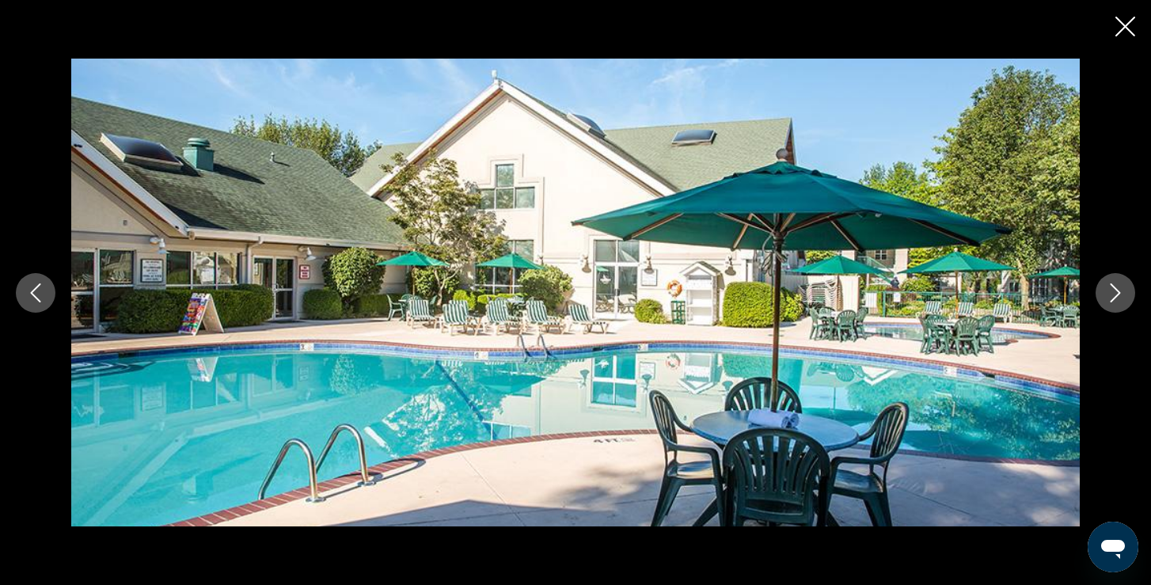
click at [1116, 291] on icon "Next image" at bounding box center [1115, 292] width 19 height 19
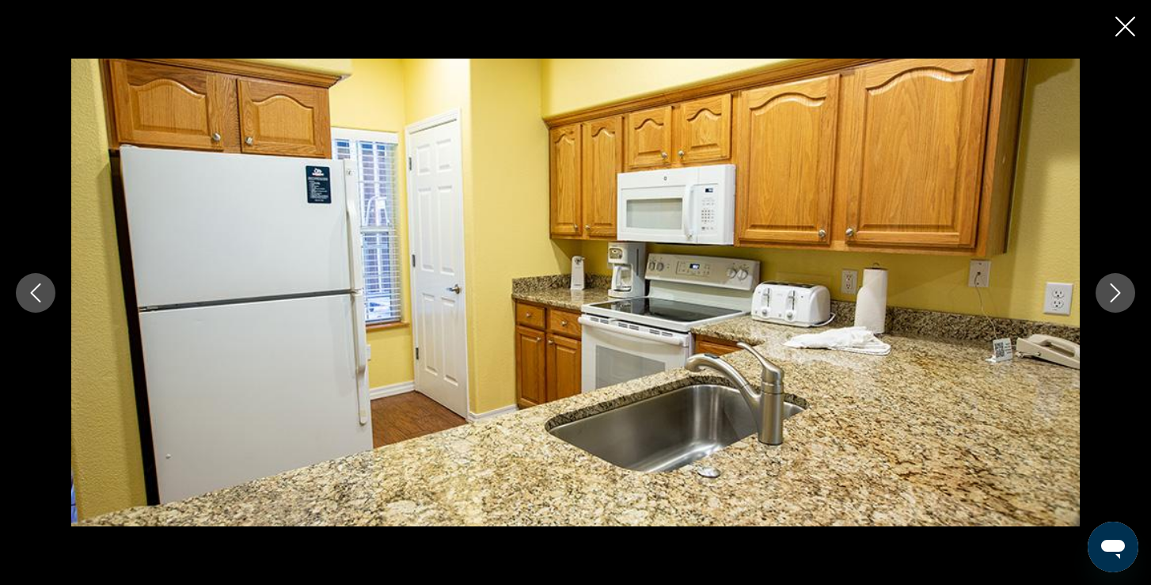
click at [1116, 291] on icon "Next image" at bounding box center [1115, 292] width 19 height 19
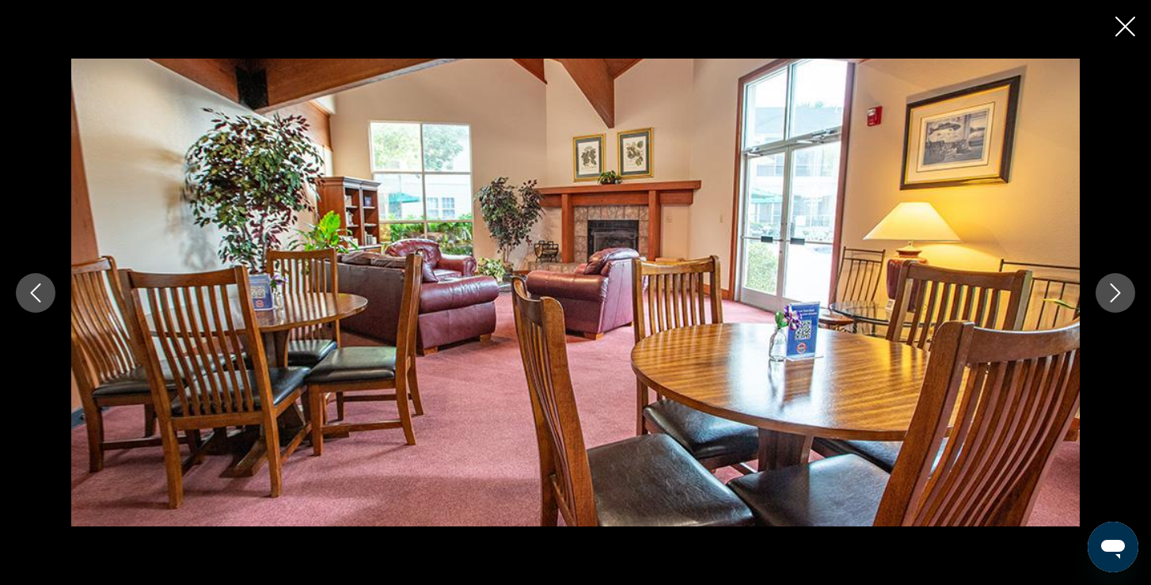
click at [1116, 291] on icon "Next image" at bounding box center [1115, 292] width 19 height 19
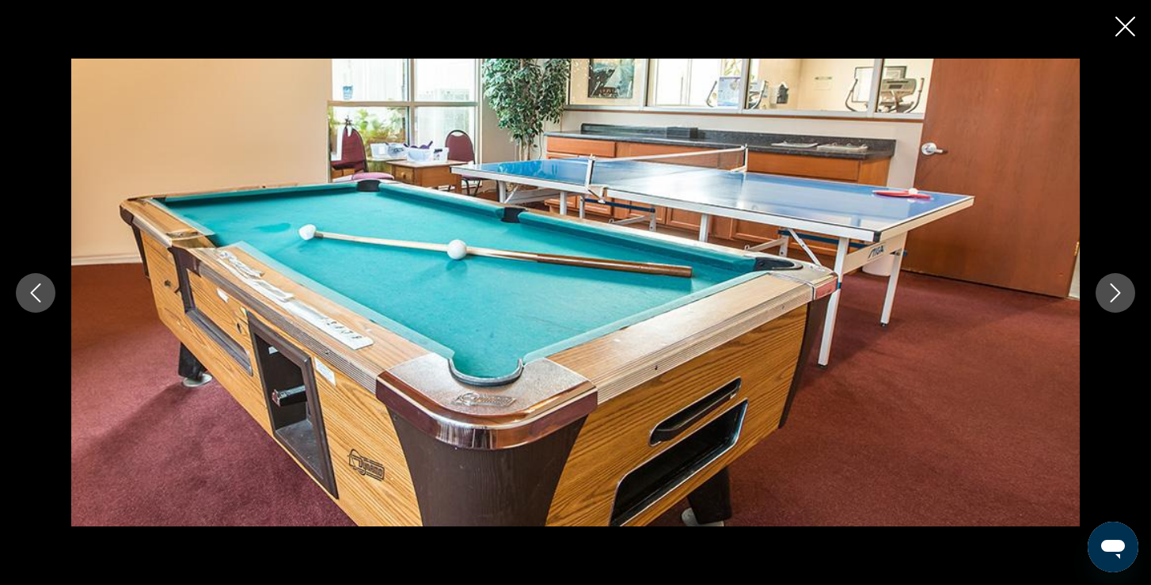
click at [1116, 291] on icon "Next image" at bounding box center [1115, 292] width 19 height 19
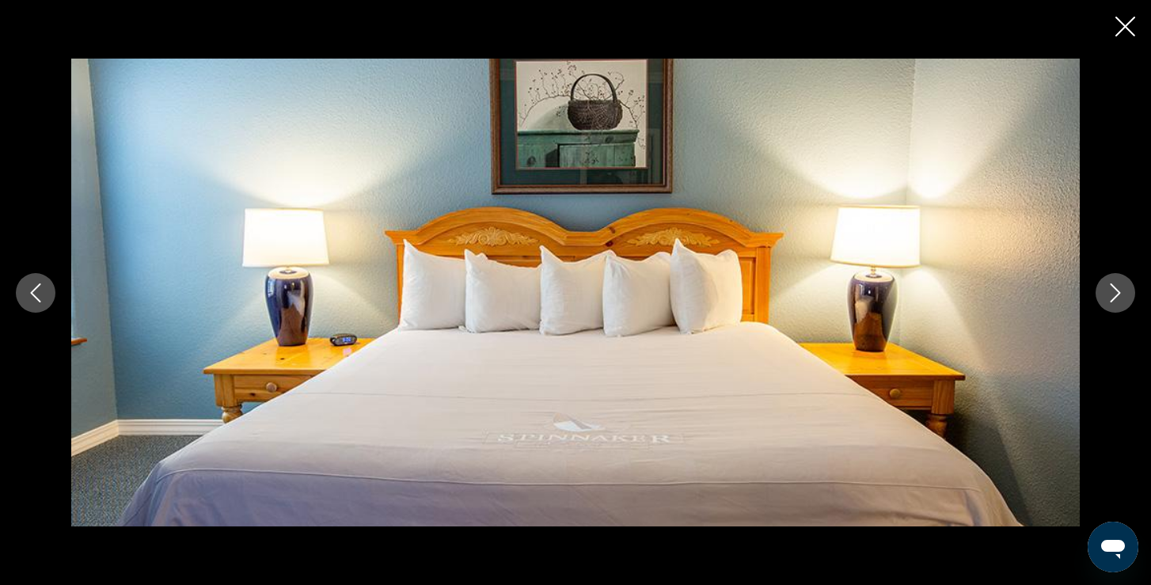
click at [1116, 292] on icon "Next image" at bounding box center [1115, 292] width 19 height 19
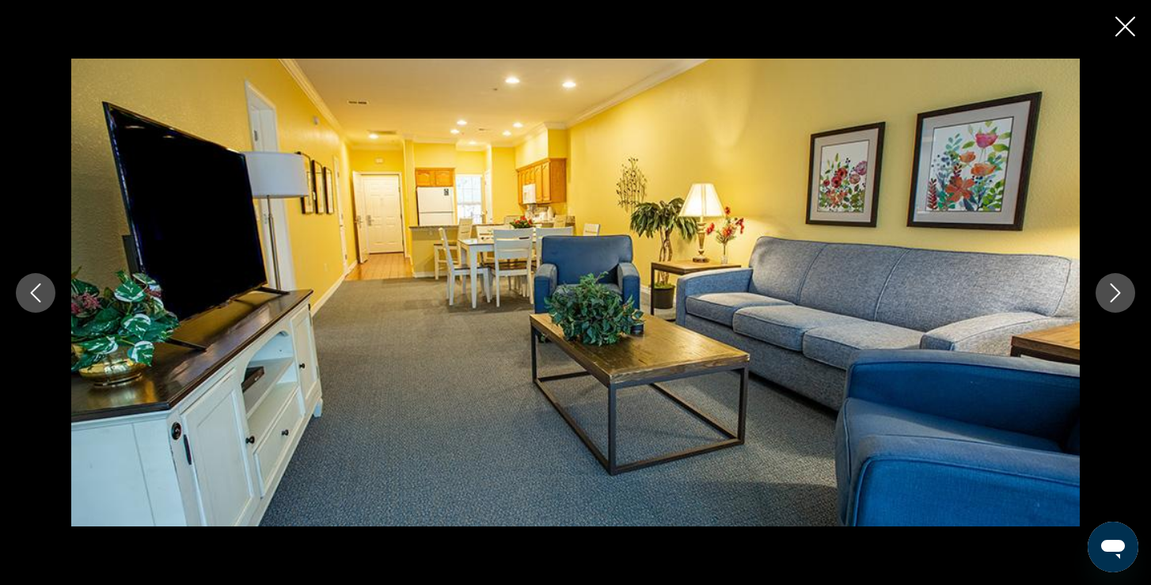
click at [1130, 24] on icon "Close slideshow" at bounding box center [1126, 27] width 20 height 20
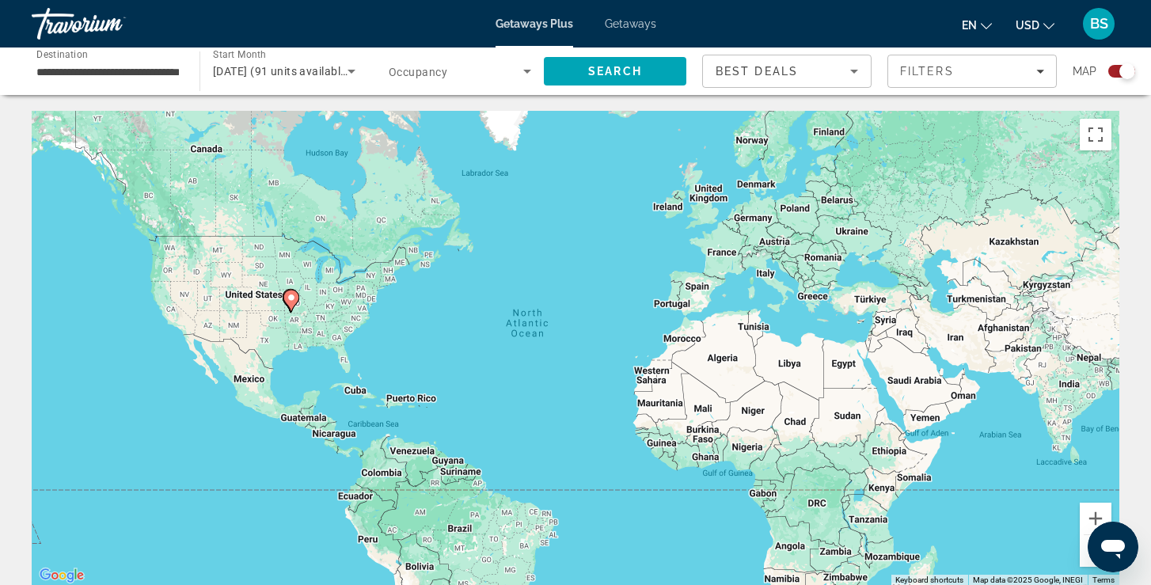
click at [296, 310] on gmp-advanced-marker "Main content" at bounding box center [291, 301] width 16 height 24
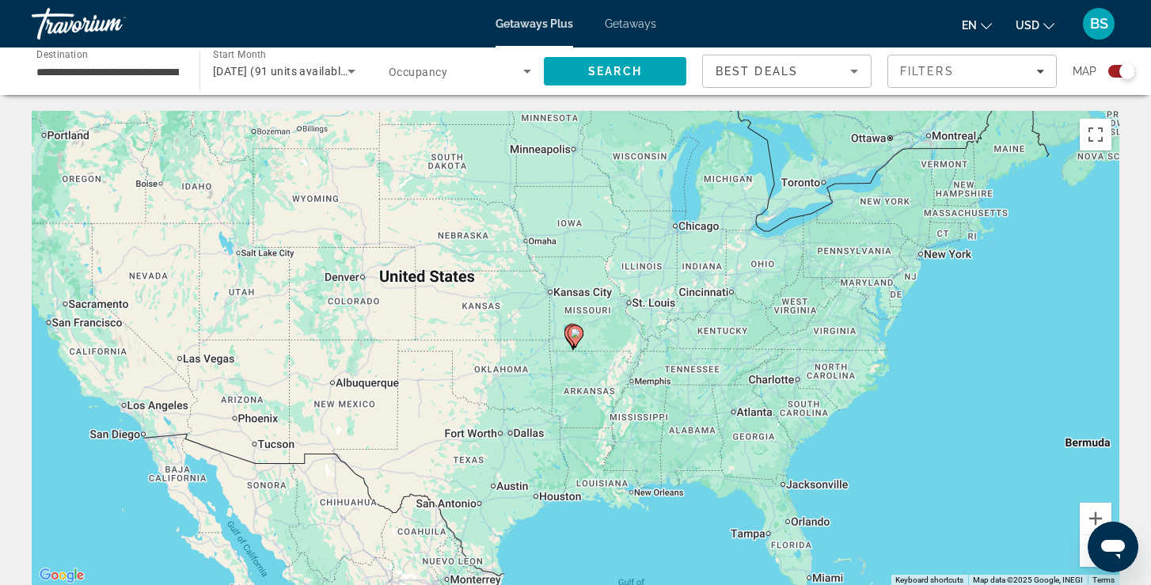
click at [583, 344] on gmp-advanced-marker "Main content" at bounding box center [576, 337] width 16 height 24
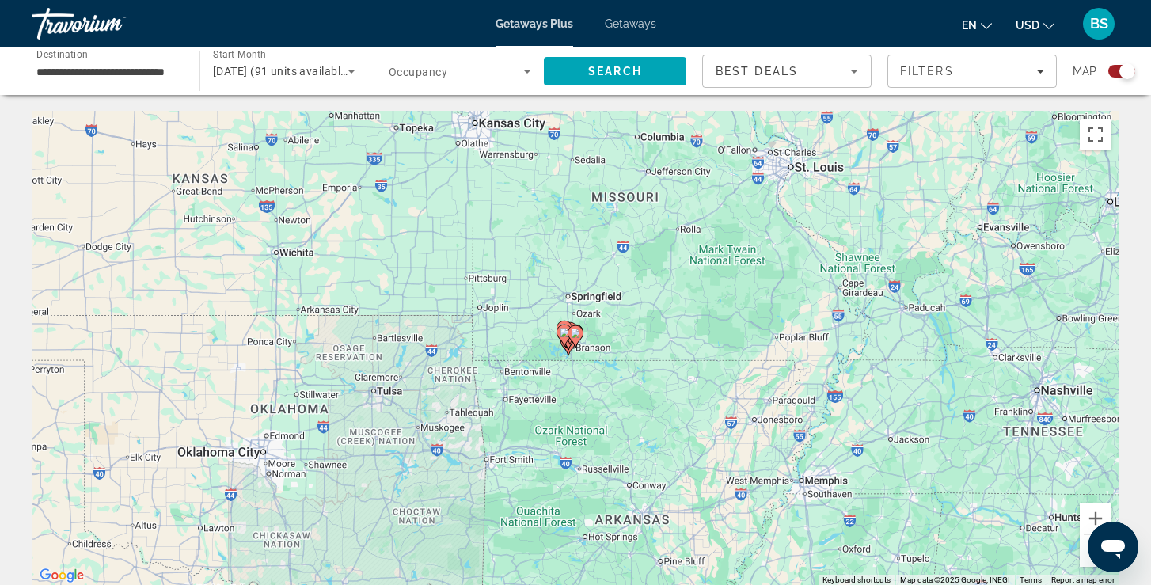
click at [576, 334] on image "Main content" at bounding box center [576, 334] width 10 height 10
type input "**********"
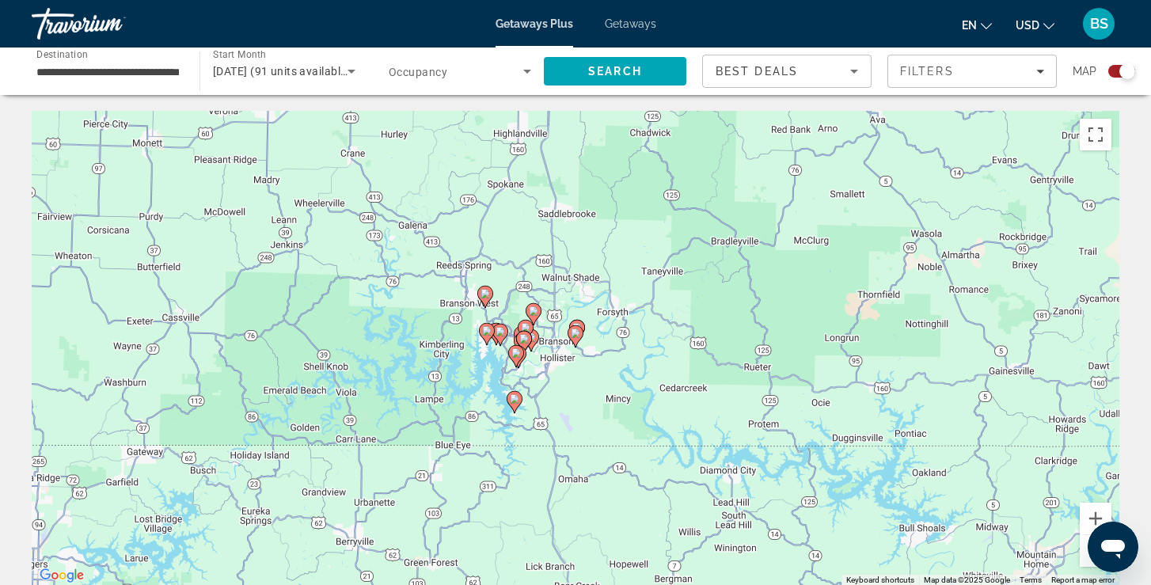
click at [518, 348] on icon "Main content" at bounding box center [516, 356] width 14 height 21
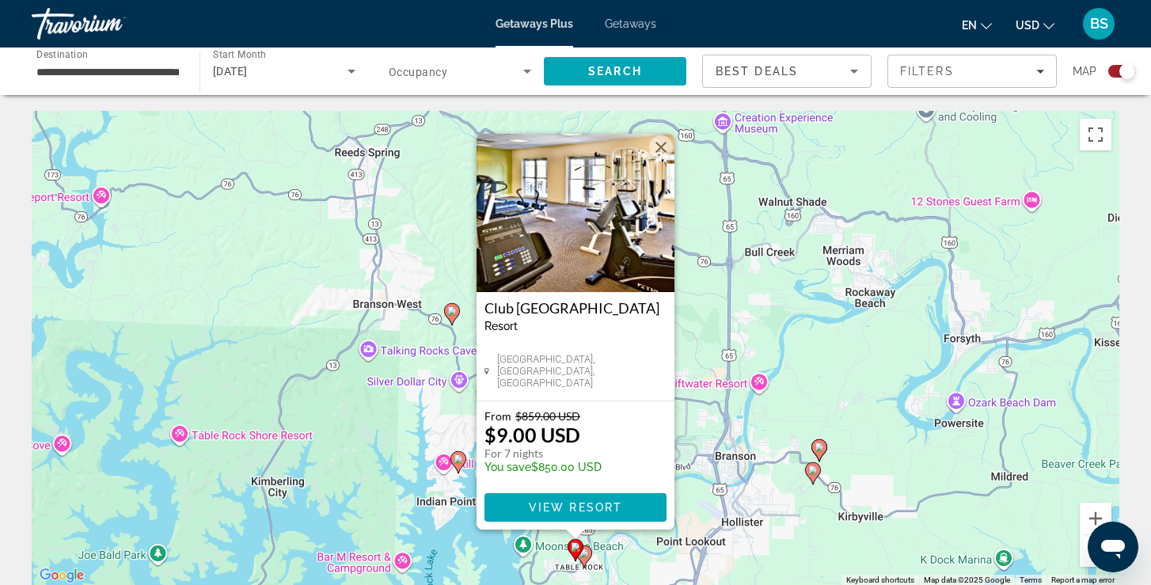
click at [725, 363] on div "To activate drag with keyboard, press Alt + Enter. Once in keyboard drag state,…" at bounding box center [576, 348] width 1088 height 475
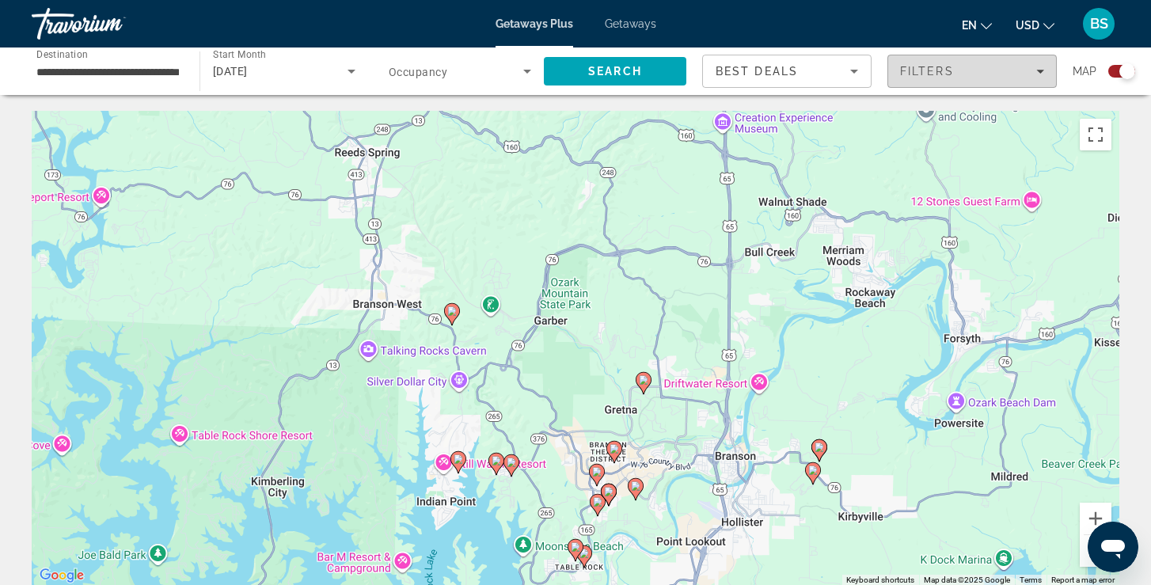
click at [1033, 70] on div "Filters" at bounding box center [972, 71] width 144 height 13
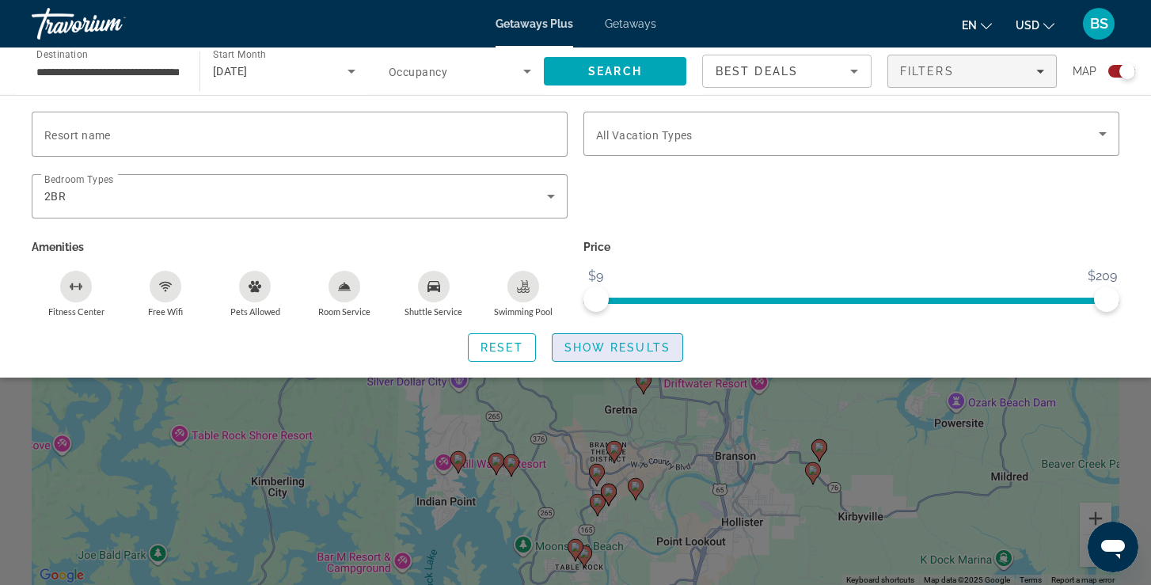
click at [637, 352] on span "Show Results" at bounding box center [618, 347] width 106 height 13
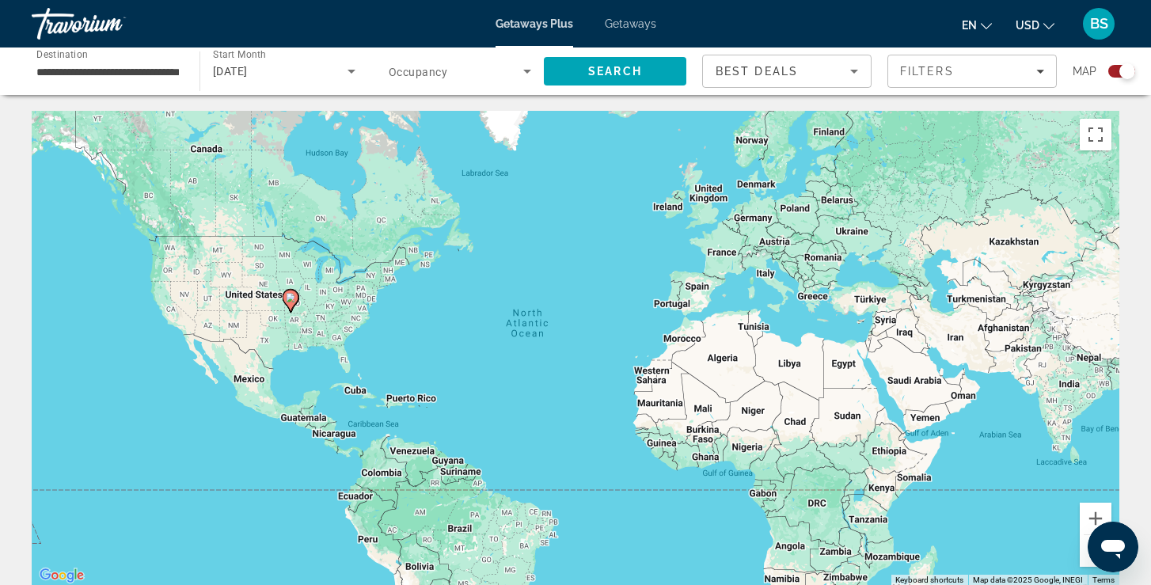
click at [293, 299] on image "Main content" at bounding box center [291, 298] width 10 height 10
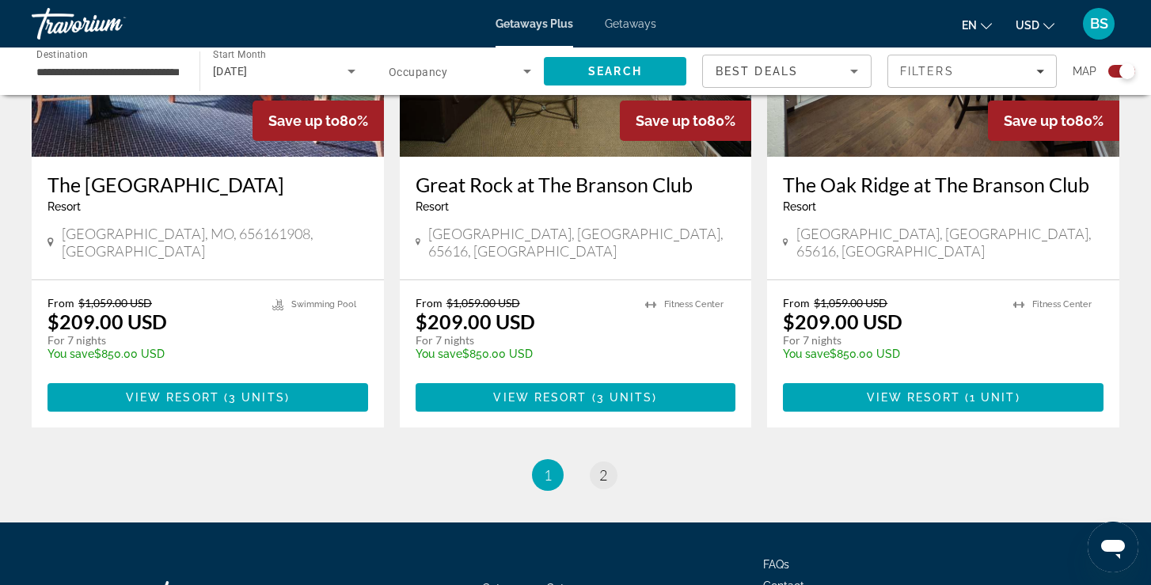
scroll to position [2455, 0]
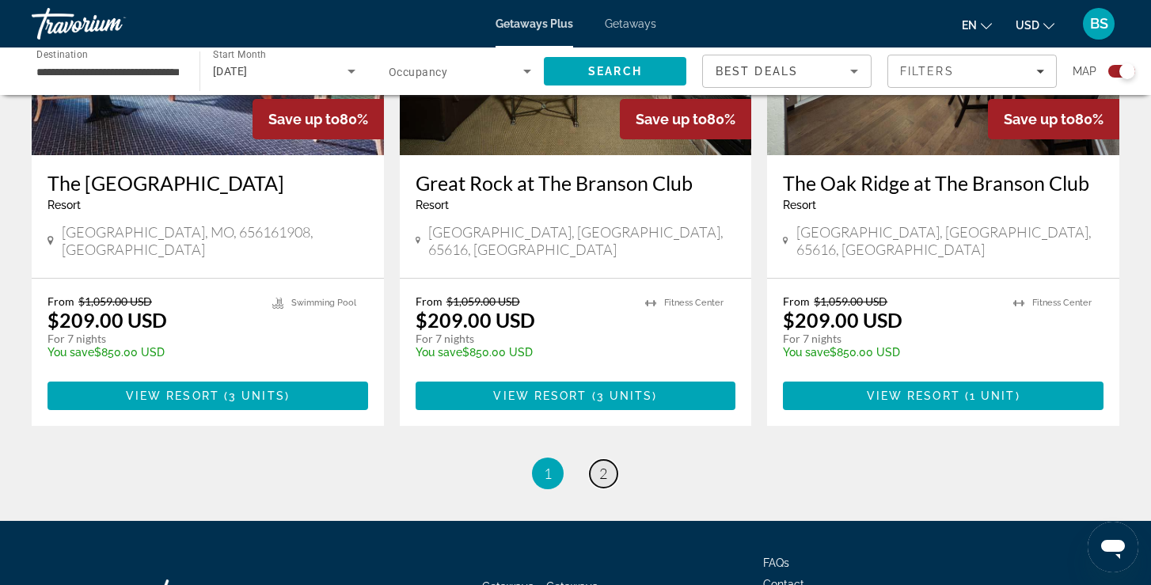
click at [607, 465] on span "2" at bounding box center [603, 473] width 8 height 17
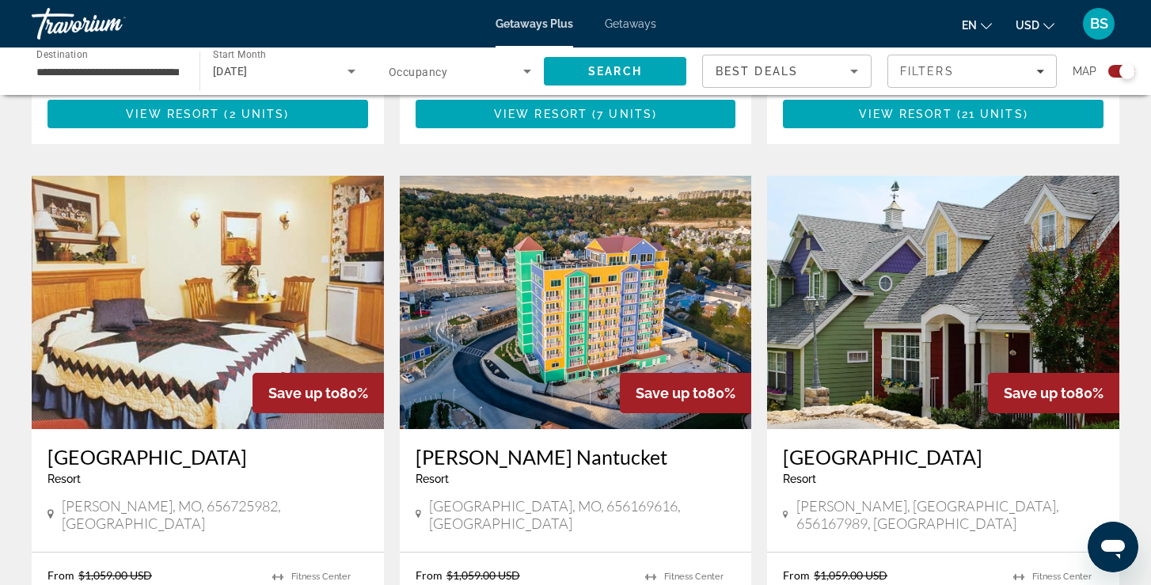
scroll to position [1046, 0]
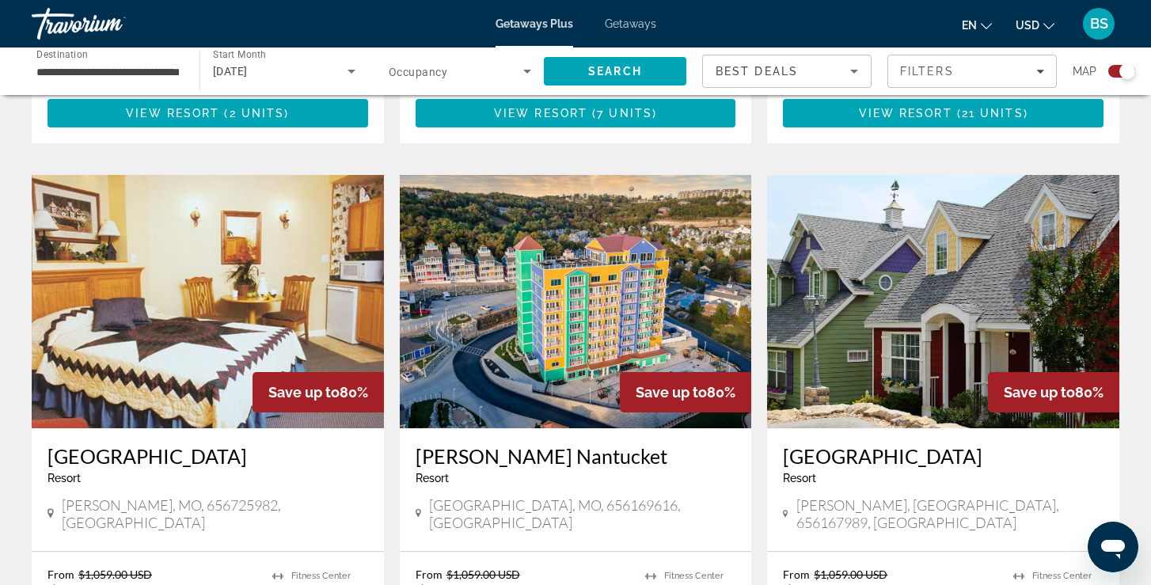
click at [568, 287] on img "Main content" at bounding box center [576, 301] width 352 height 253
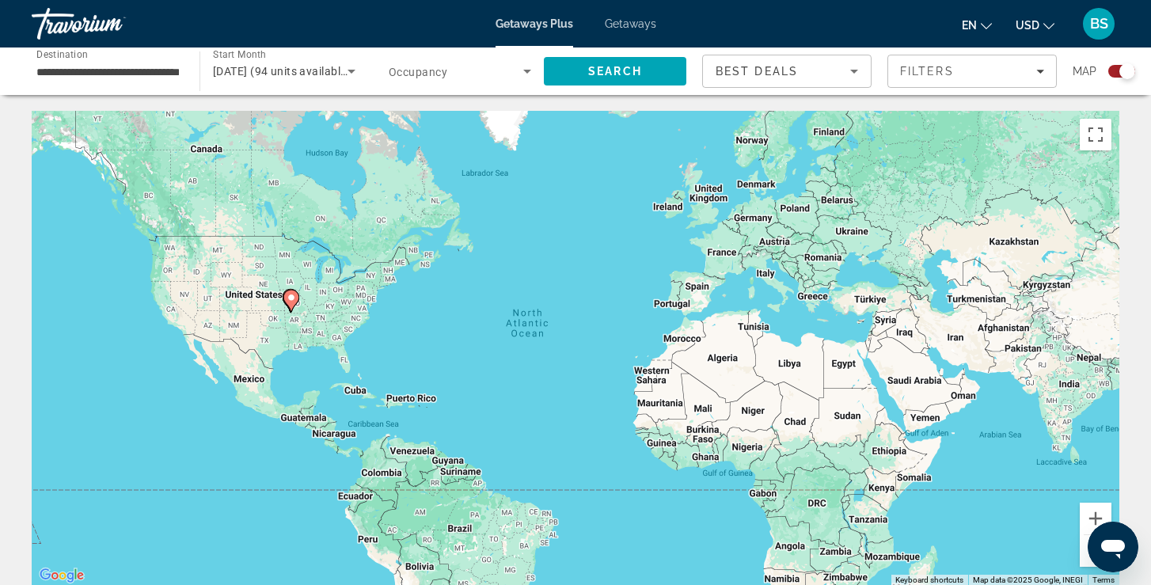
click at [350, 75] on icon "Search widget" at bounding box center [351, 71] width 19 height 19
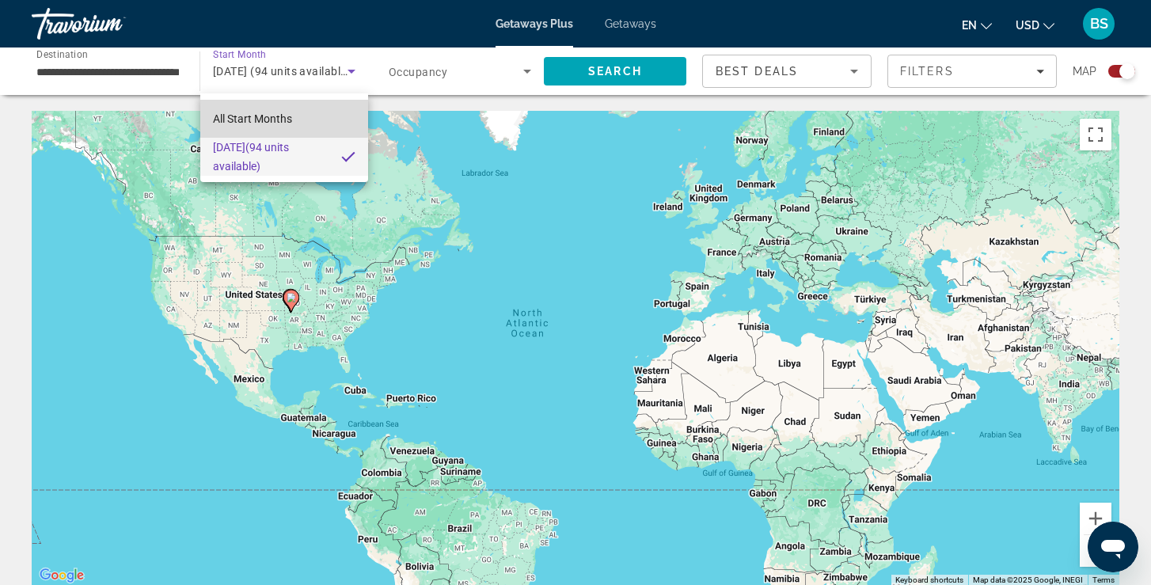
click at [274, 116] on span "All Start Months" at bounding box center [252, 118] width 79 height 13
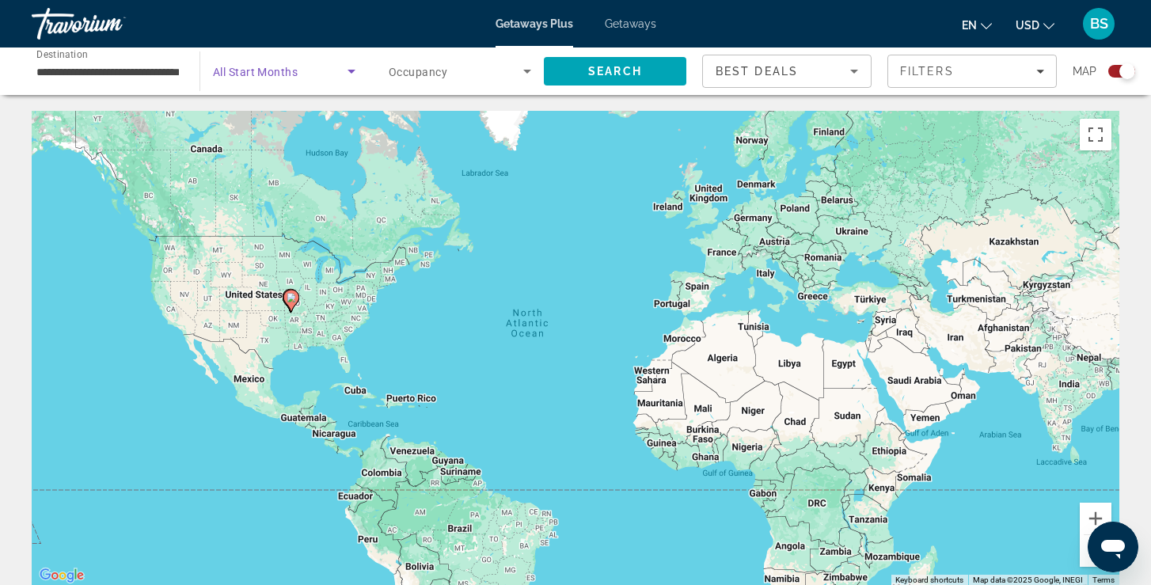
click at [303, 74] on span "Search widget" at bounding box center [280, 71] width 135 height 19
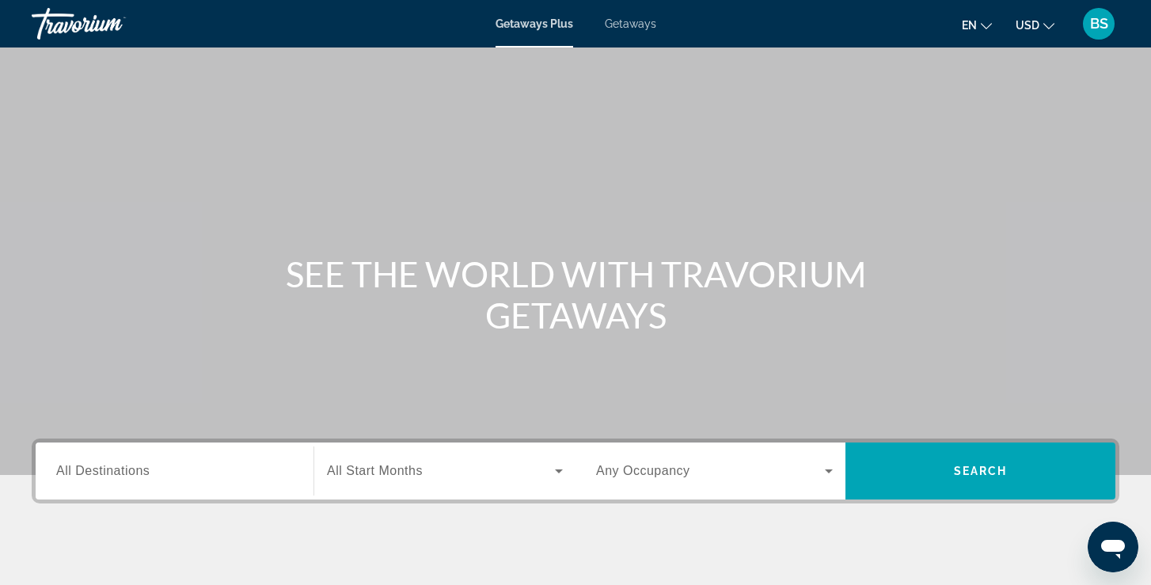
click at [184, 466] on input "Destination All Destinations" at bounding box center [174, 471] width 237 height 19
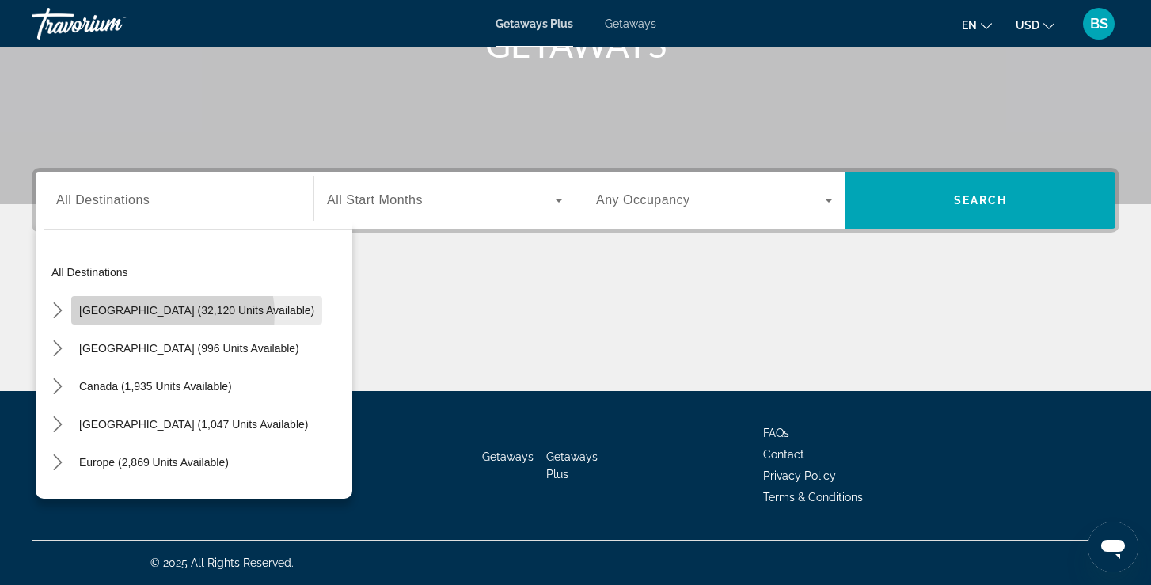
click at [168, 315] on span "United States (32,120 units available)" at bounding box center [196, 310] width 235 height 13
type input "**********"
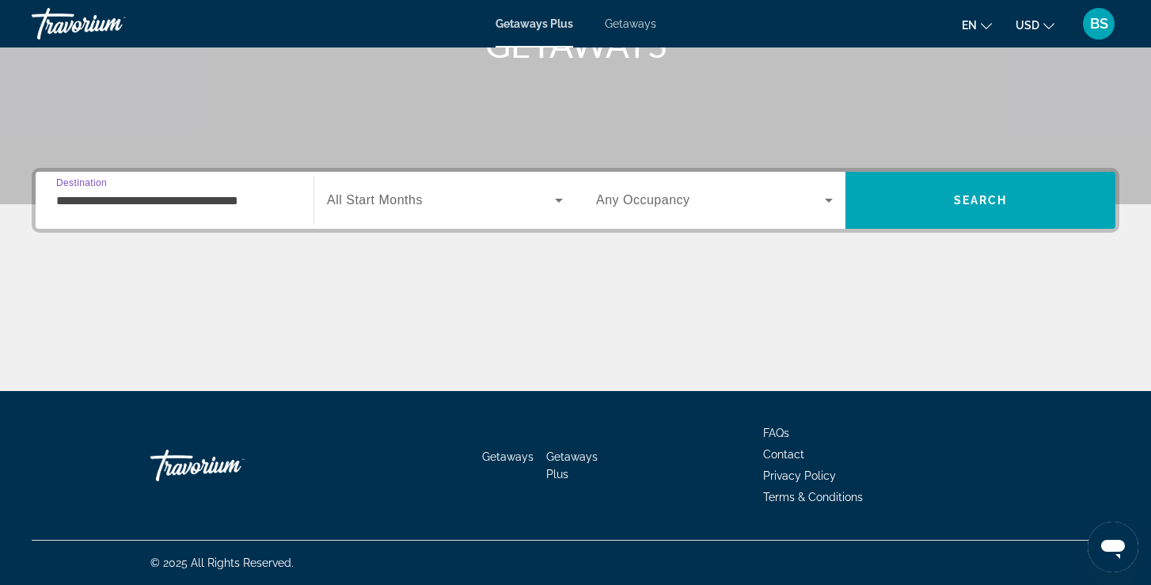
click at [377, 188] on div "Search widget" at bounding box center [445, 200] width 236 height 44
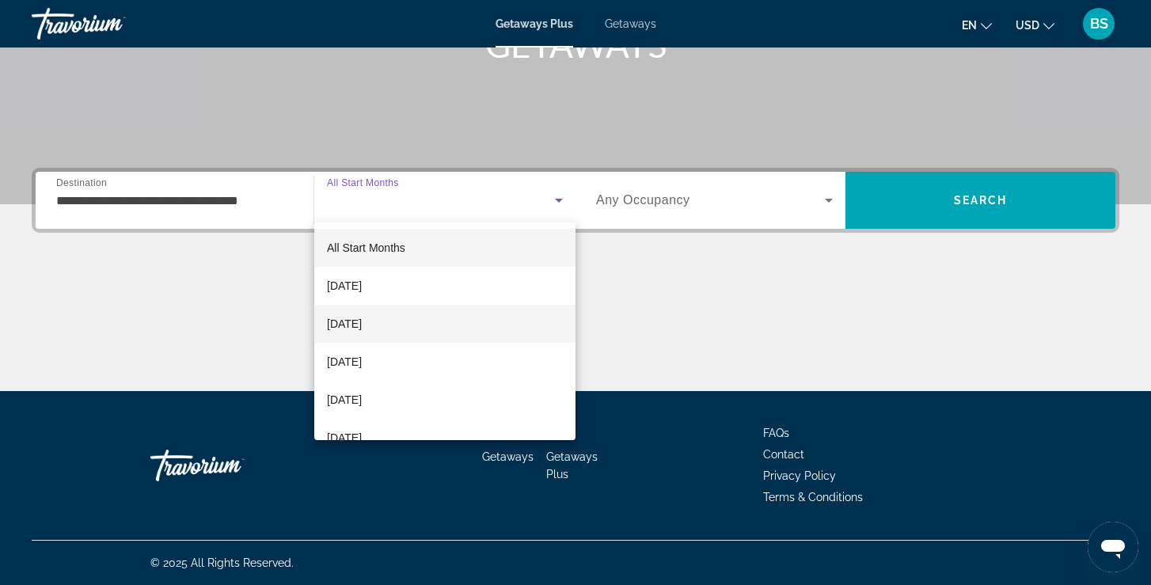
click at [362, 318] on span "November 2025" at bounding box center [344, 323] width 35 height 19
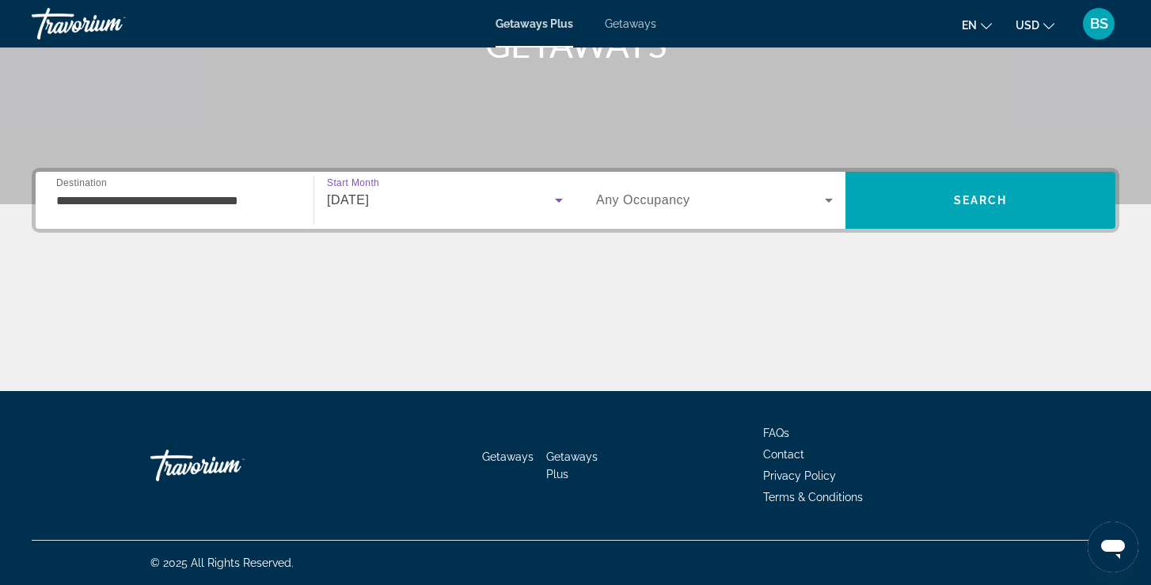
click at [663, 204] on span "Any Occupancy" at bounding box center [643, 199] width 94 height 13
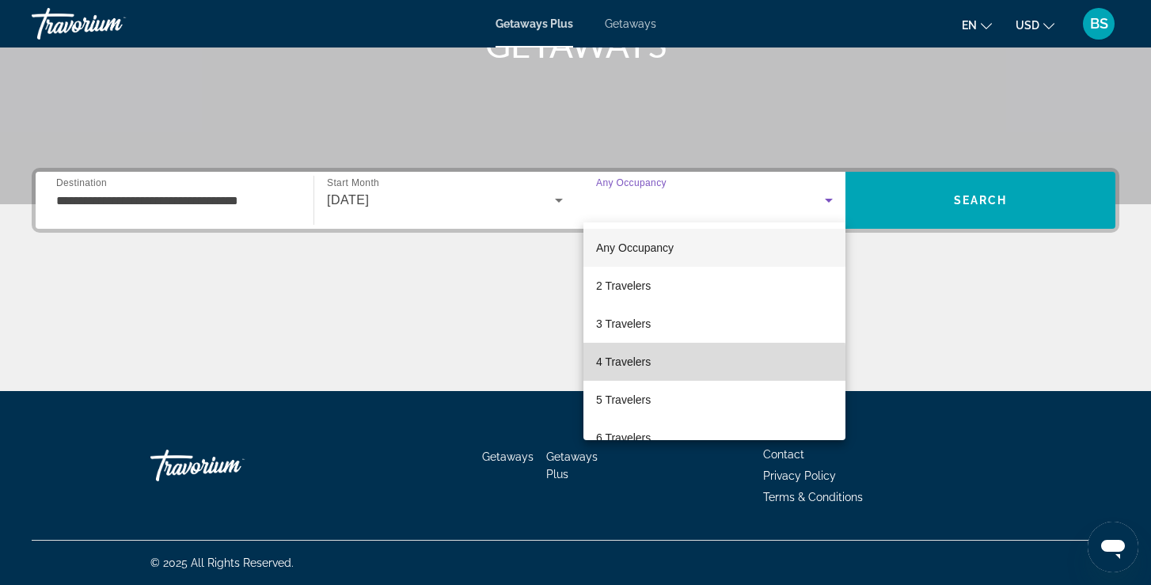
click at [650, 364] on span "4 Travelers" at bounding box center [623, 361] width 55 height 19
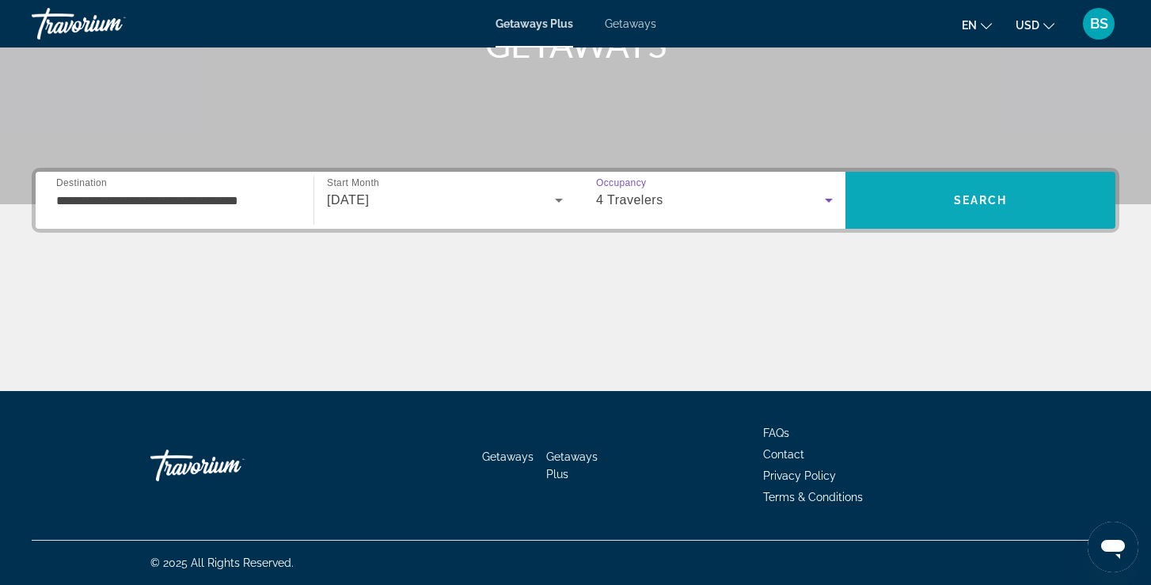
click at [984, 203] on span "Search" at bounding box center [981, 200] width 54 height 13
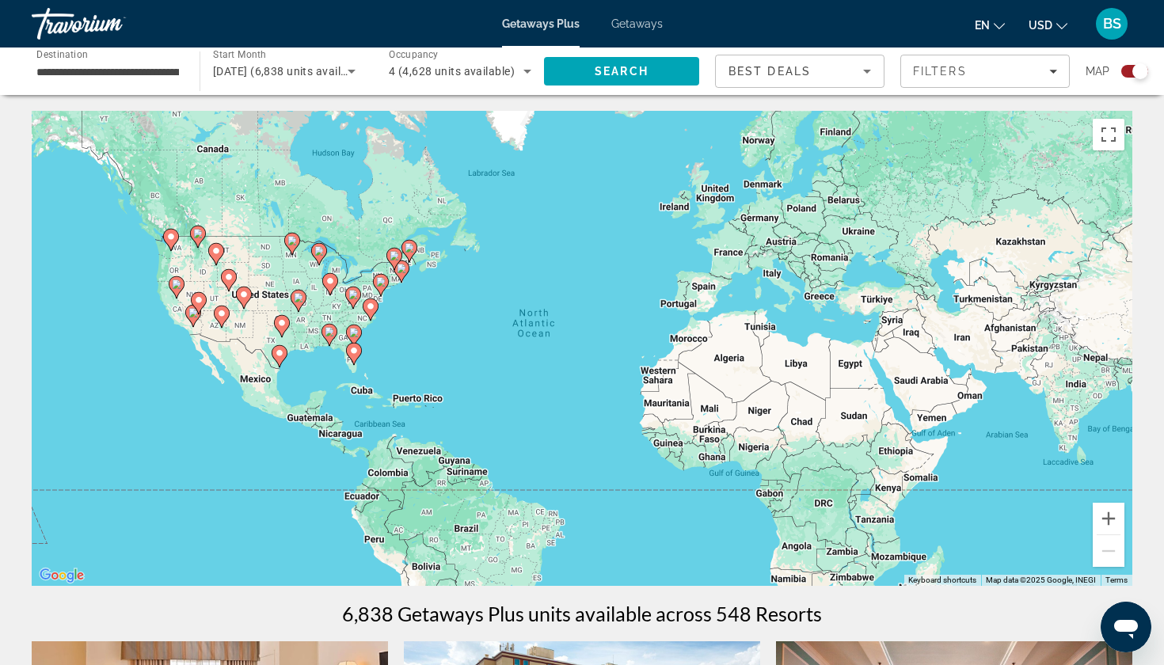
click at [299, 300] on image "Main content" at bounding box center [299, 298] width 10 height 10
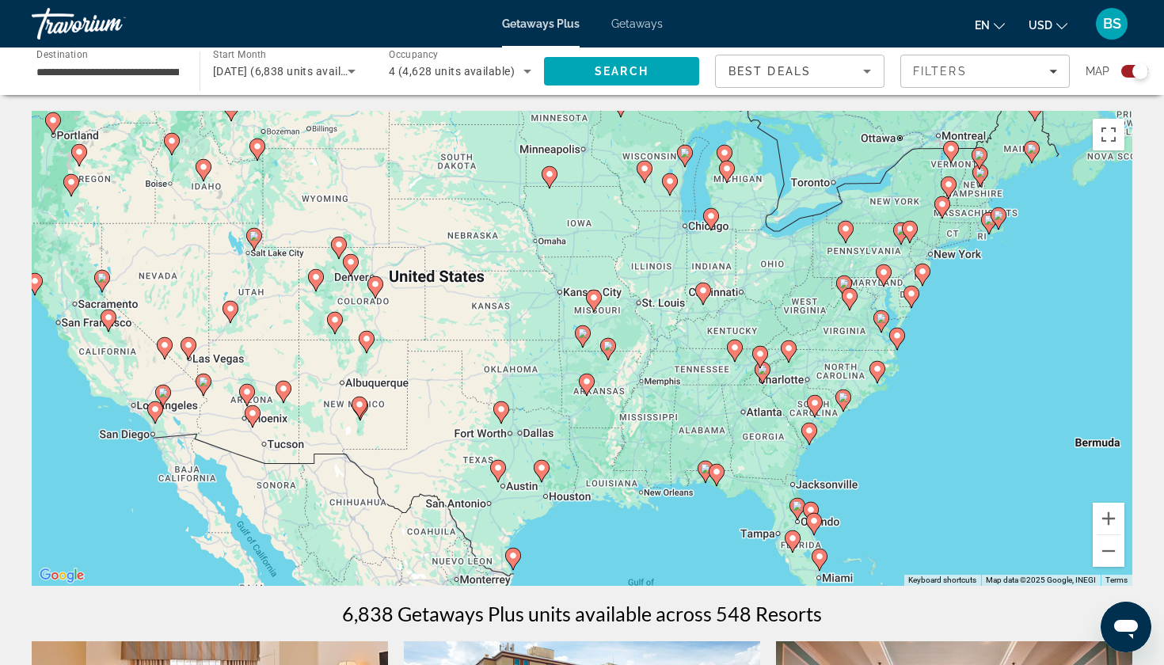
click at [585, 344] on gmp-advanced-marker "Main content" at bounding box center [583, 337] width 16 height 24
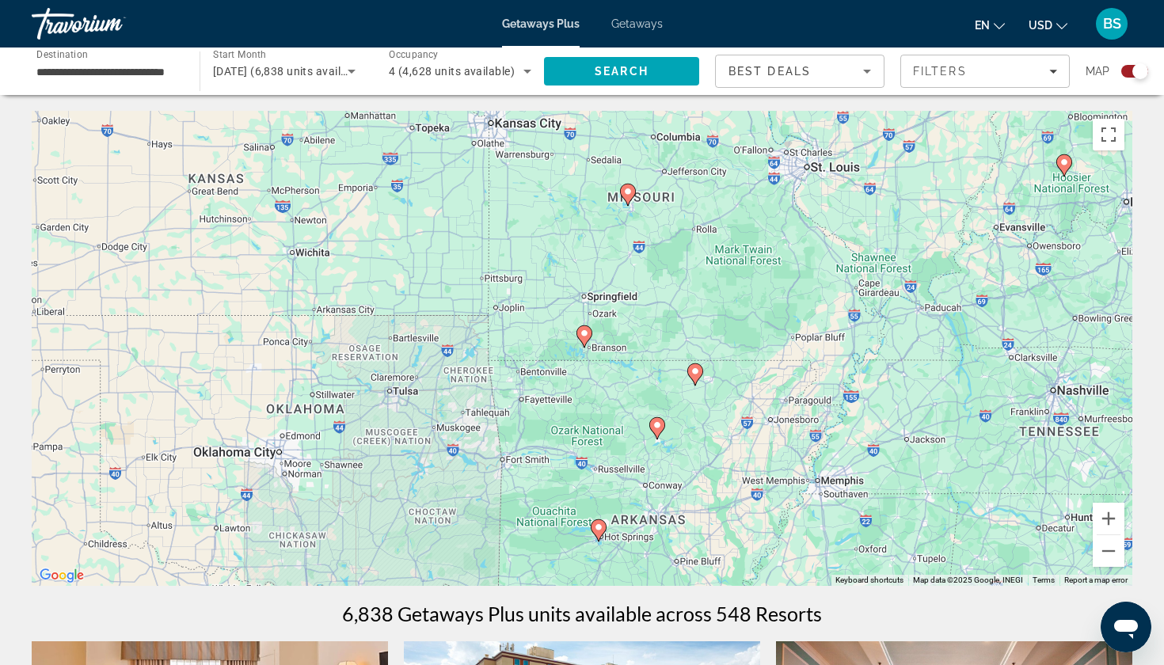
click at [587, 336] on image "Main content" at bounding box center [585, 334] width 10 height 10
type input "**********"
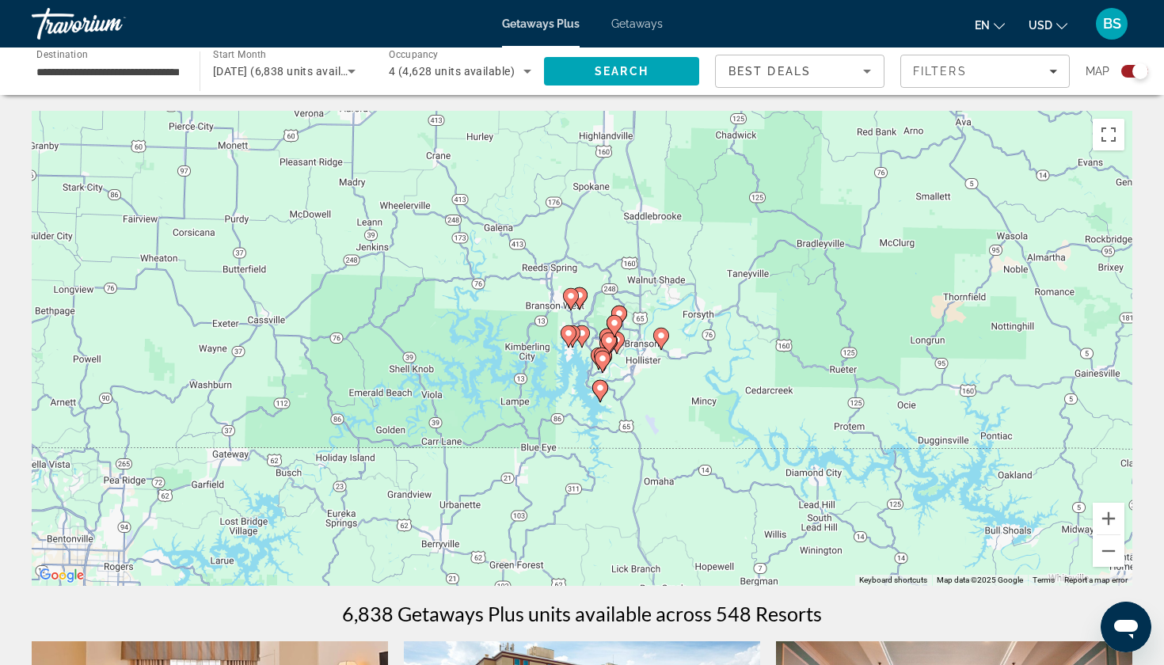
click at [584, 333] on image "Main content" at bounding box center [582, 334] width 10 height 10
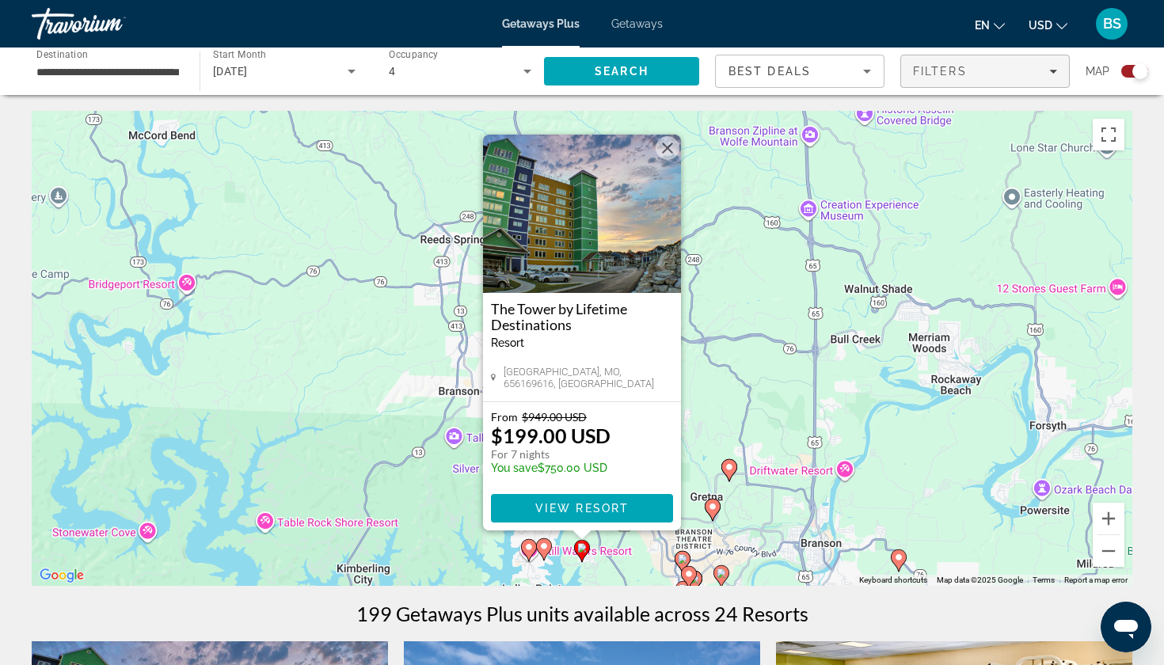
click at [1037, 76] on div "Filters" at bounding box center [985, 71] width 144 height 13
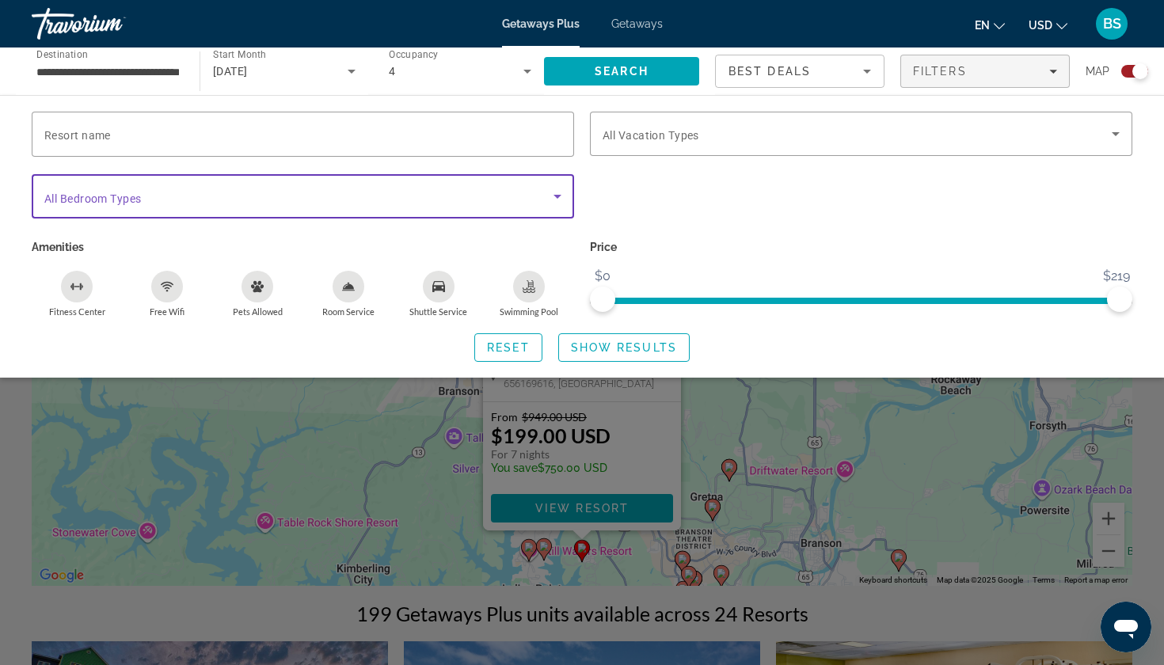
click at [321, 203] on span "Search widget" at bounding box center [298, 196] width 509 height 19
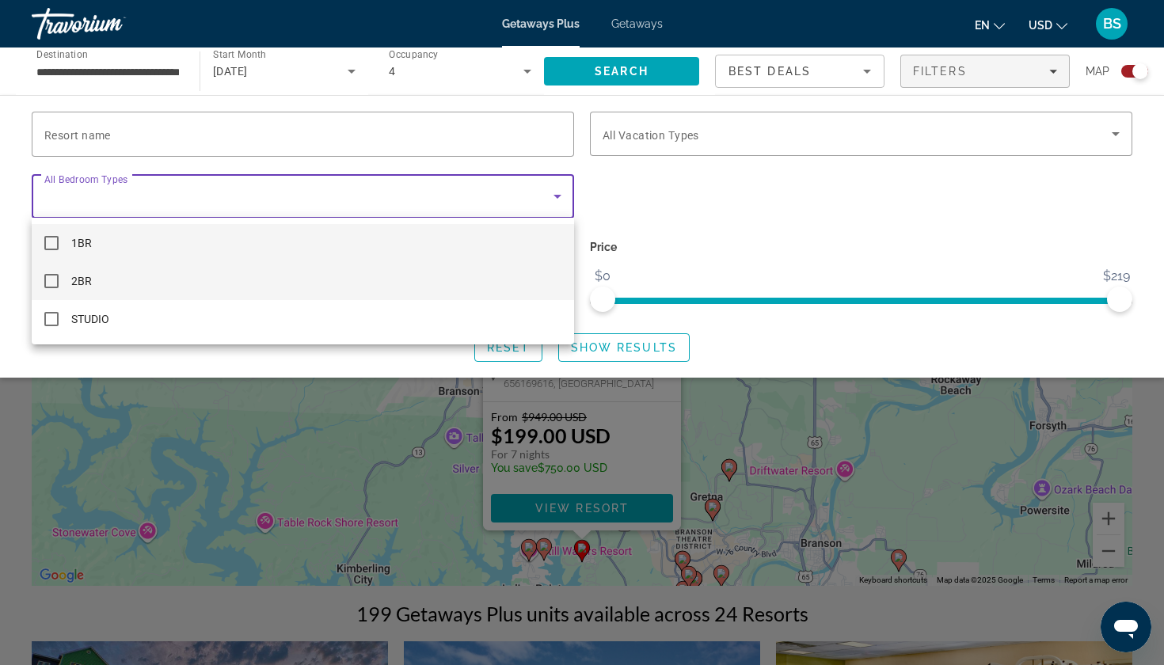
click at [186, 289] on mat-option "2BR" at bounding box center [303, 281] width 542 height 38
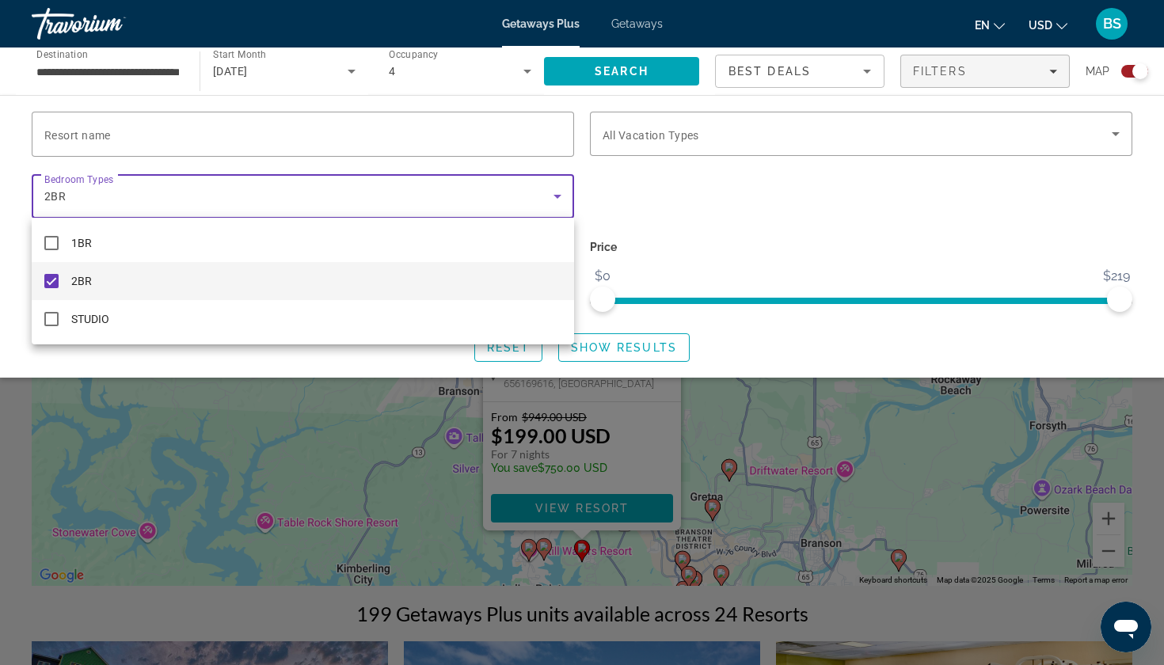
click at [630, 344] on div at bounding box center [582, 332] width 1164 height 665
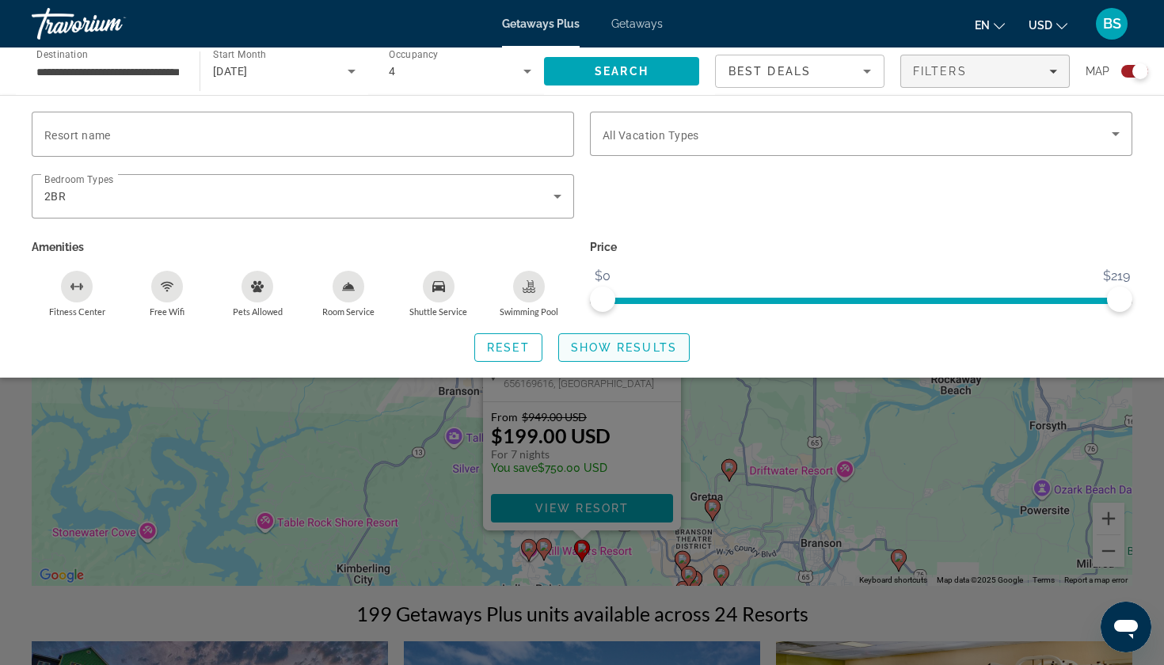
click at [625, 349] on span "Show Results" at bounding box center [624, 347] width 106 height 13
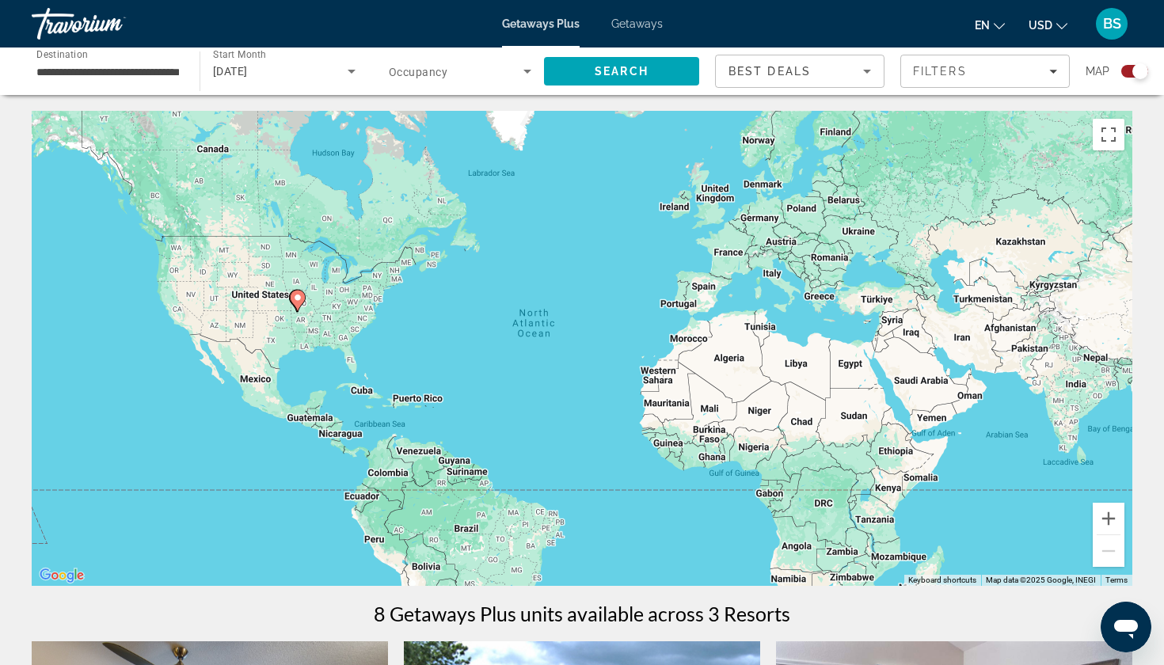
click at [301, 299] on image "Main content" at bounding box center [298, 298] width 10 height 10
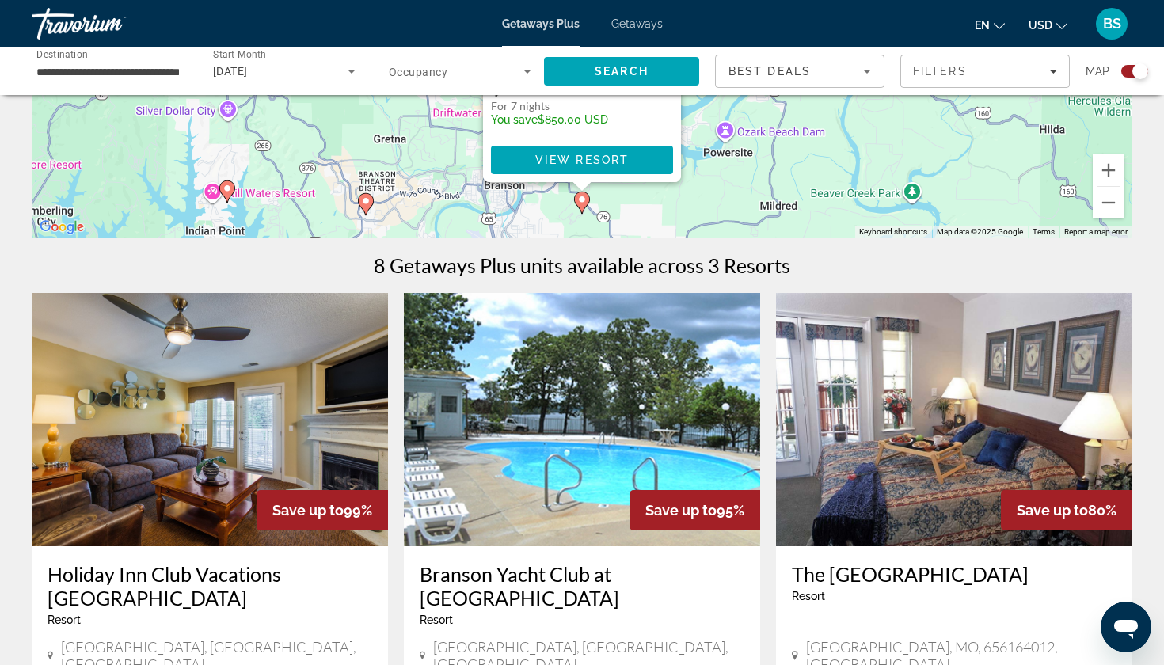
scroll to position [277, 0]
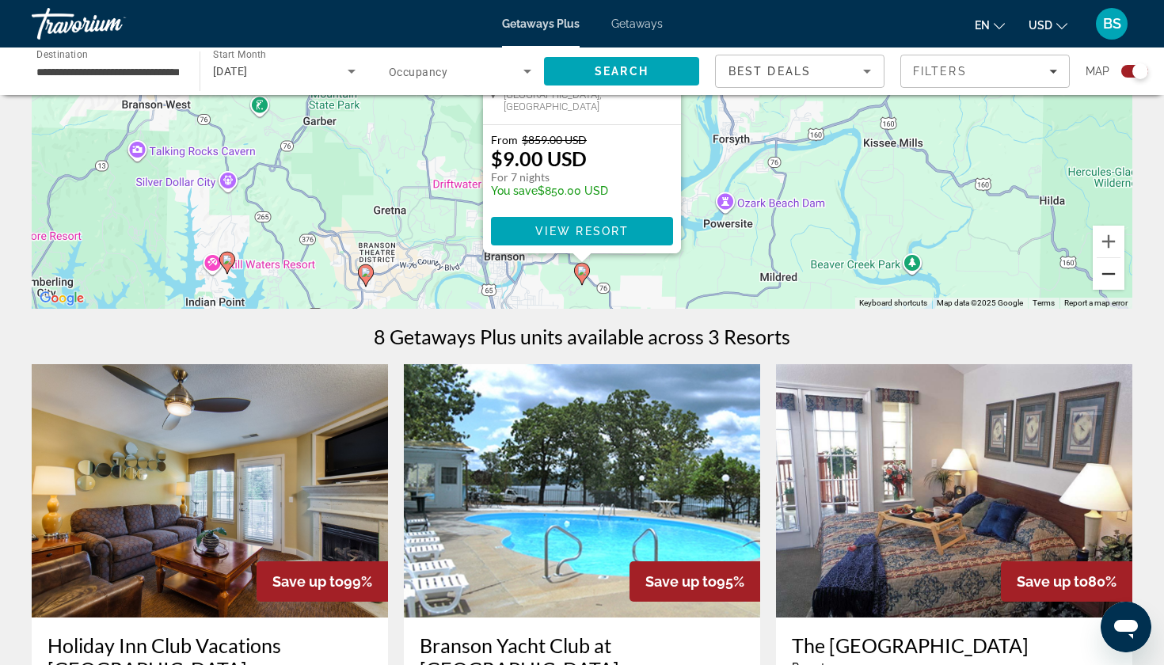
click at [1105, 269] on button "Zoom out" at bounding box center [1109, 274] width 32 height 32
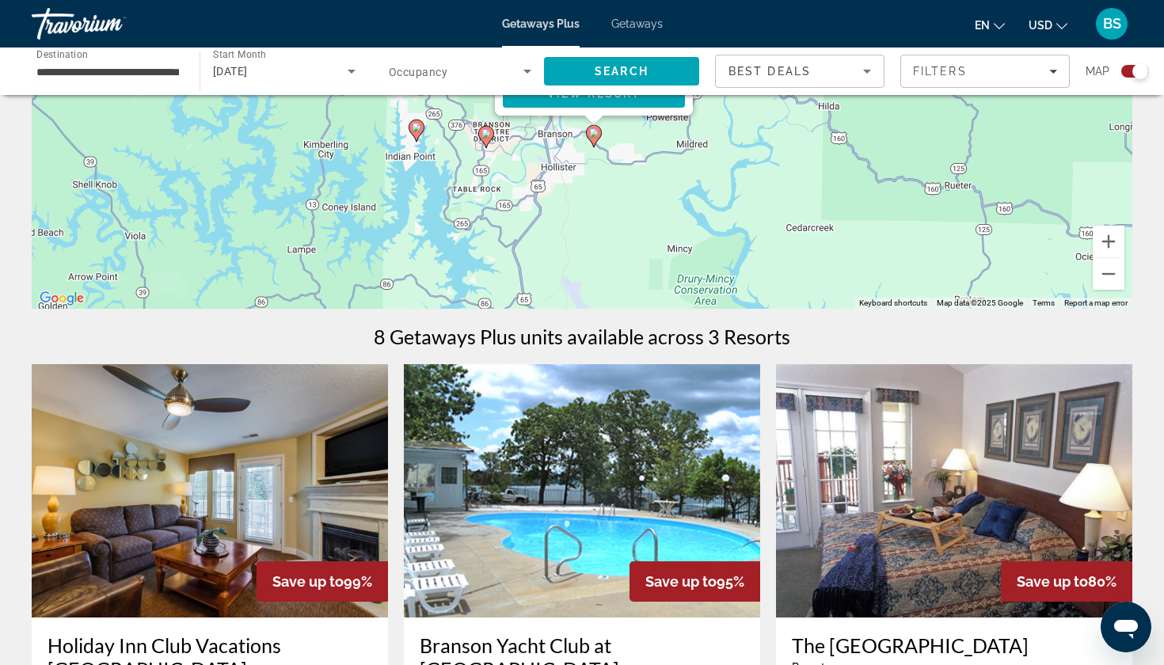
drag, startPoint x: 624, startPoint y: 216, endPoint x: 636, endPoint y: 192, distance: 26.6
click at [636, 192] on div "To navigate, press the arrow keys. To activate drag with keyboard, press Alt + …" at bounding box center [582, 71] width 1101 height 475
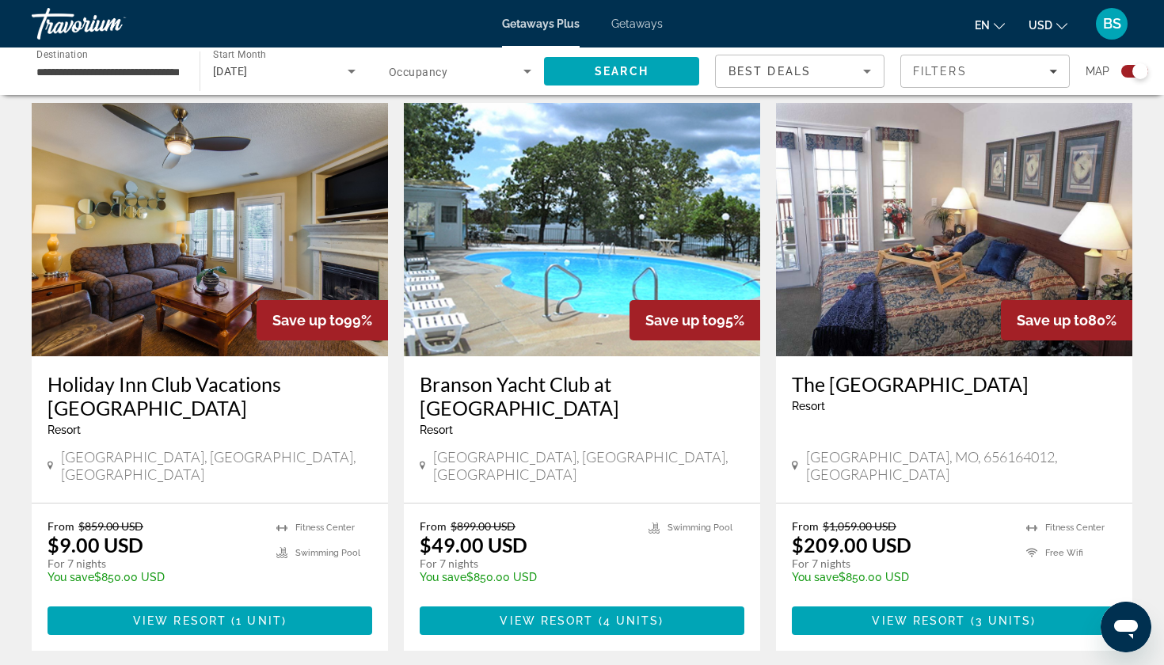
scroll to position [541, 0]
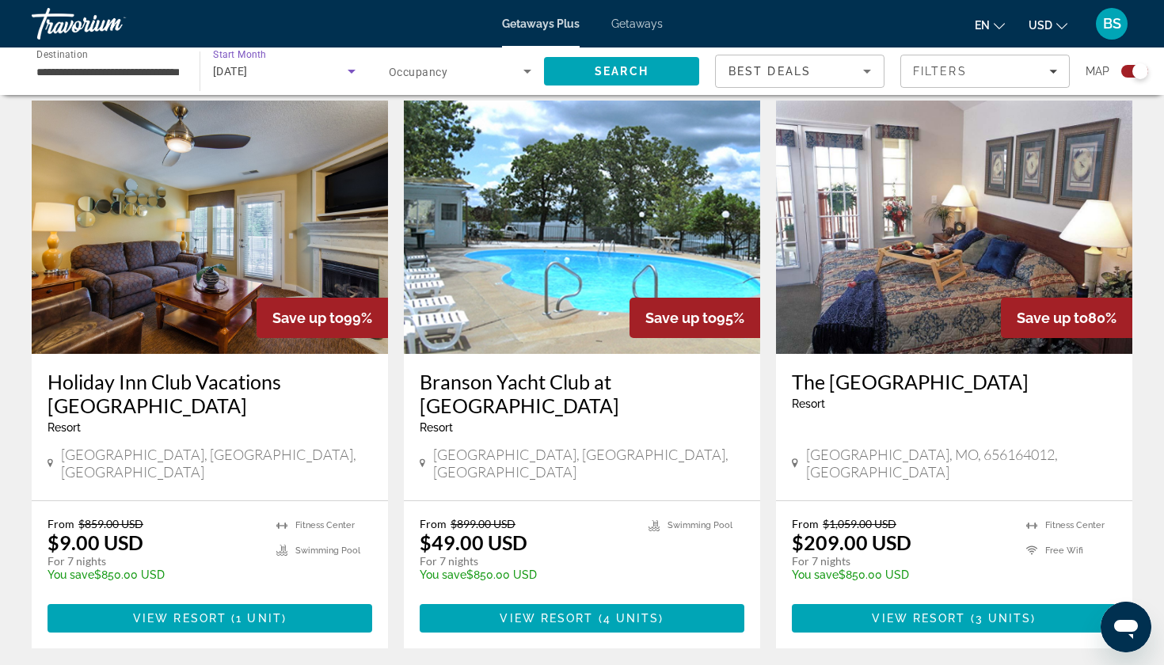
click at [350, 63] on icon "Search widget" at bounding box center [351, 71] width 19 height 19
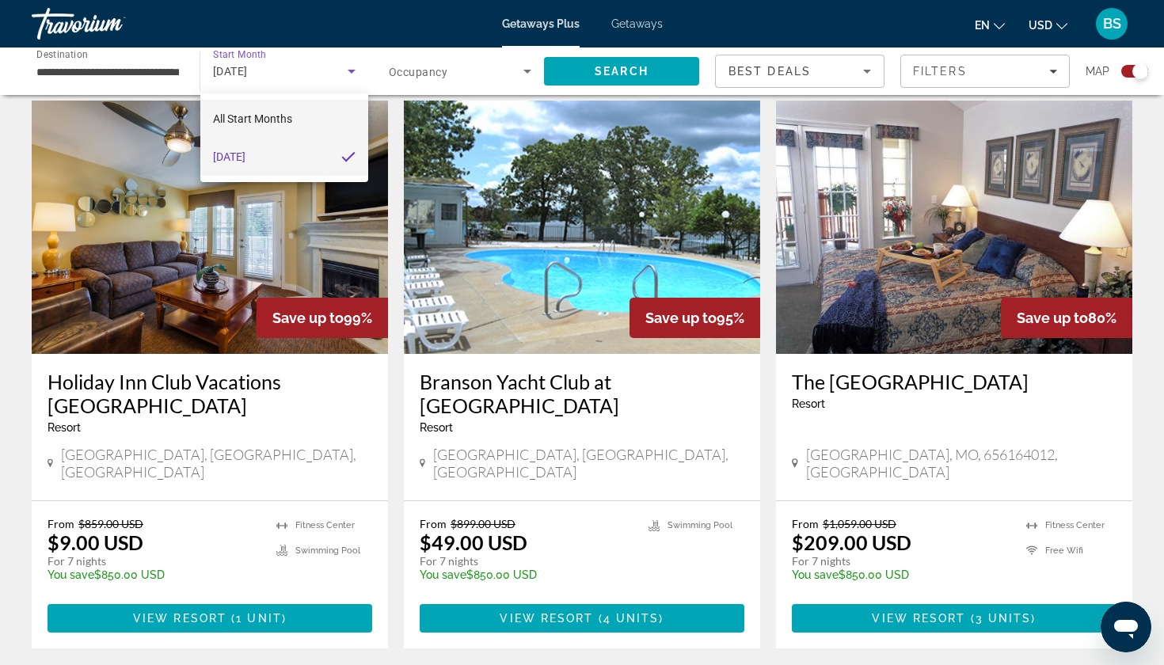
click at [267, 109] on span "All Start Months" at bounding box center [252, 118] width 79 height 19
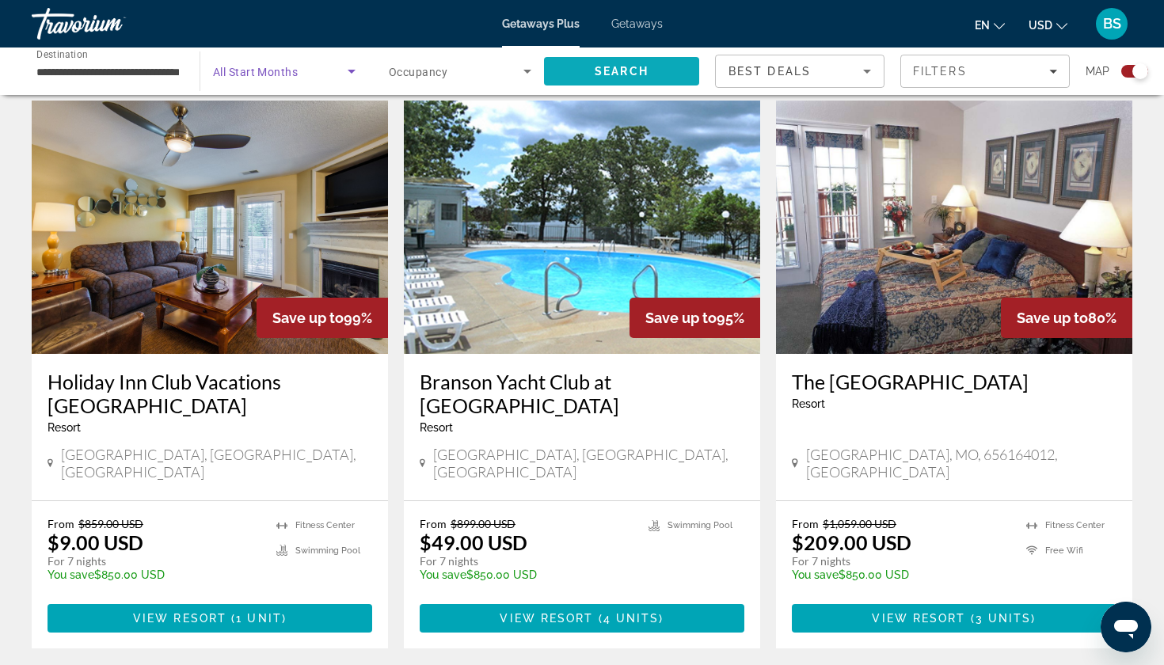
click at [641, 62] on span "Search" at bounding box center [621, 71] width 155 height 38
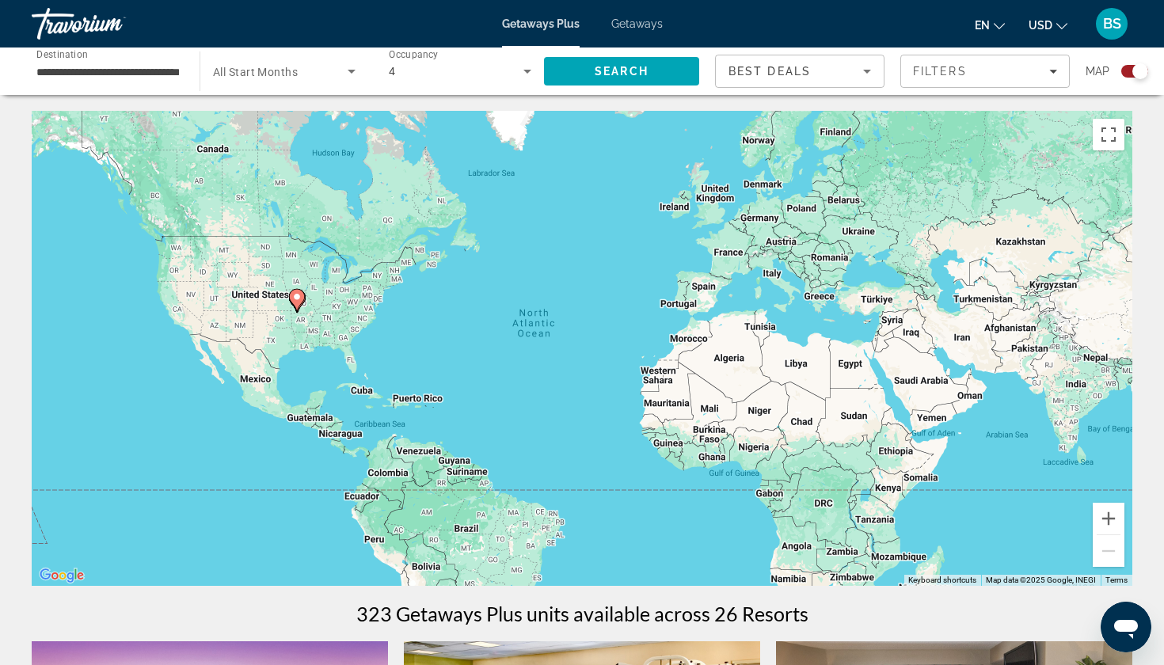
click at [304, 310] on gmp-advanced-marker "Main content" at bounding box center [297, 300] width 16 height 24
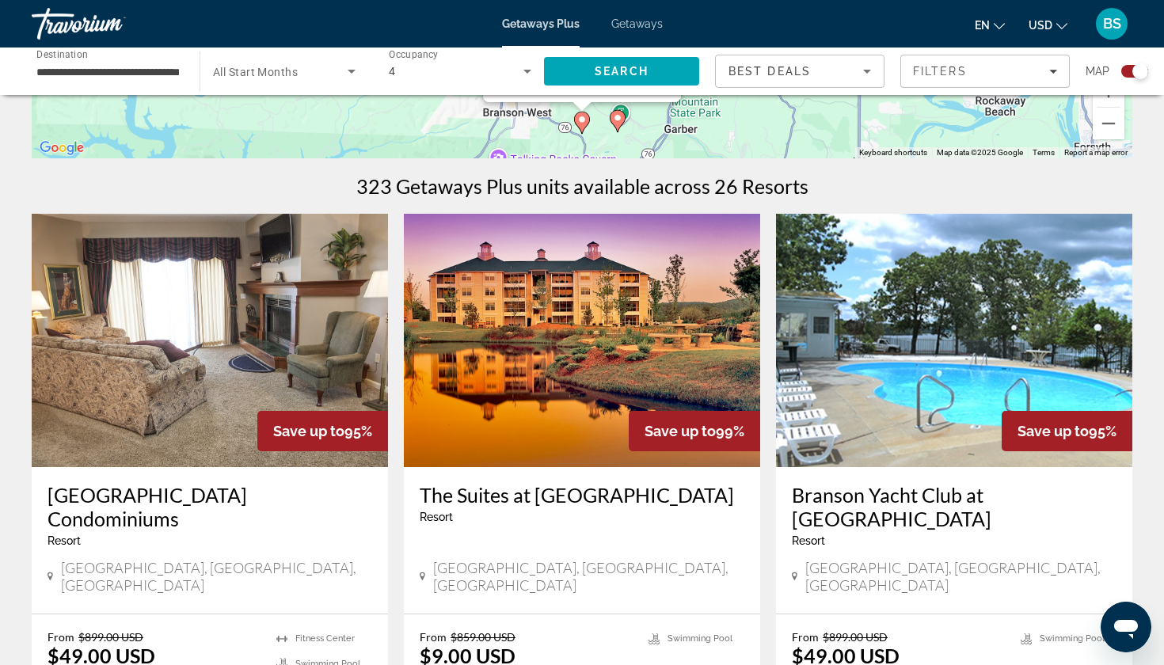
scroll to position [428, 0]
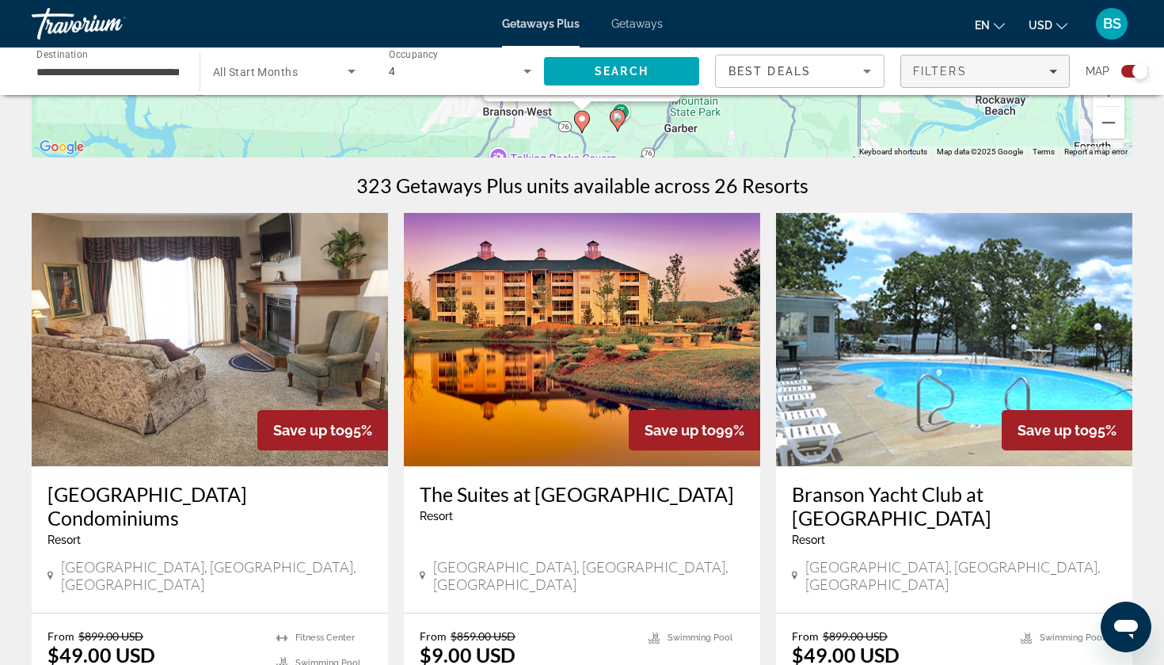
click at [946, 69] on span "Filters" at bounding box center [940, 71] width 54 height 13
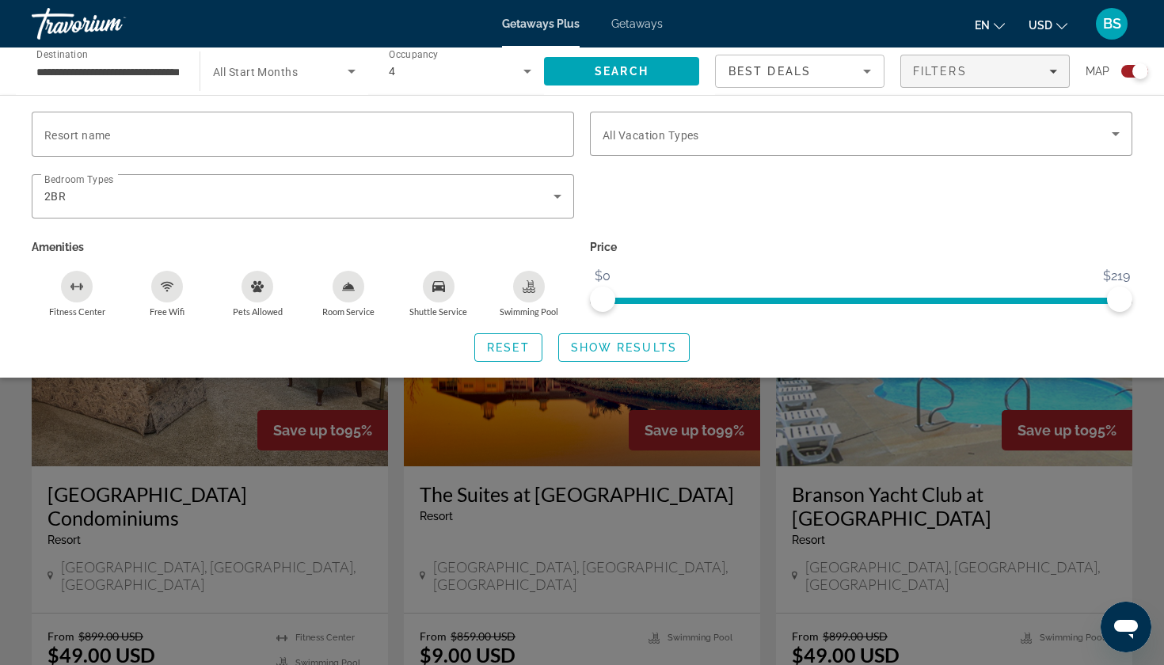
click at [679, 474] on div "Search widget" at bounding box center [582, 452] width 1164 height 428
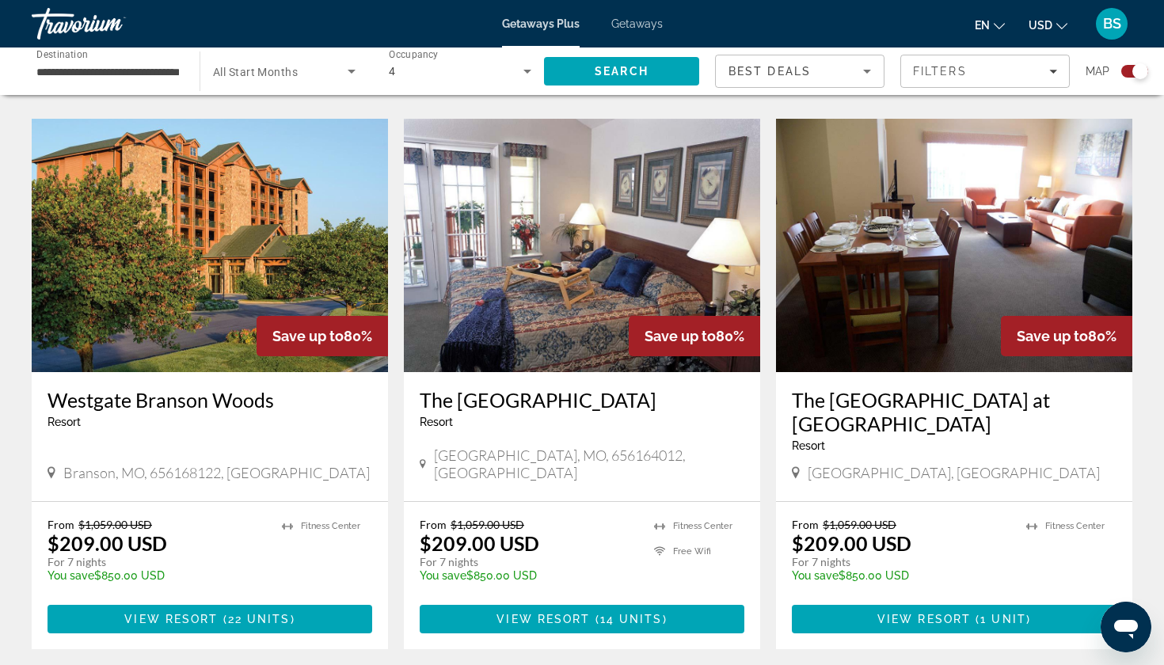
scroll to position [2238, 0]
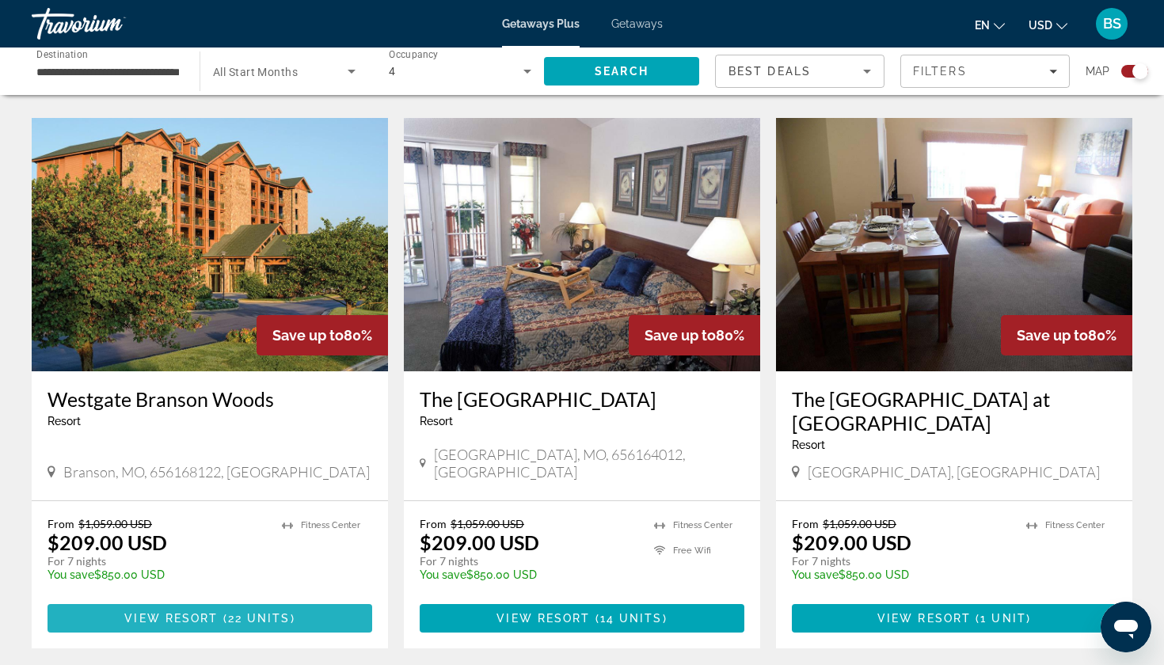
click at [208, 584] on span "View Resort" at bounding box center [170, 618] width 93 height 13
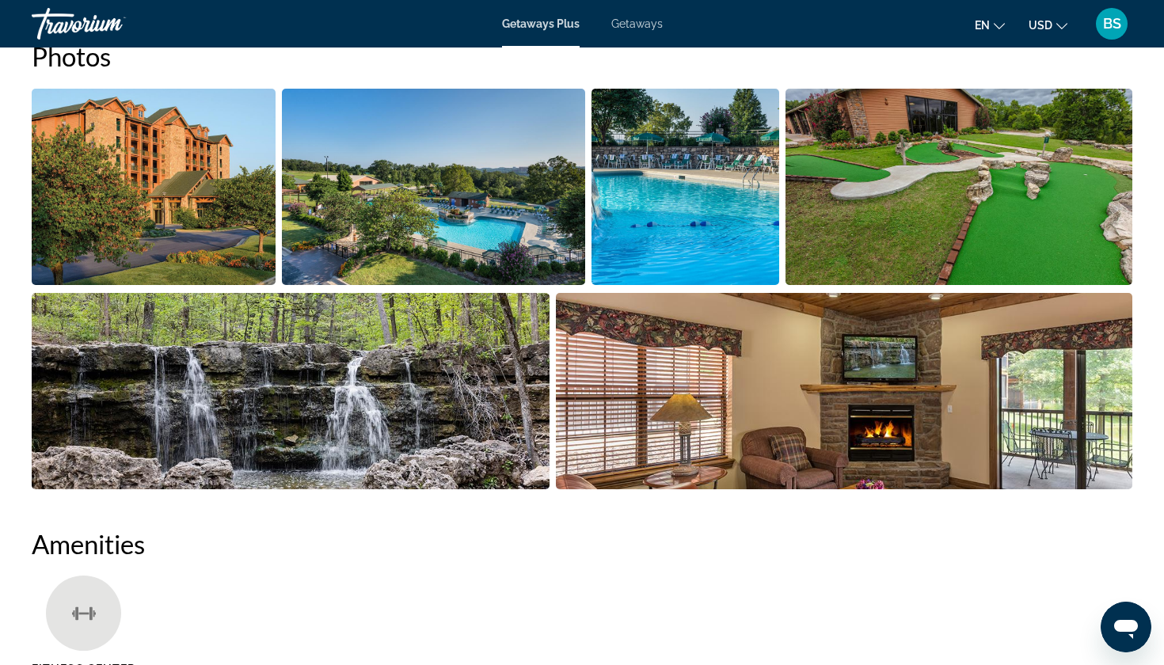
scroll to position [770, 0]
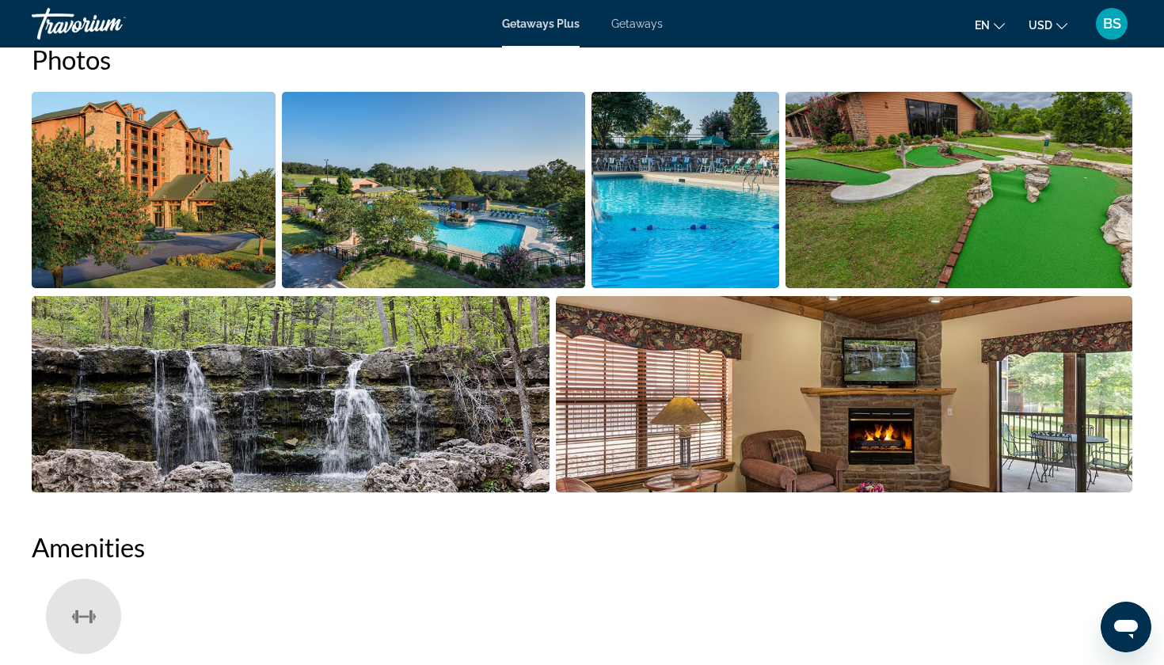
click at [185, 206] on img "Open full-screen image slider" at bounding box center [154, 190] width 244 height 196
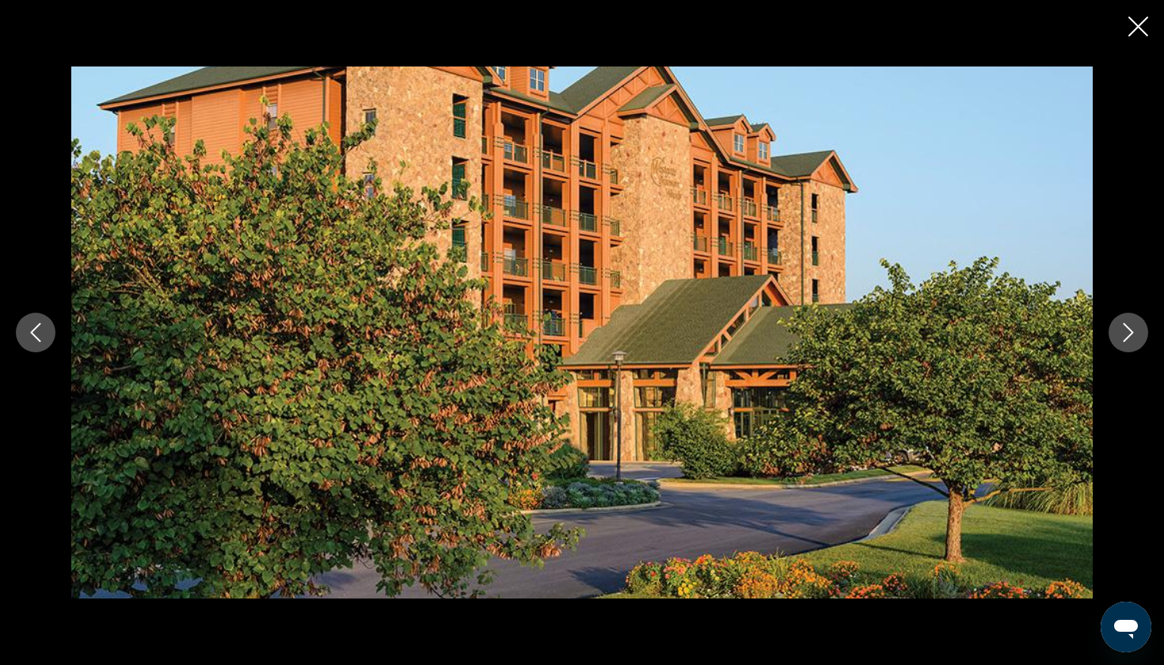
click at [1121, 321] on button "Next image" at bounding box center [1129, 333] width 40 height 40
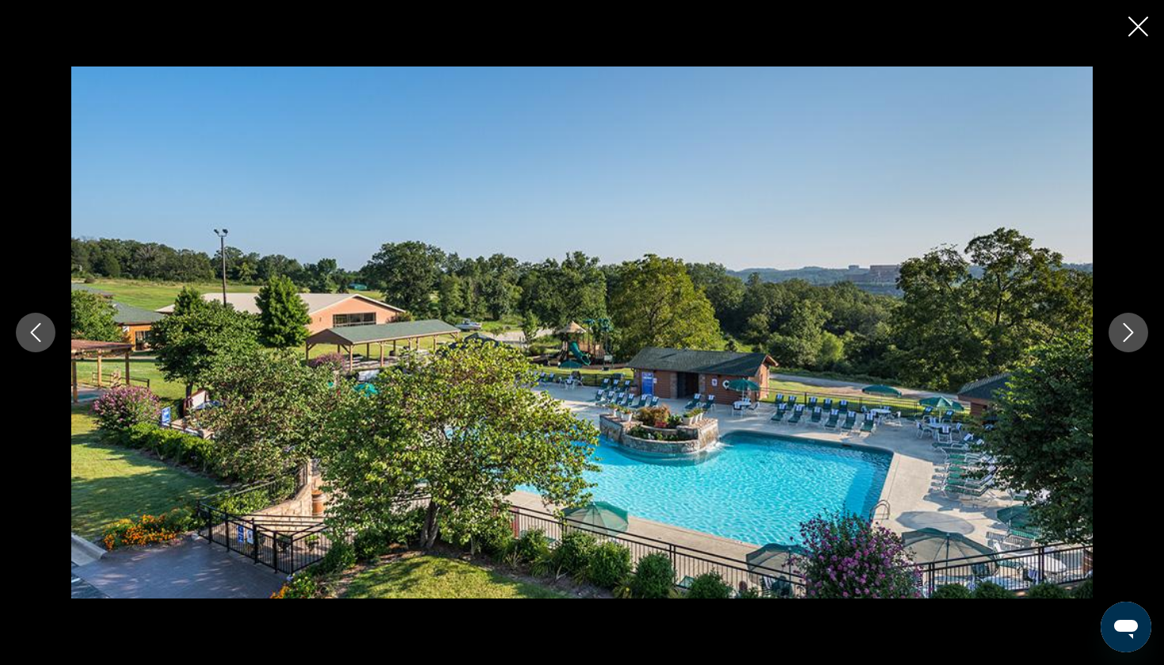
click at [1122, 318] on button "Next image" at bounding box center [1129, 333] width 40 height 40
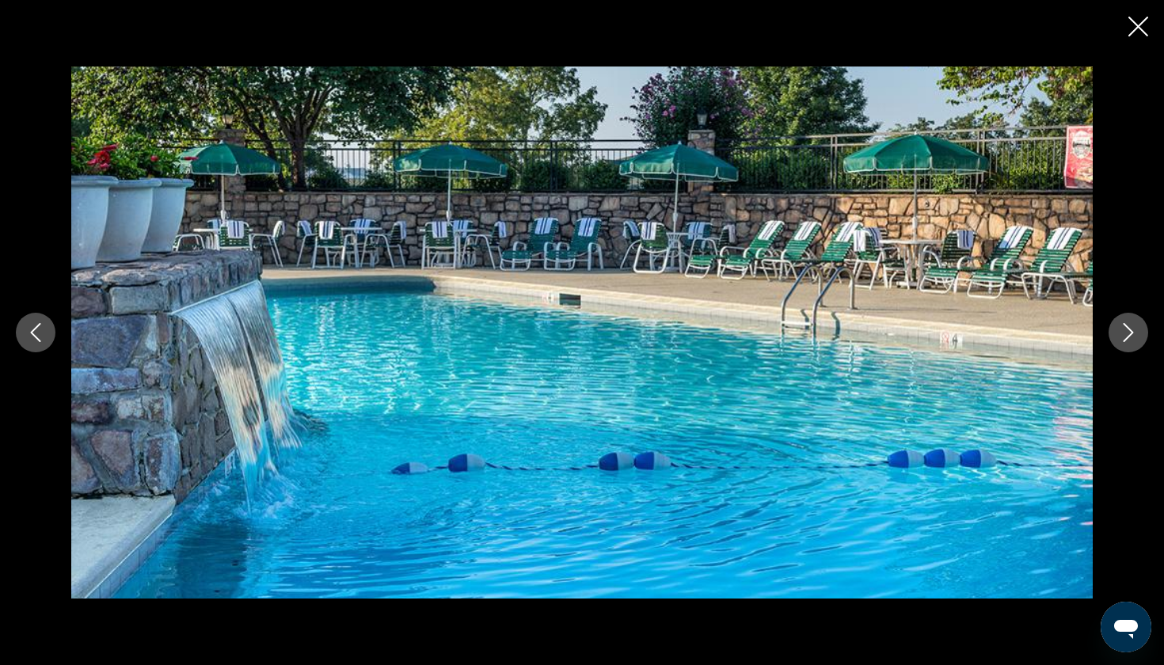
click at [1122, 318] on button "Next image" at bounding box center [1129, 333] width 40 height 40
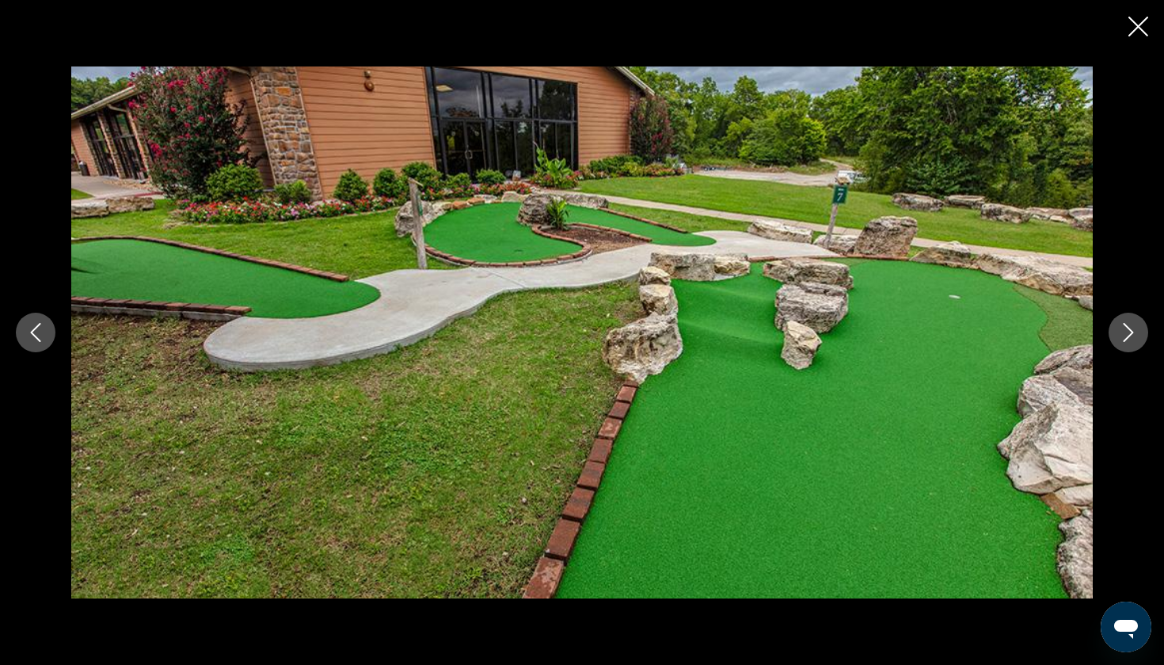
click at [1122, 318] on button "Next image" at bounding box center [1129, 333] width 40 height 40
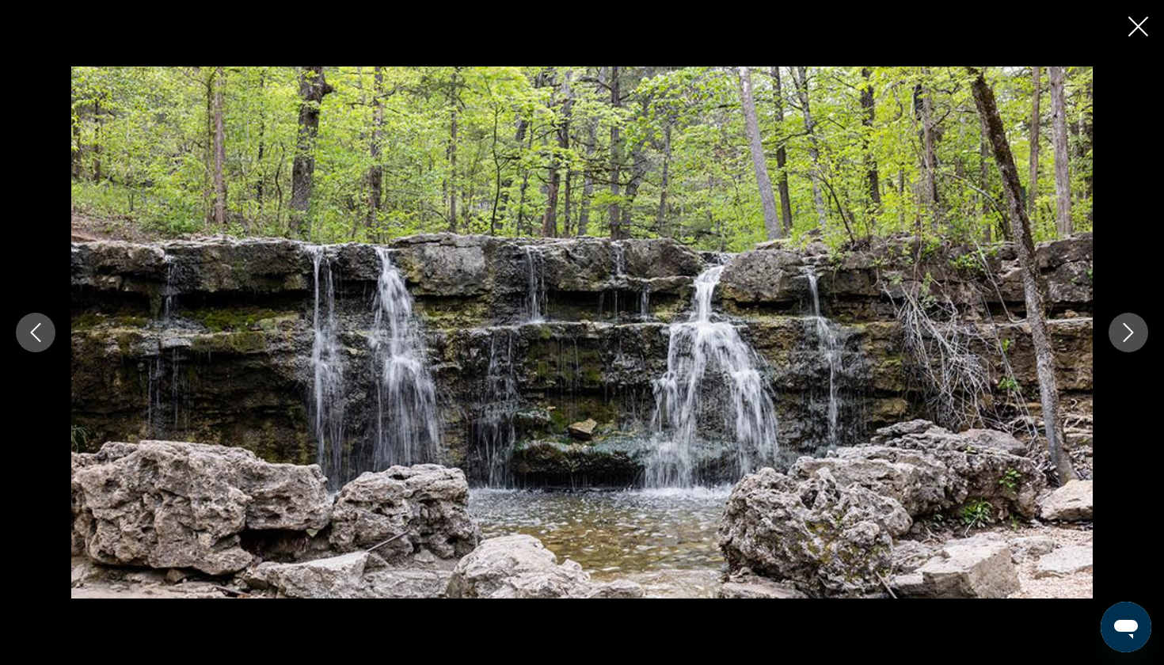
click at [1122, 318] on button "Next image" at bounding box center [1129, 333] width 40 height 40
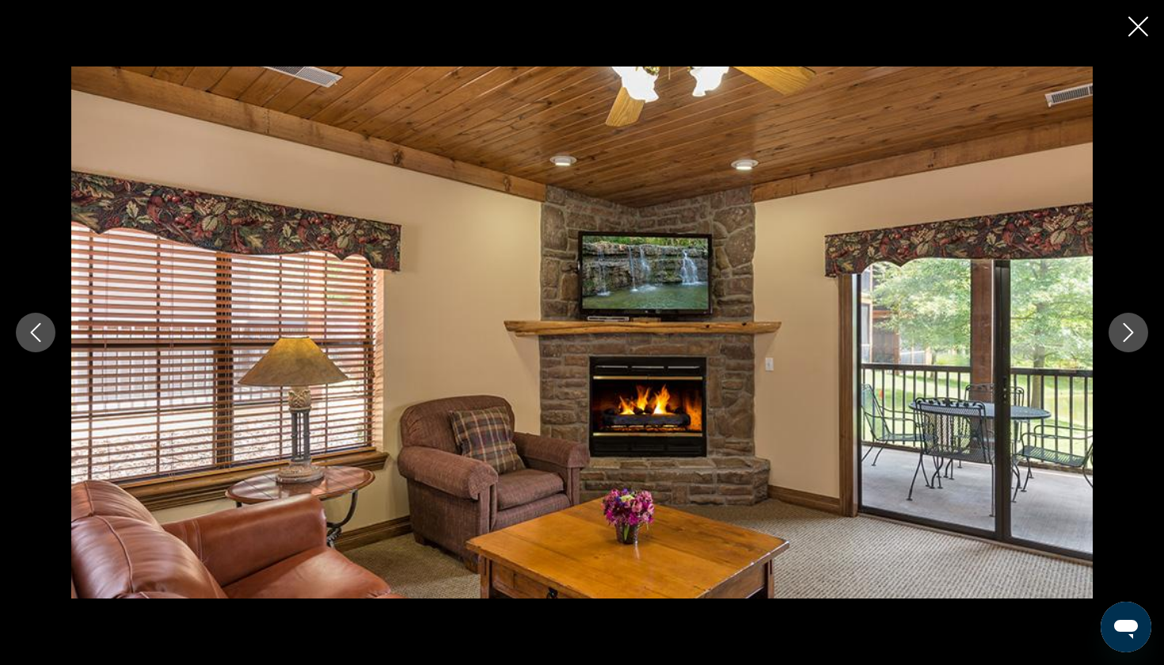
click at [1122, 318] on button "Next image" at bounding box center [1129, 333] width 40 height 40
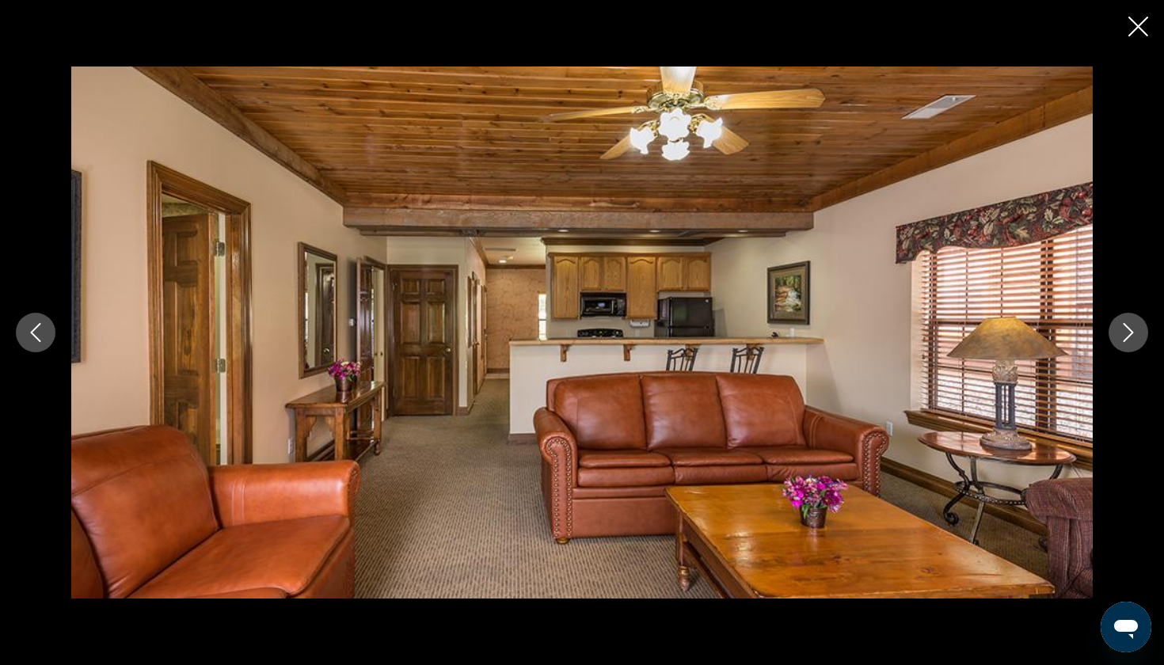
click at [1122, 318] on button "Next image" at bounding box center [1129, 333] width 40 height 40
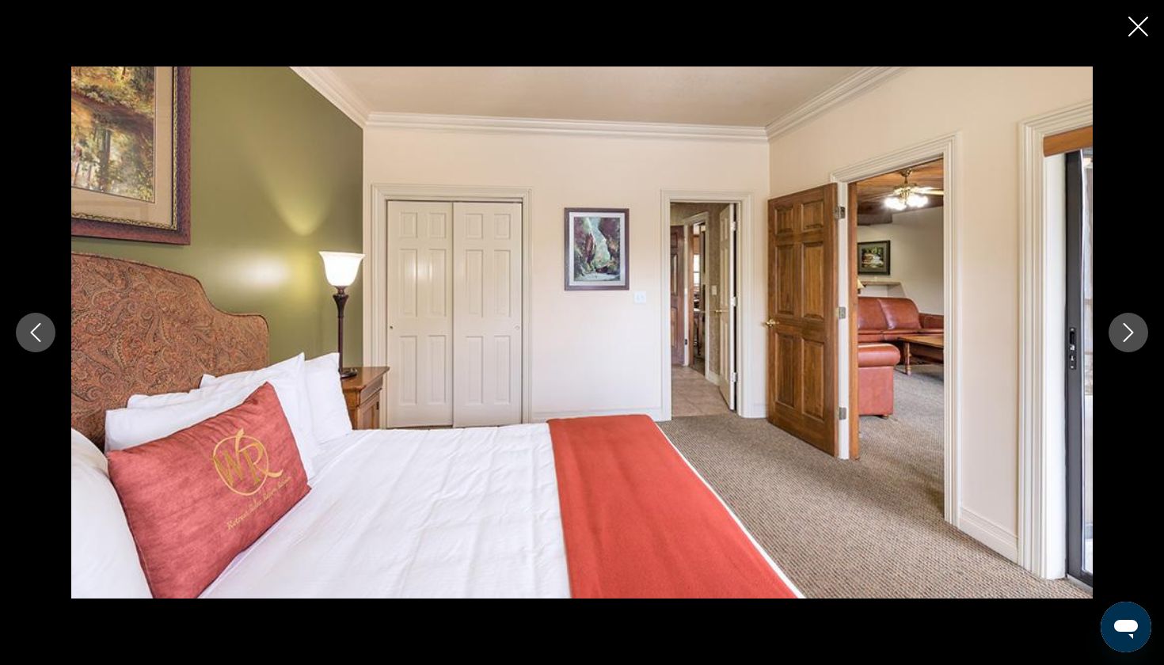
click at [1128, 327] on icon "Next image" at bounding box center [1129, 332] width 10 height 19
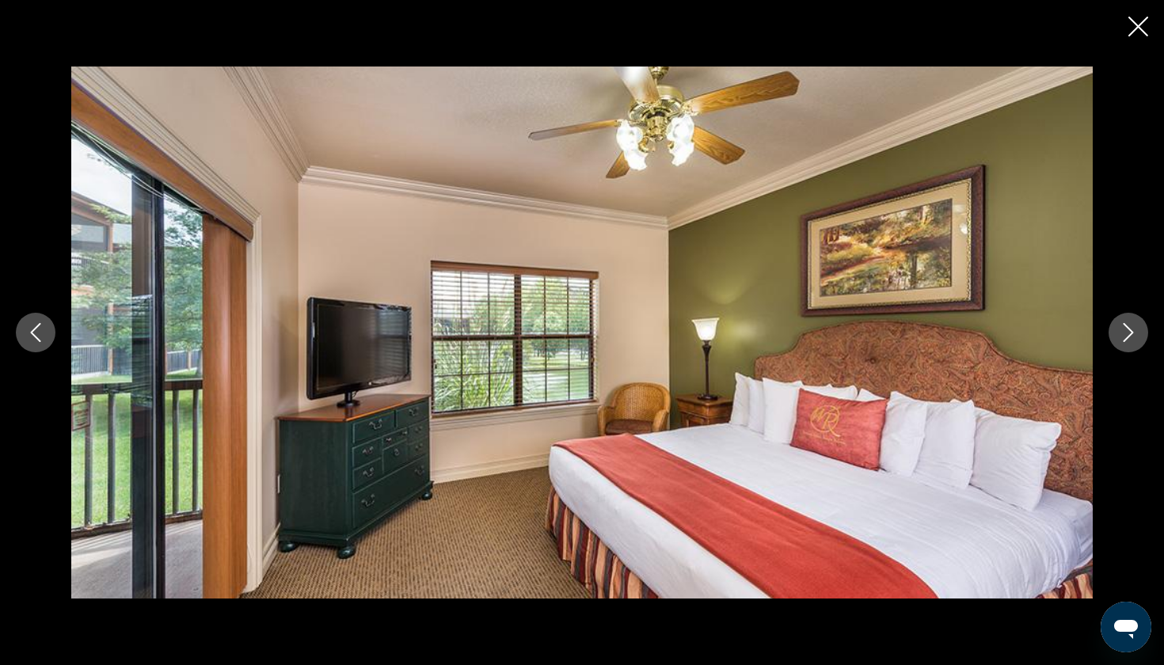
click at [1128, 323] on icon "Next image" at bounding box center [1128, 332] width 19 height 19
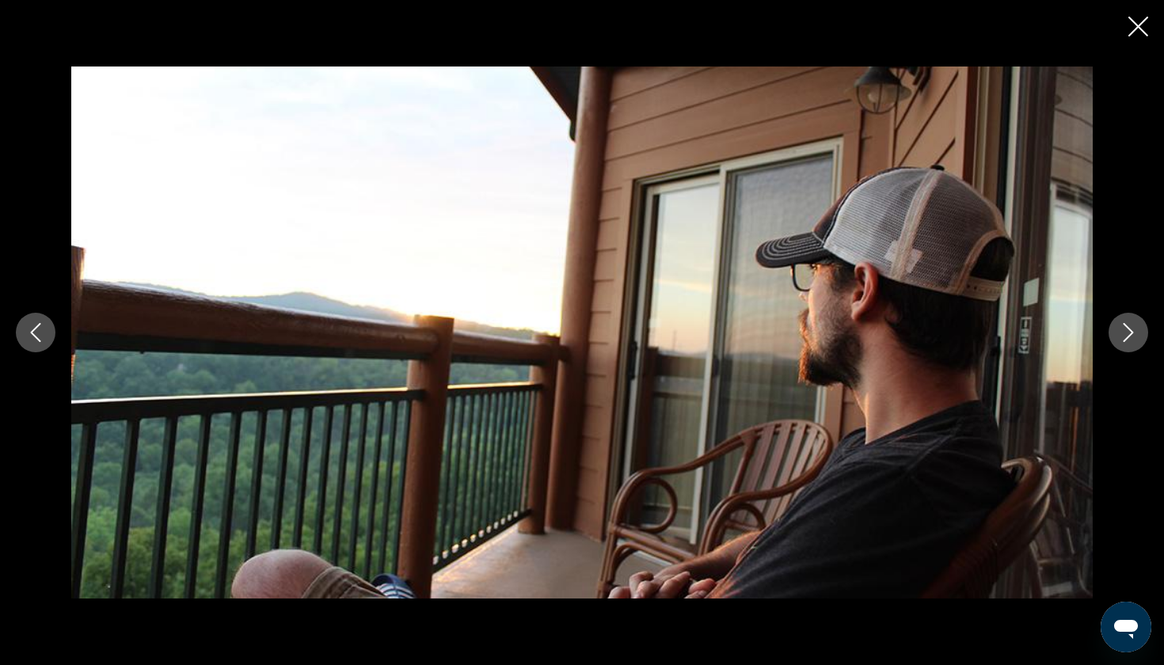
click at [1128, 323] on icon "Next image" at bounding box center [1128, 332] width 19 height 19
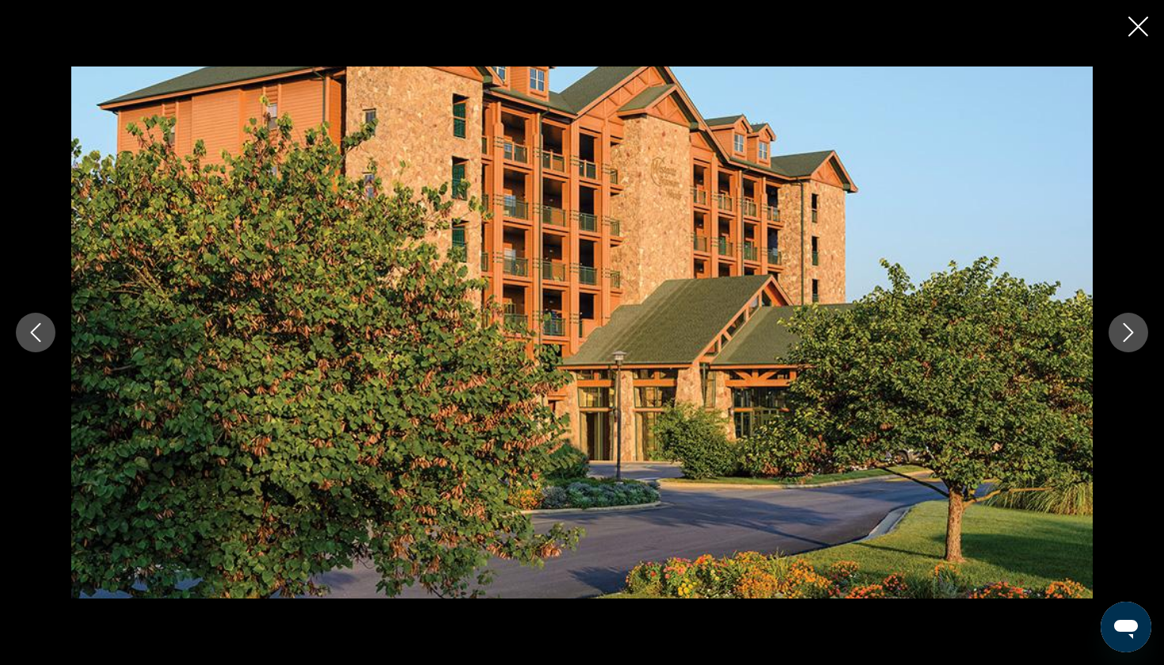
click at [1128, 335] on icon "Next image" at bounding box center [1128, 332] width 19 height 19
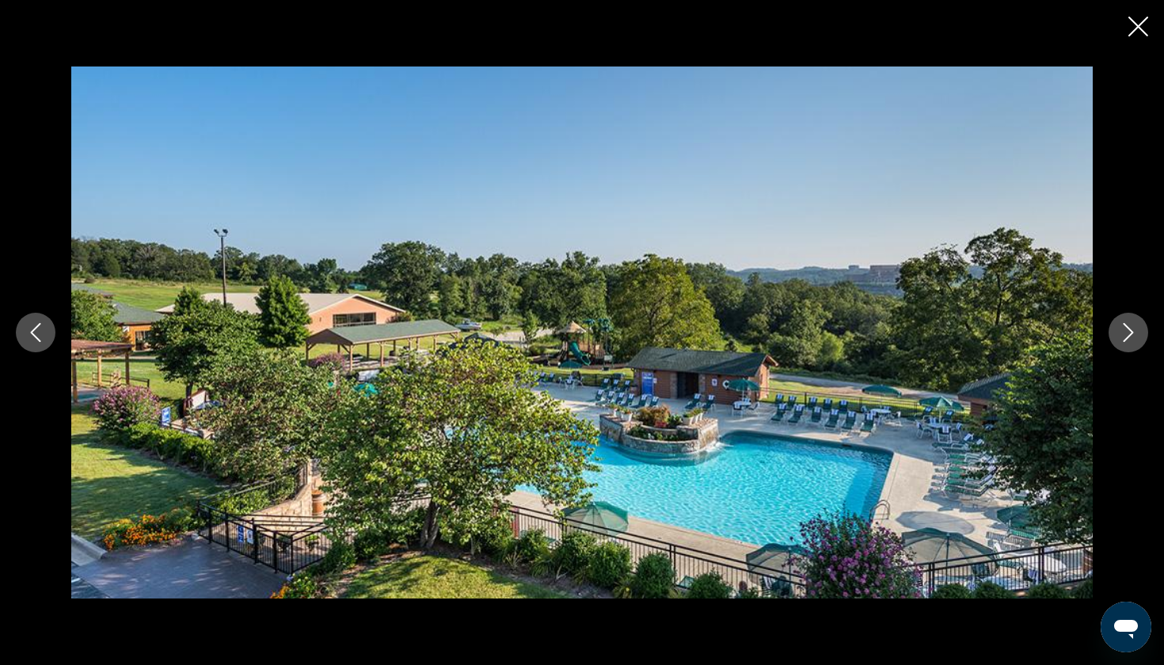
click at [1134, 25] on icon "Close slideshow" at bounding box center [1138, 27] width 20 height 20
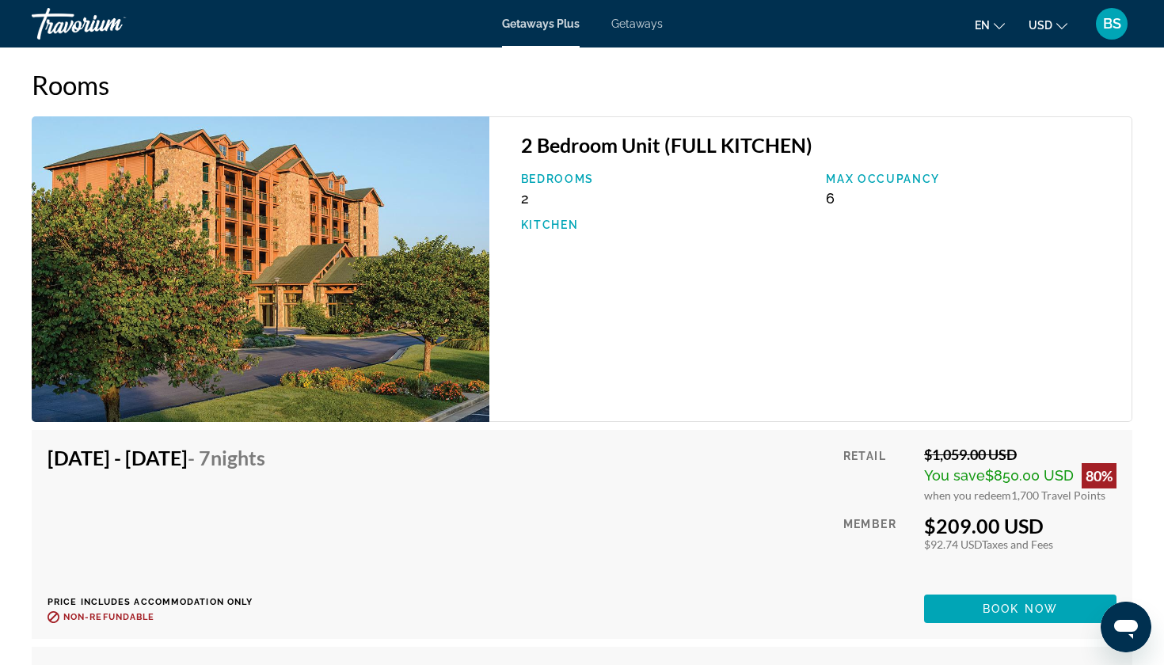
scroll to position [2527, 0]
click at [127, 285] on img "Main content" at bounding box center [261, 269] width 458 height 306
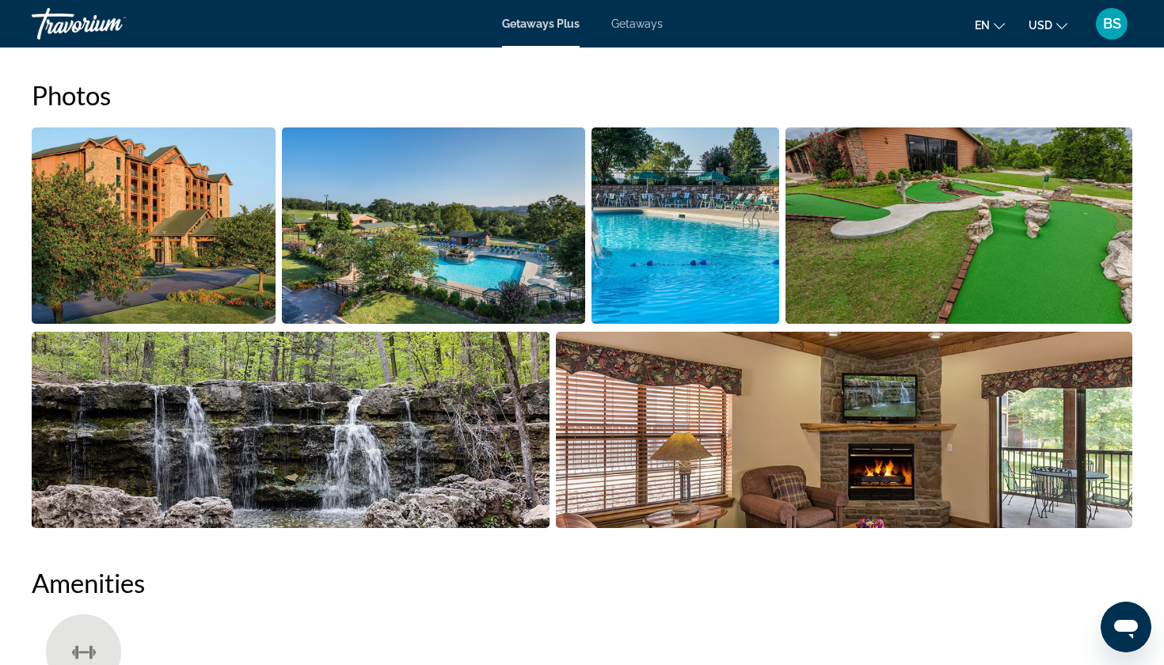
scroll to position [709, 0]
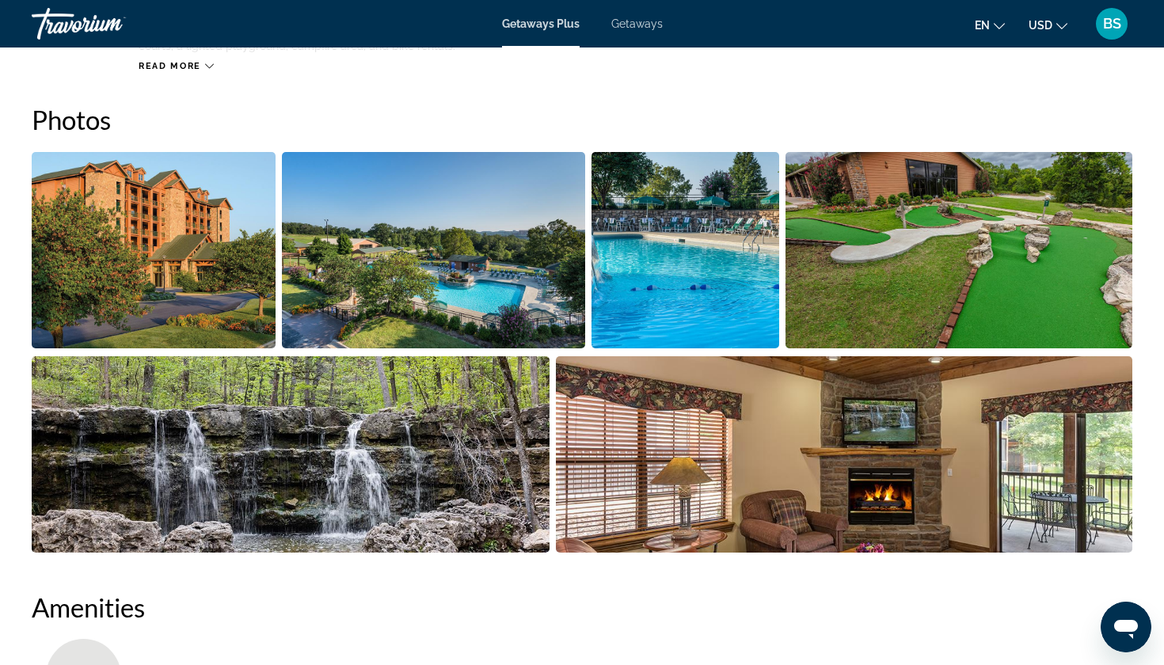
click at [127, 282] on img "Open full-screen image slider" at bounding box center [154, 250] width 244 height 196
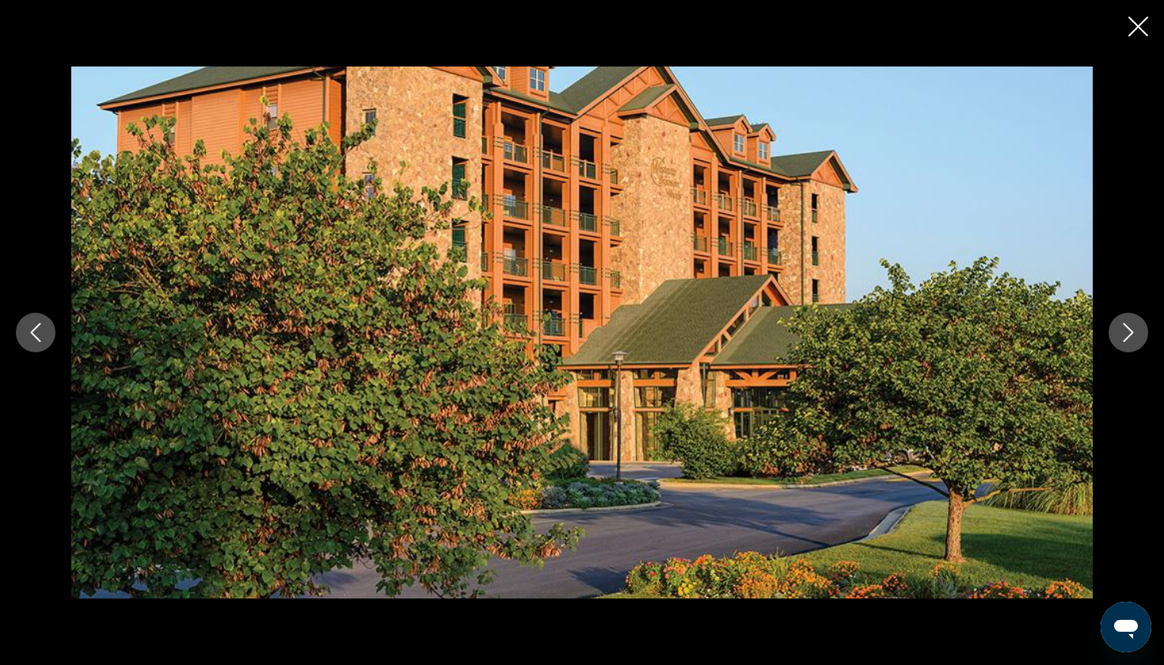
click at [1139, 333] on button "Next image" at bounding box center [1129, 333] width 40 height 40
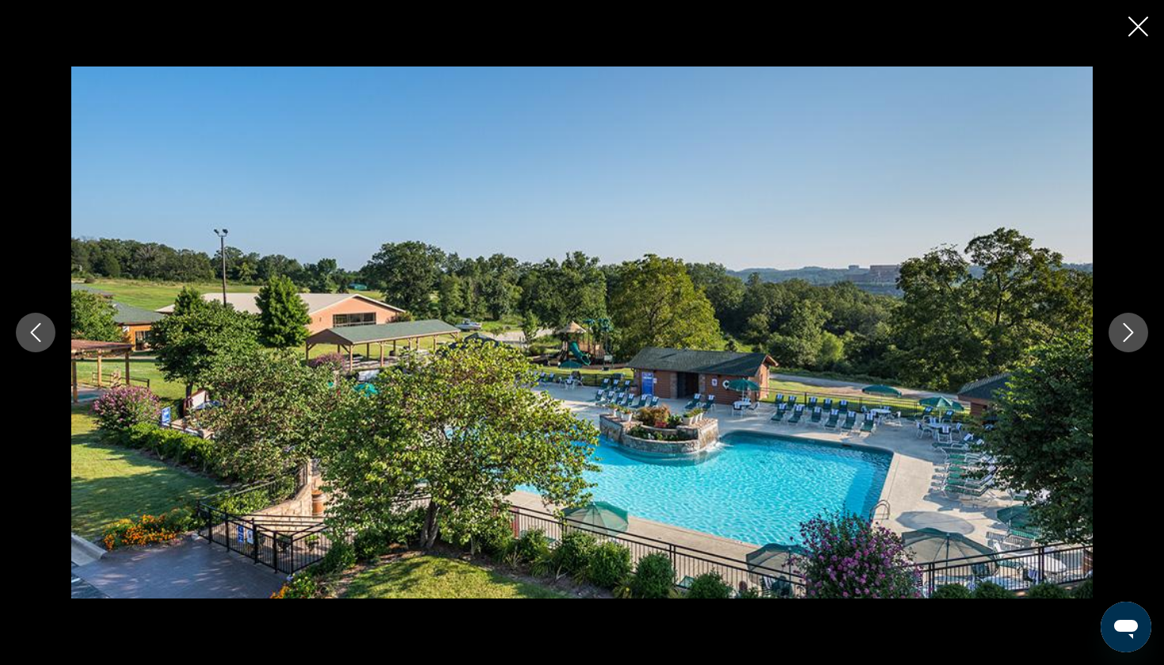
click at [1137, 332] on icon "Next image" at bounding box center [1128, 332] width 19 height 19
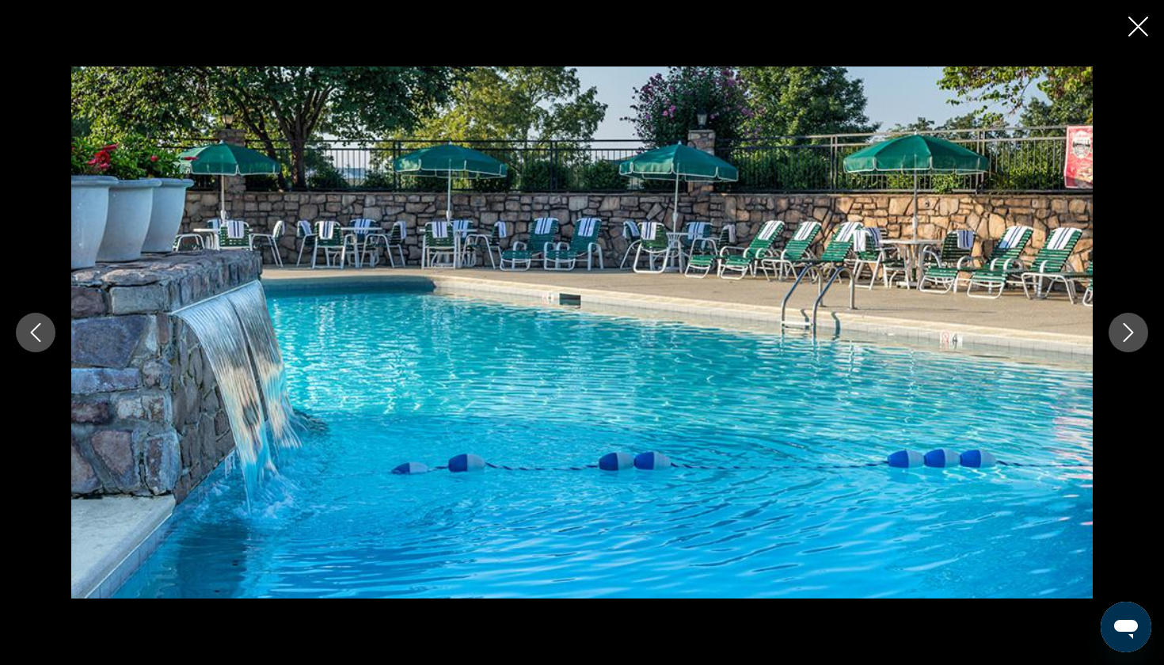
click at [1137, 333] on icon "Next image" at bounding box center [1128, 332] width 19 height 19
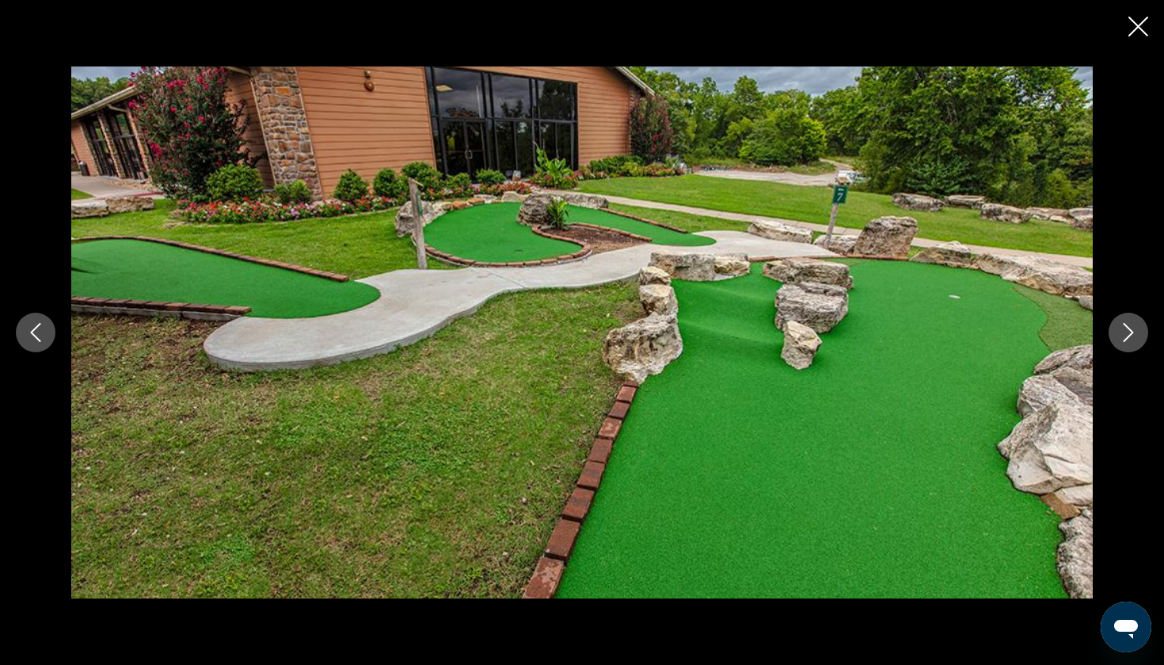
click at [1136, 333] on icon "Next image" at bounding box center [1128, 332] width 19 height 19
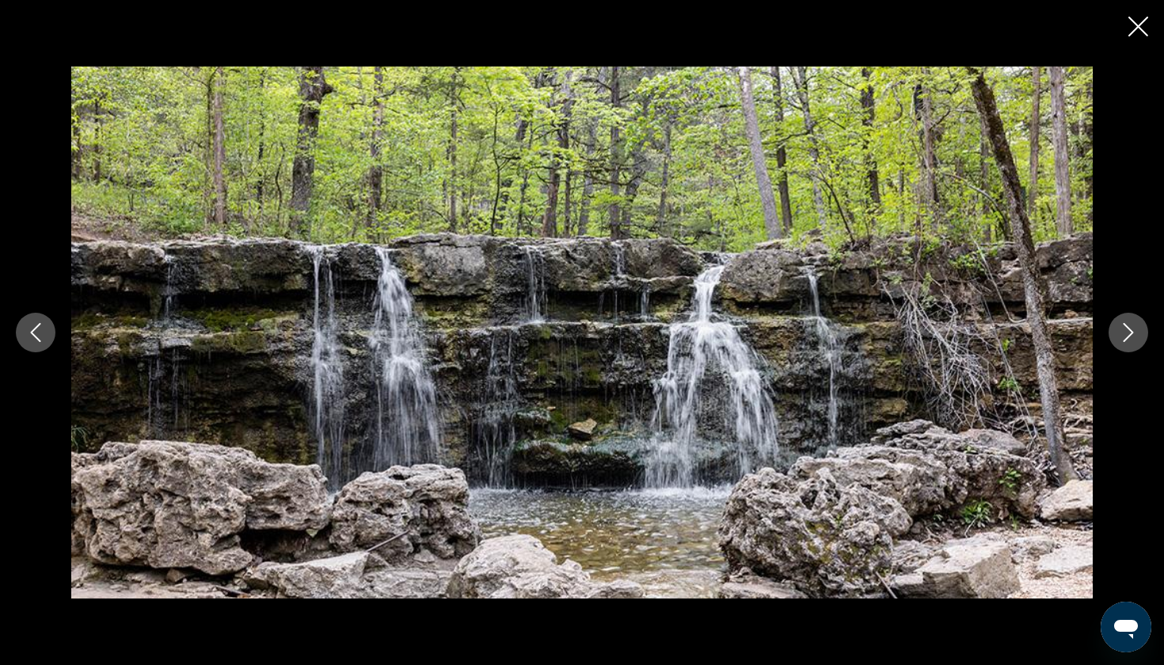
click at [1136, 333] on icon "Next image" at bounding box center [1128, 332] width 19 height 19
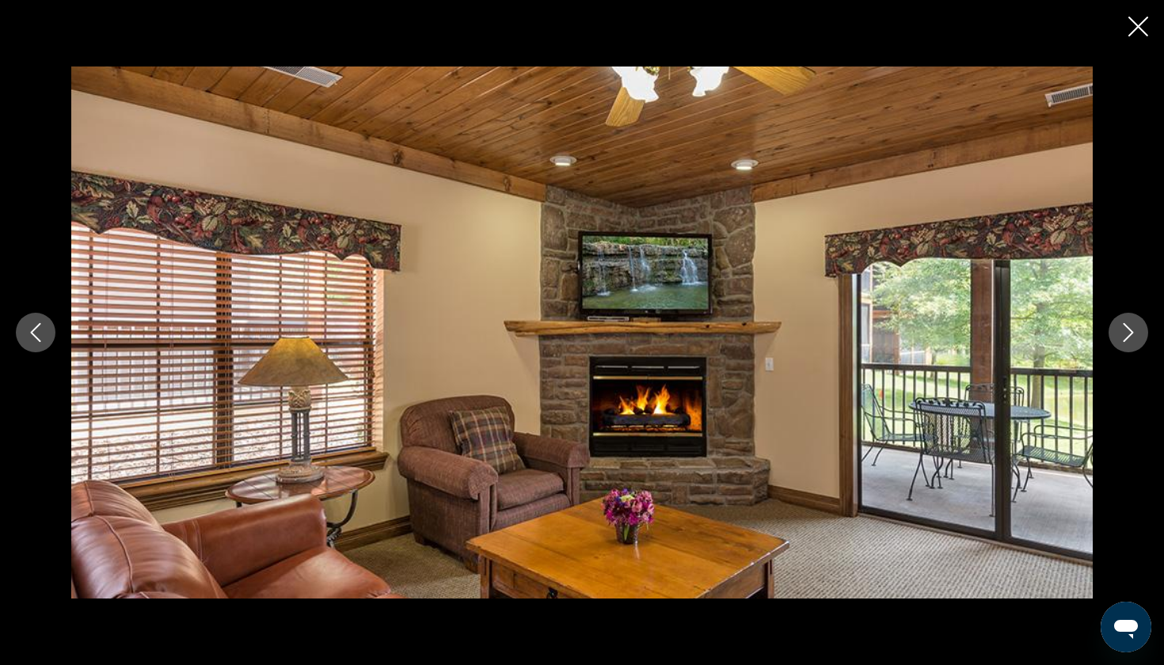
click at [1135, 330] on icon "Next image" at bounding box center [1128, 332] width 19 height 19
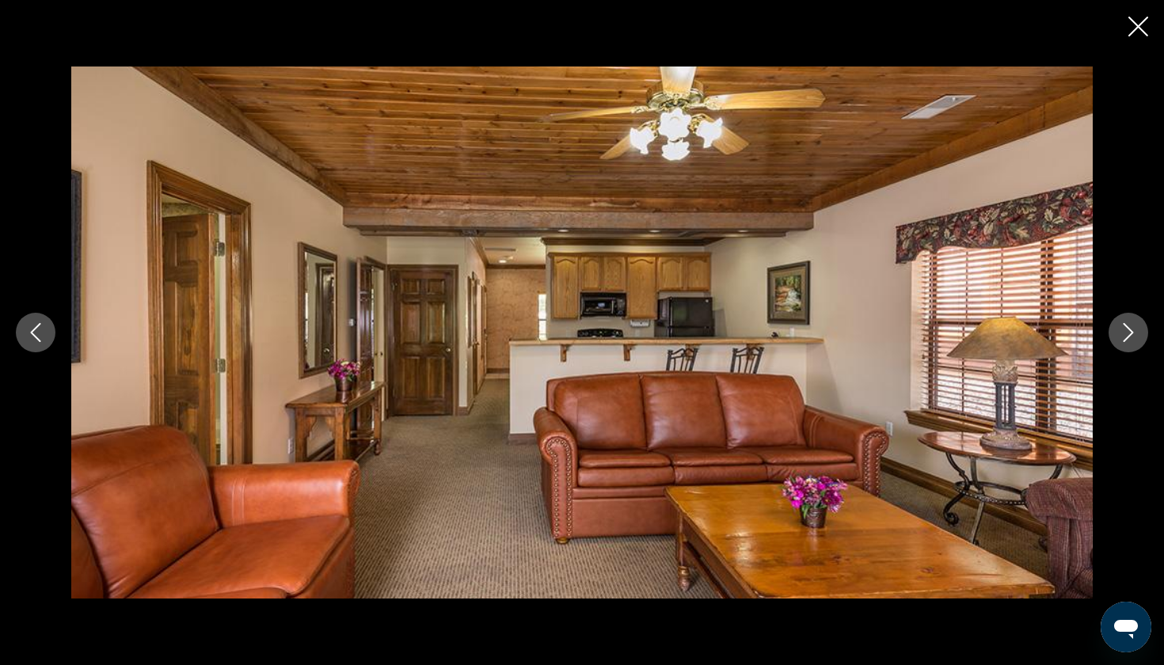
click at [1135, 329] on icon "Next image" at bounding box center [1128, 332] width 19 height 19
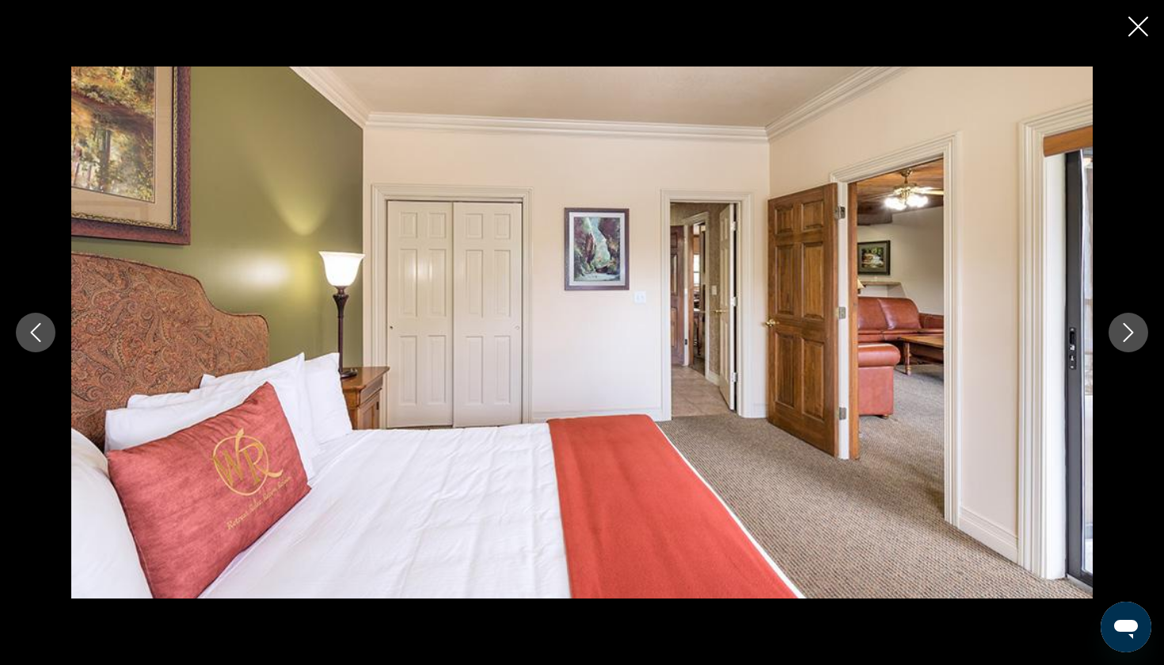
click at [46, 342] on button "Previous image" at bounding box center [36, 333] width 40 height 40
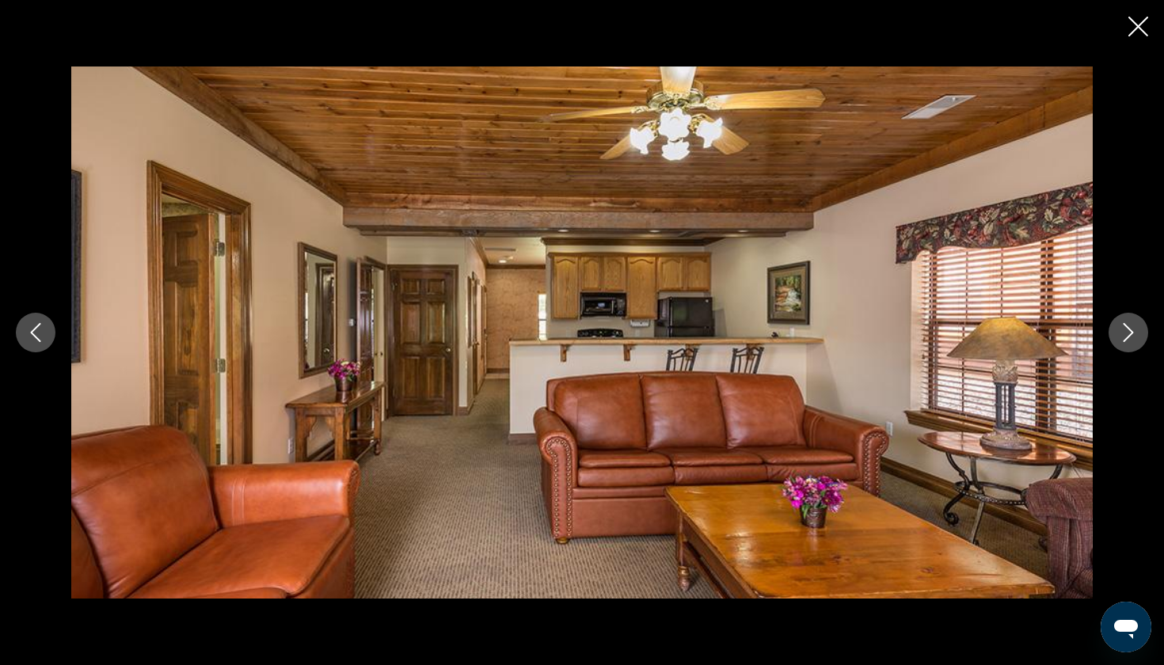
click at [1132, 328] on icon "Next image" at bounding box center [1128, 332] width 19 height 19
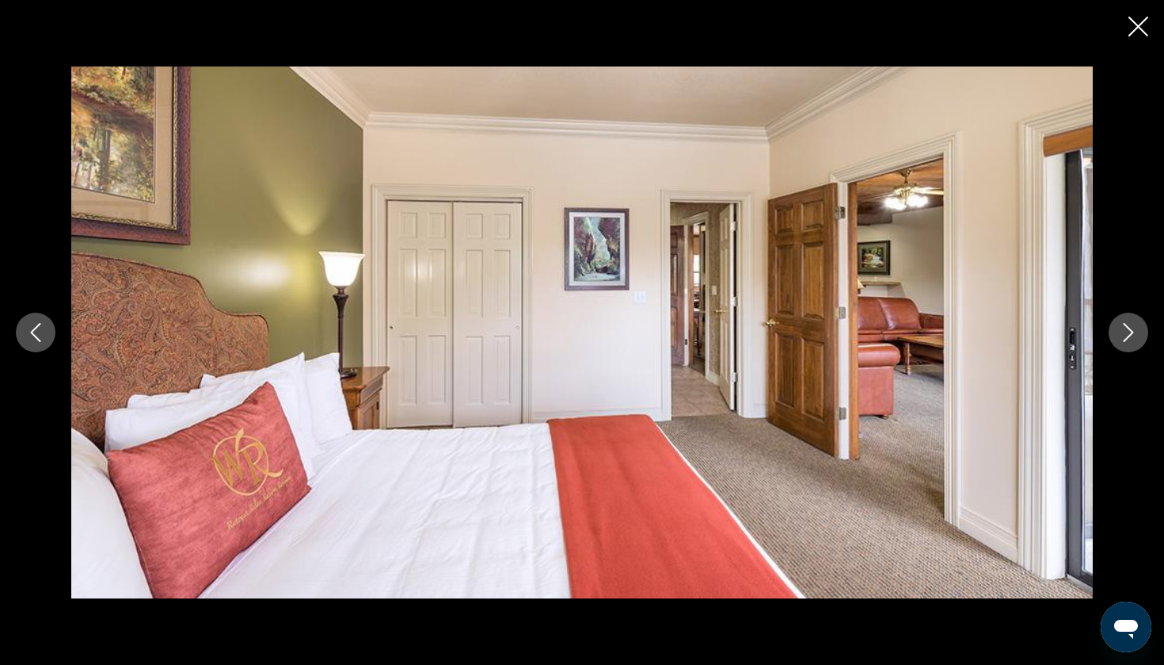
click at [1132, 326] on icon "Next image" at bounding box center [1128, 332] width 19 height 19
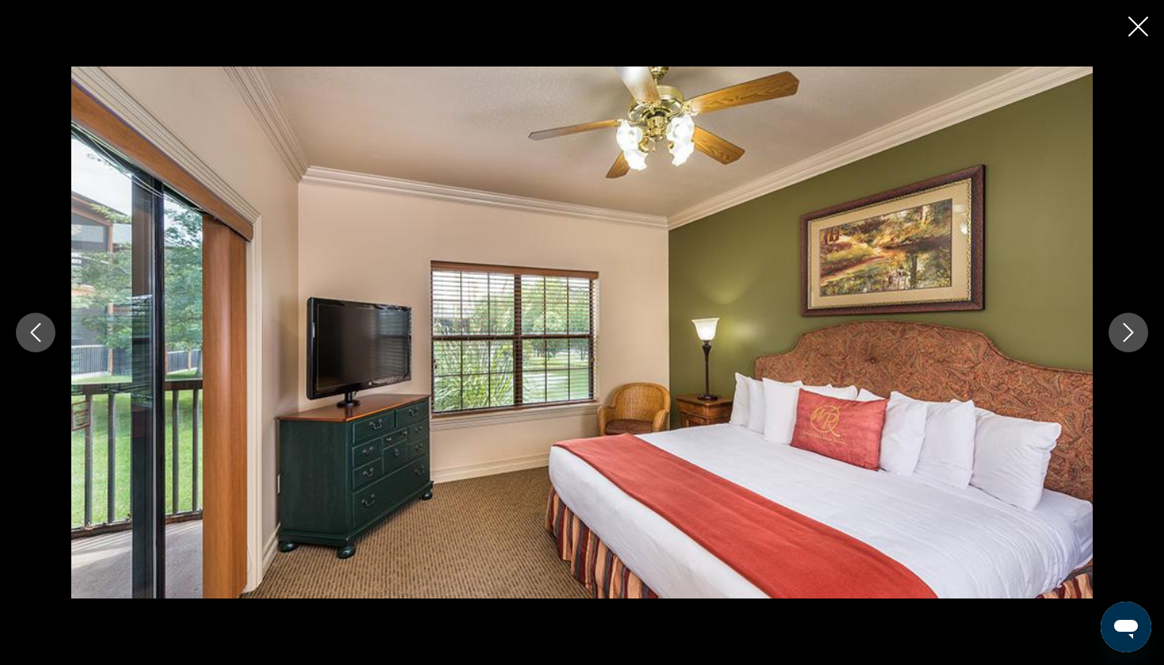
click at [1132, 326] on icon "Next image" at bounding box center [1128, 332] width 19 height 19
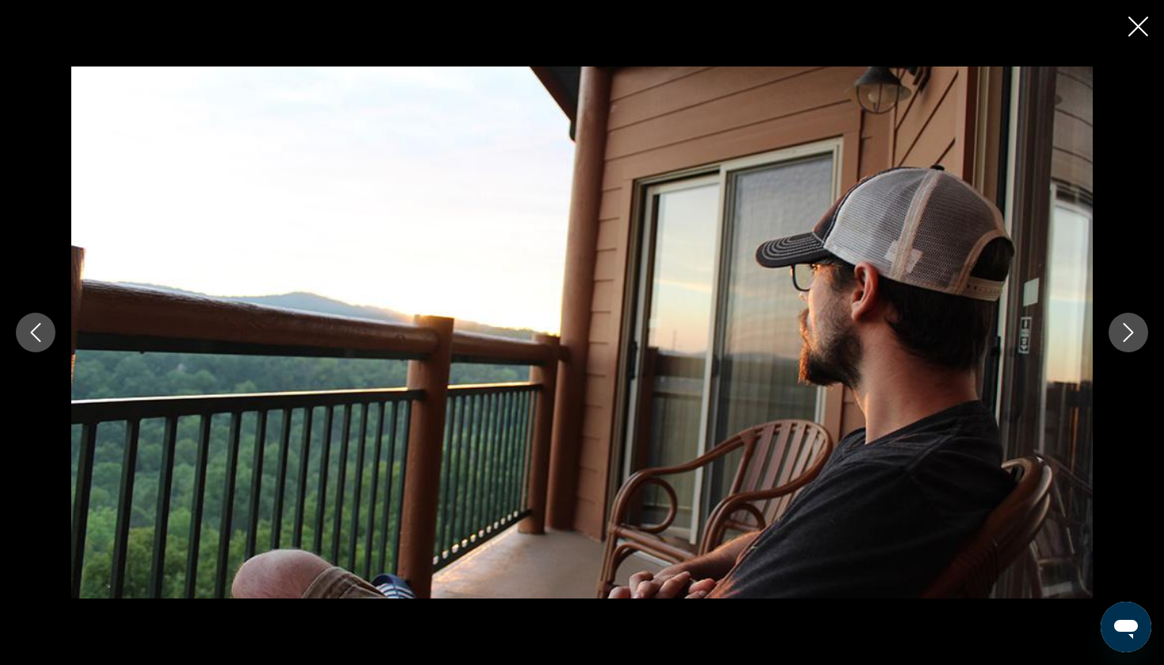
click at [1135, 32] on icon "Close slideshow" at bounding box center [1138, 27] width 20 height 20
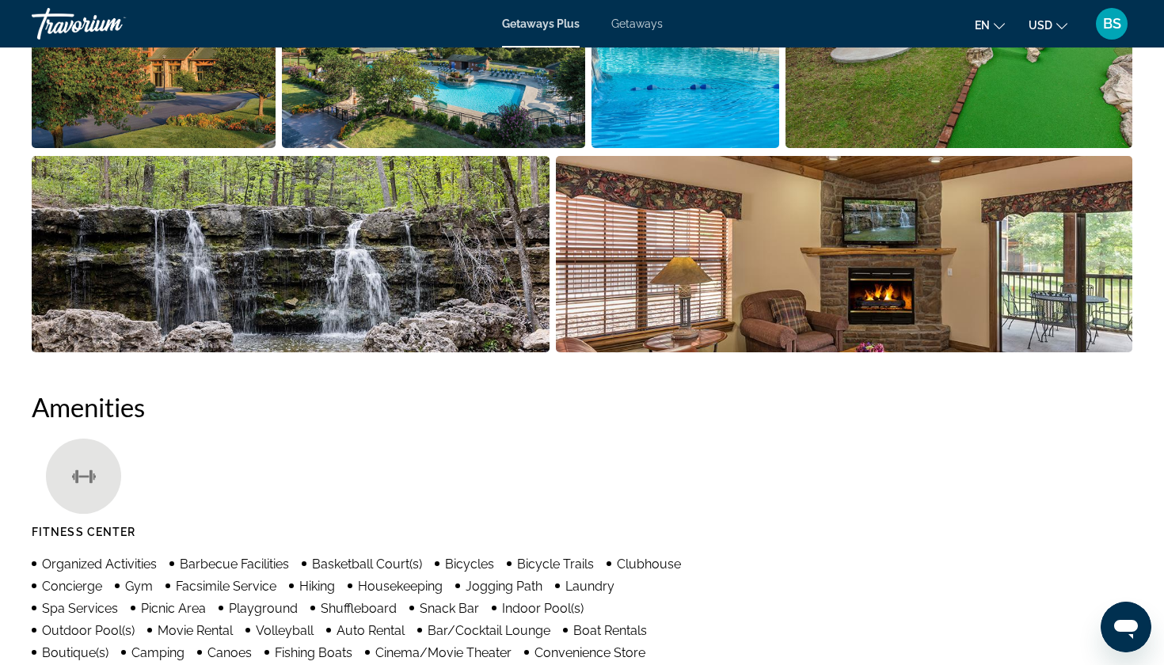
scroll to position [911, 0]
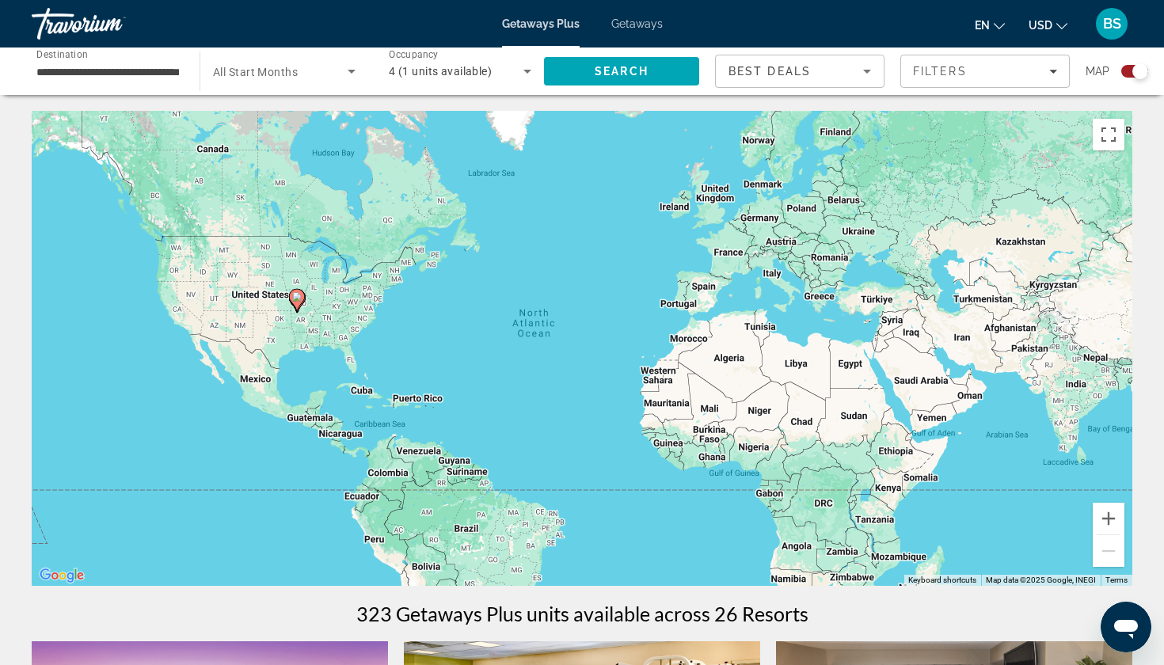
click at [299, 298] on image "Main content" at bounding box center [297, 297] width 10 height 10
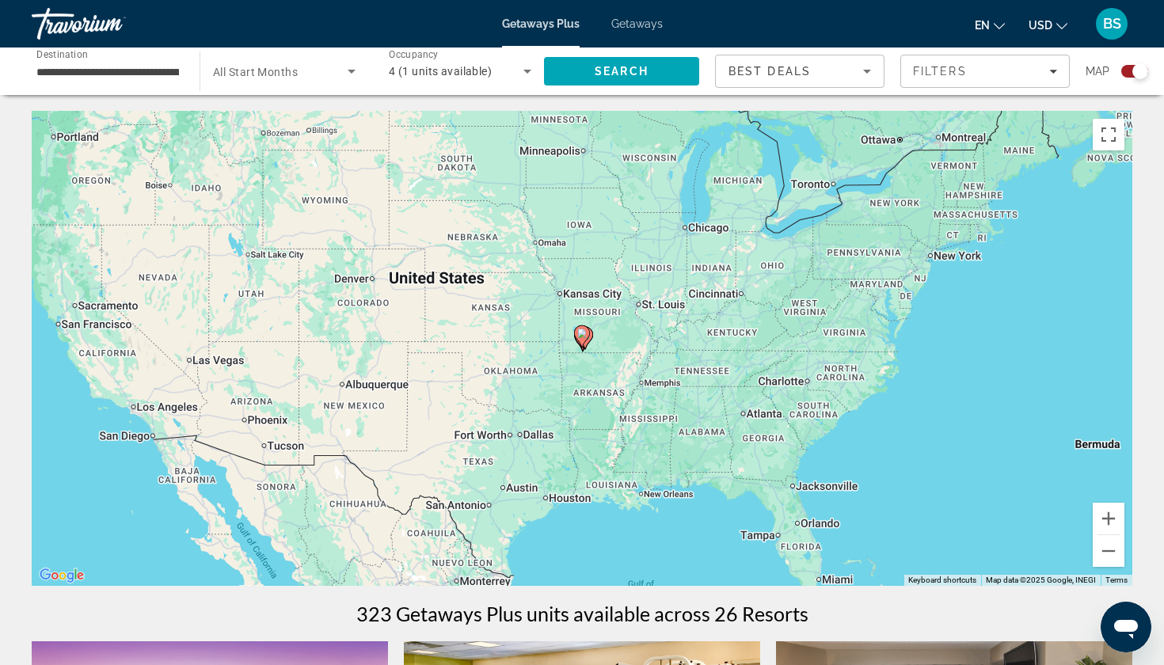
click at [586, 336] on image "Main content" at bounding box center [582, 334] width 10 height 10
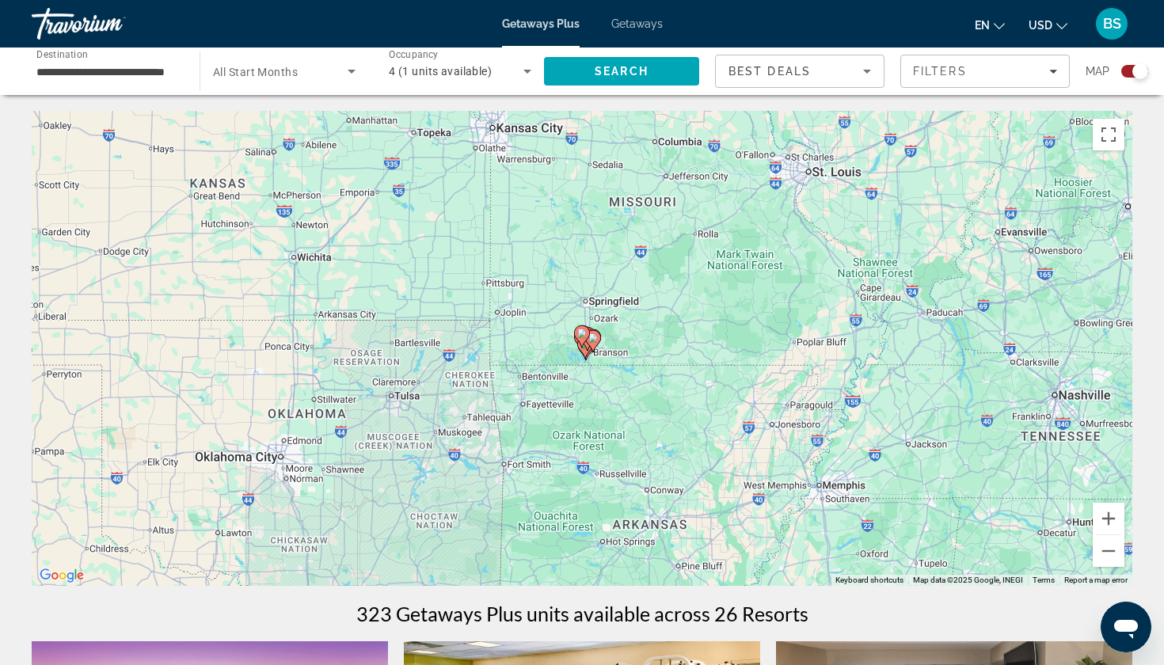
click at [586, 336] on image "Main content" at bounding box center [582, 334] width 10 height 10
type input "**********"
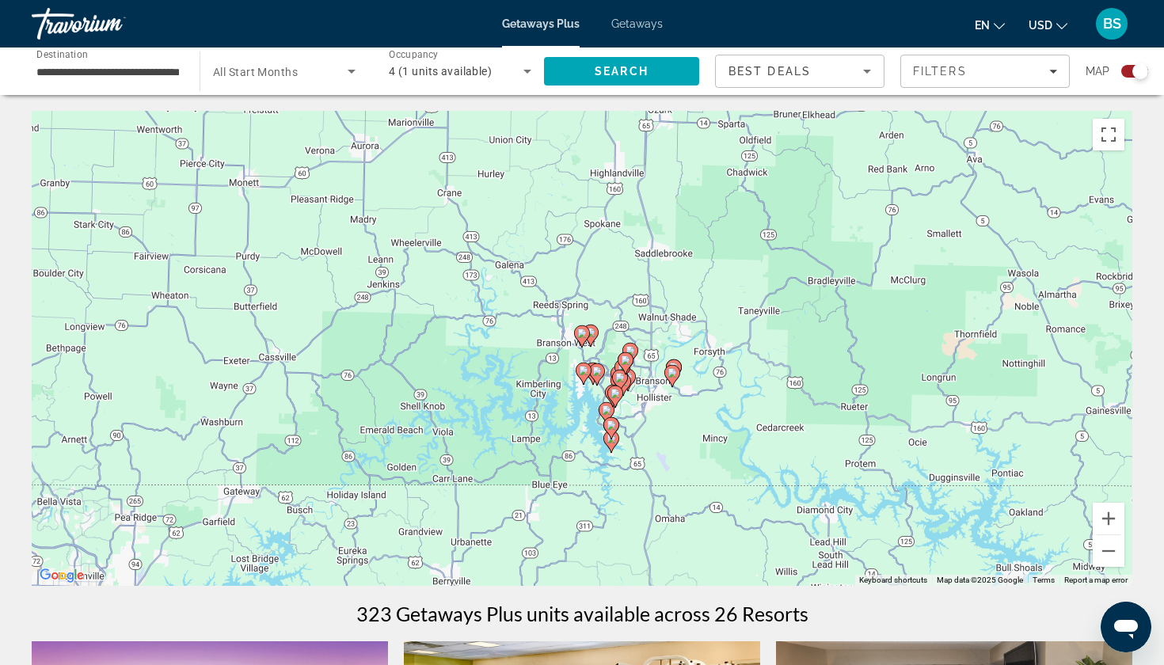
click at [620, 377] on image "Main content" at bounding box center [620, 378] width 10 height 10
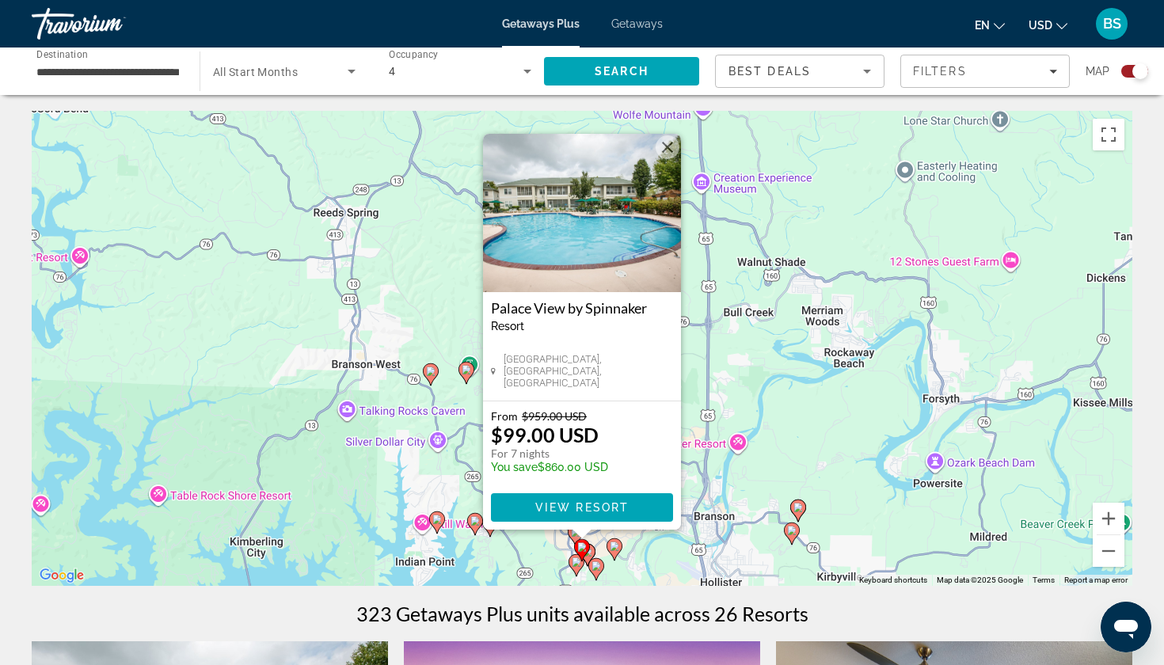
click at [380, 279] on div "To activate drag with keyboard, press Alt + Enter. Once in keyboard drag state,…" at bounding box center [582, 348] width 1101 height 475
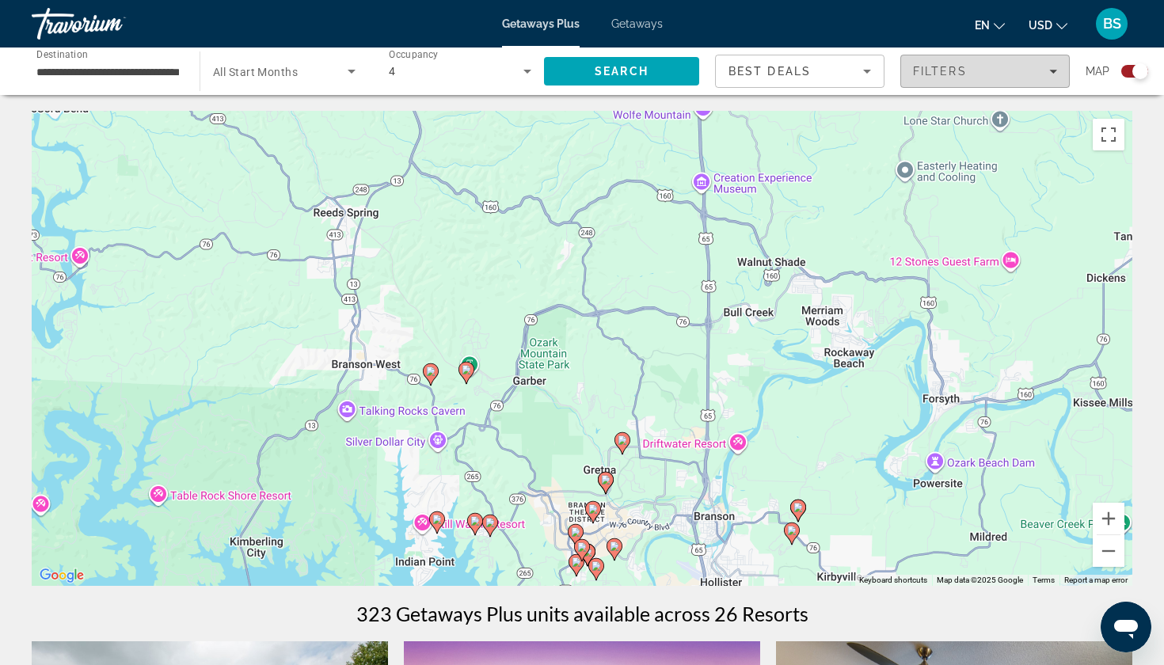
click at [957, 70] on span "Filters" at bounding box center [940, 71] width 54 height 13
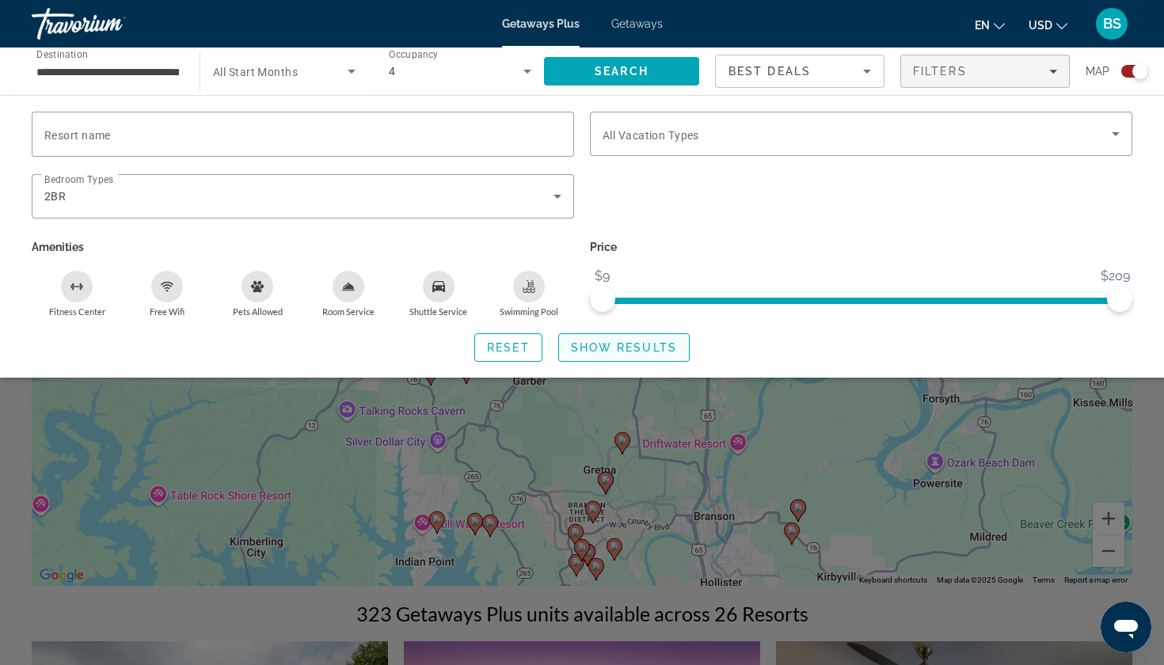
click at [612, 350] on span "Show Results" at bounding box center [624, 347] width 106 height 13
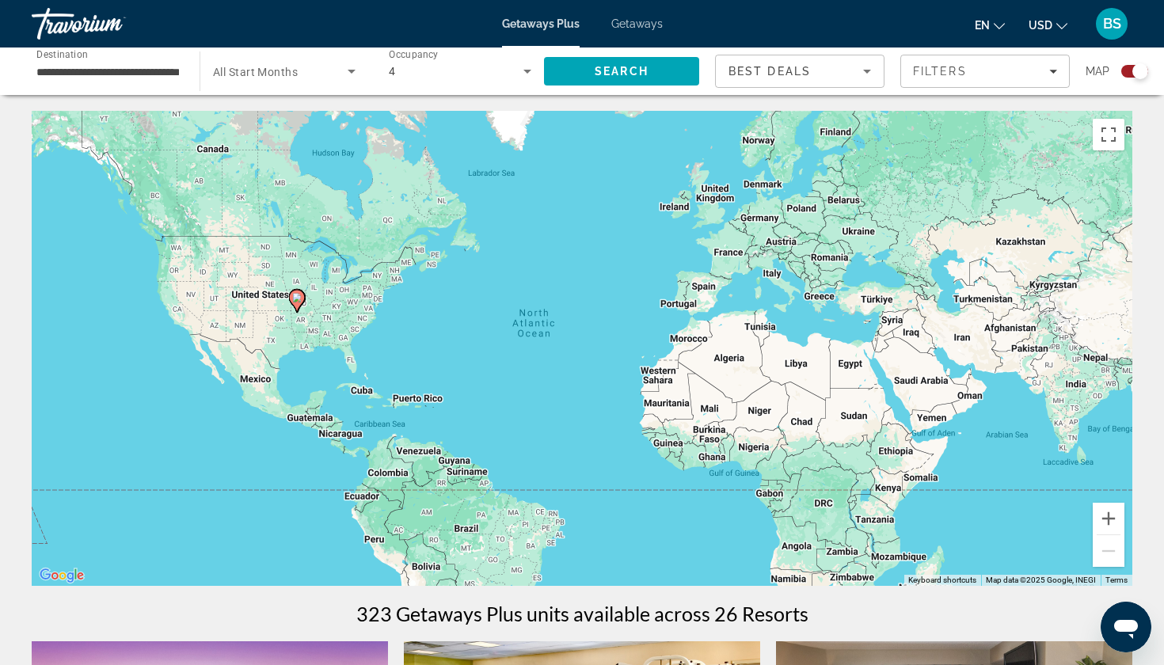
click at [299, 299] on image "Main content" at bounding box center [297, 298] width 10 height 10
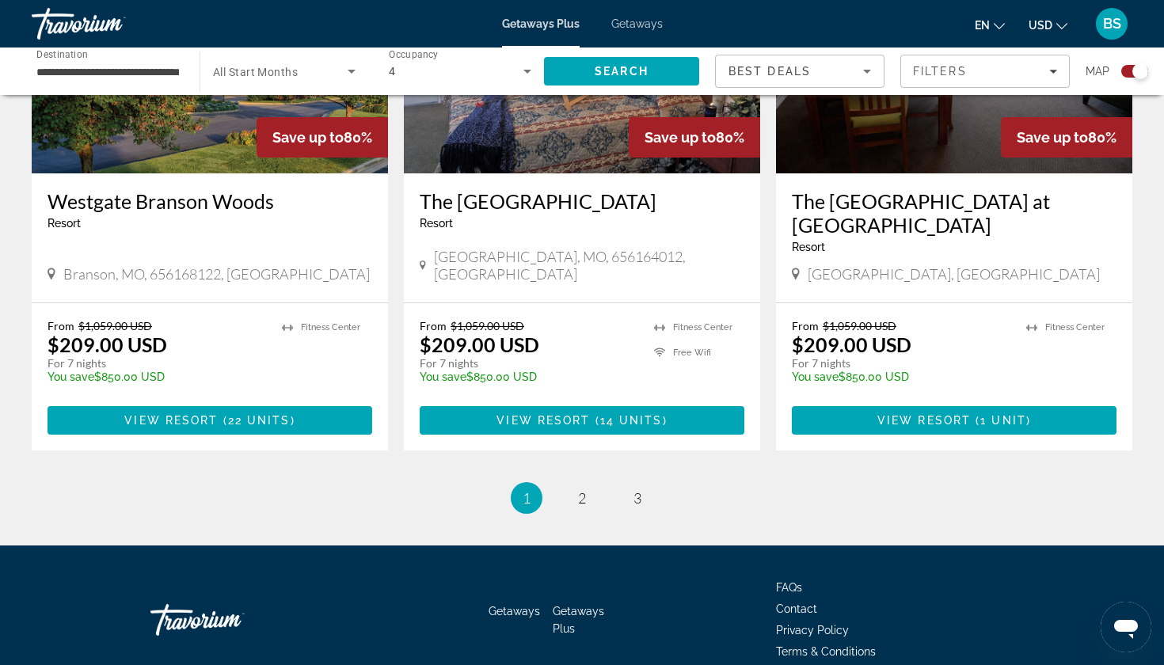
scroll to position [2436, 0]
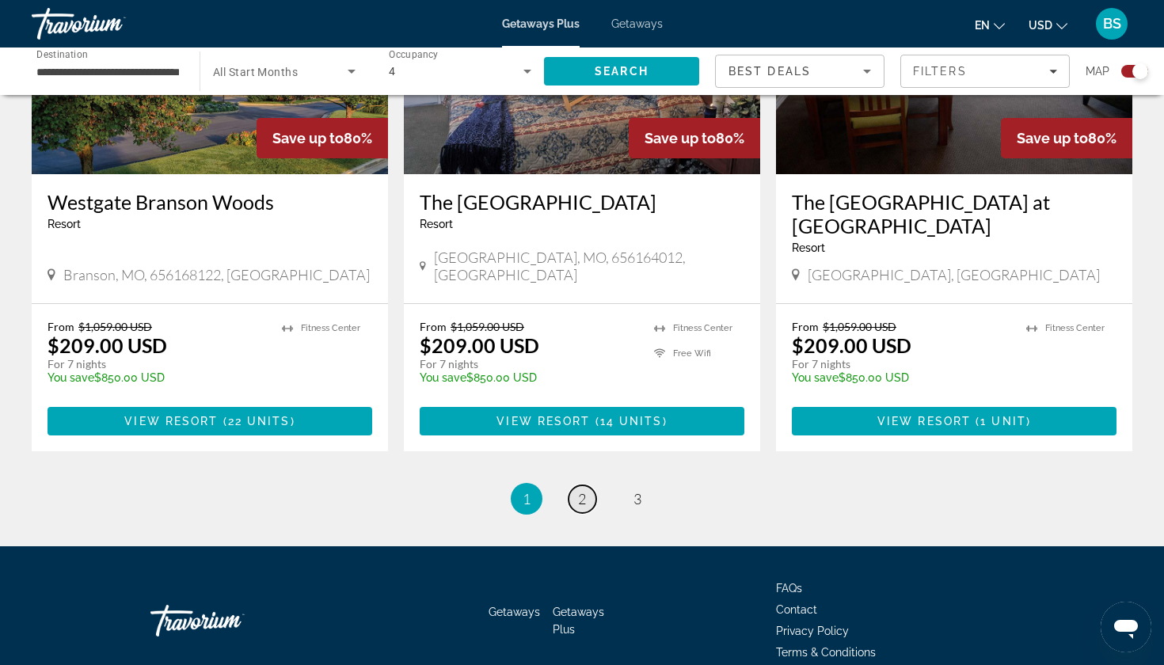
click at [576, 485] on link "page 2" at bounding box center [583, 499] width 28 height 28
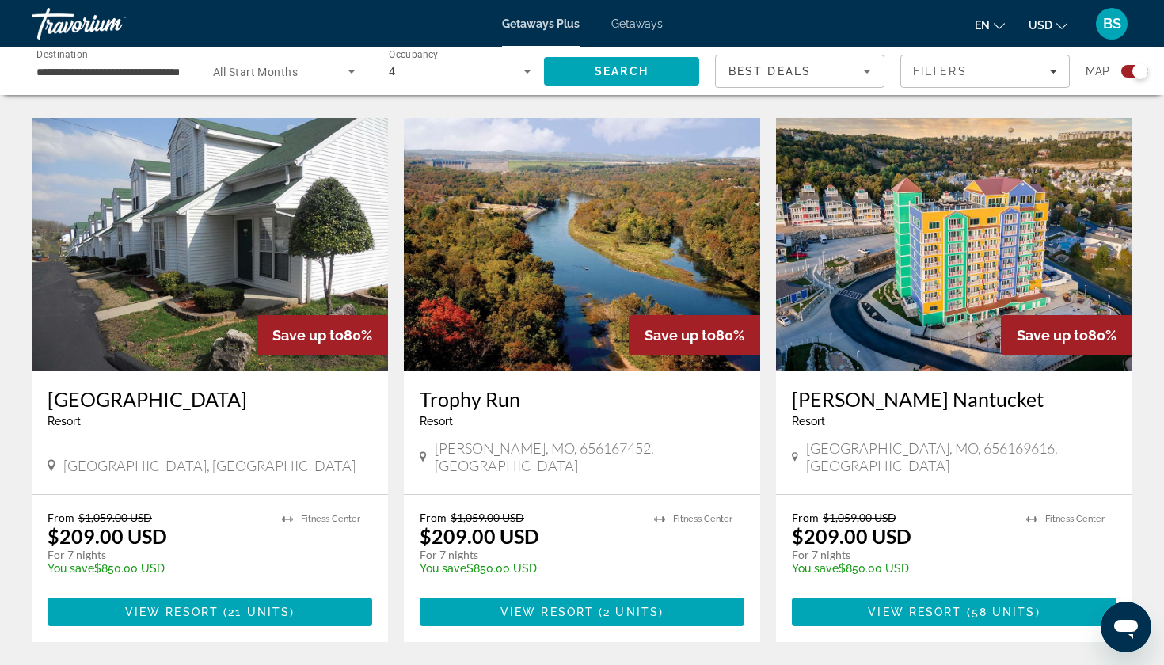
scroll to position [2239, 0]
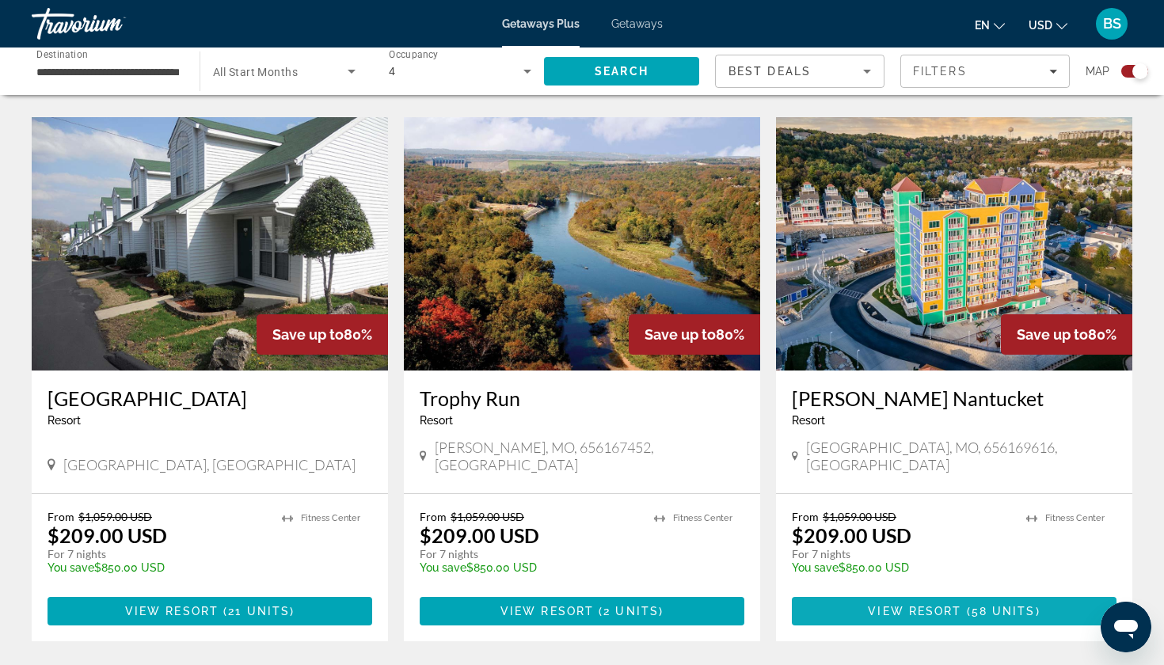
click at [962, 584] on span "Main content" at bounding box center [963, 611] width 5 height 13
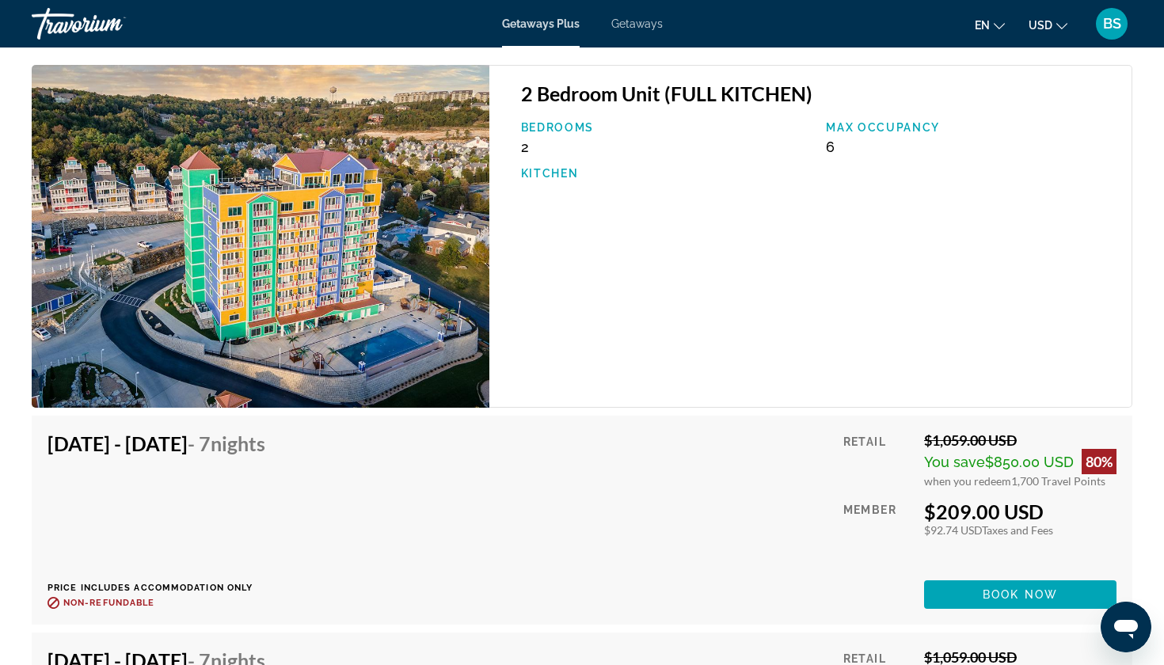
scroll to position [2348, 0]
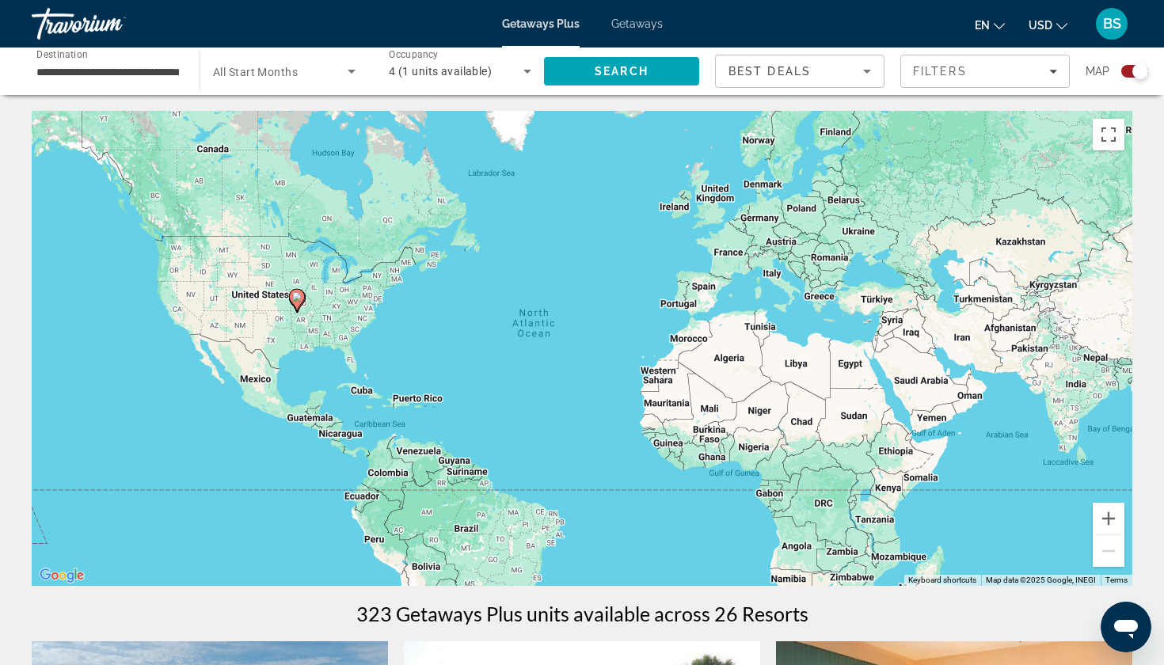
click at [300, 301] on image "Main content" at bounding box center [297, 297] width 10 height 10
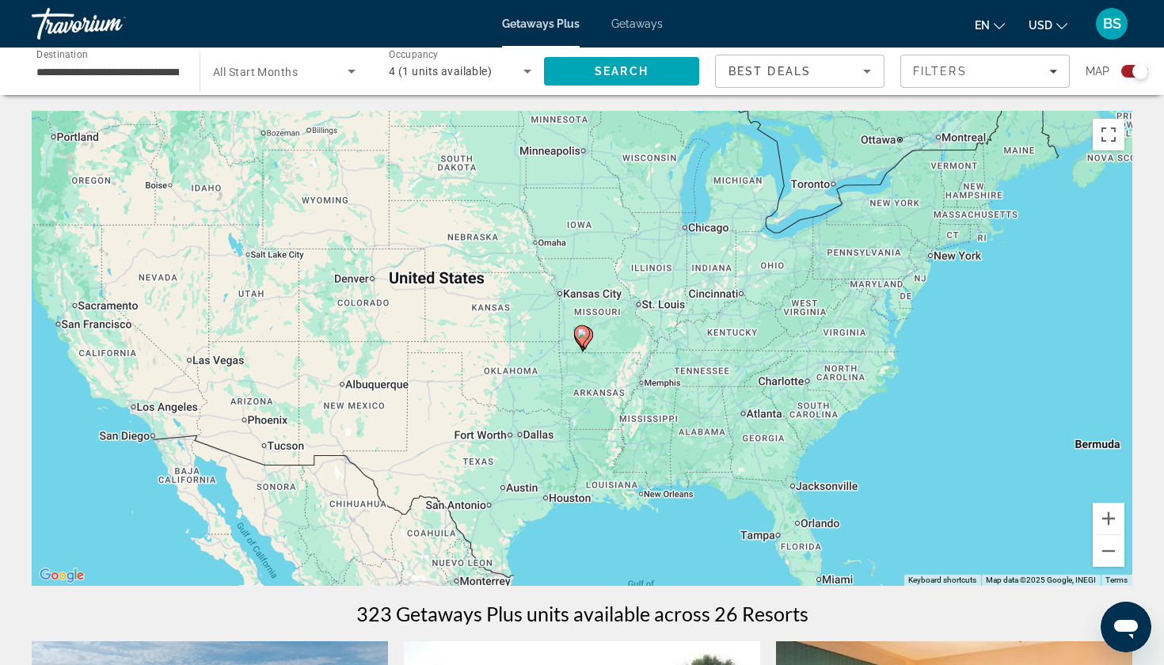
click at [584, 342] on icon "Main content" at bounding box center [582, 336] width 14 height 21
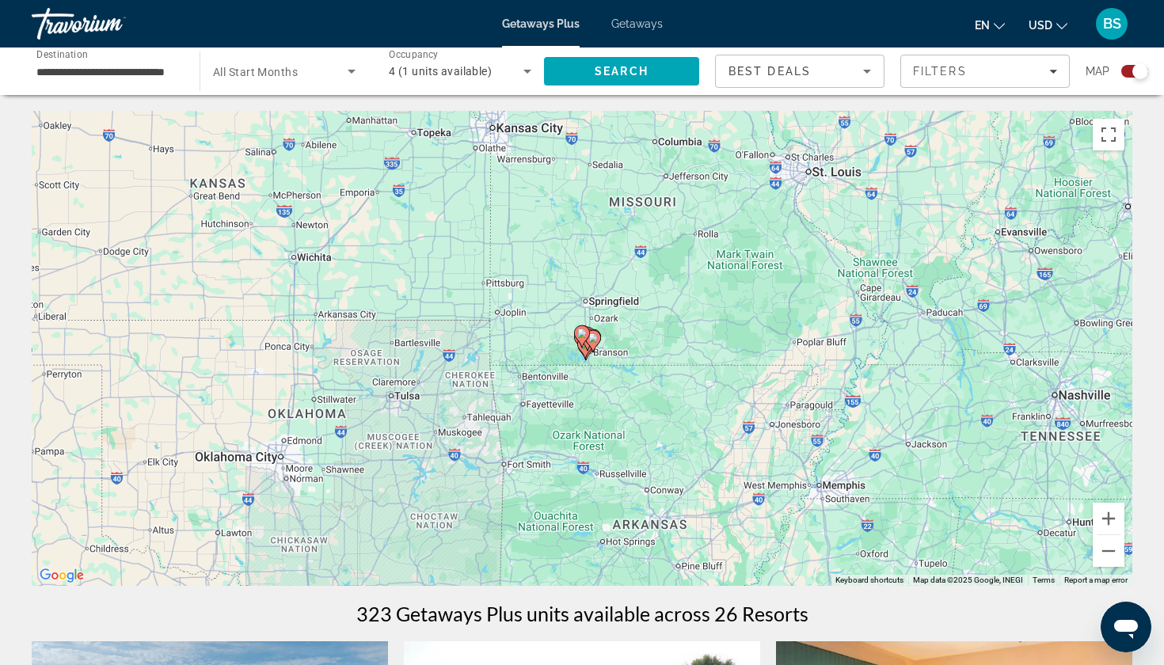
click at [584, 342] on icon "Main content" at bounding box center [582, 336] width 14 height 21
type input "**********"
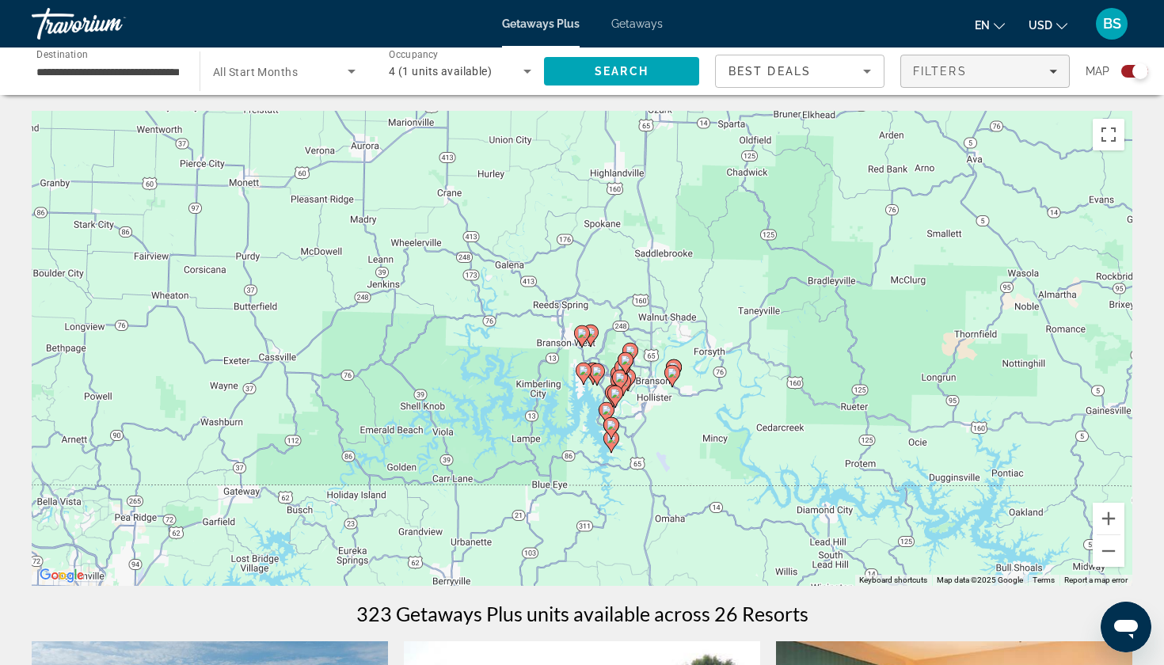
click at [959, 74] on span "Filters" at bounding box center [940, 71] width 54 height 13
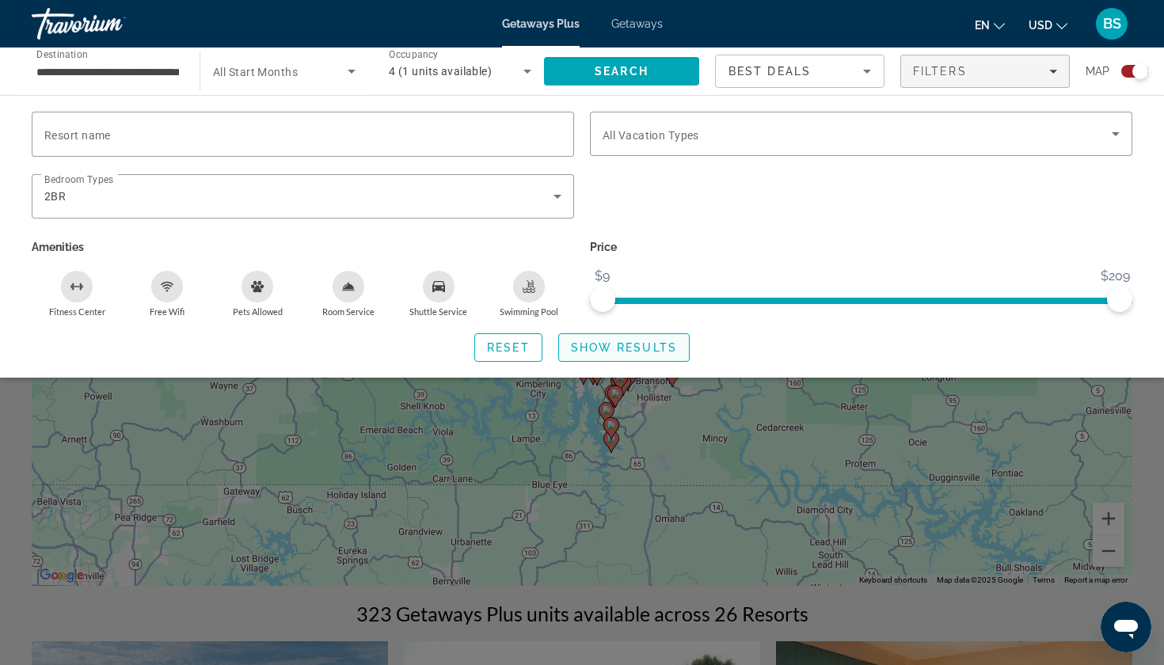
click at [586, 347] on span "Show Results" at bounding box center [624, 347] width 106 height 13
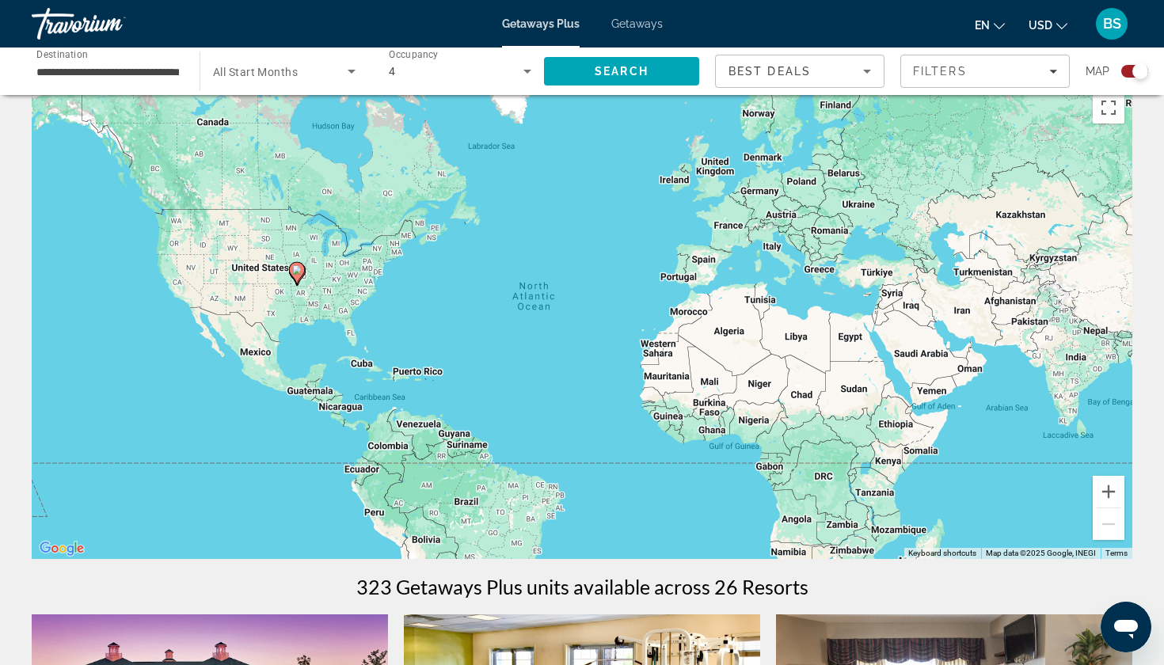
scroll to position [32, 0]
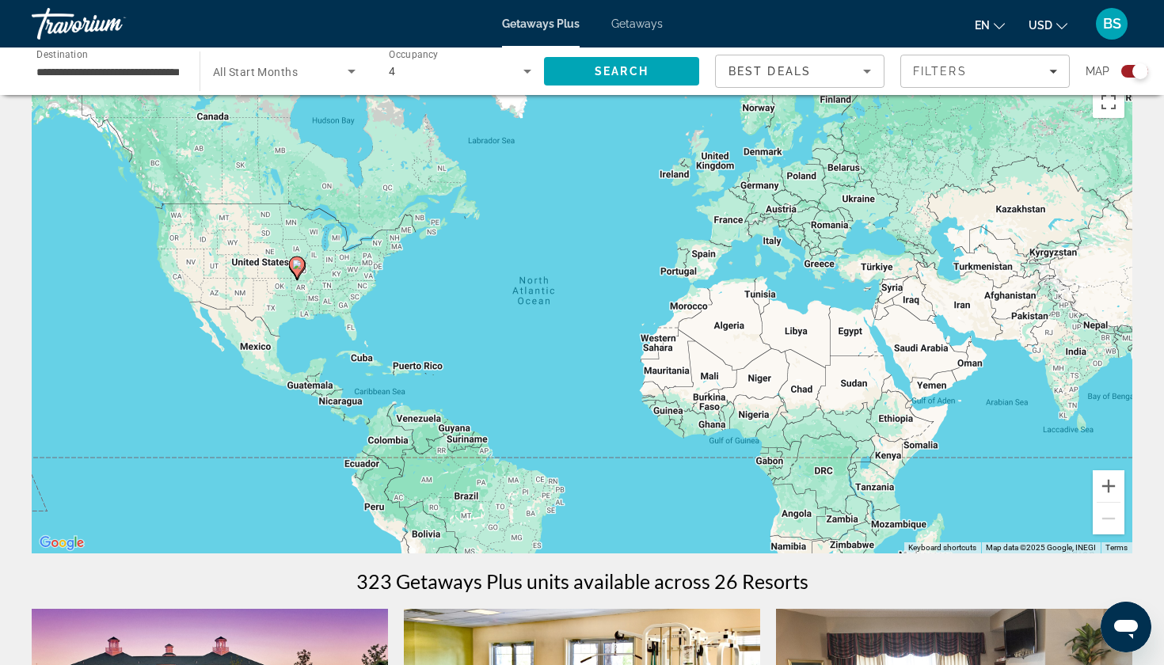
click at [302, 264] on icon "Main content" at bounding box center [297, 267] width 14 height 21
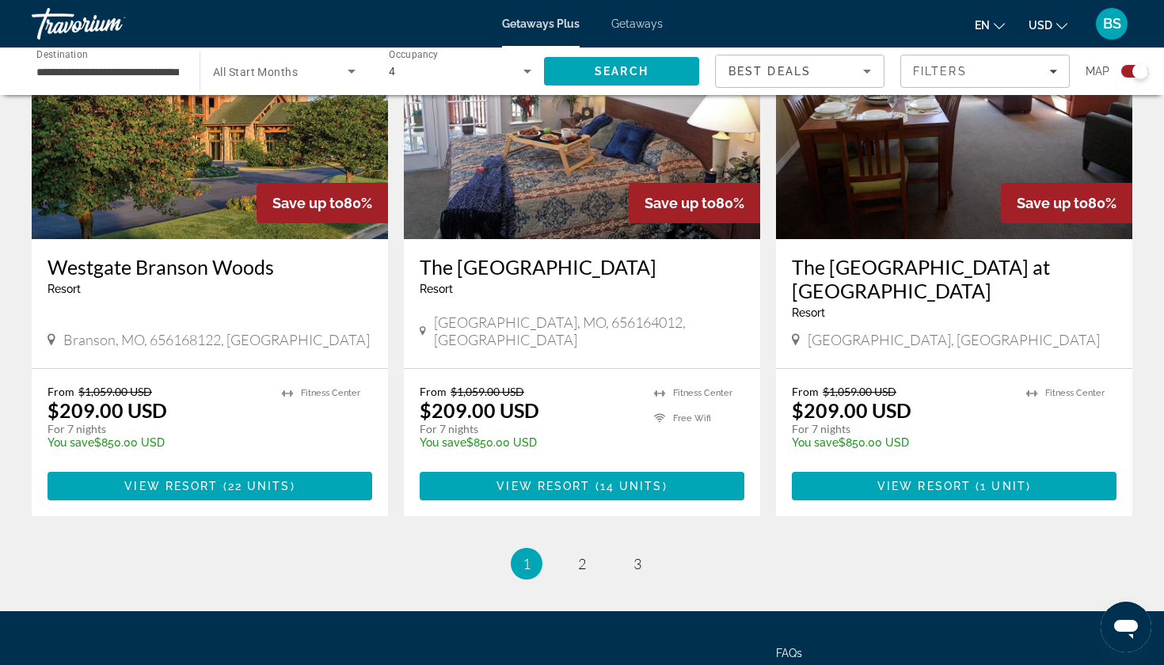
scroll to position [2386, 0]
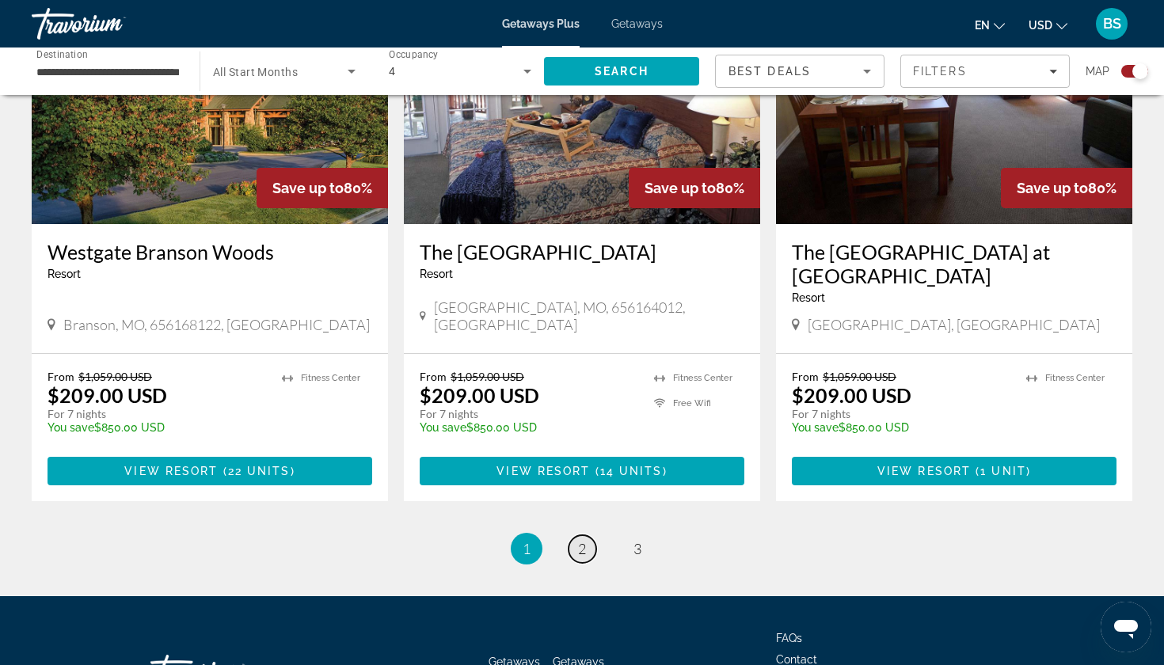
click at [578, 540] on span "2" at bounding box center [582, 548] width 8 height 17
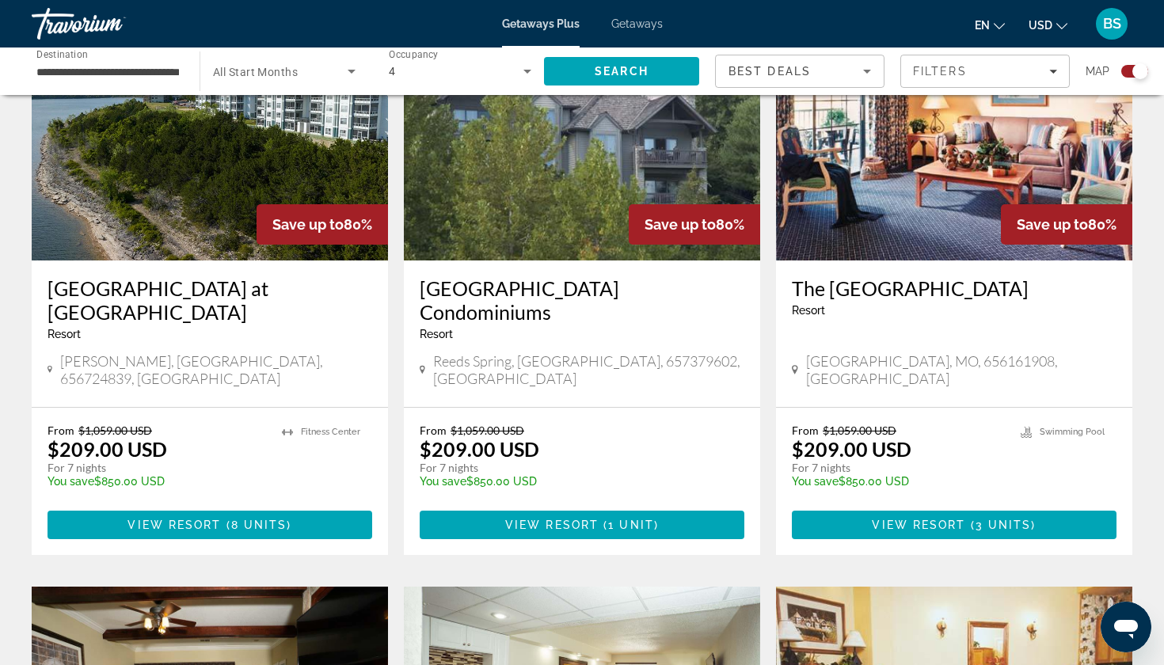
scroll to position [645, 0]
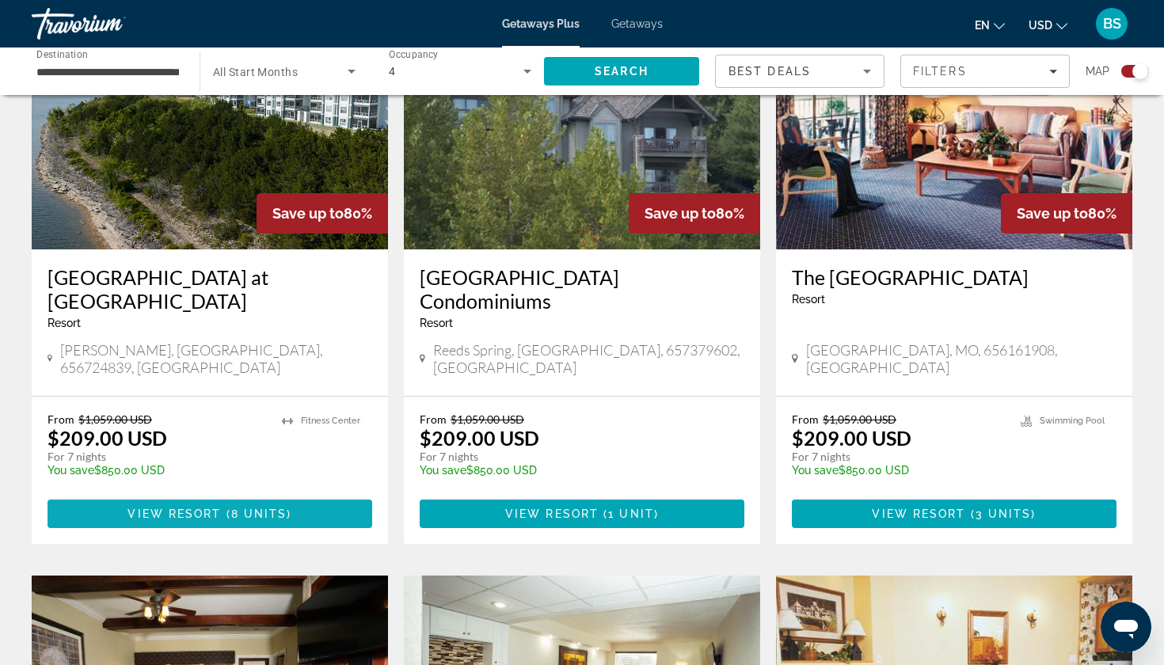
click at [233, 508] on span "8 units" at bounding box center [259, 514] width 56 height 13
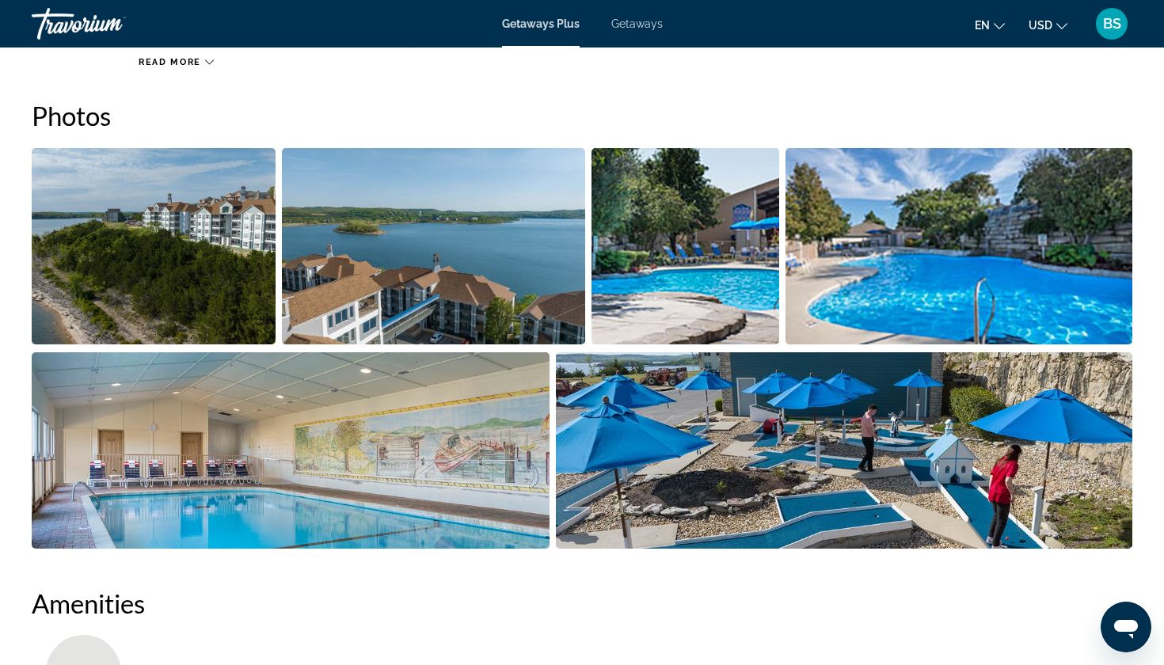
scroll to position [715, 0]
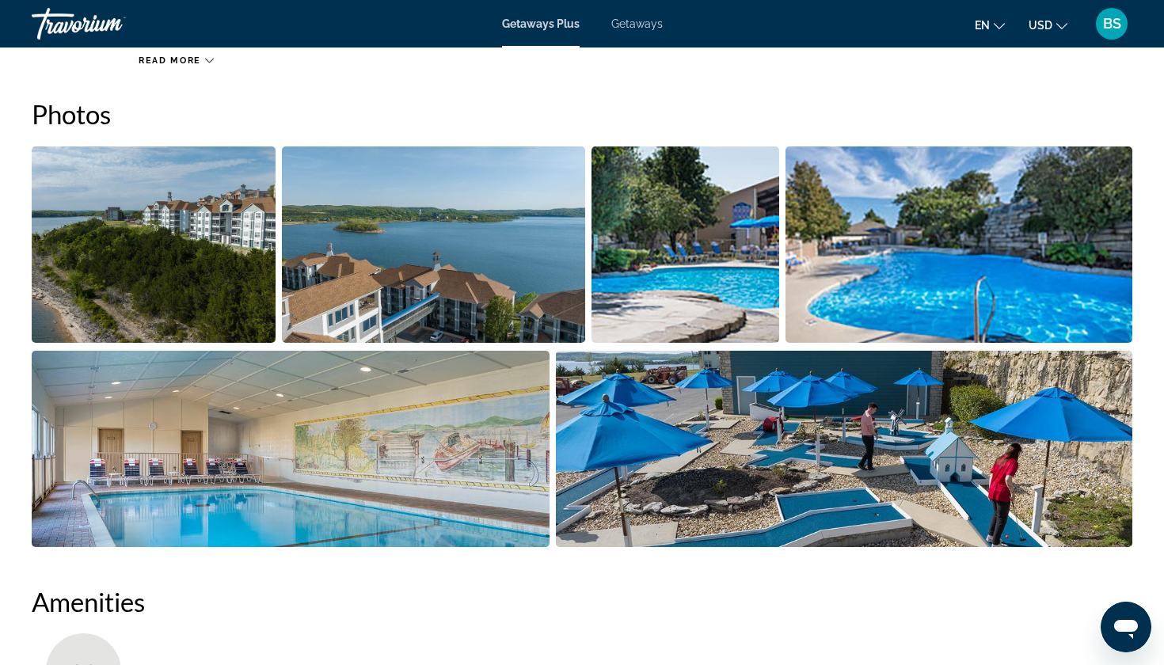
click at [243, 278] on img "Open full-screen image slider" at bounding box center [154, 244] width 244 height 196
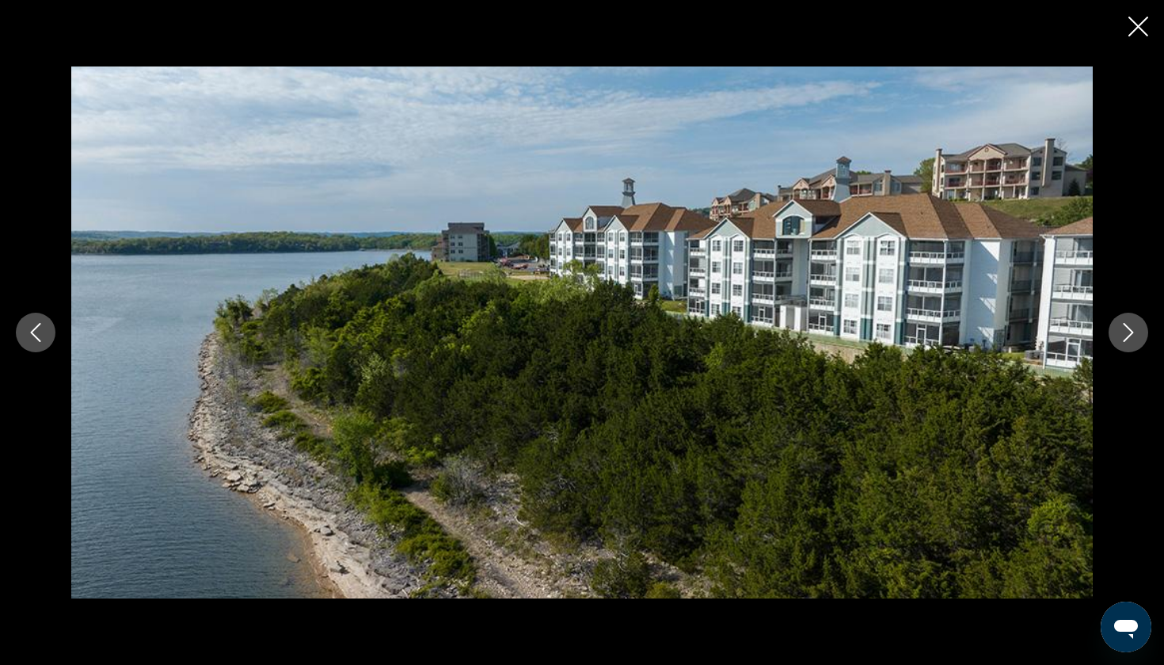
click at [1133, 326] on icon "Next image" at bounding box center [1128, 332] width 19 height 19
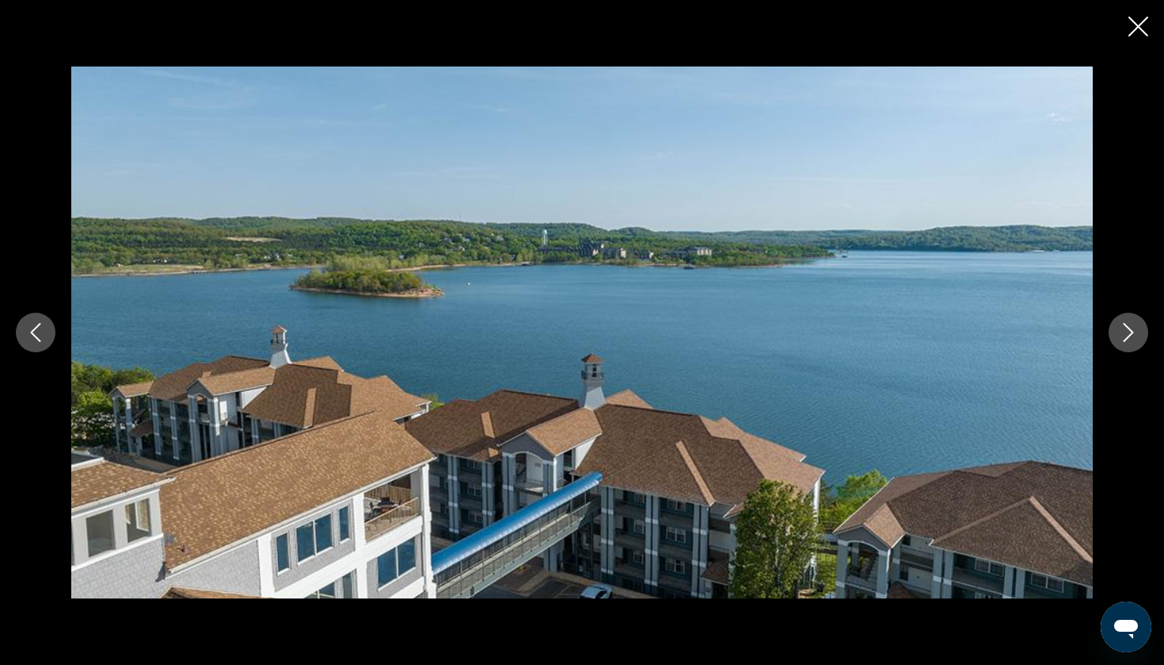
click at [1133, 326] on icon "Next image" at bounding box center [1128, 332] width 19 height 19
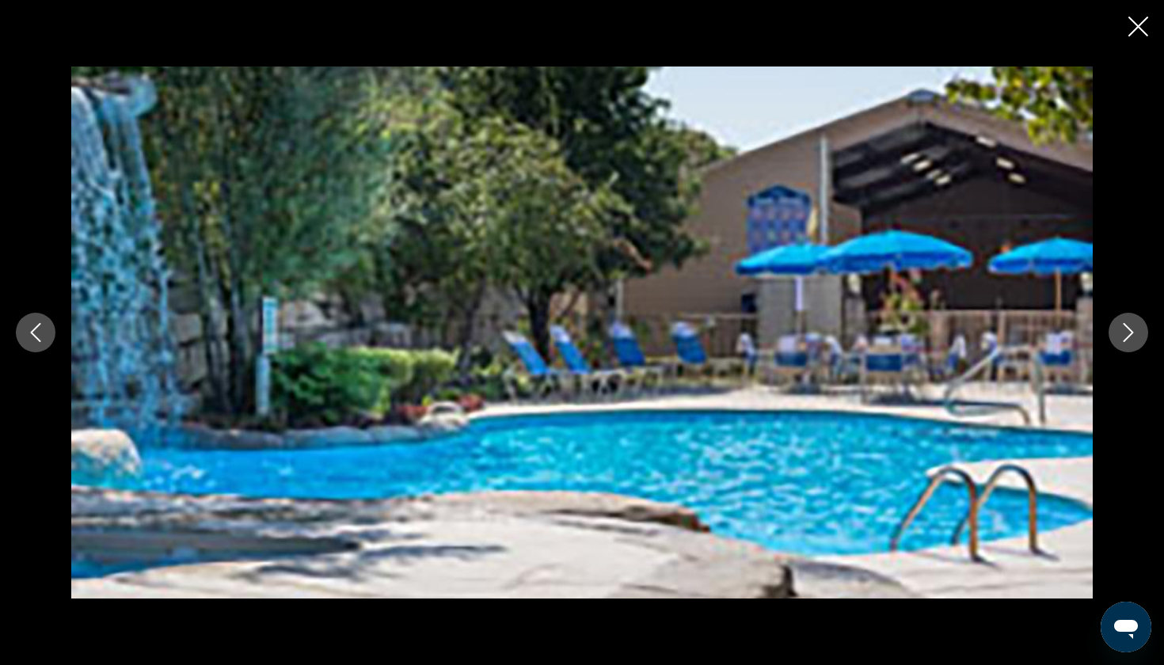
click at [1133, 325] on icon "Next image" at bounding box center [1128, 332] width 19 height 19
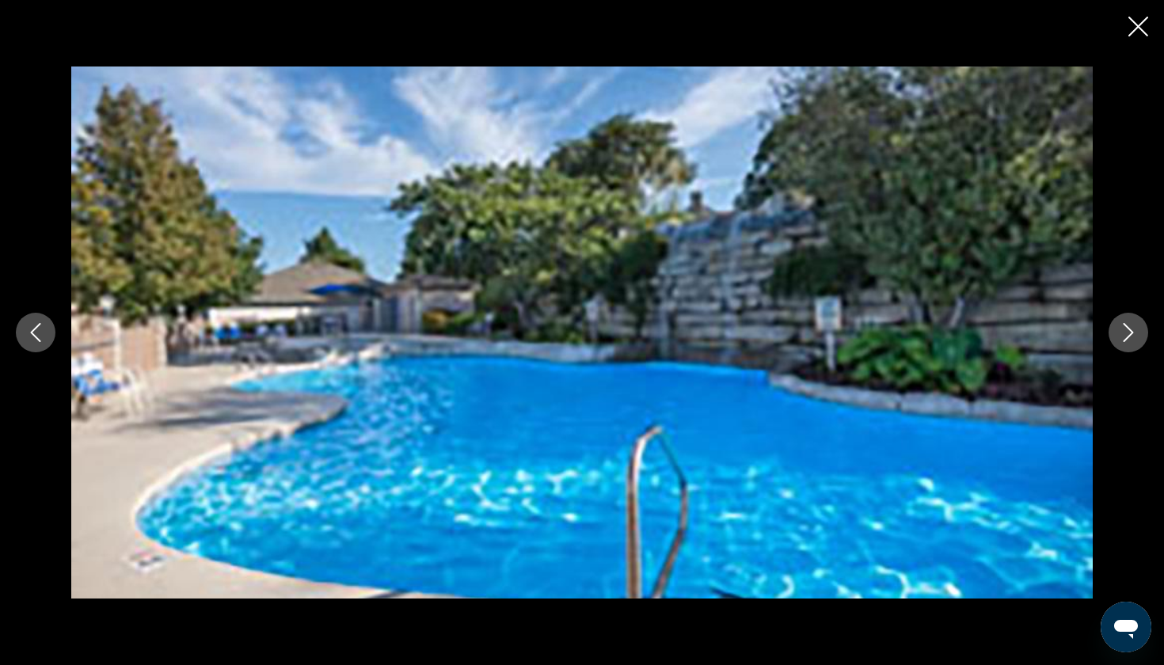
click at [1133, 325] on icon "Next image" at bounding box center [1128, 332] width 19 height 19
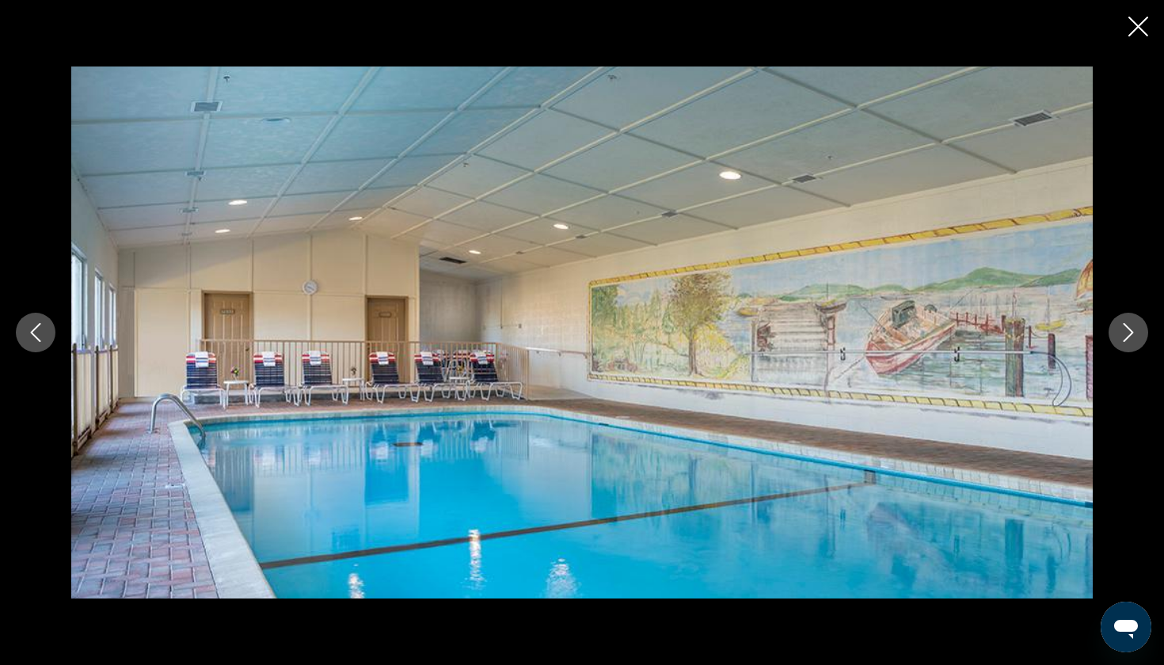
click at [1133, 325] on icon "Next image" at bounding box center [1128, 332] width 19 height 19
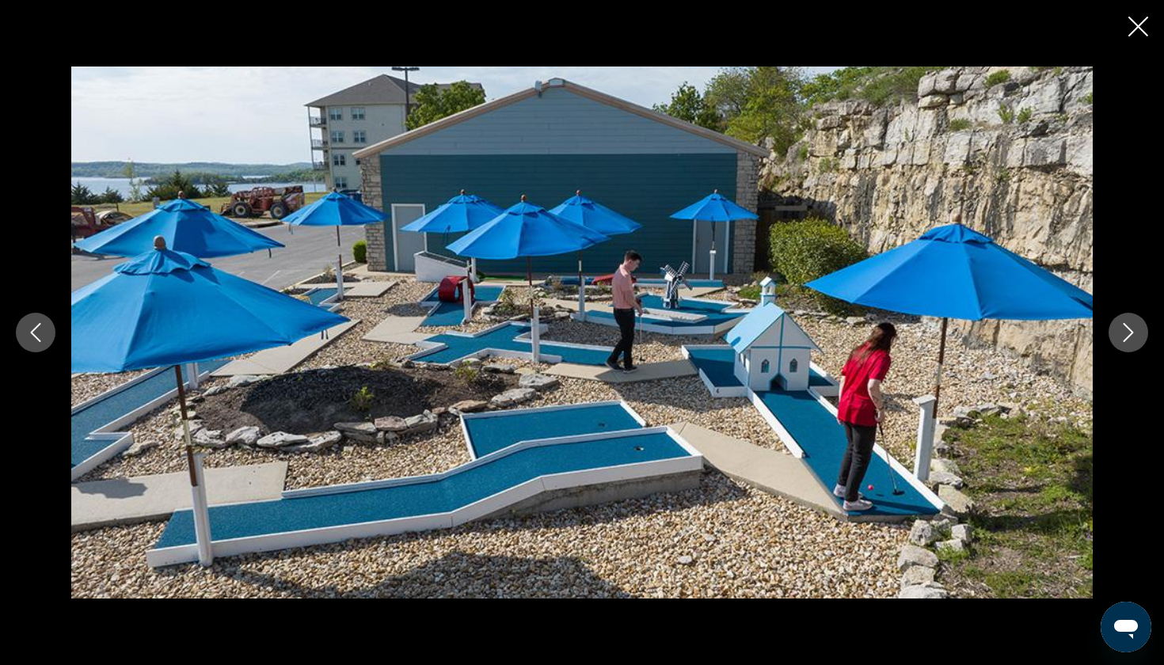
click at [1133, 325] on icon "Next image" at bounding box center [1128, 332] width 19 height 19
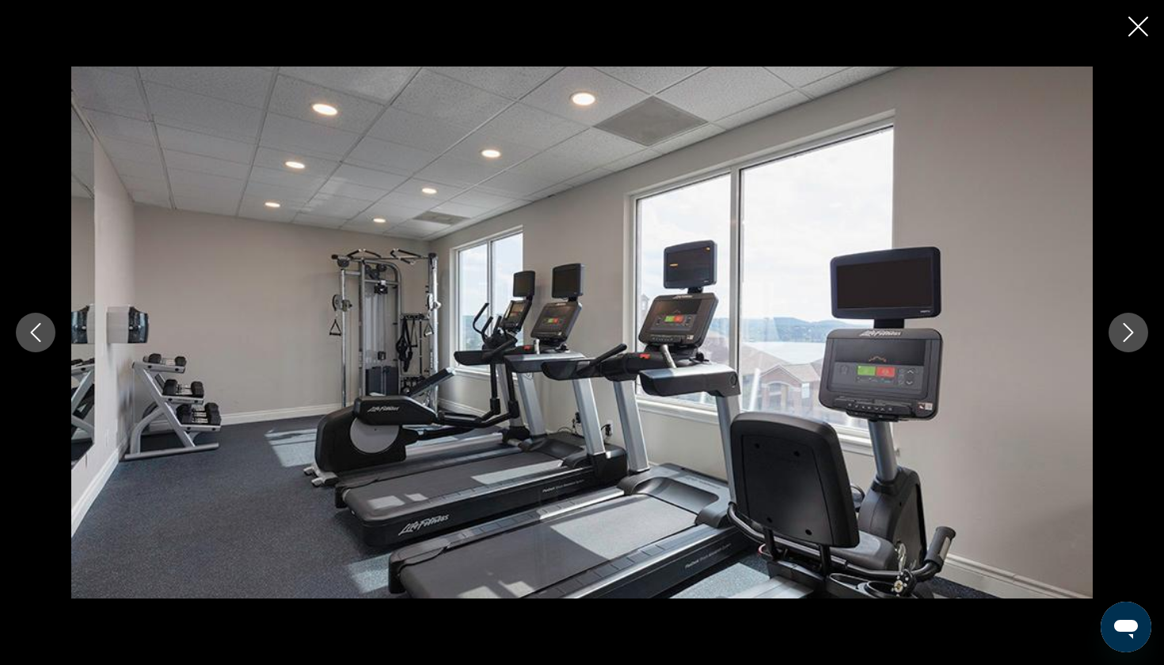
click at [1133, 325] on icon "Next image" at bounding box center [1128, 332] width 19 height 19
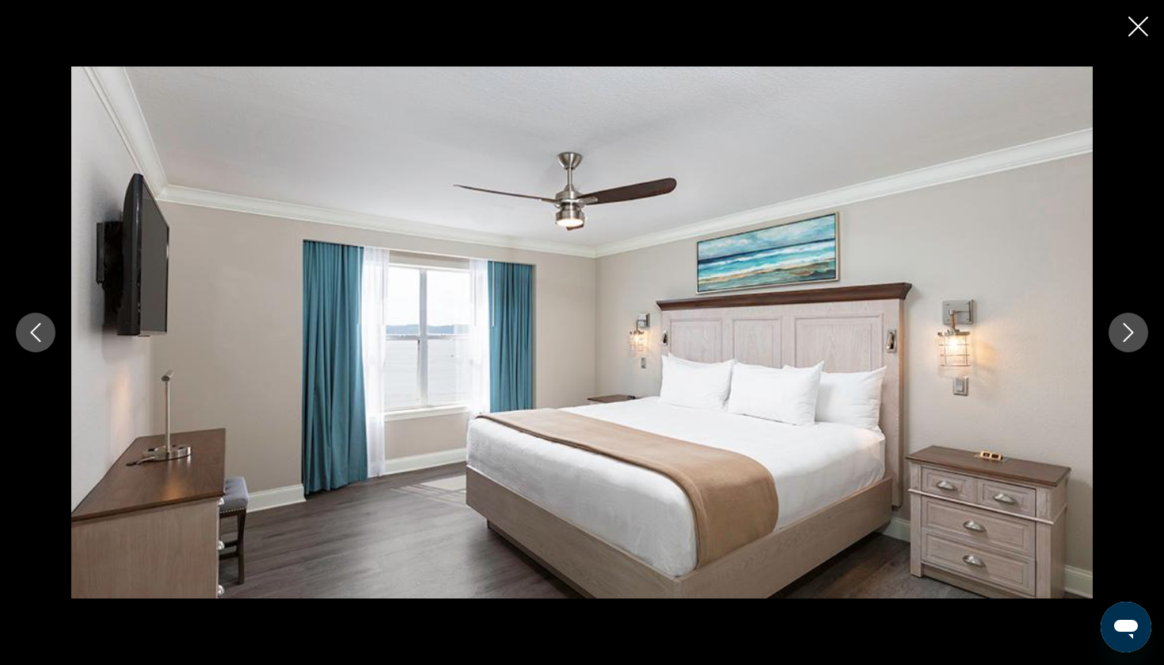
click at [1133, 325] on icon "Next image" at bounding box center [1128, 332] width 19 height 19
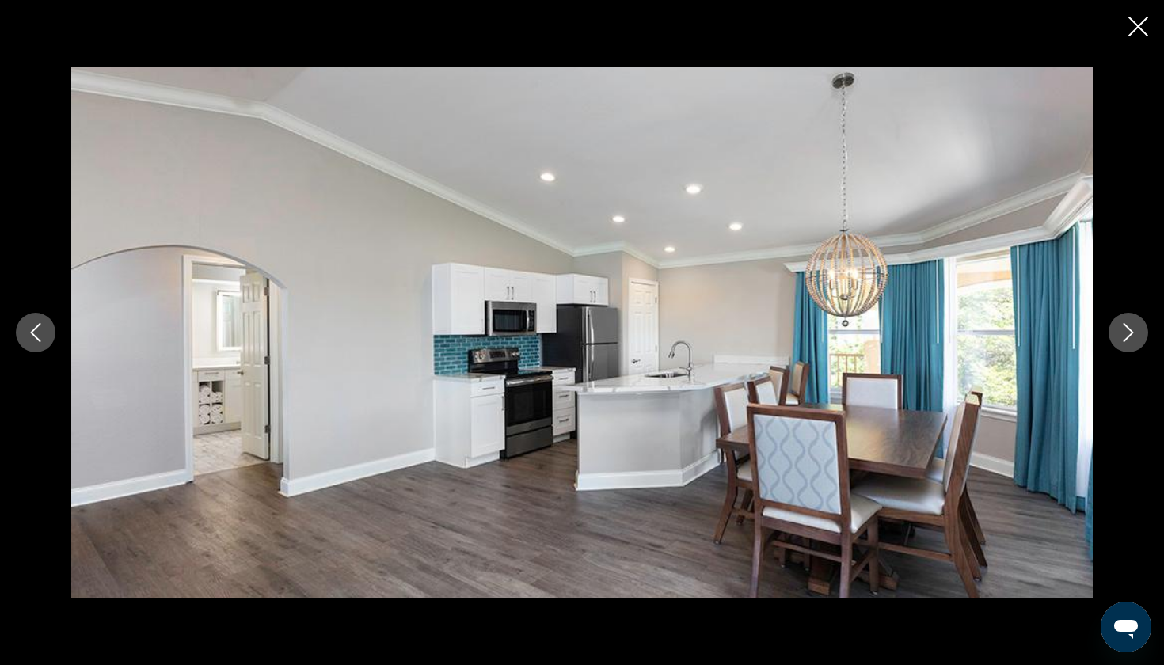
click at [1133, 323] on icon "Next image" at bounding box center [1128, 332] width 19 height 19
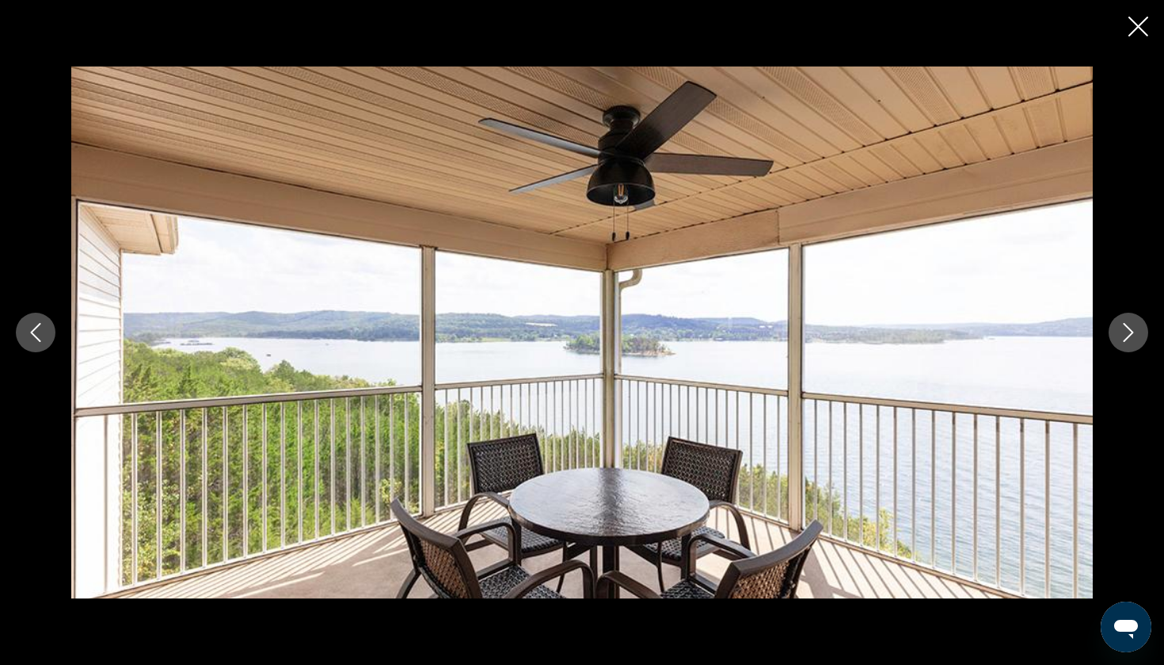
click at [1133, 323] on icon "Next image" at bounding box center [1128, 332] width 19 height 19
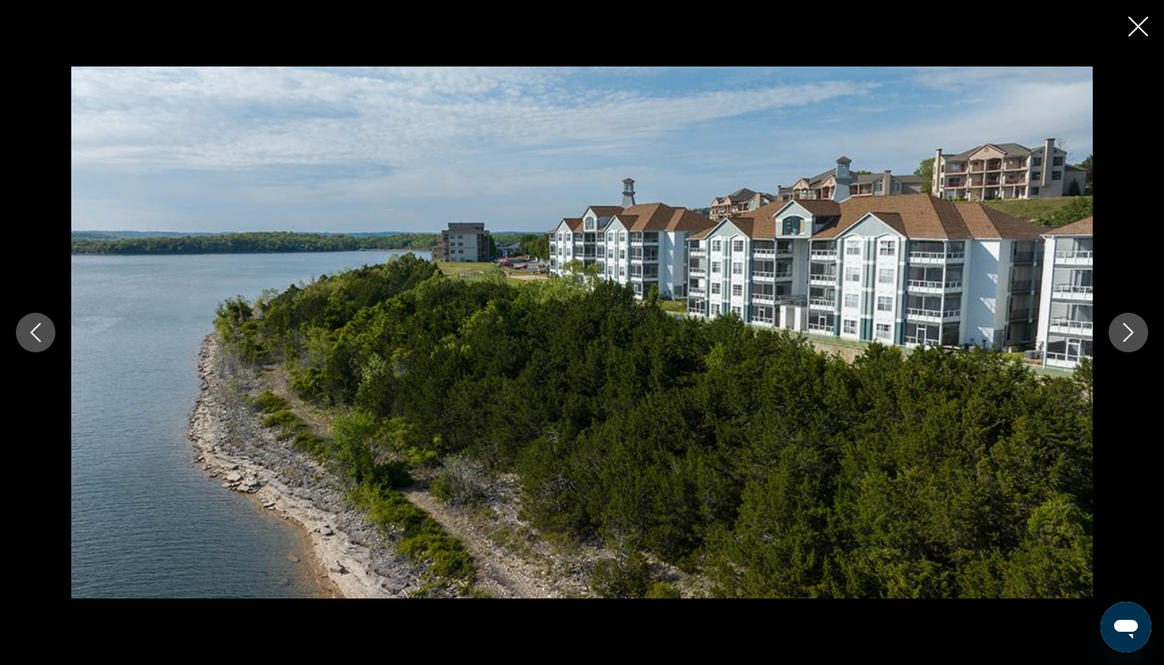
scroll to position [1263, 0]
click at [1136, 27] on icon "Close slideshow" at bounding box center [1138, 27] width 20 height 20
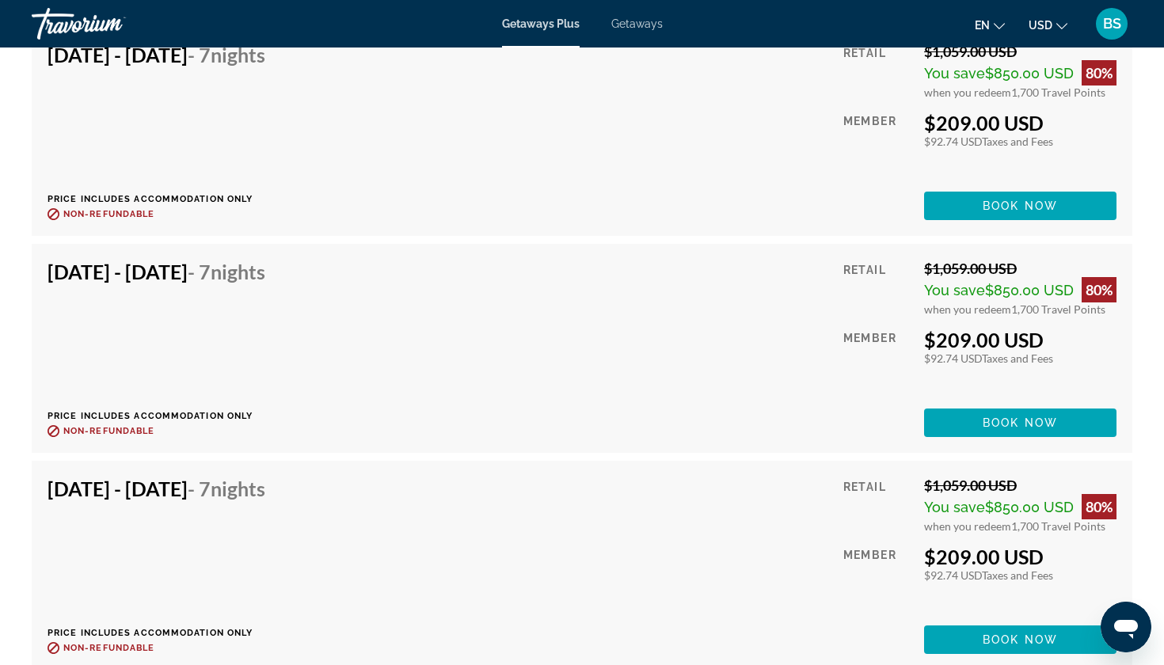
scroll to position [2889, 0]
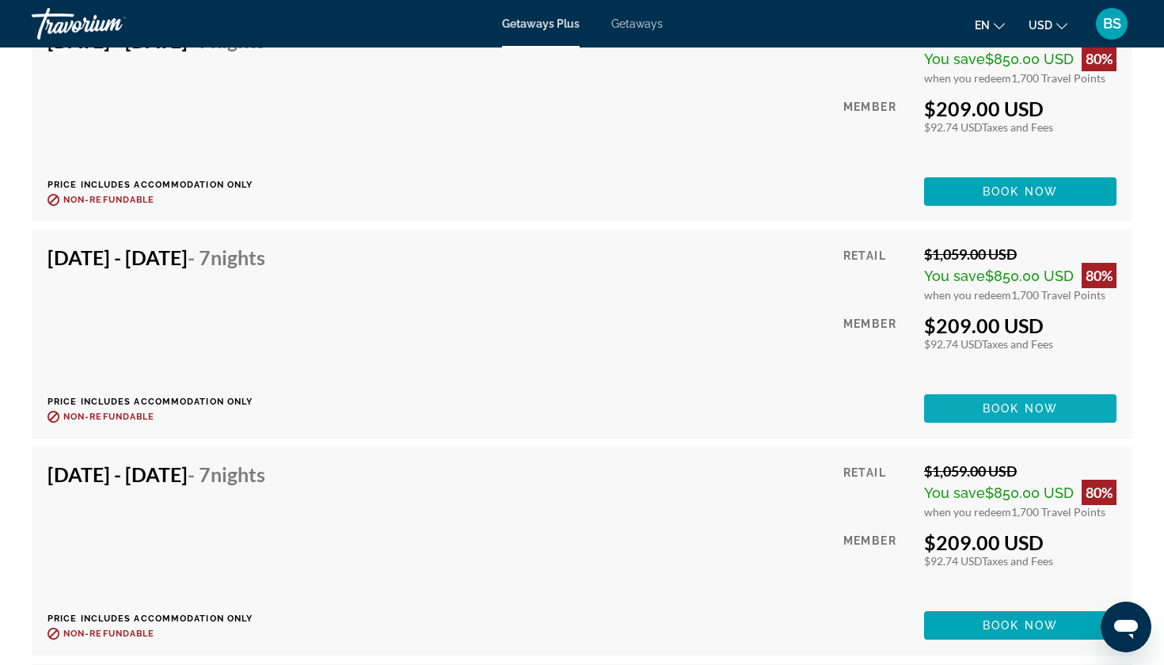
click at [1006, 402] on span "Book now" at bounding box center [1020, 408] width 75 height 13
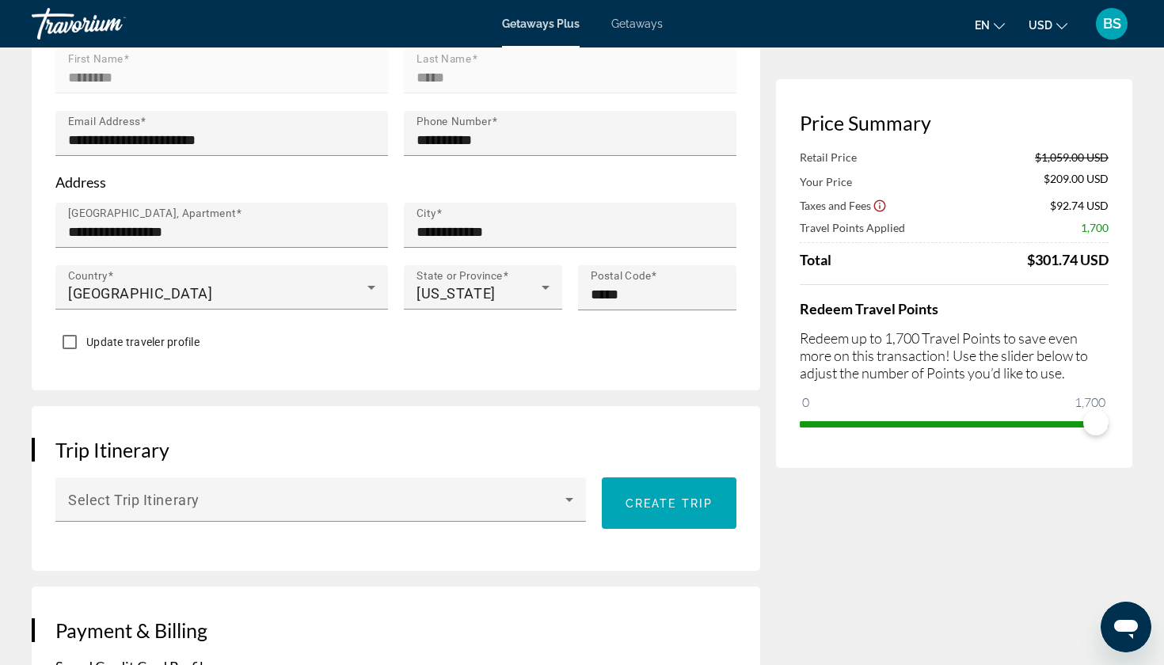
scroll to position [614, 0]
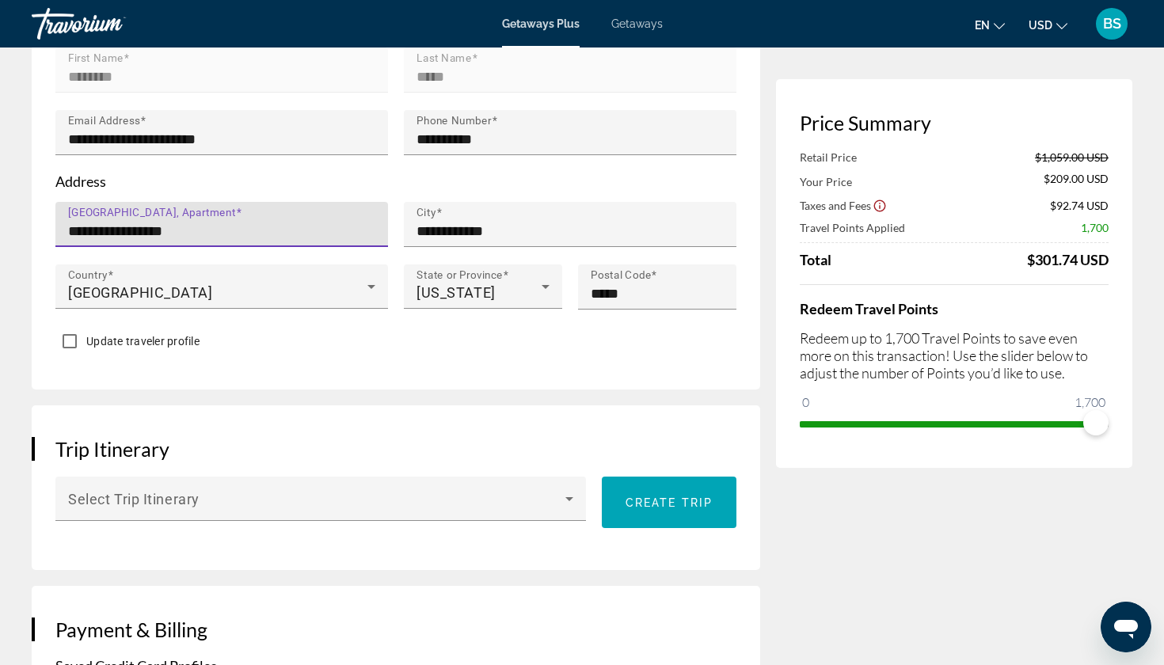
drag, startPoint x: 197, startPoint y: 216, endPoint x: 64, endPoint y: 198, distance: 134.3
click at [64, 202] on div "**********" at bounding box center [221, 224] width 333 height 45
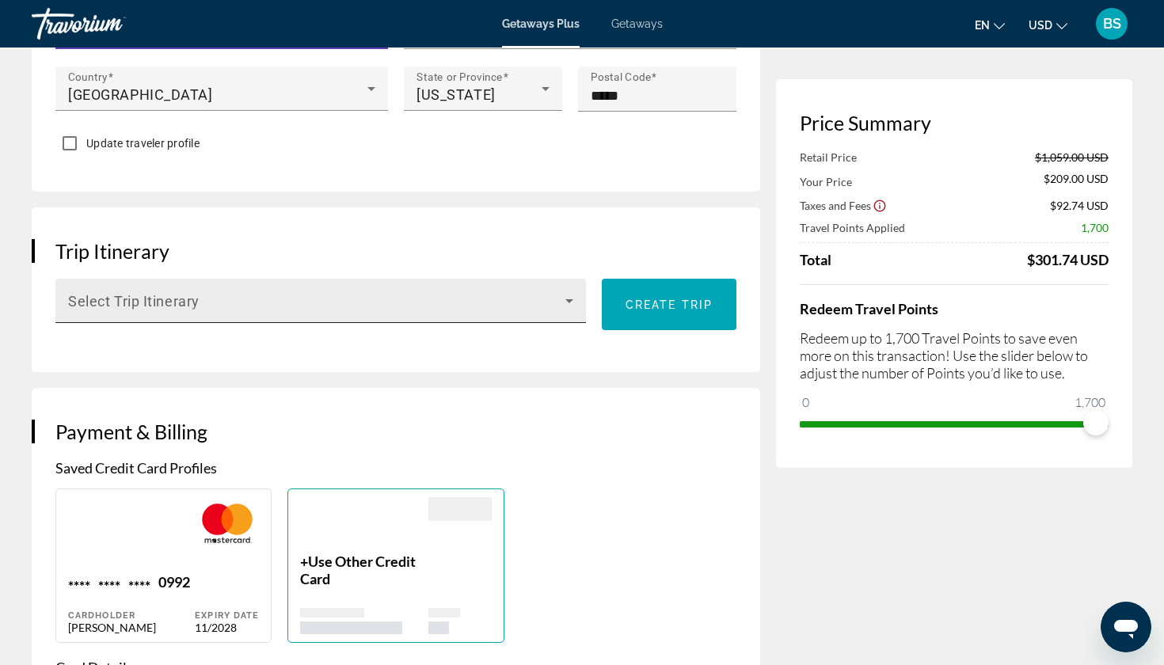
scroll to position [811, 0]
type input "**********"
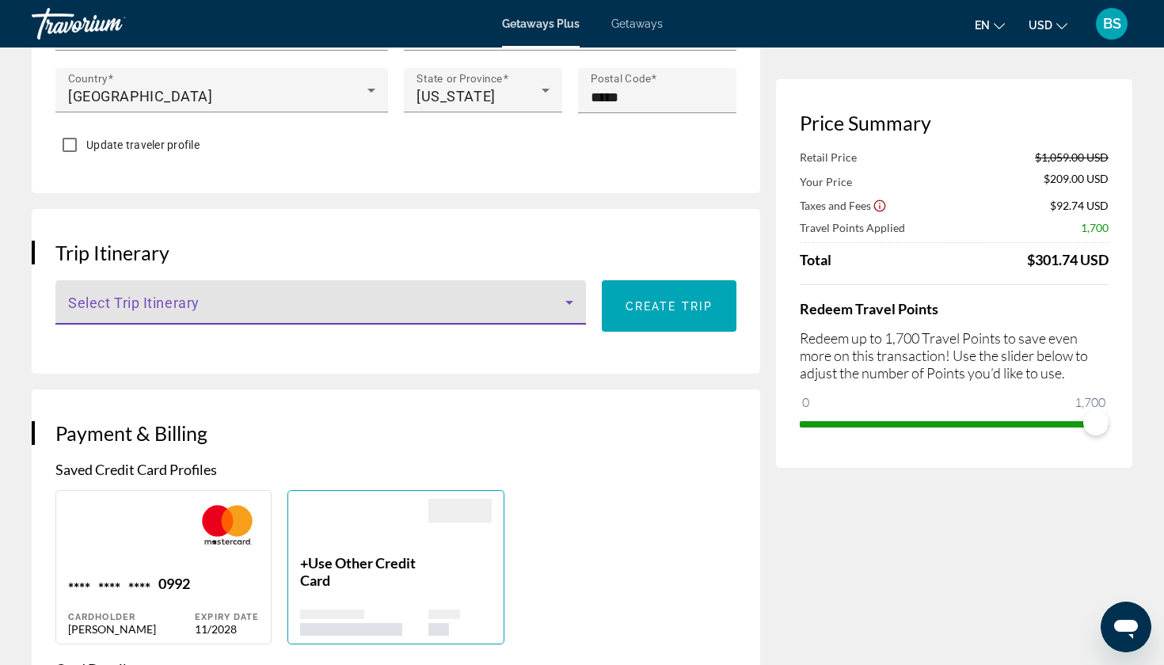
click at [573, 293] on icon "Main content" at bounding box center [569, 302] width 19 height 19
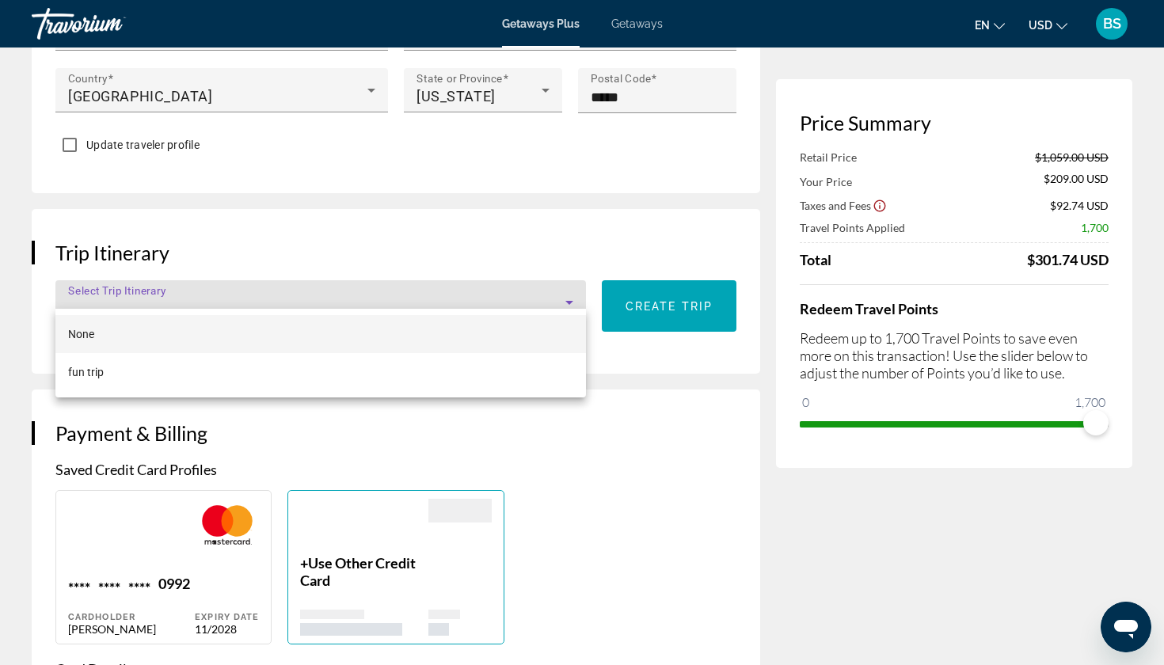
click at [573, 285] on div at bounding box center [582, 332] width 1164 height 665
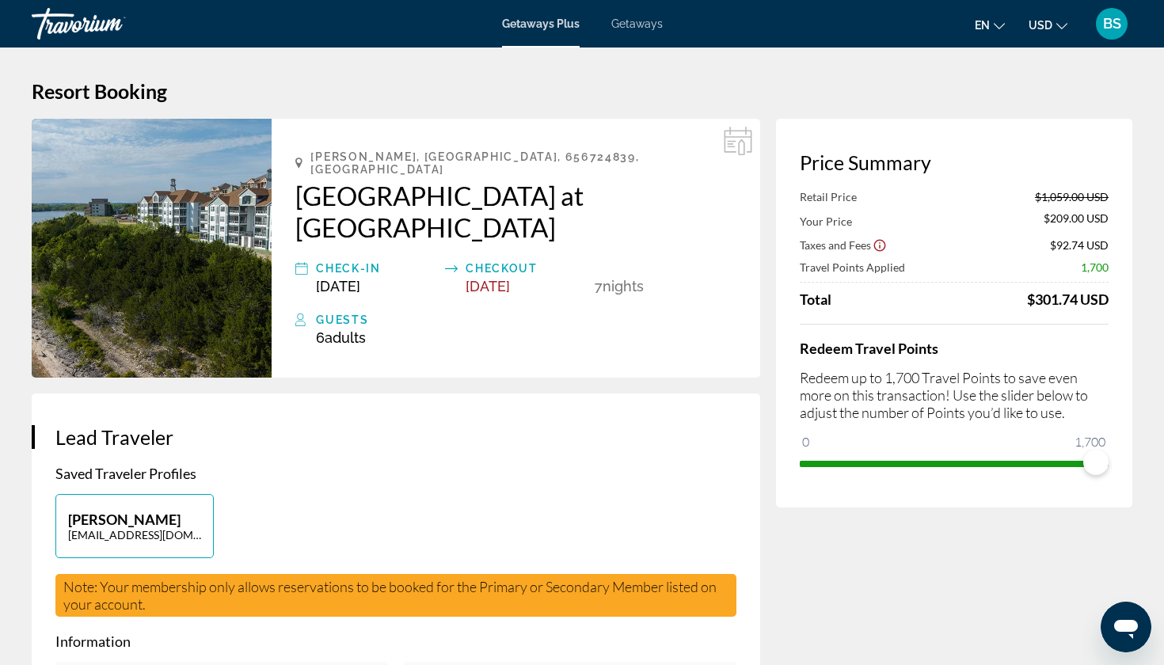
scroll to position [0, 0]
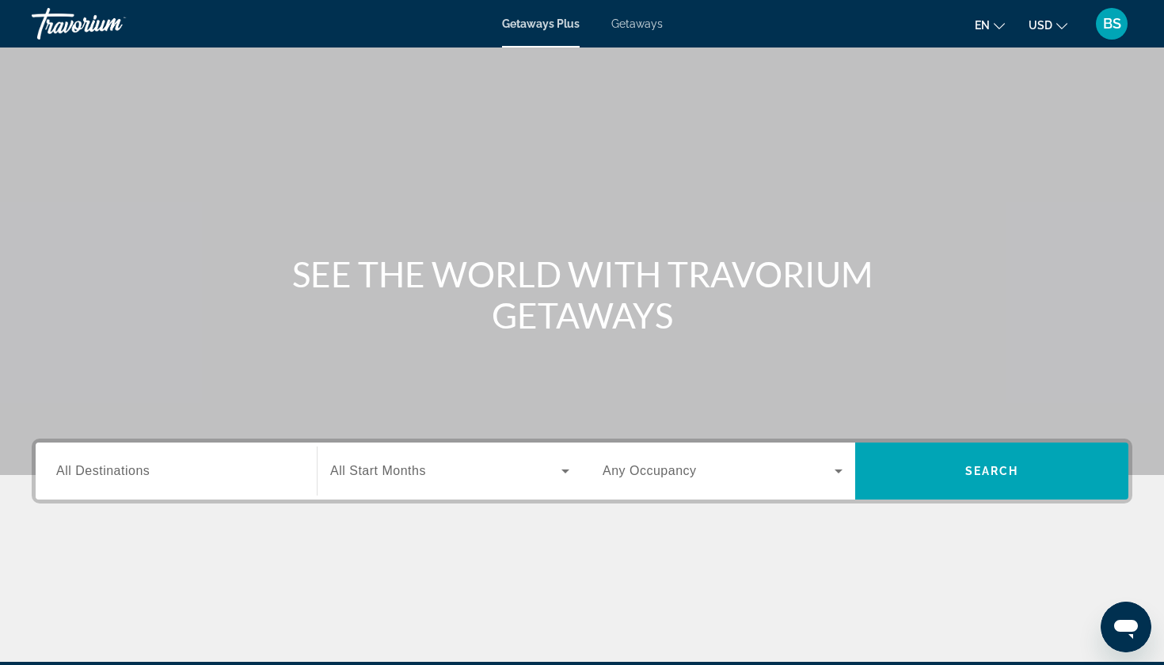
click at [140, 472] on span "All Destinations" at bounding box center [102, 470] width 93 height 13
click at [140, 472] on input "Destination All Destinations" at bounding box center [176, 471] width 240 height 19
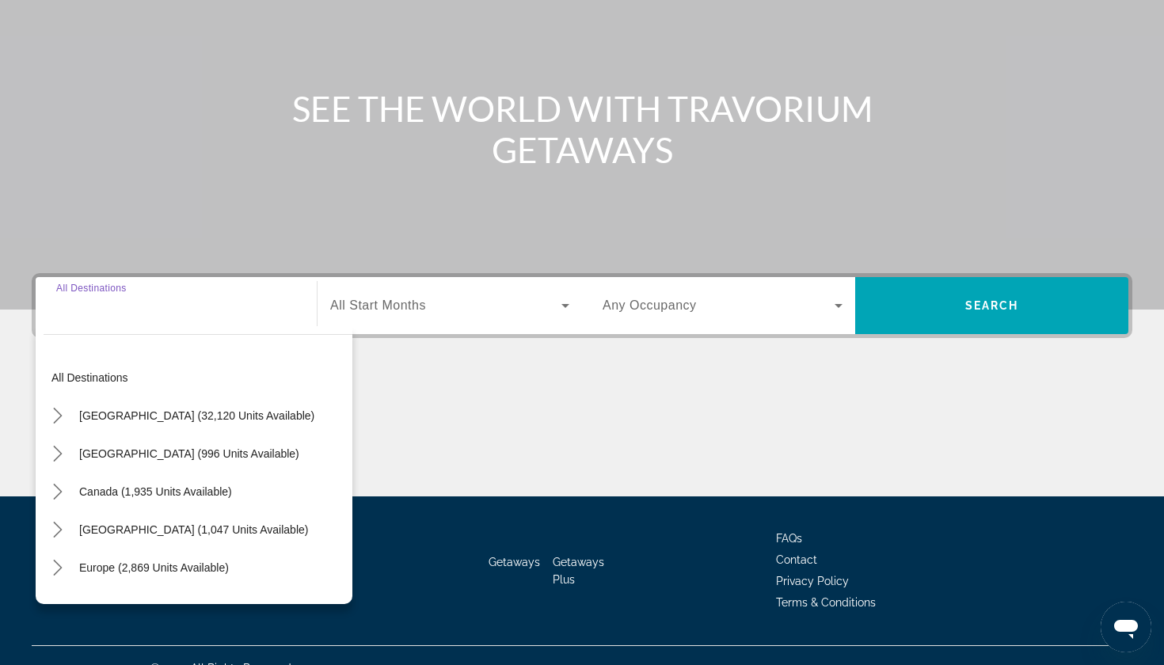
scroll to position [191, 0]
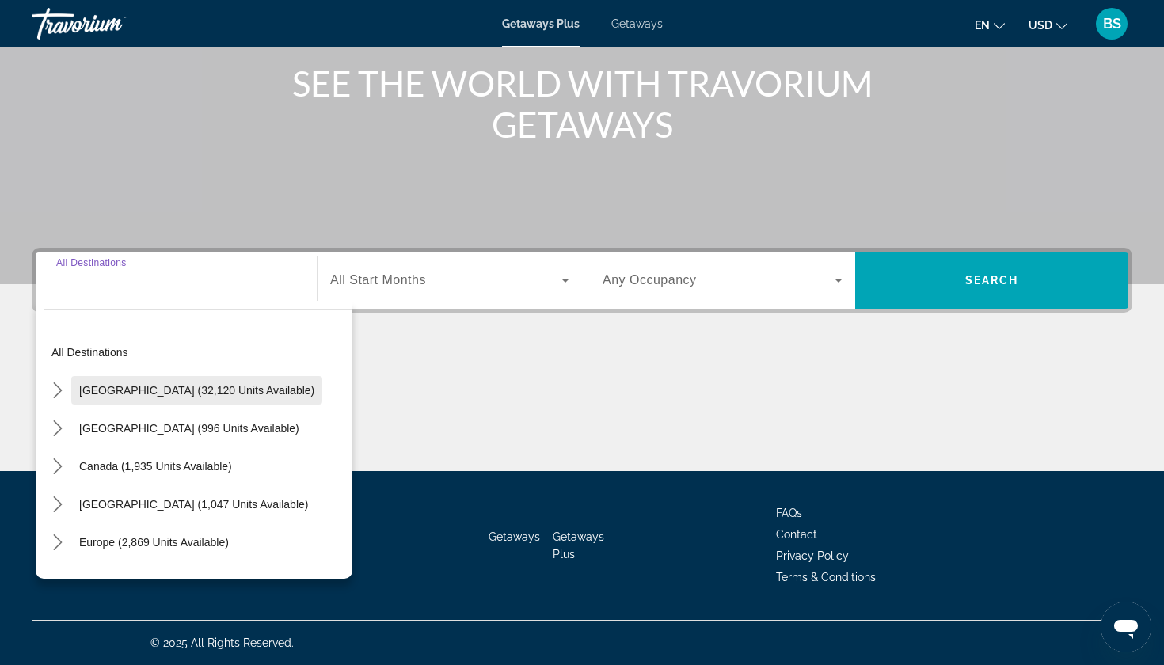
click at [159, 395] on span "[GEOGRAPHIC_DATA] (32,120 units available)" at bounding box center [196, 390] width 235 height 13
type input "**********"
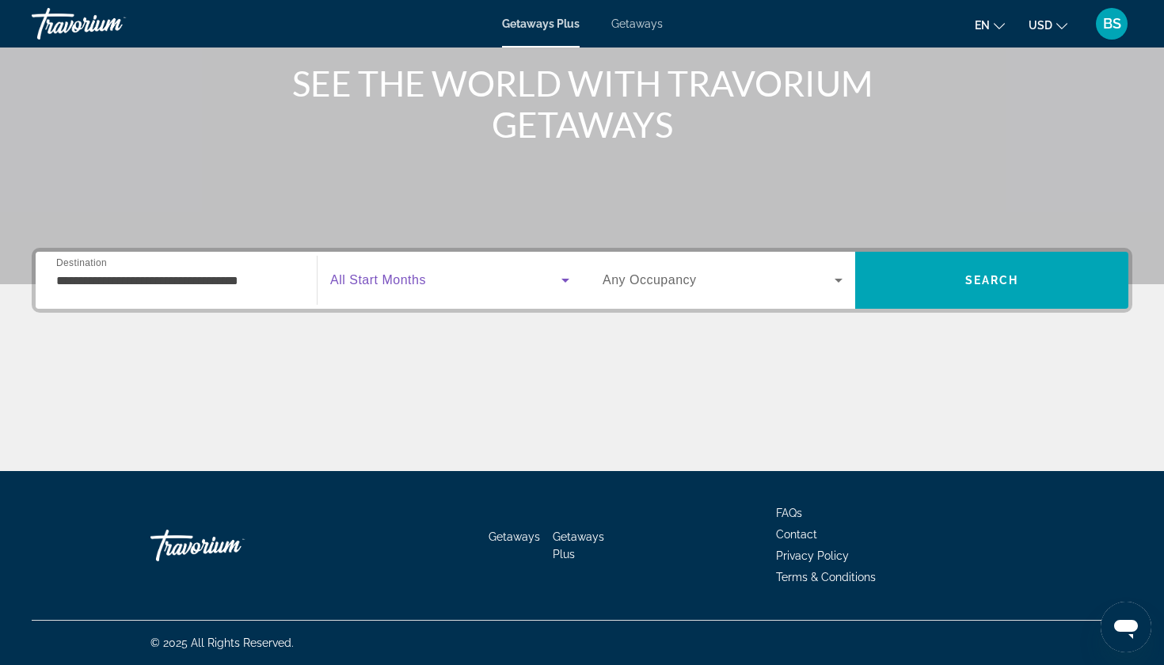
click at [457, 286] on span "Search widget" at bounding box center [445, 280] width 231 height 19
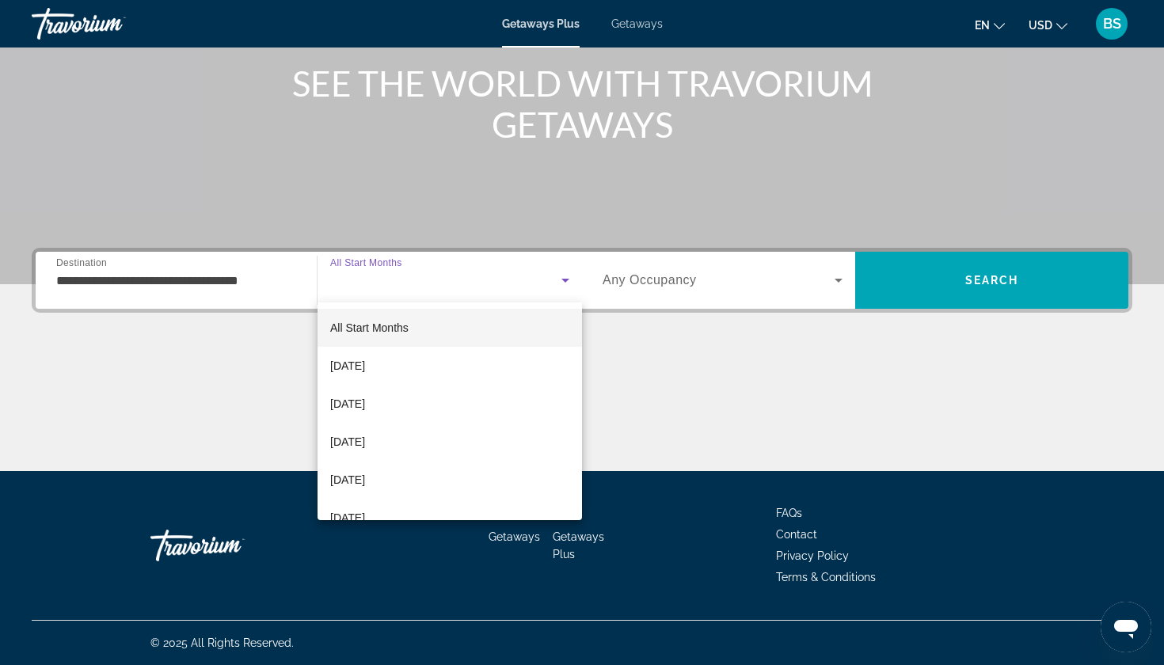
click at [456, 289] on div at bounding box center [582, 332] width 1164 height 665
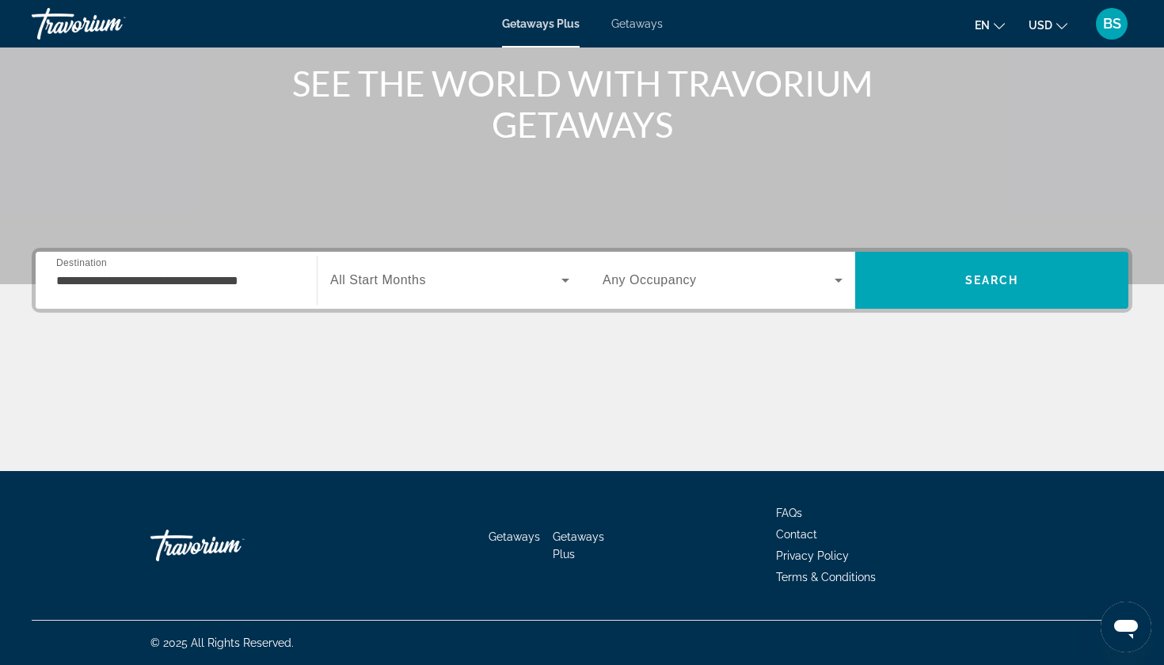
click at [821, 287] on span "Search widget" at bounding box center [719, 280] width 232 height 19
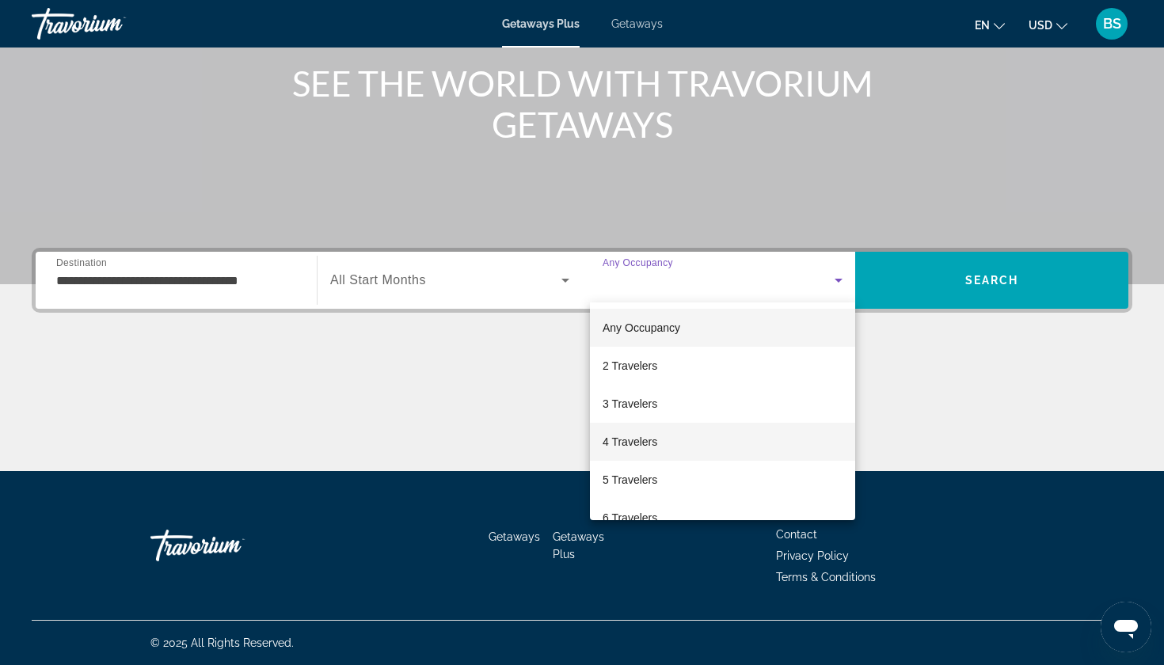
click at [639, 443] on span "4 Travelers" at bounding box center [630, 441] width 55 height 19
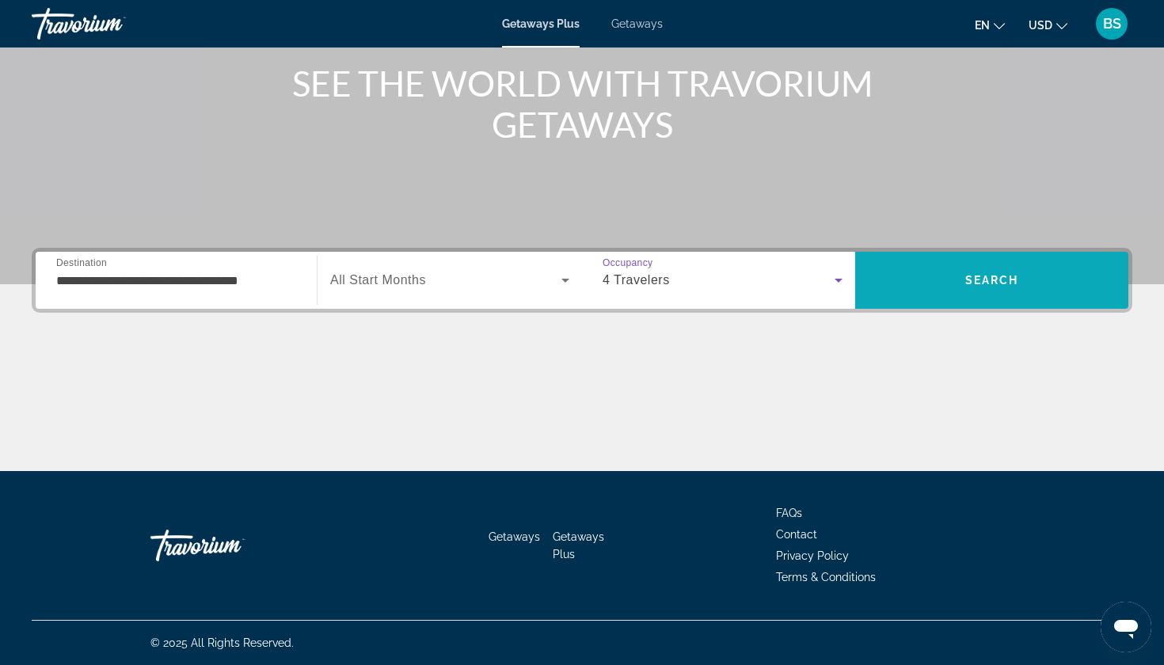
click at [1002, 282] on span "Search" at bounding box center [992, 280] width 54 height 13
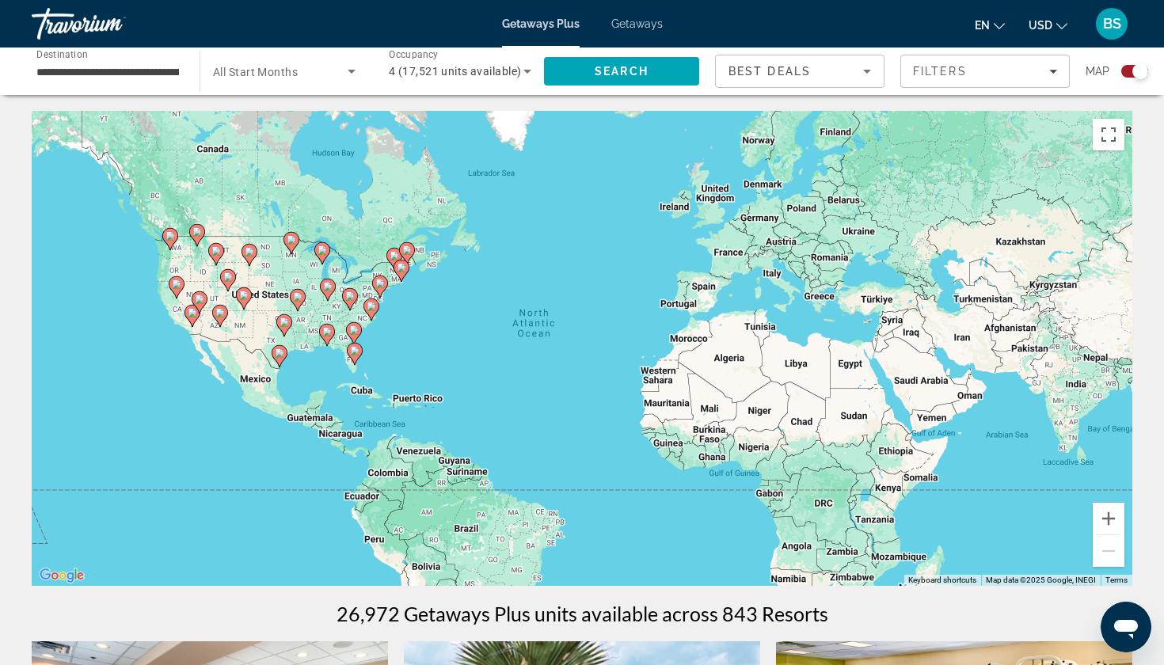
click at [301, 302] on icon "Main content" at bounding box center [298, 300] width 14 height 21
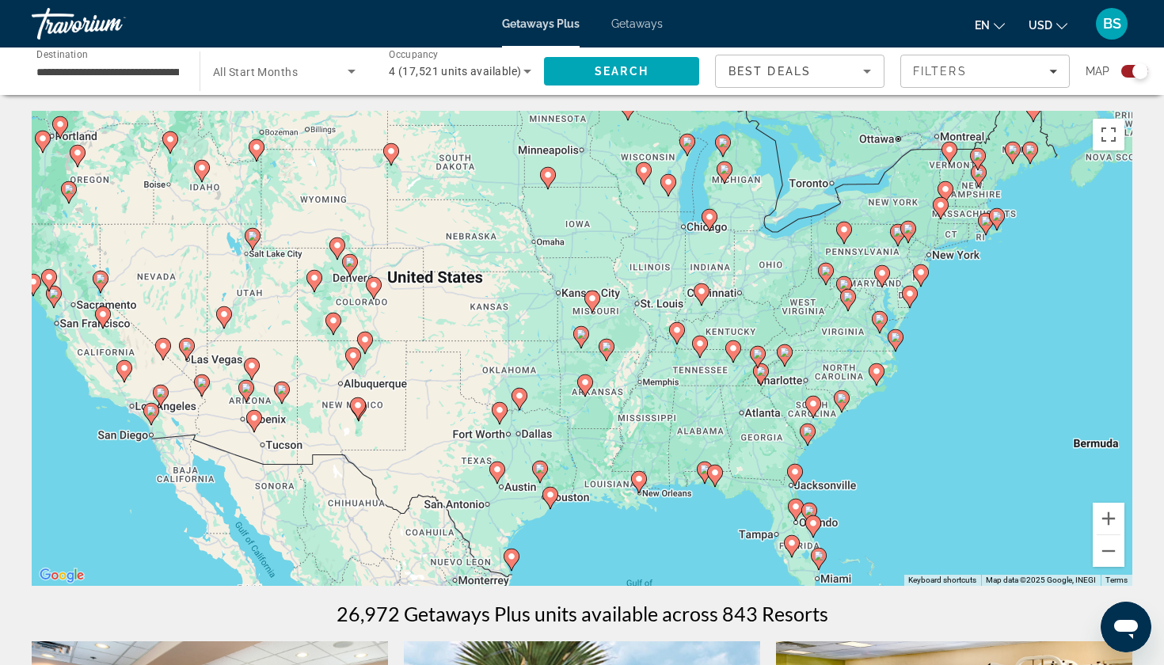
click at [581, 340] on icon "Main content" at bounding box center [581, 337] width 14 height 21
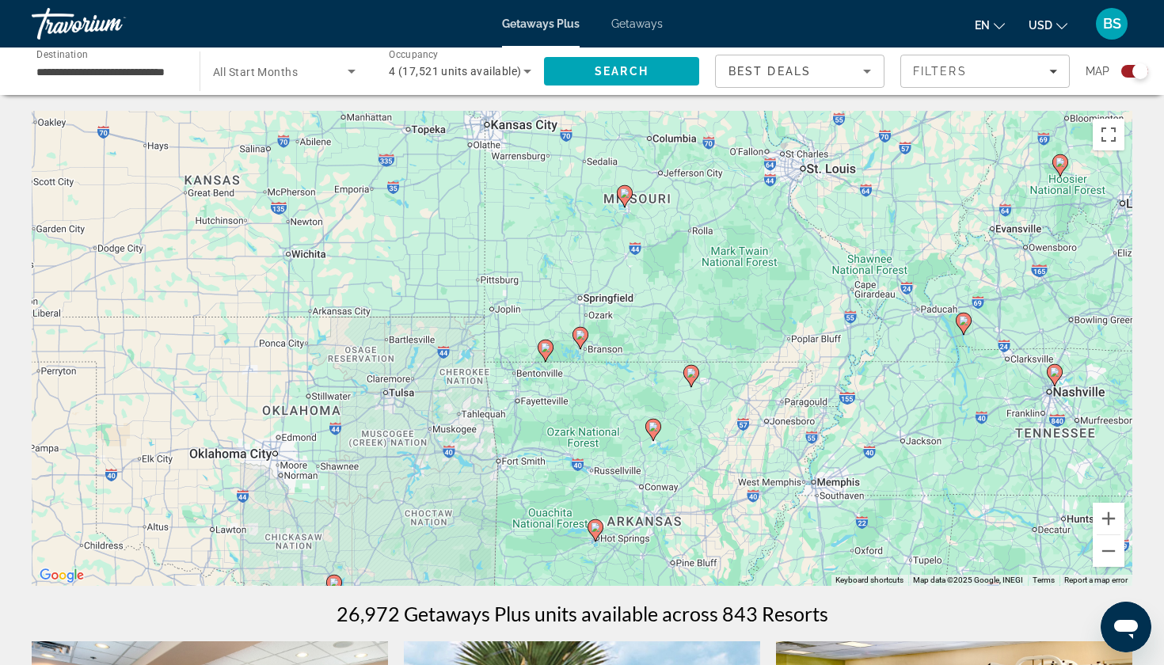
click at [581, 339] on image "Main content" at bounding box center [581, 335] width 10 height 10
type input "**********"
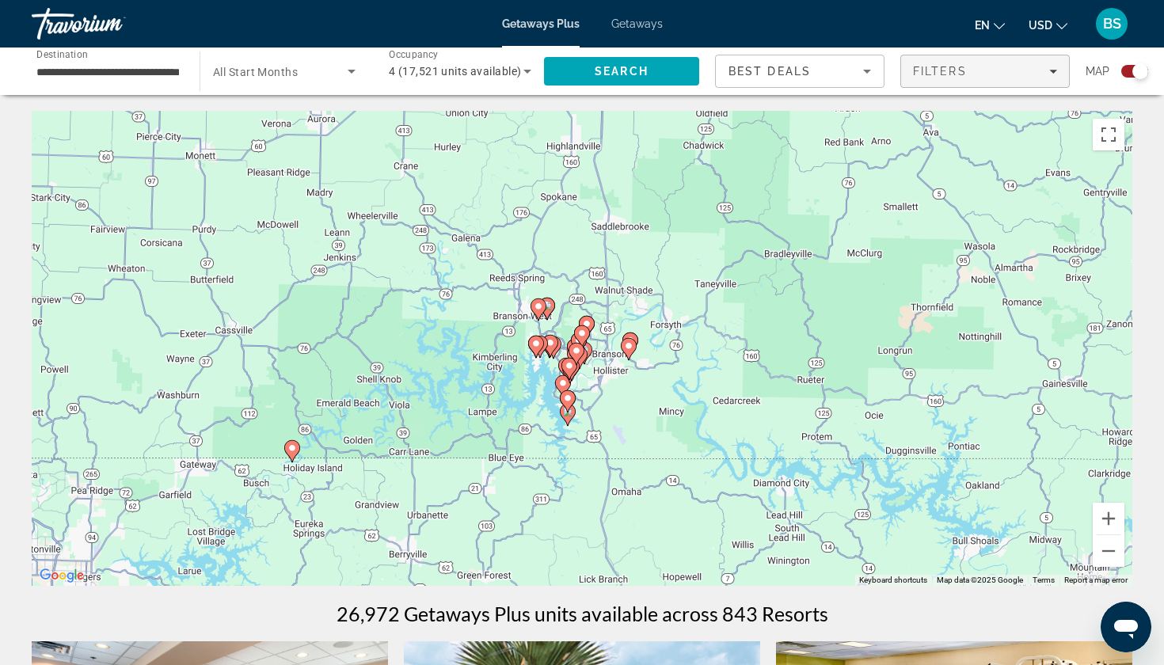
click at [984, 69] on div "Filters" at bounding box center [985, 71] width 144 height 13
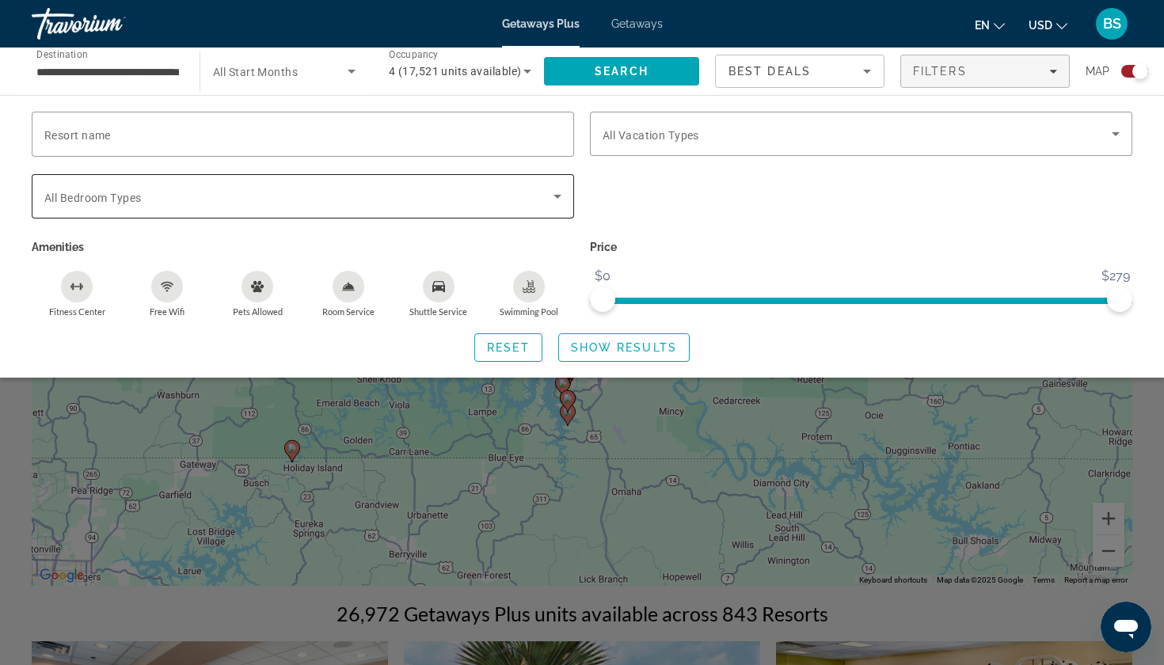
click at [371, 194] on span "Search widget" at bounding box center [298, 196] width 509 height 19
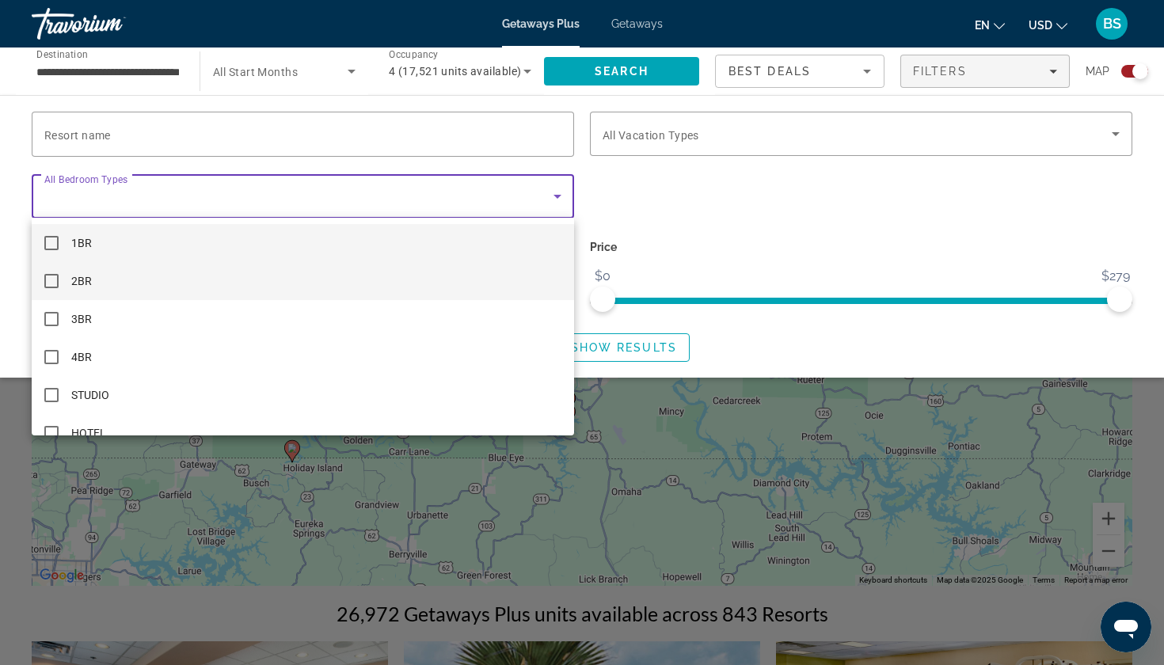
click at [86, 278] on span "2BR" at bounding box center [81, 281] width 21 height 19
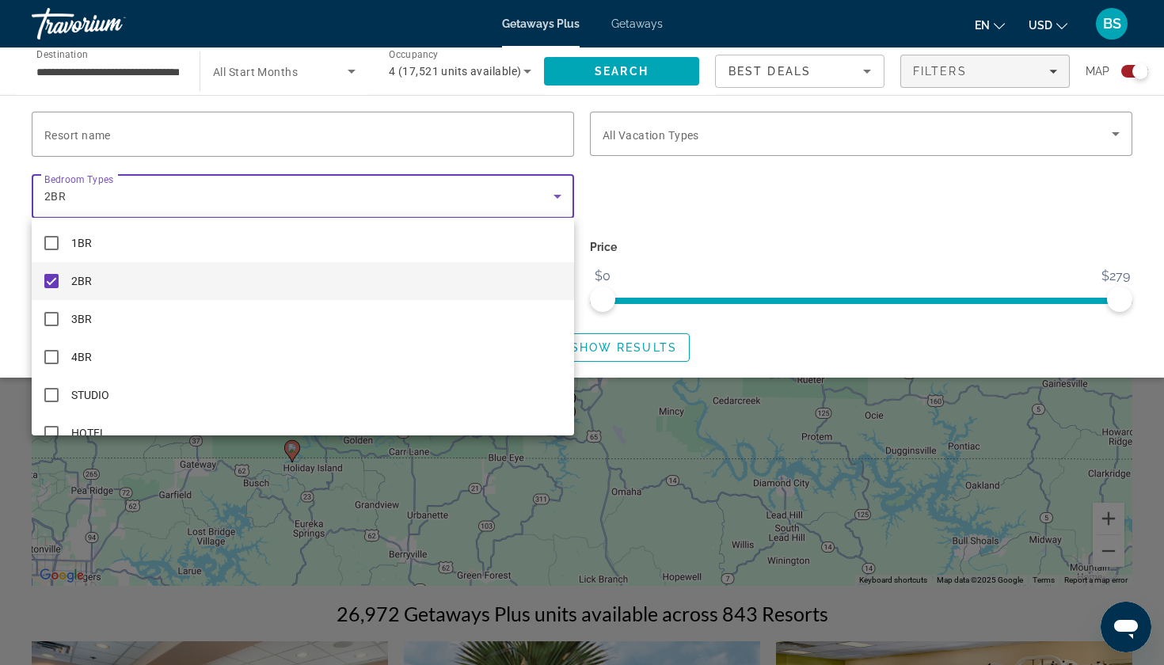
click at [643, 352] on div at bounding box center [582, 332] width 1164 height 665
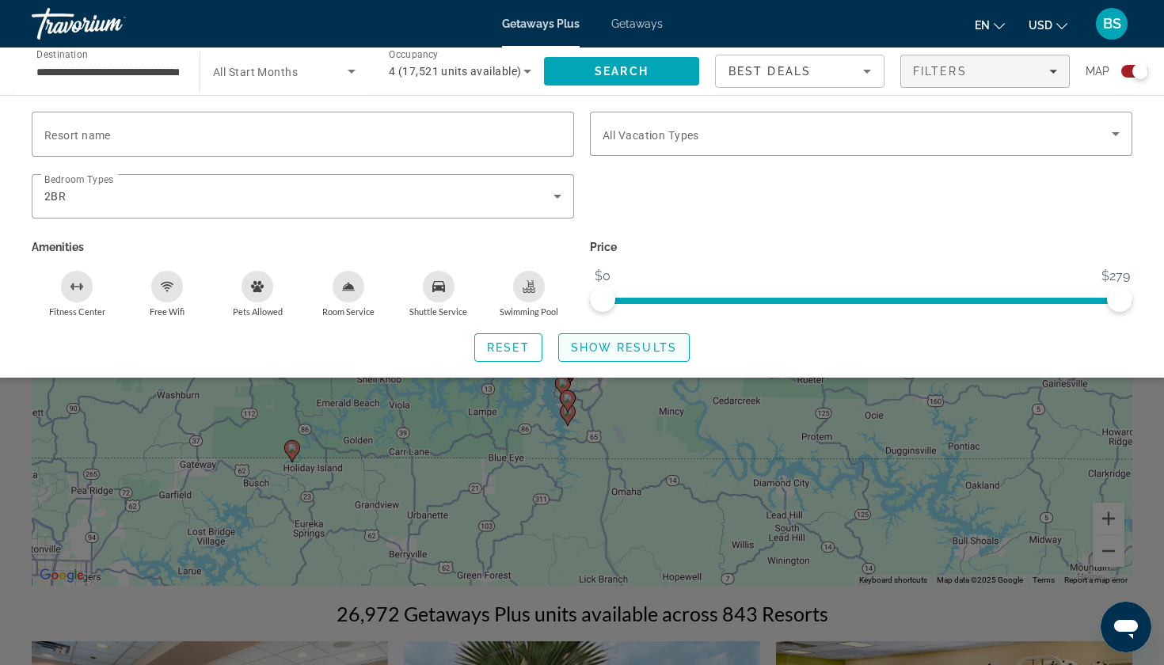
click at [643, 352] on span "Show Results" at bounding box center [624, 347] width 106 height 13
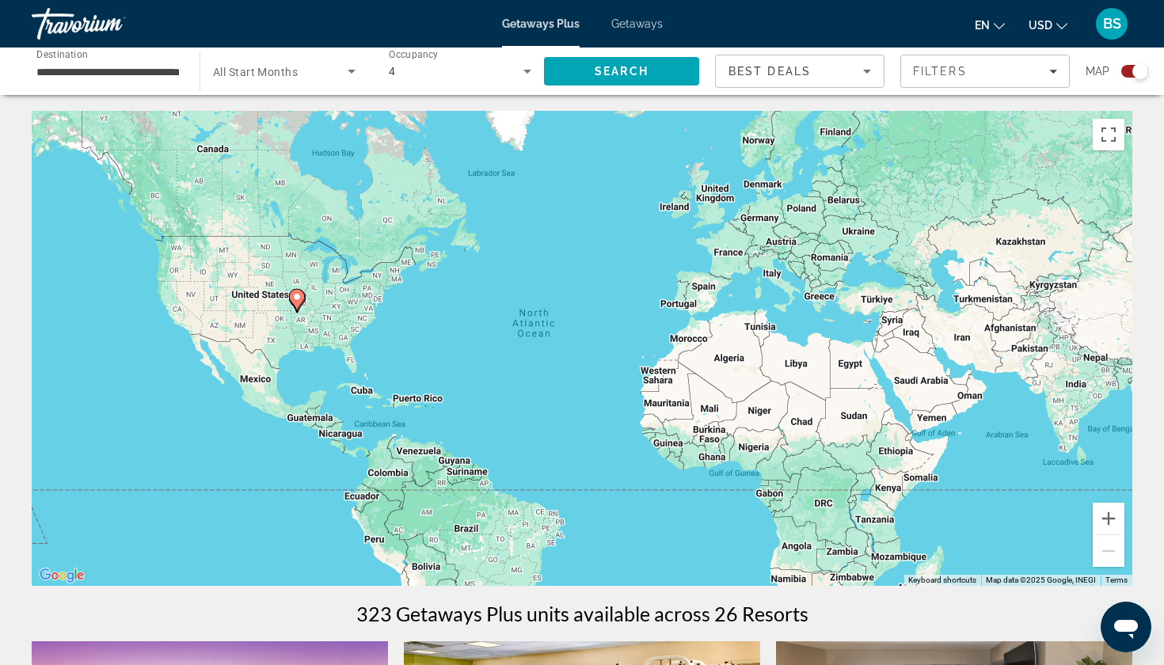
click at [299, 304] on icon "Main content" at bounding box center [297, 300] width 14 height 21
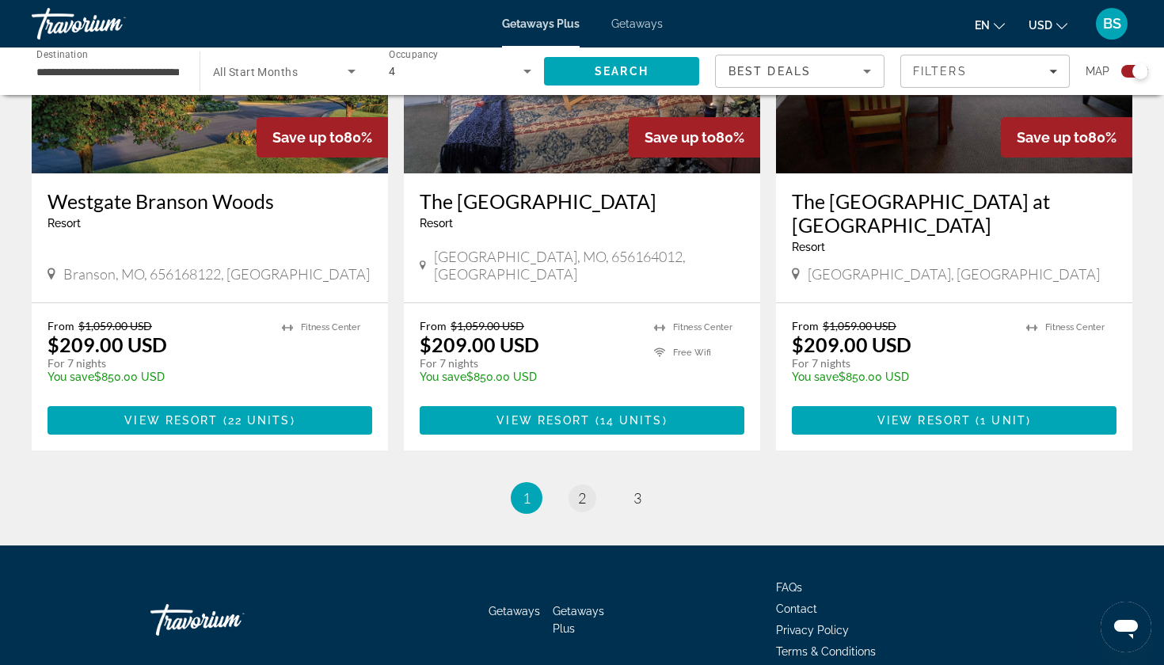
scroll to position [2436, 0]
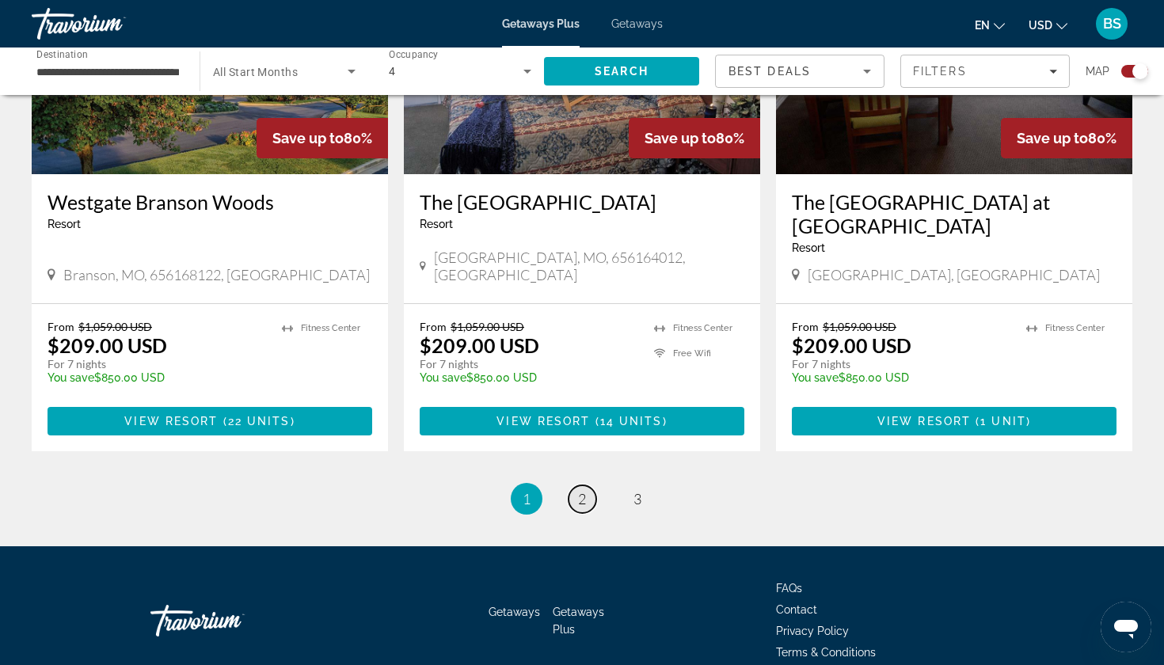
click at [576, 485] on link "page 2" at bounding box center [583, 499] width 28 height 28
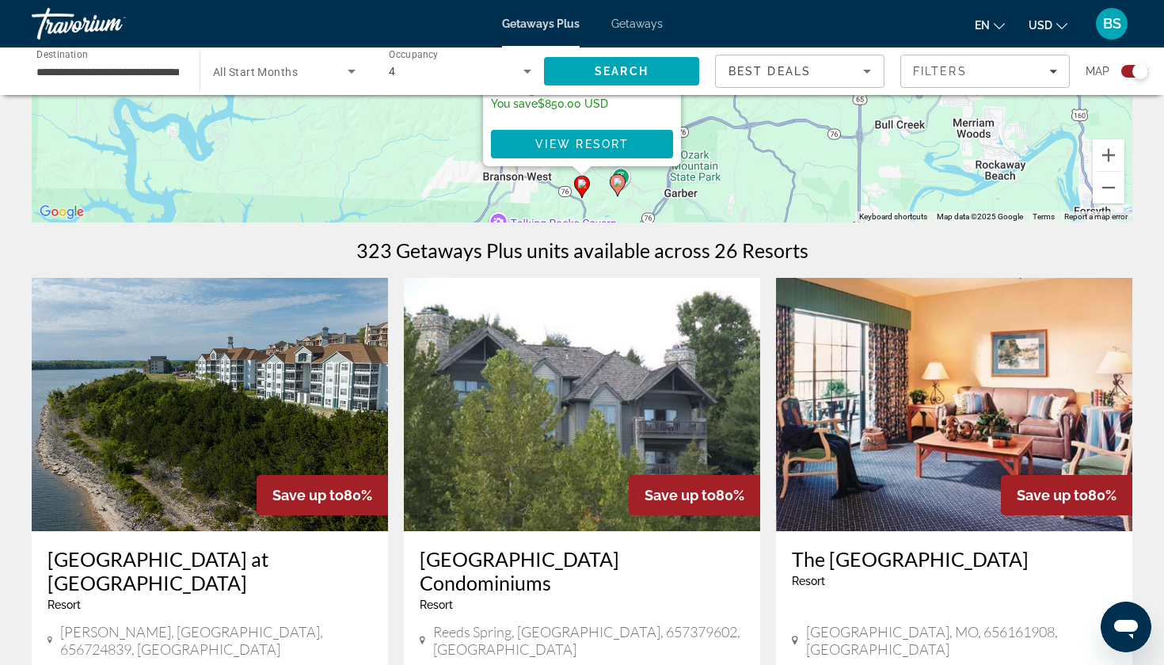
scroll to position [302, 0]
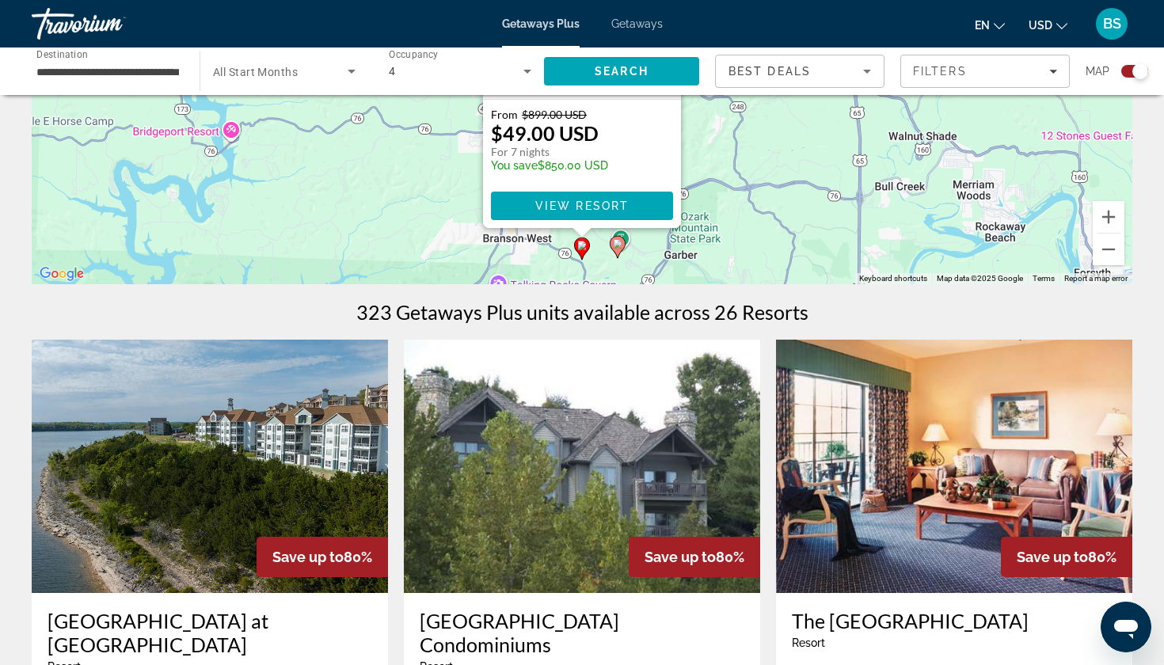
click at [302, 440] on img "Main content" at bounding box center [210, 466] width 356 height 253
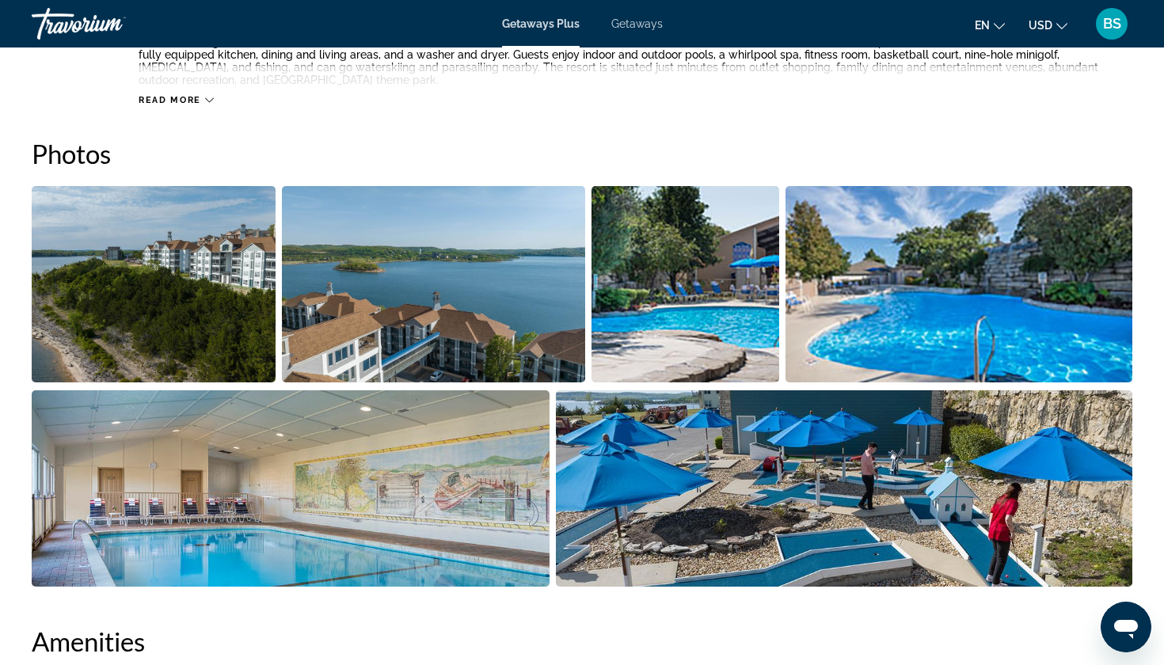
scroll to position [676, 0]
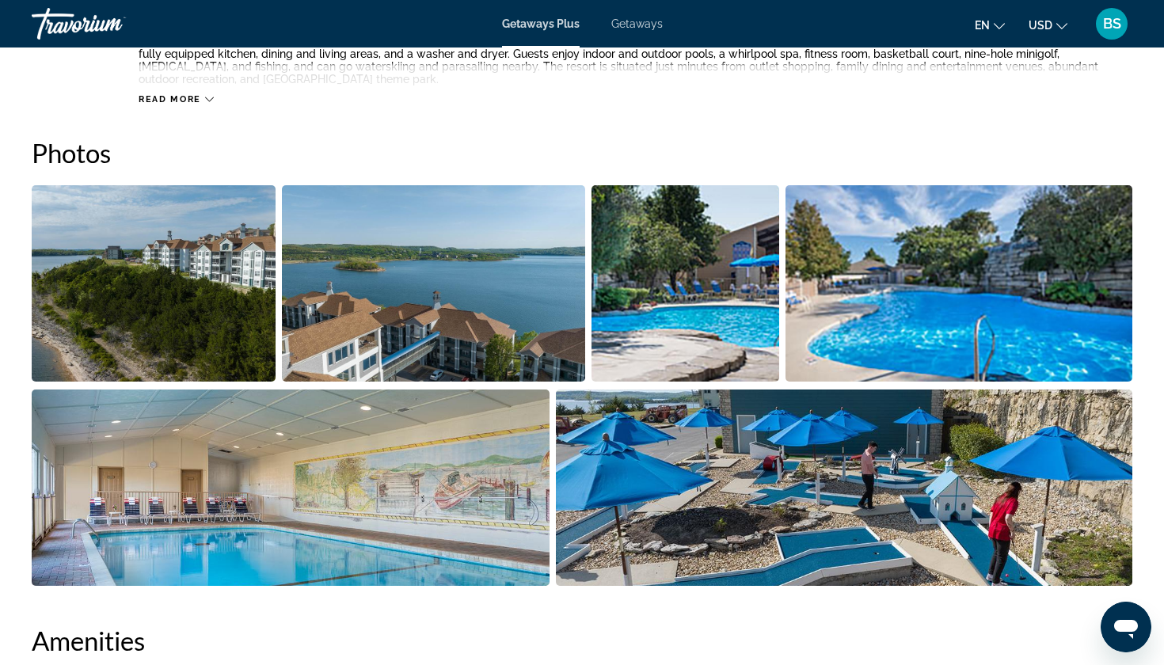
click at [238, 296] on img "Open full-screen image slider" at bounding box center [154, 283] width 244 height 196
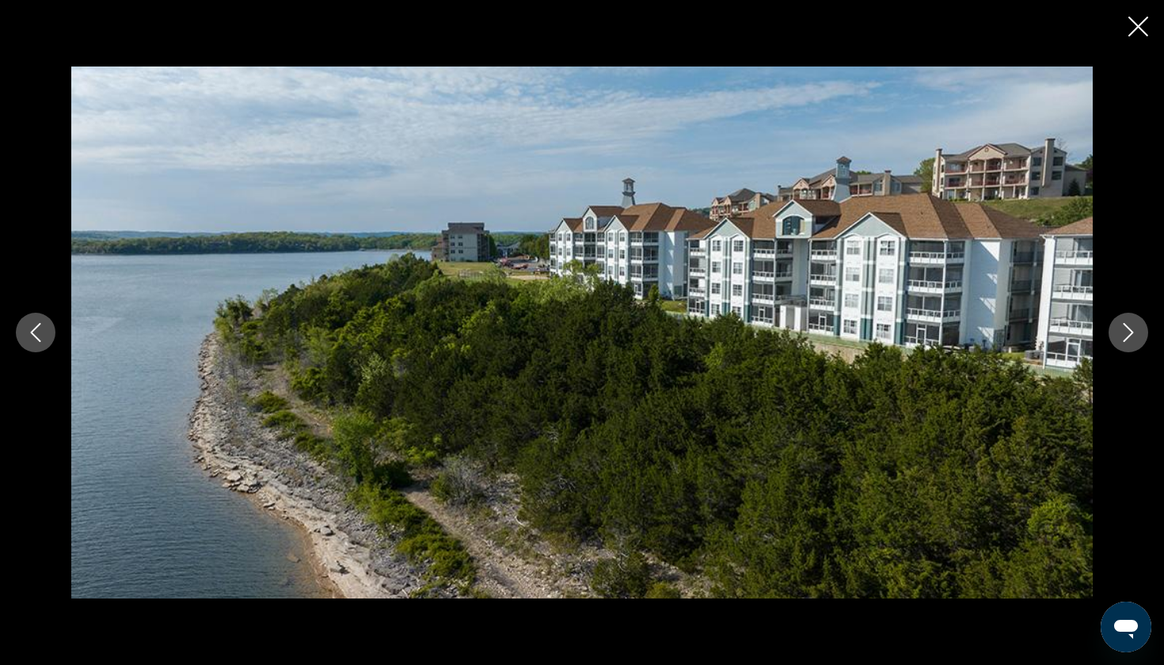
click at [1128, 331] on icon "Next image" at bounding box center [1128, 332] width 19 height 19
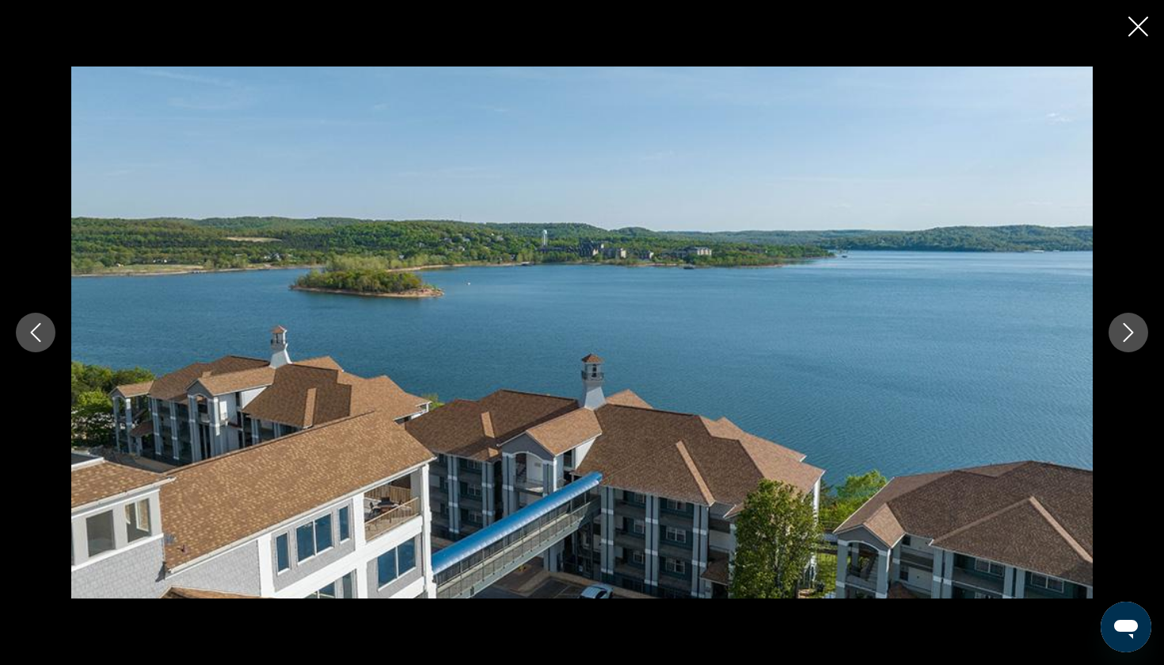
click at [1128, 333] on icon "Next image" at bounding box center [1128, 332] width 19 height 19
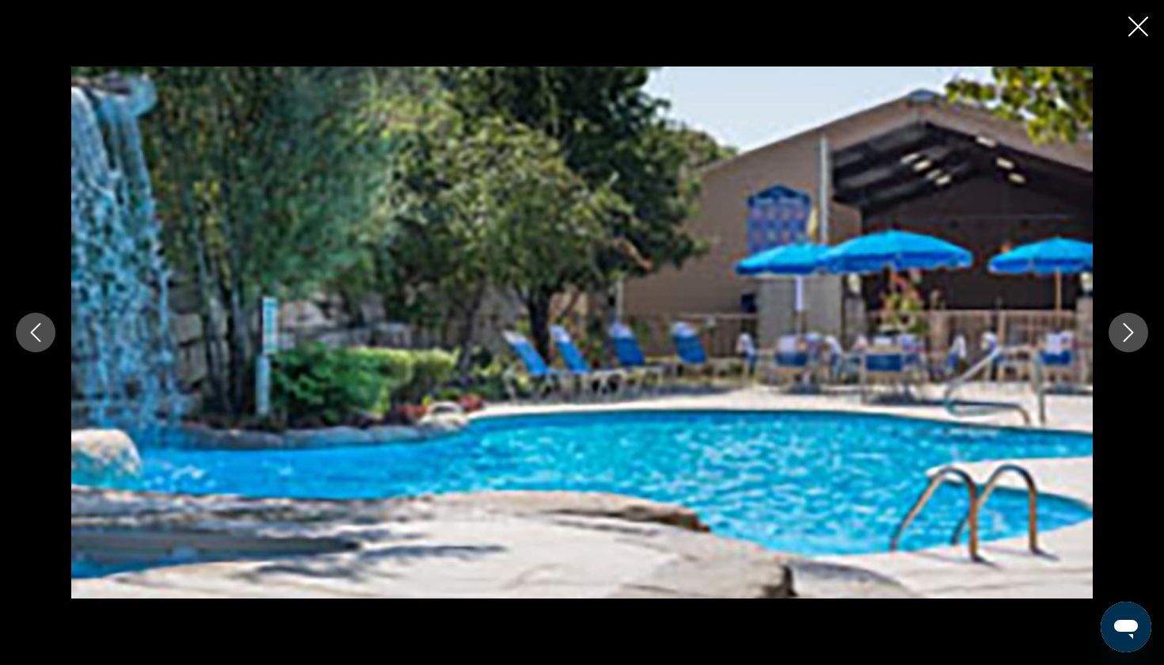
click at [1128, 335] on icon "Next image" at bounding box center [1128, 332] width 19 height 19
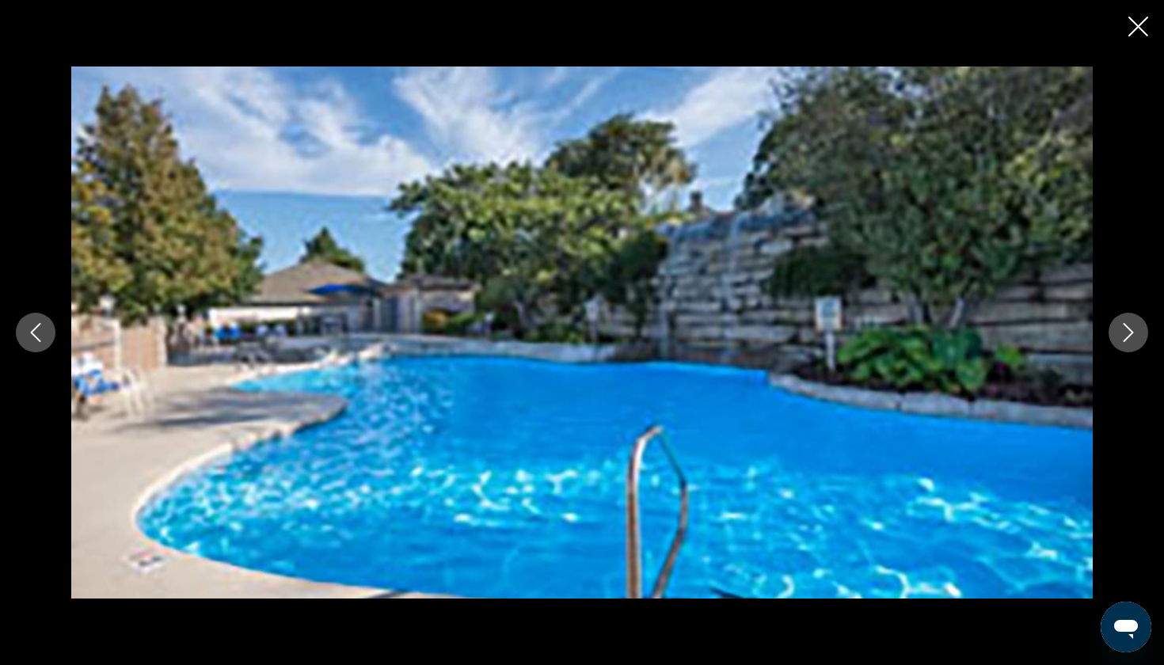
click at [1128, 335] on icon "Next image" at bounding box center [1128, 332] width 19 height 19
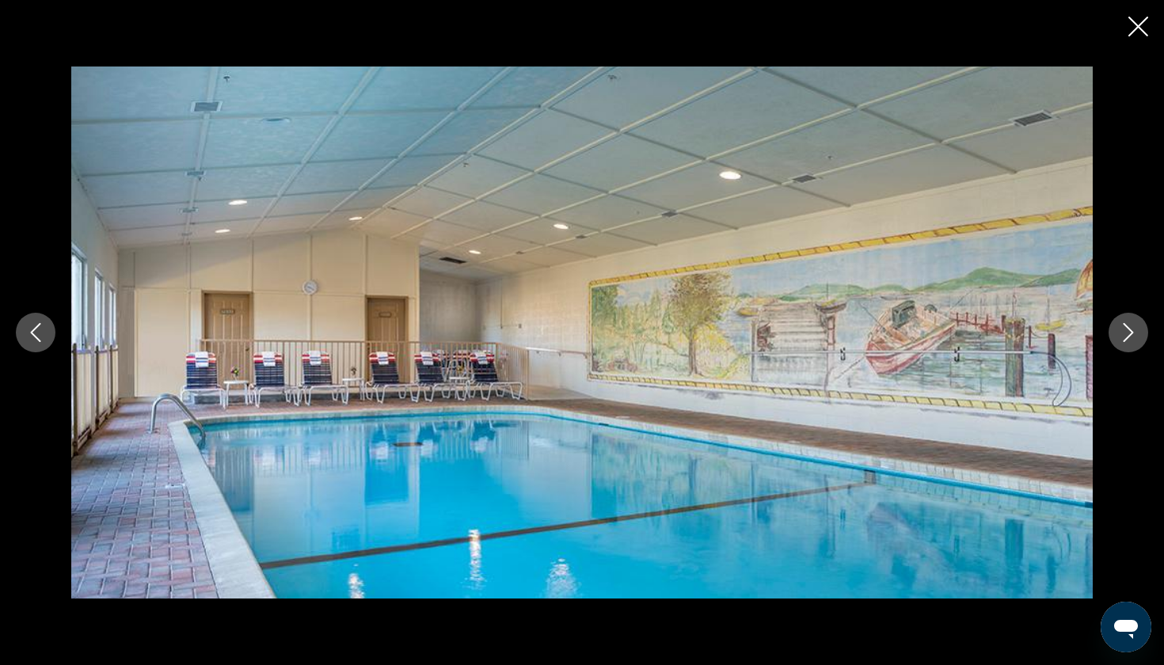
click at [1127, 335] on icon "Next image" at bounding box center [1128, 332] width 19 height 19
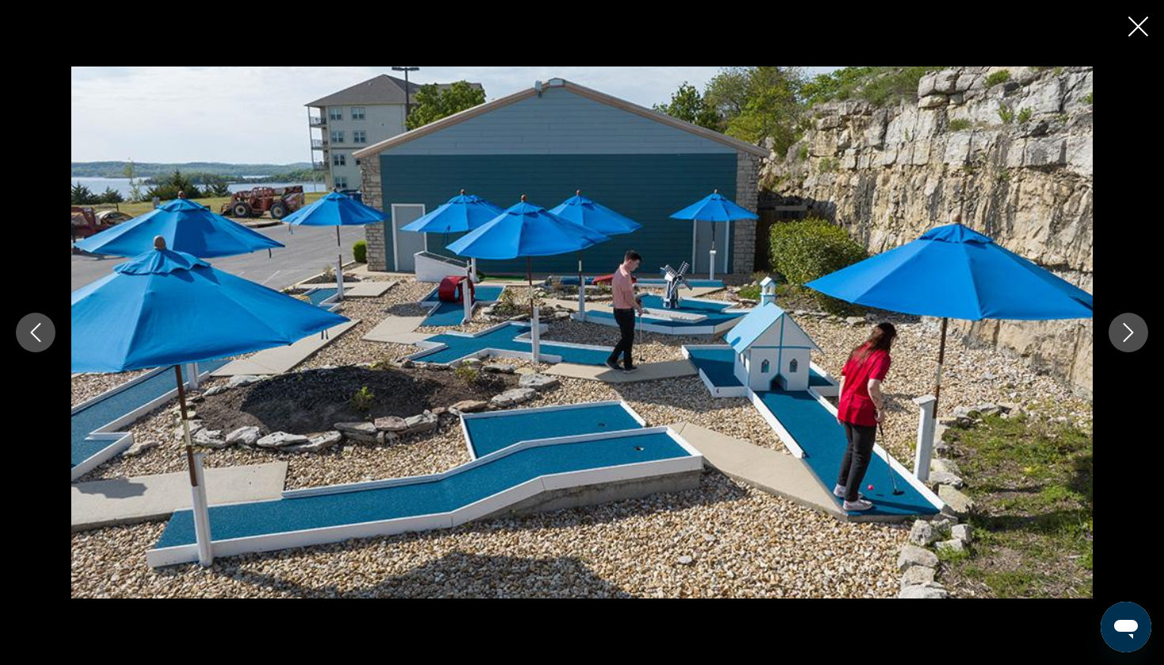
click at [1127, 338] on icon "Next image" at bounding box center [1129, 332] width 10 height 19
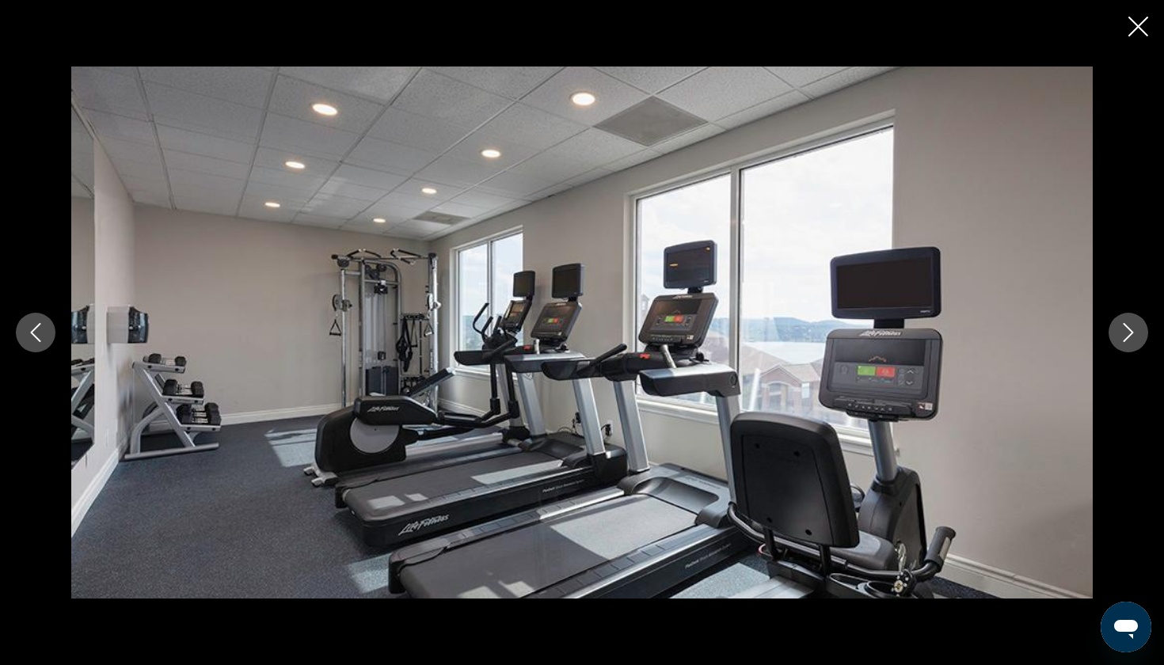
click at [1127, 338] on icon "Next image" at bounding box center [1129, 332] width 10 height 19
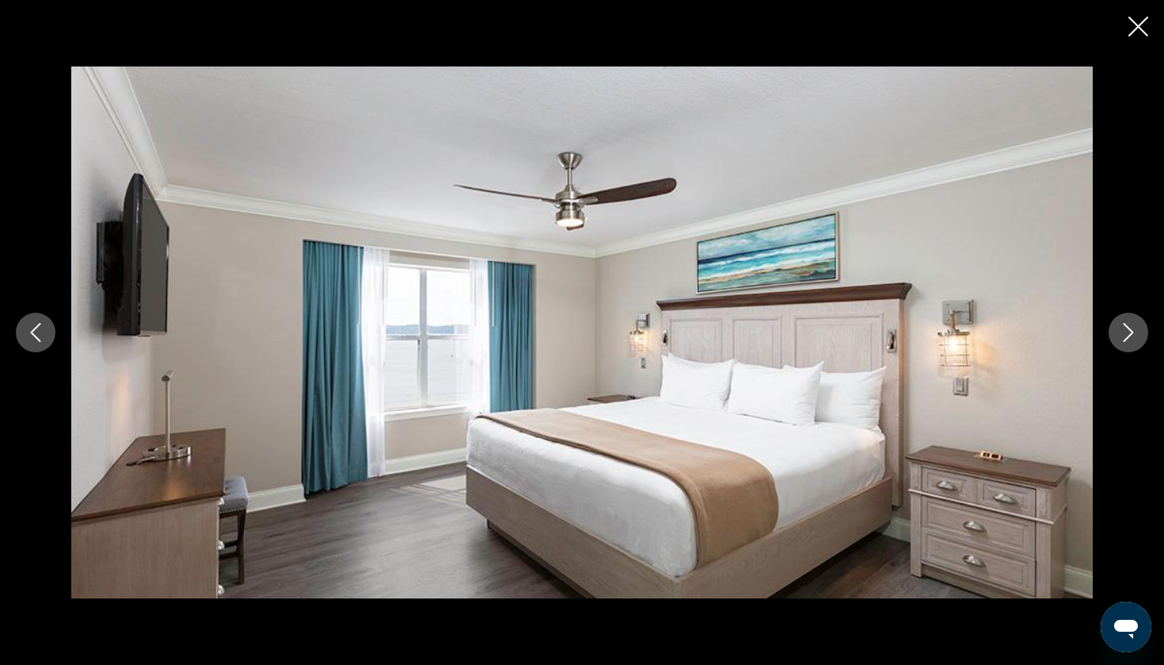
click at [1126, 340] on icon "Next image" at bounding box center [1129, 332] width 10 height 19
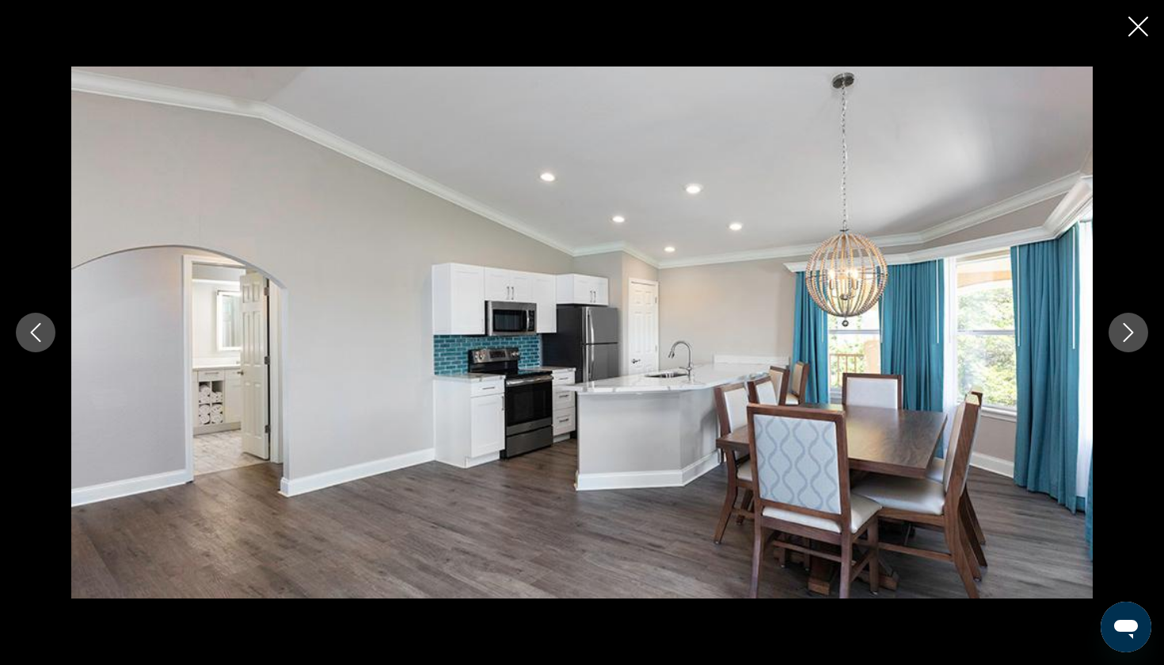
click at [1126, 340] on icon "Next image" at bounding box center [1128, 332] width 19 height 19
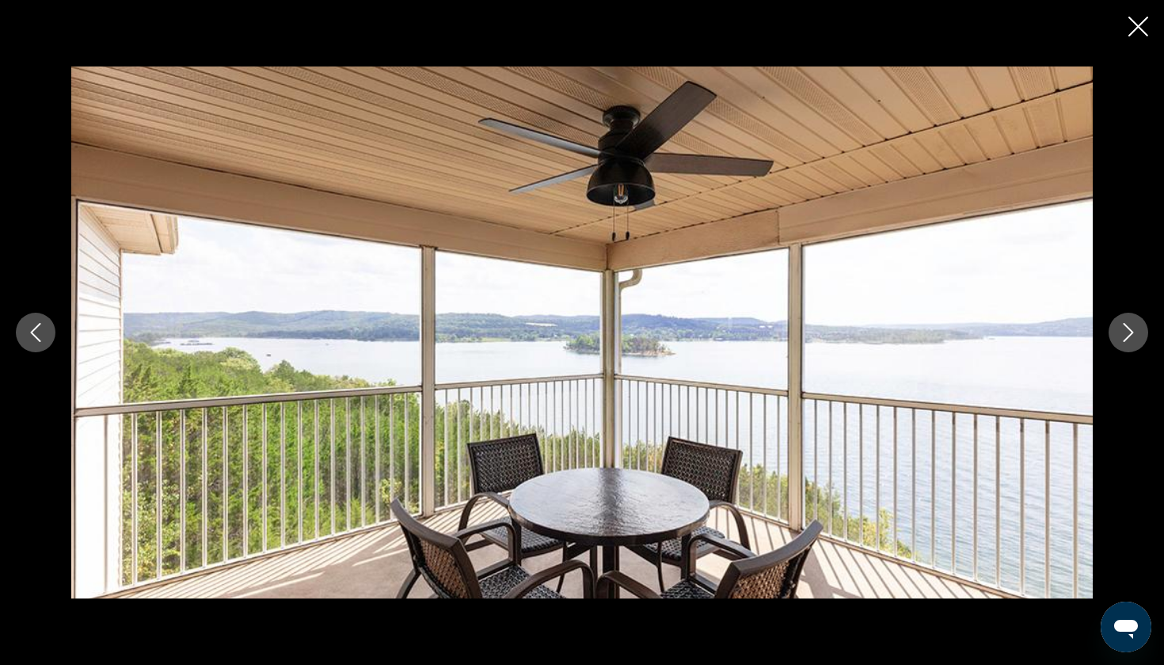
click at [1126, 340] on icon "Next image" at bounding box center [1128, 332] width 19 height 19
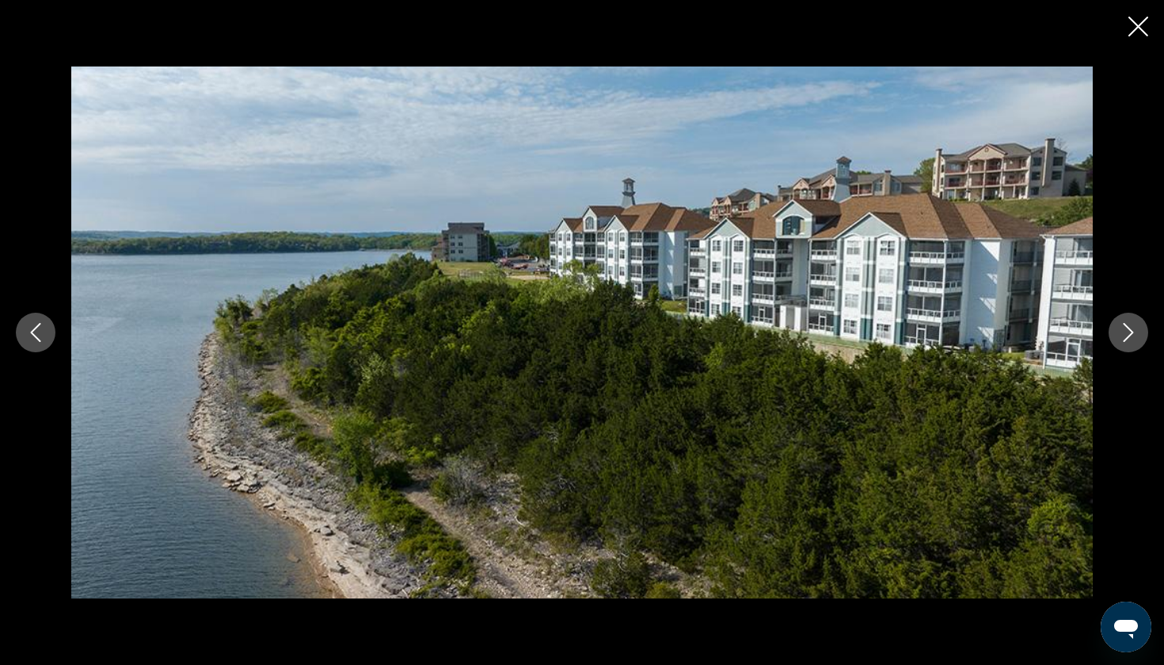
click at [1126, 340] on icon "Next image" at bounding box center [1128, 332] width 19 height 19
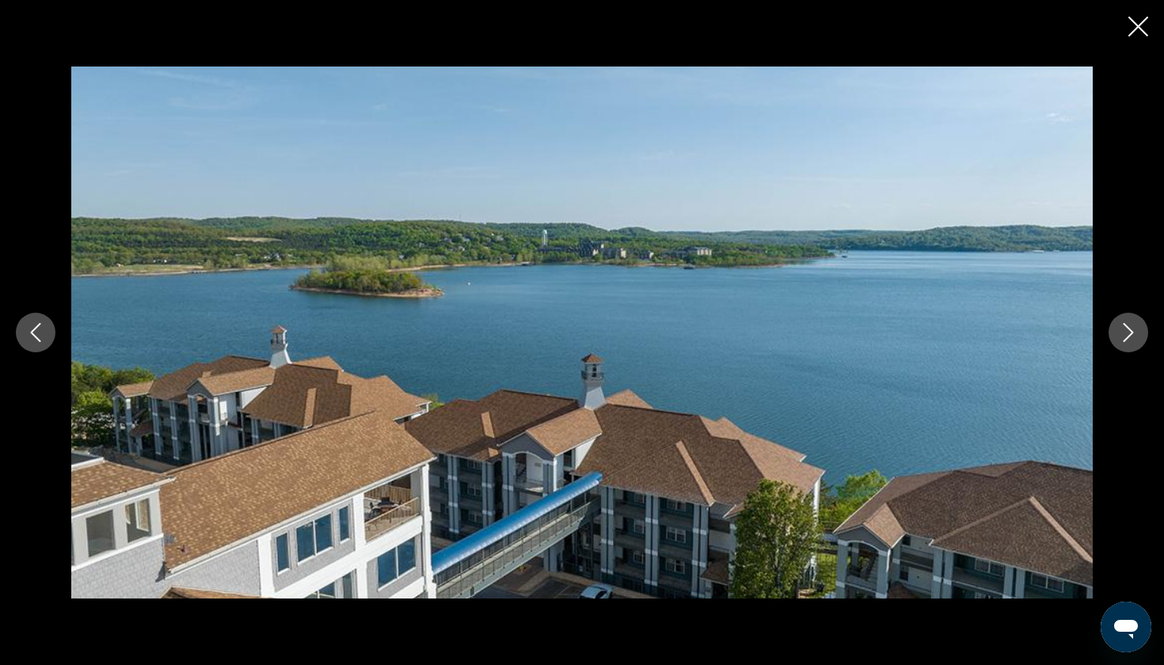
click at [1126, 340] on icon "Next image" at bounding box center [1128, 332] width 19 height 19
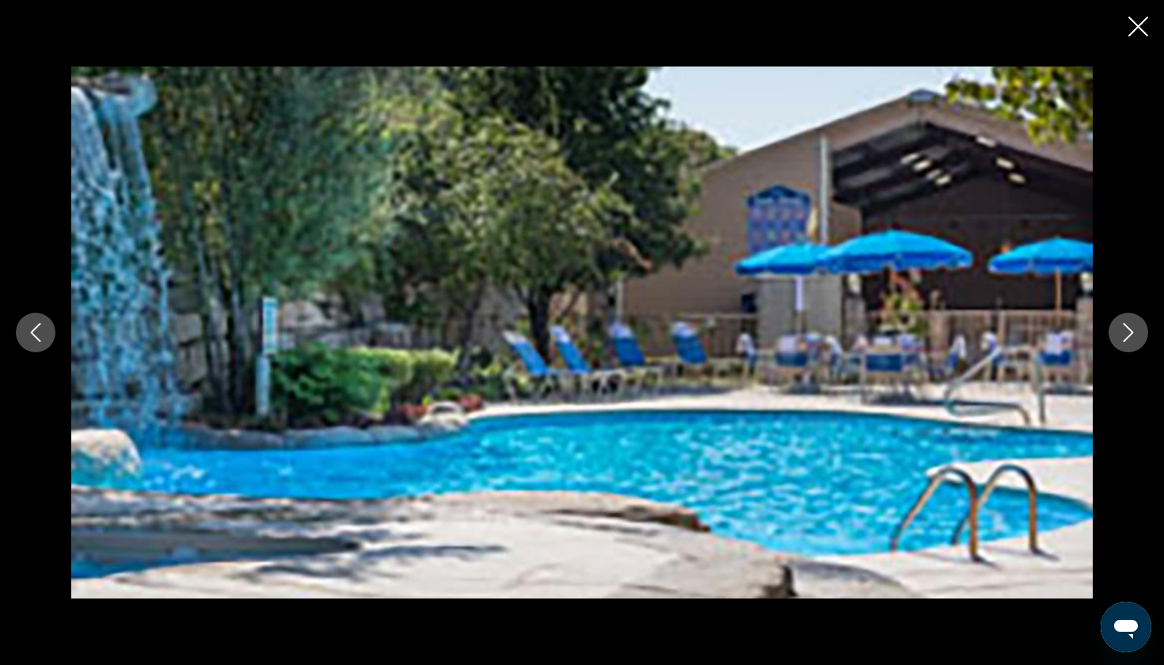
click at [1126, 340] on icon "Next image" at bounding box center [1128, 332] width 19 height 19
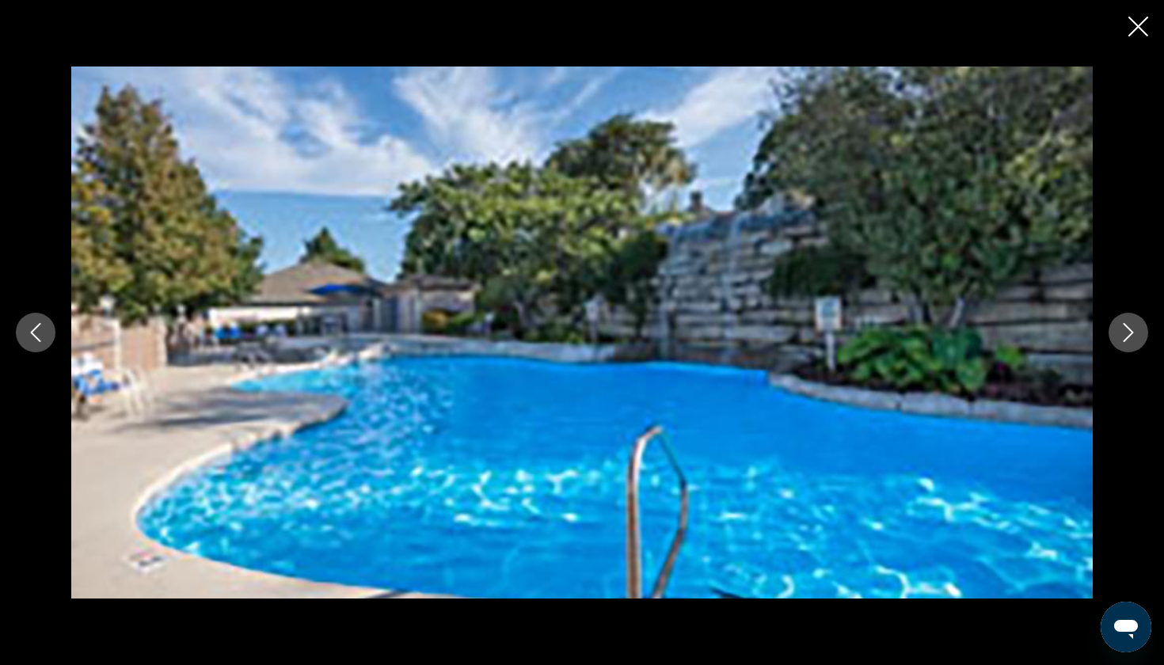
click at [1126, 341] on icon "Next image" at bounding box center [1128, 332] width 19 height 19
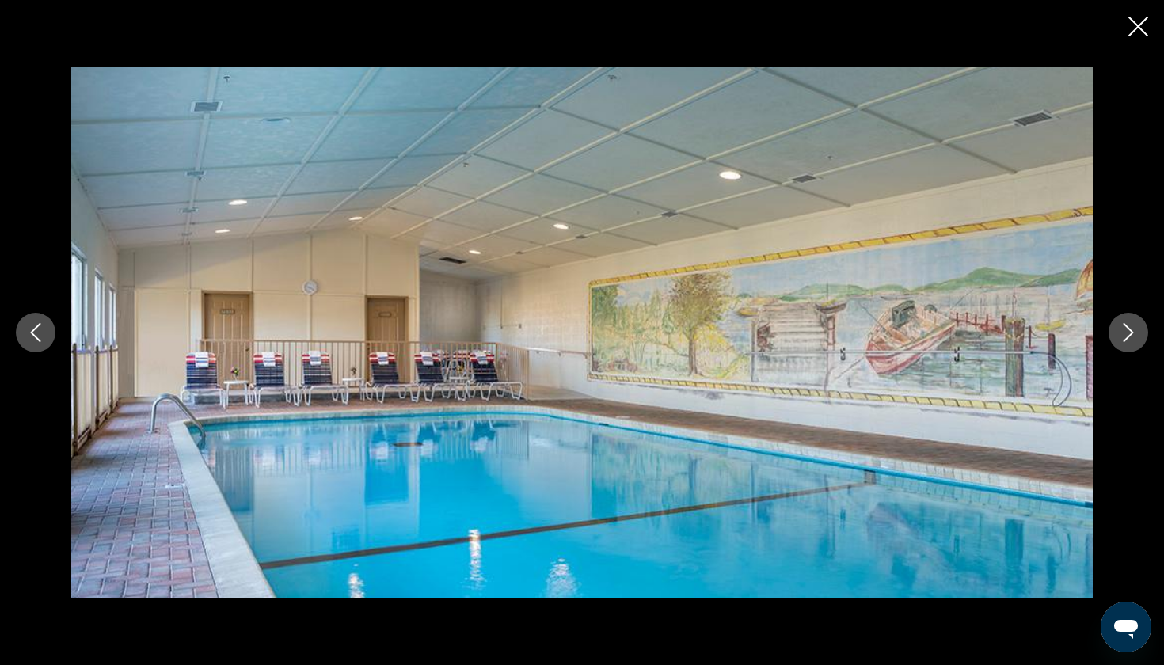
scroll to position [985, 0]
click at [1131, 25] on icon "Close slideshow" at bounding box center [1138, 27] width 20 height 20
